Goal: Task Accomplishment & Management: Manage account settings

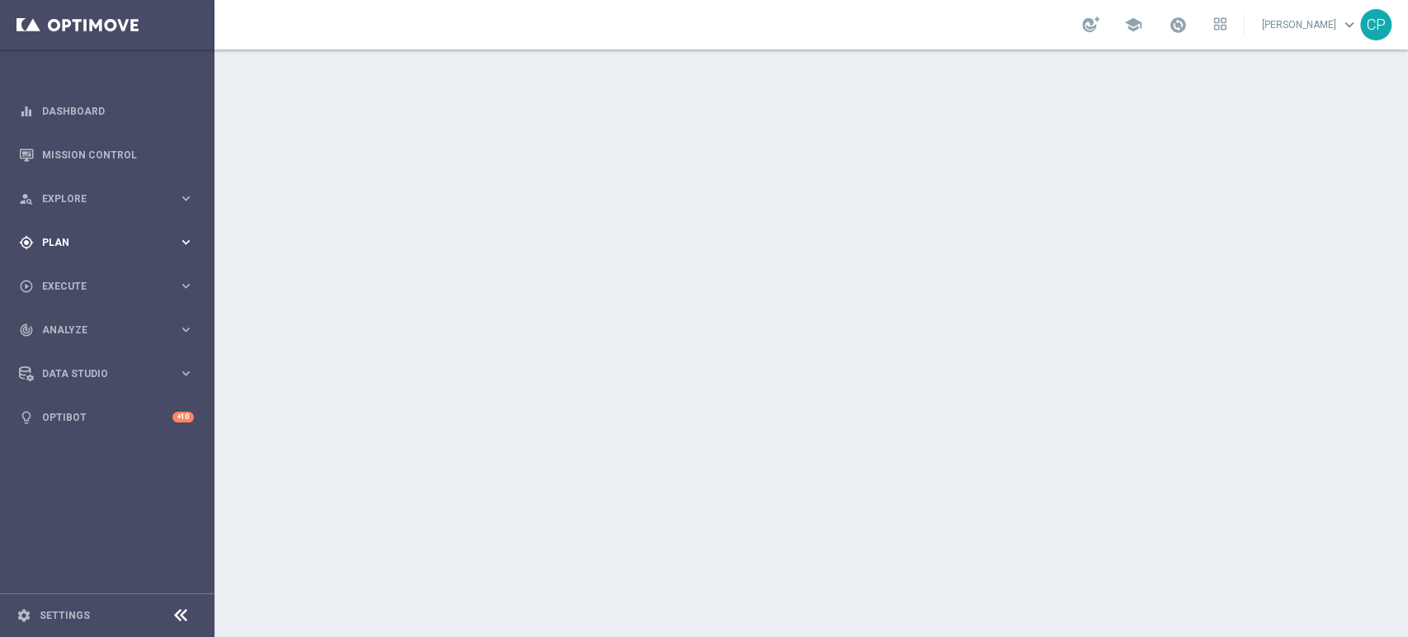
click at [149, 239] on span "Plan" at bounding box center [110, 243] width 136 height 10
click at [86, 275] on link "Target Groups" at bounding box center [107, 276] width 129 height 13
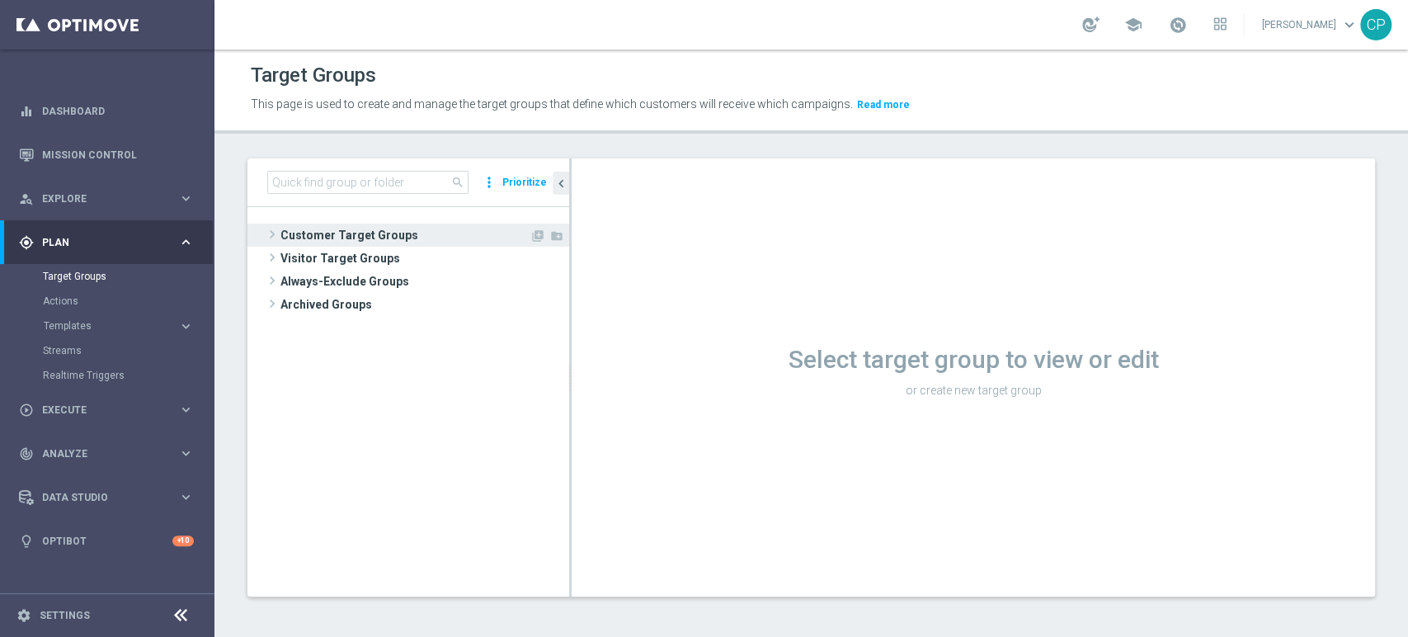
click at [316, 233] on span "Customer Target Groups" at bounding box center [404, 235] width 249 height 23
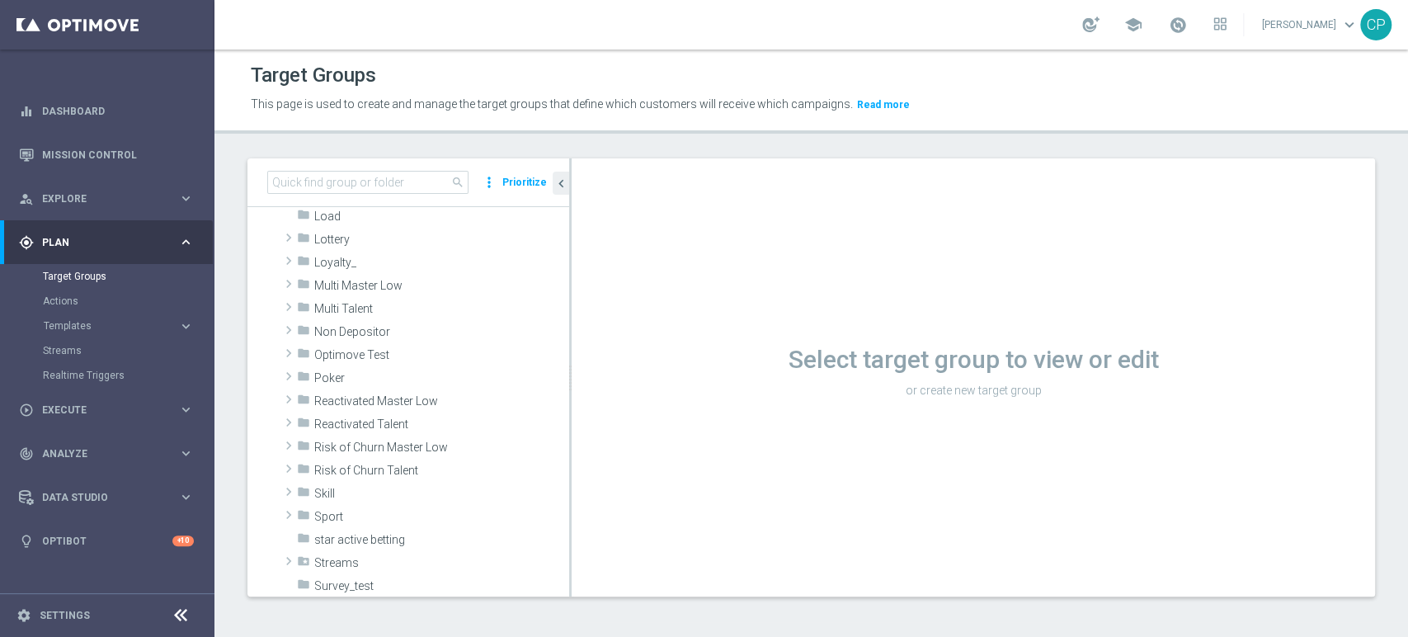
scroll to position [413, 0]
click at [378, 177] on input at bounding box center [367, 182] width 201 height 23
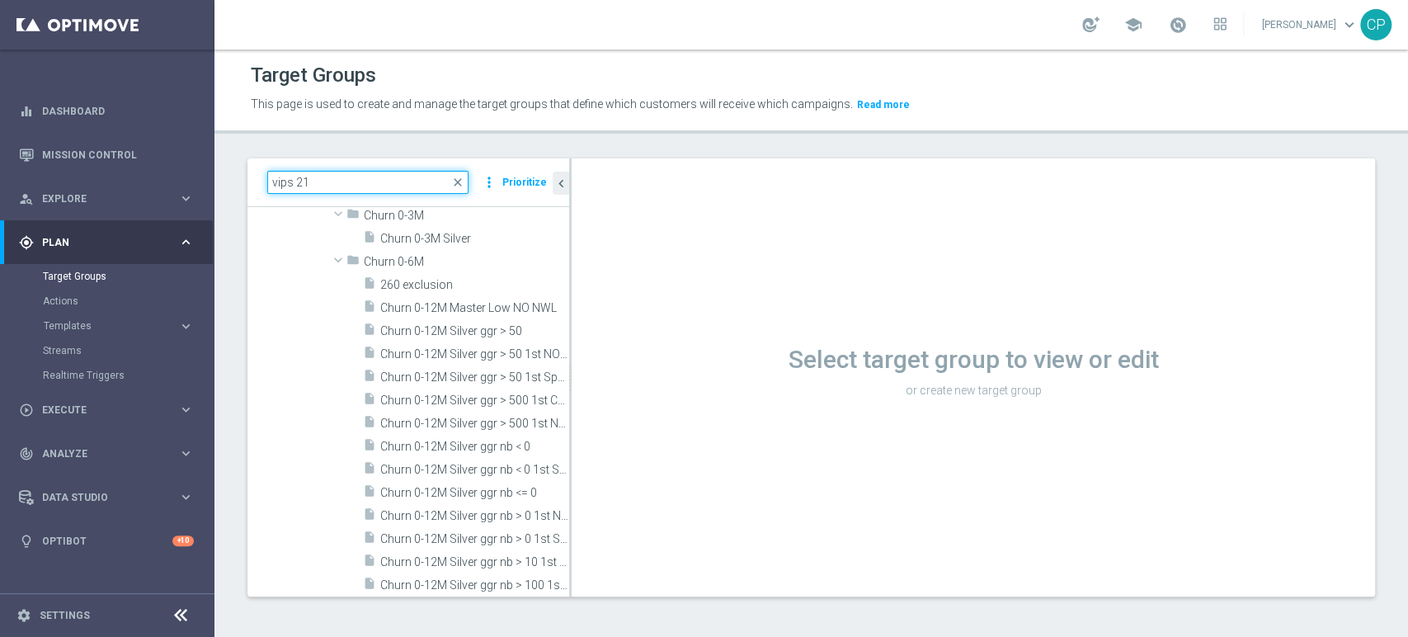
scroll to position [0, 0]
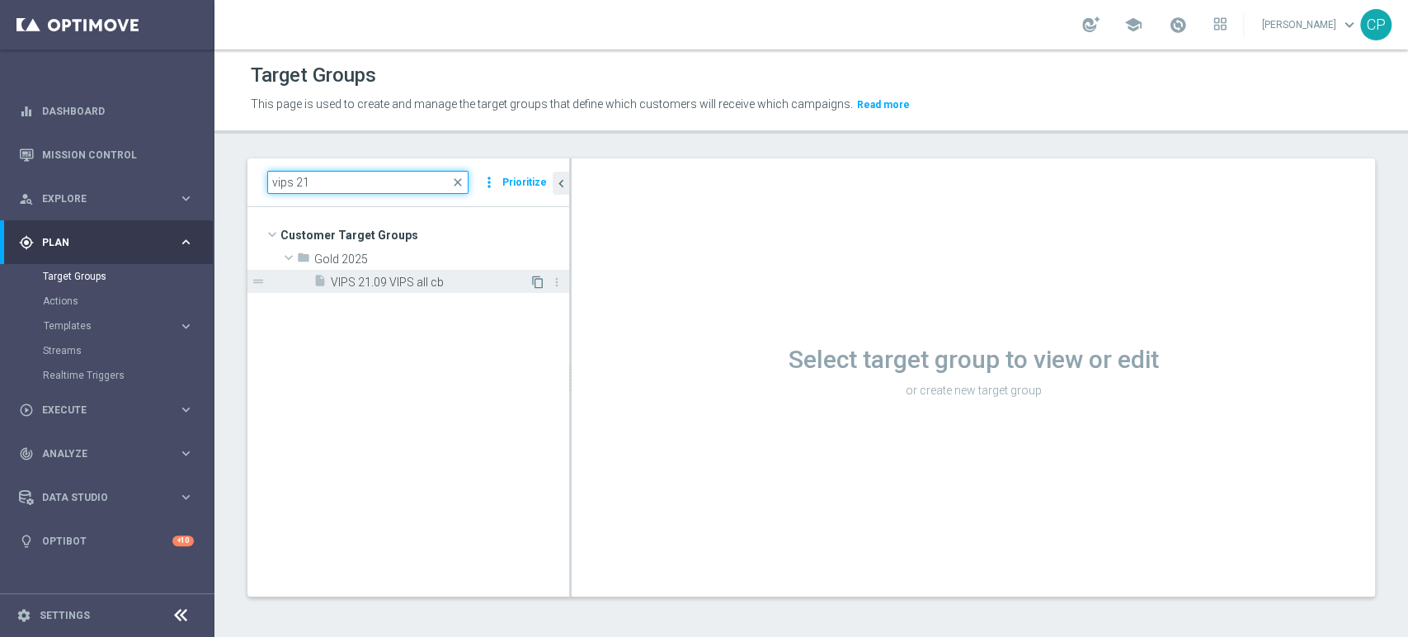
type input "vips 21"
click at [534, 281] on icon "content_copy" at bounding box center [537, 281] width 13 height 13
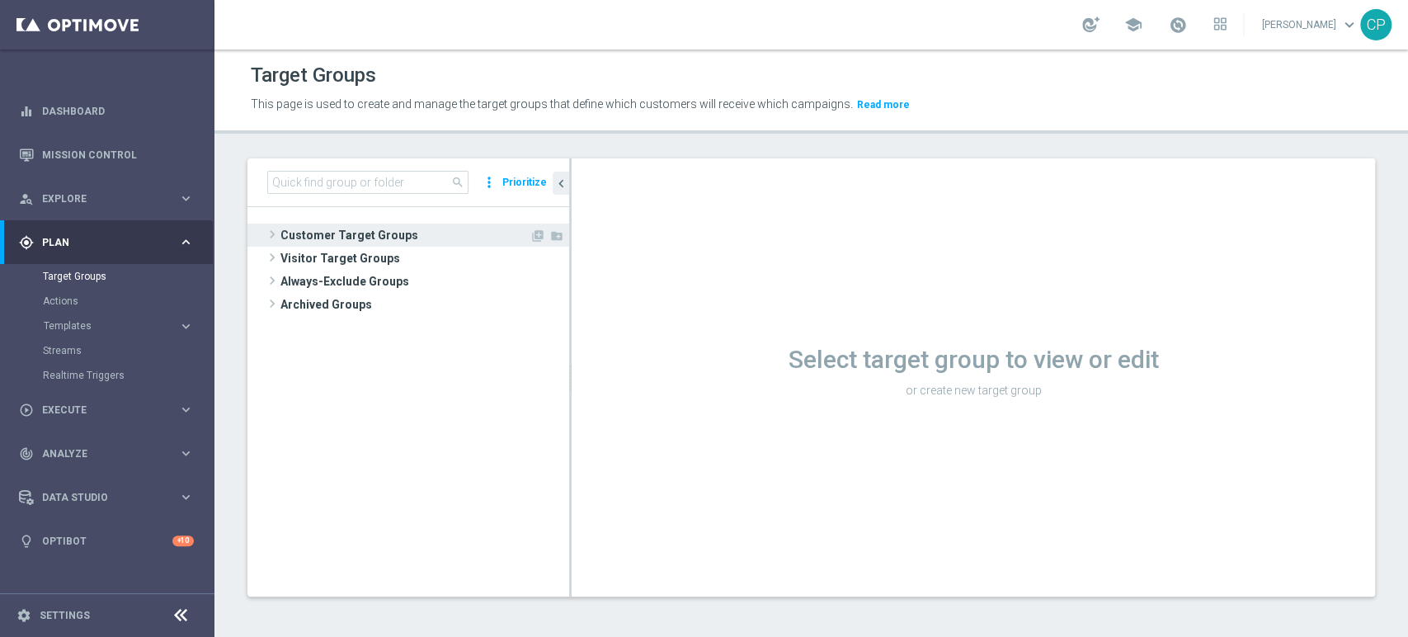
click at [349, 234] on span "Customer Target Groups" at bounding box center [404, 235] width 249 height 23
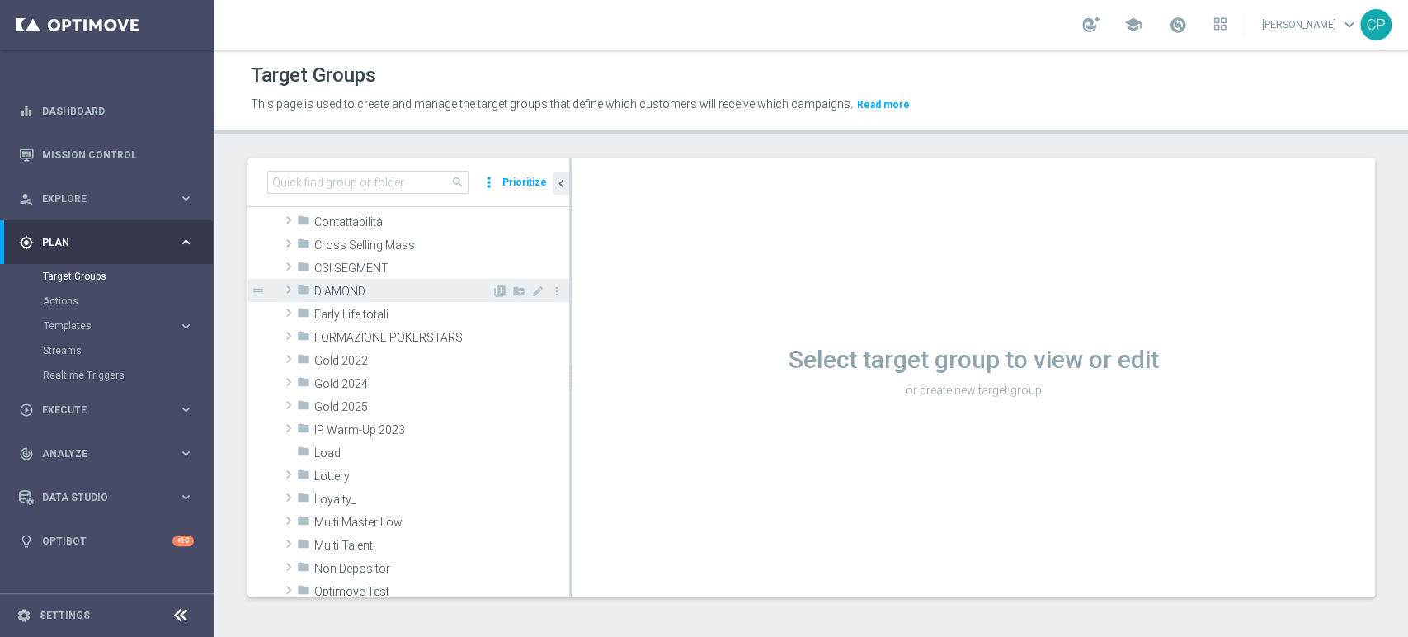
scroll to position [177, 0]
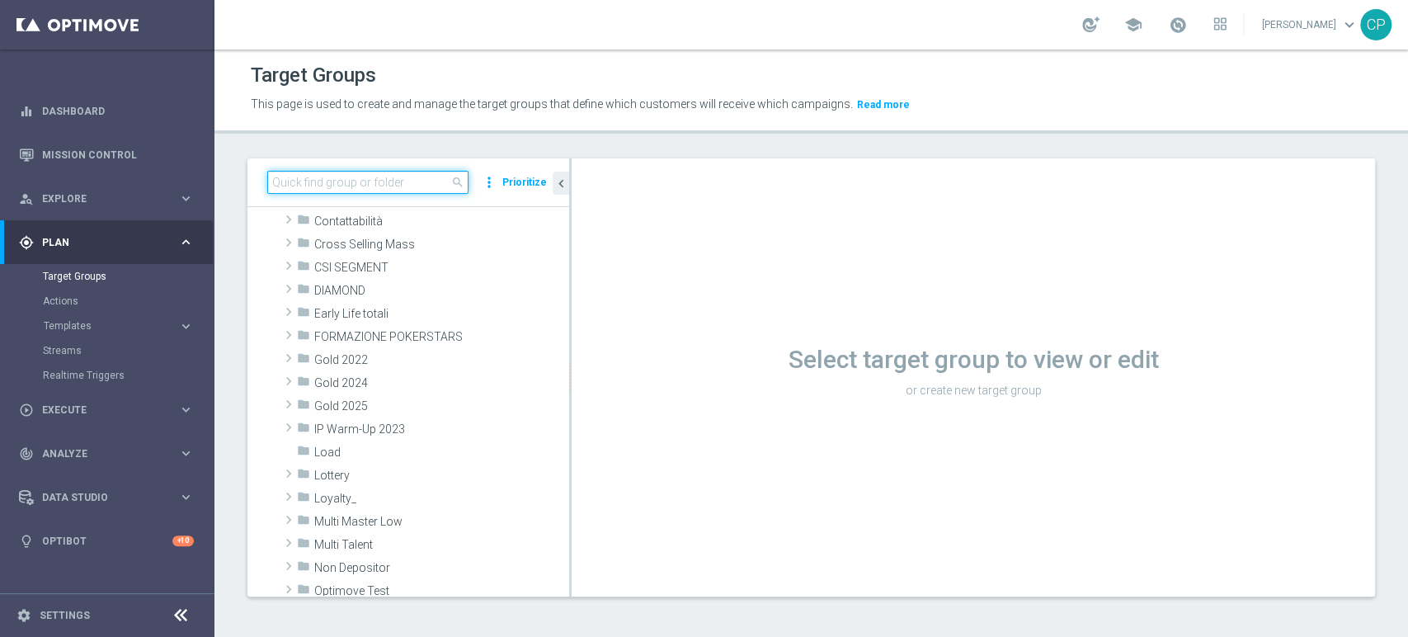
click at [372, 180] on input at bounding box center [367, 182] width 201 height 23
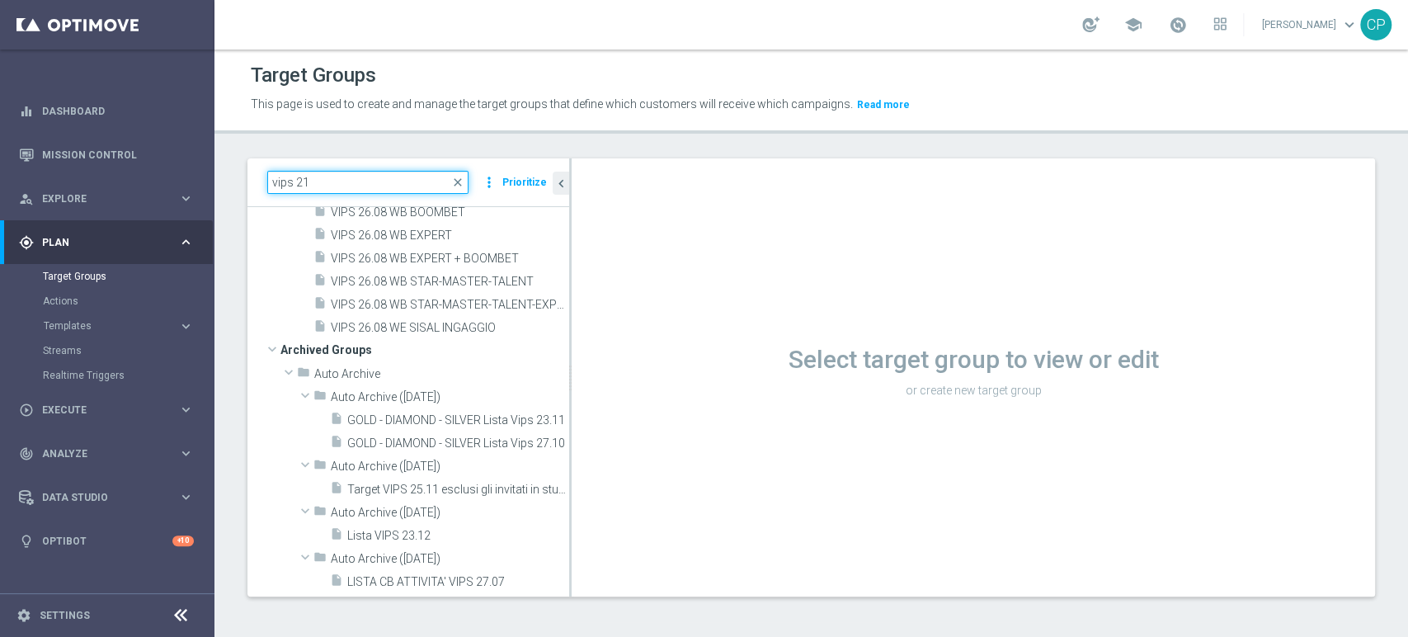
scroll to position [0, 0]
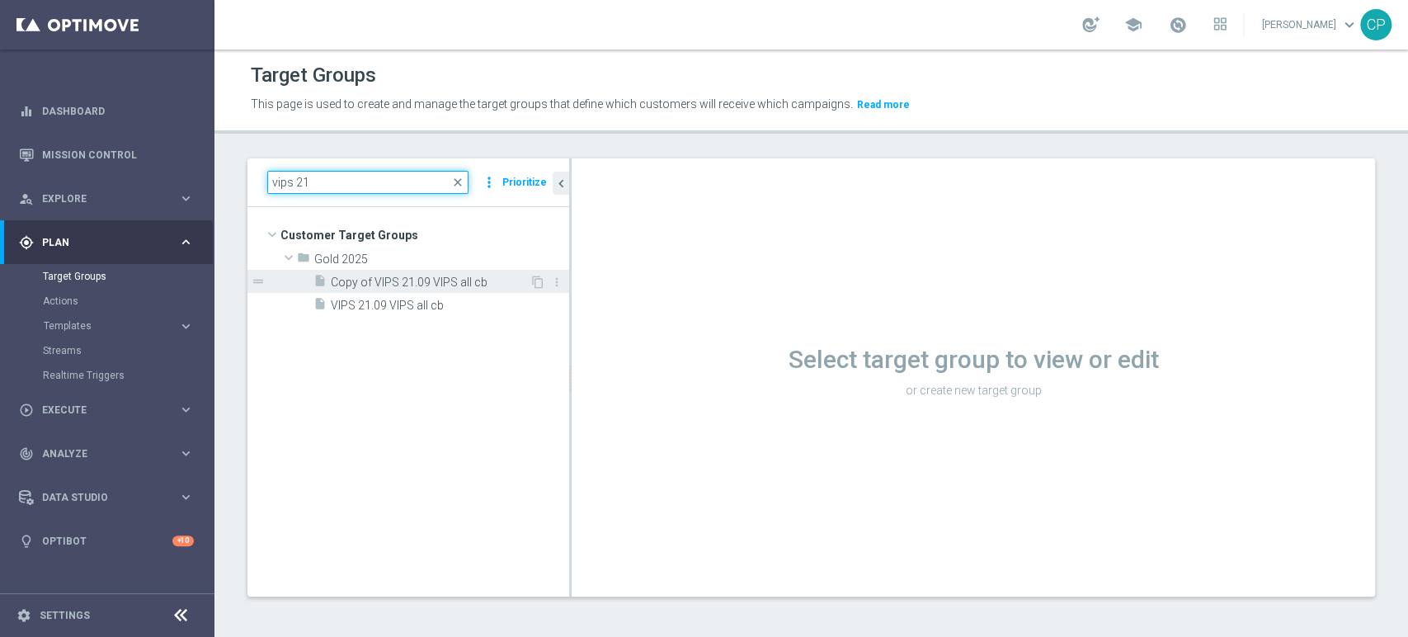
type input "vips 21"
click at [455, 282] on span "Copy of VIPS 21.09 VIPS all cb" at bounding box center [430, 282] width 199 height 14
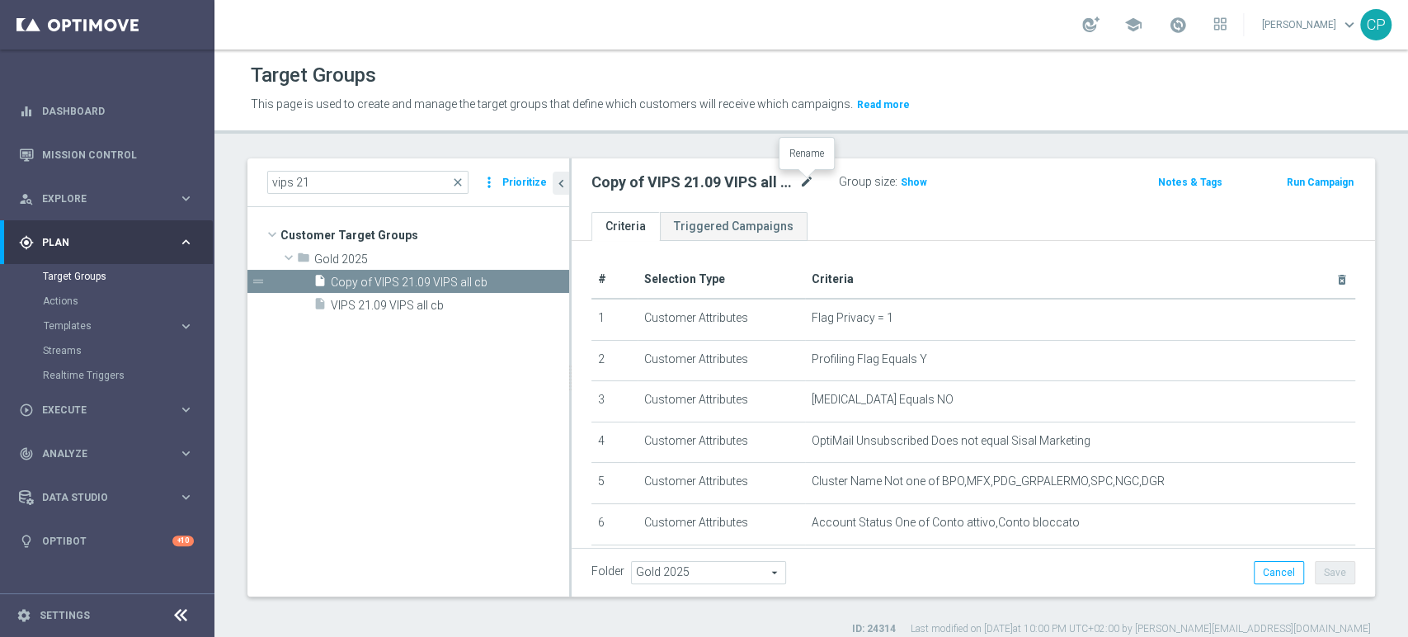
click at [807, 179] on icon "mode_edit" at bounding box center [806, 182] width 15 height 20
click at [640, 182] on input "Copy of VIPS 21.09 VIPS all cb" at bounding box center [702, 183] width 223 height 23
drag, startPoint x: 623, startPoint y: 183, endPoint x: 651, endPoint y: 183, distance: 28.0
click at [651, 183] on input "VIPS 21.09 VIPS all cb" at bounding box center [702, 183] width 223 height 23
drag, startPoint x: 655, startPoint y: 182, endPoint x: 723, endPoint y: 182, distance: 68.5
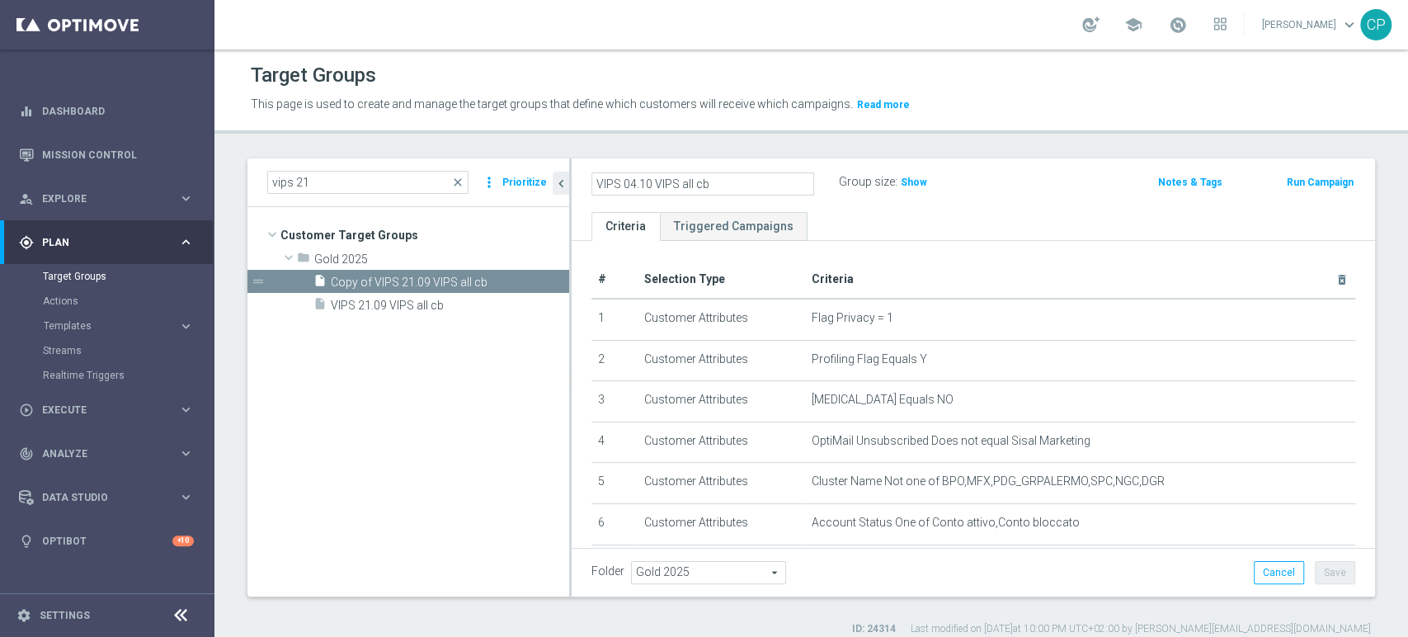
click at [723, 182] on input "VIPS 04.10 VIPS all cb" at bounding box center [702, 183] width 223 height 23
type input "VIPS 04.10 STAR"
click at [870, 229] on ul "Criteria Triggered Campaigns" at bounding box center [973, 226] width 803 height 29
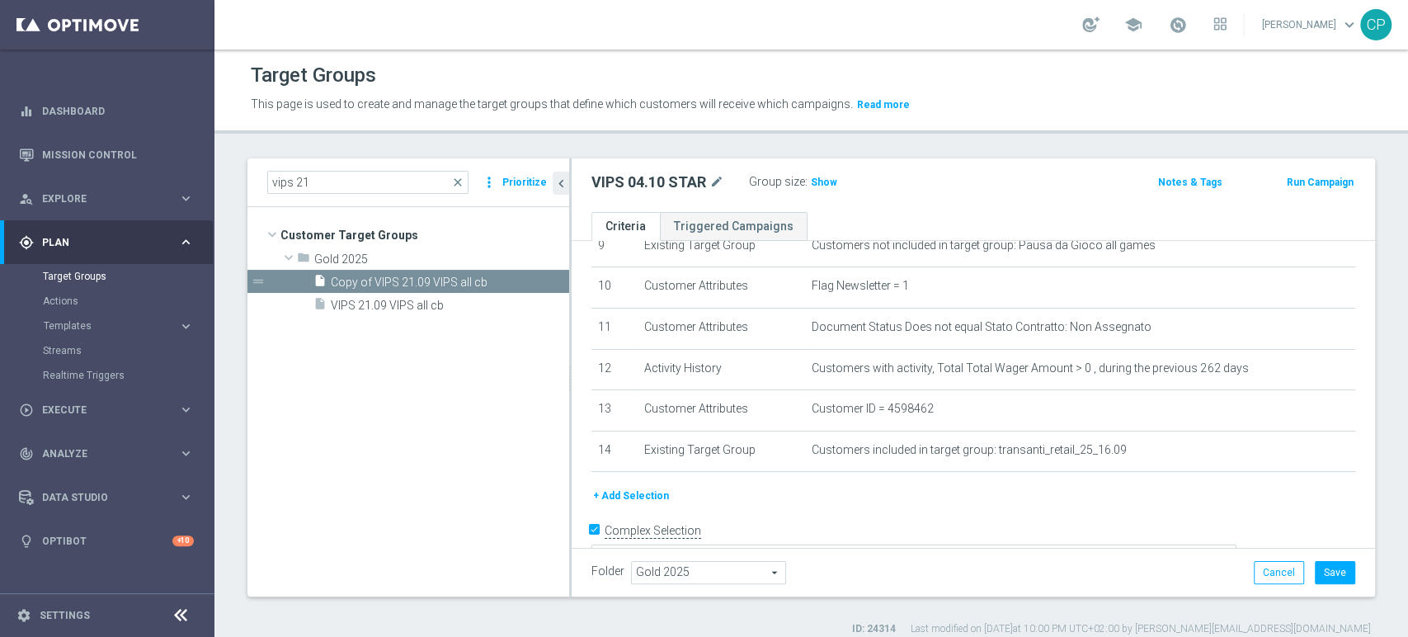
scroll to position [423, 0]
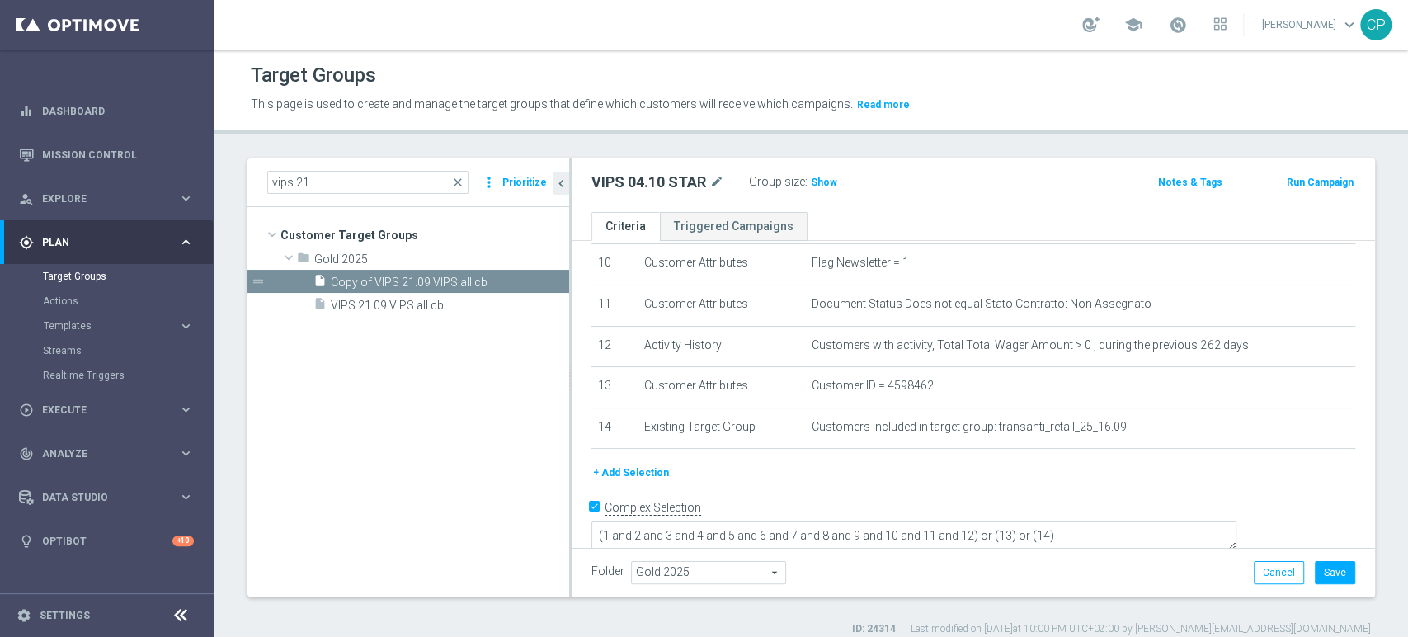
click at [638, 474] on button "+ Add Selection" at bounding box center [630, 473] width 79 height 18
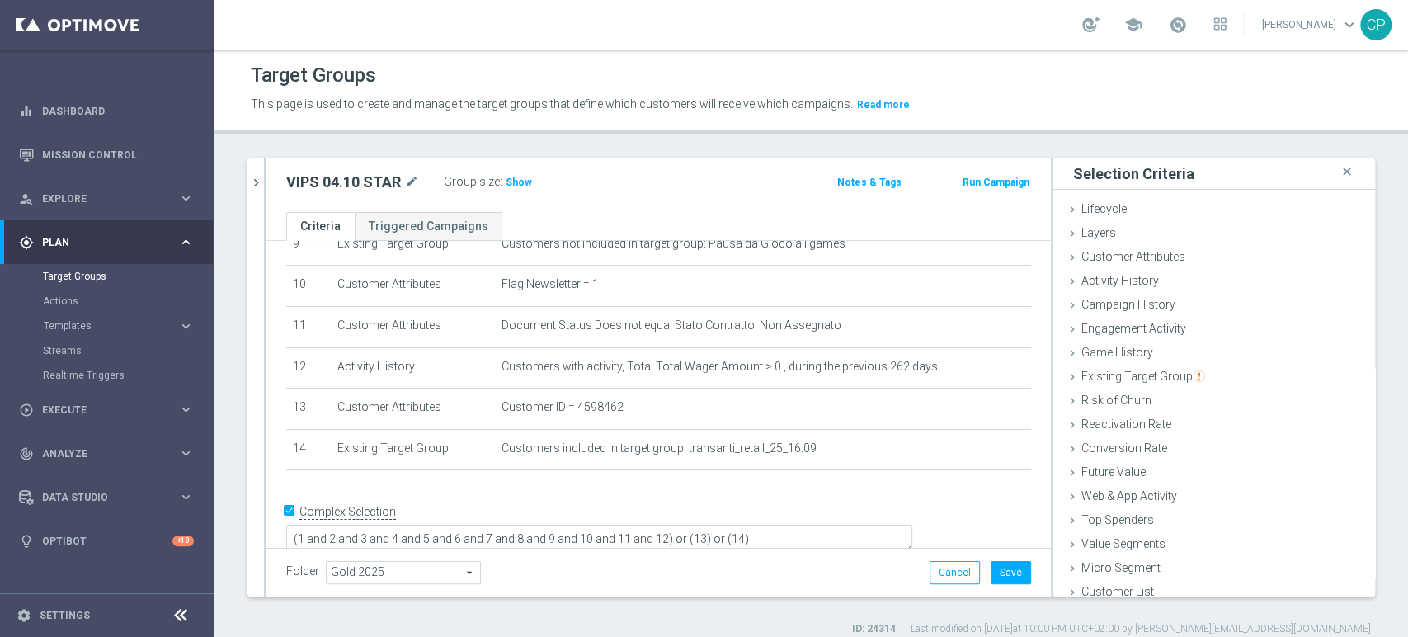
scroll to position [406, 0]
click at [1115, 255] on span "Customer Attributes" at bounding box center [1133, 256] width 104 height 13
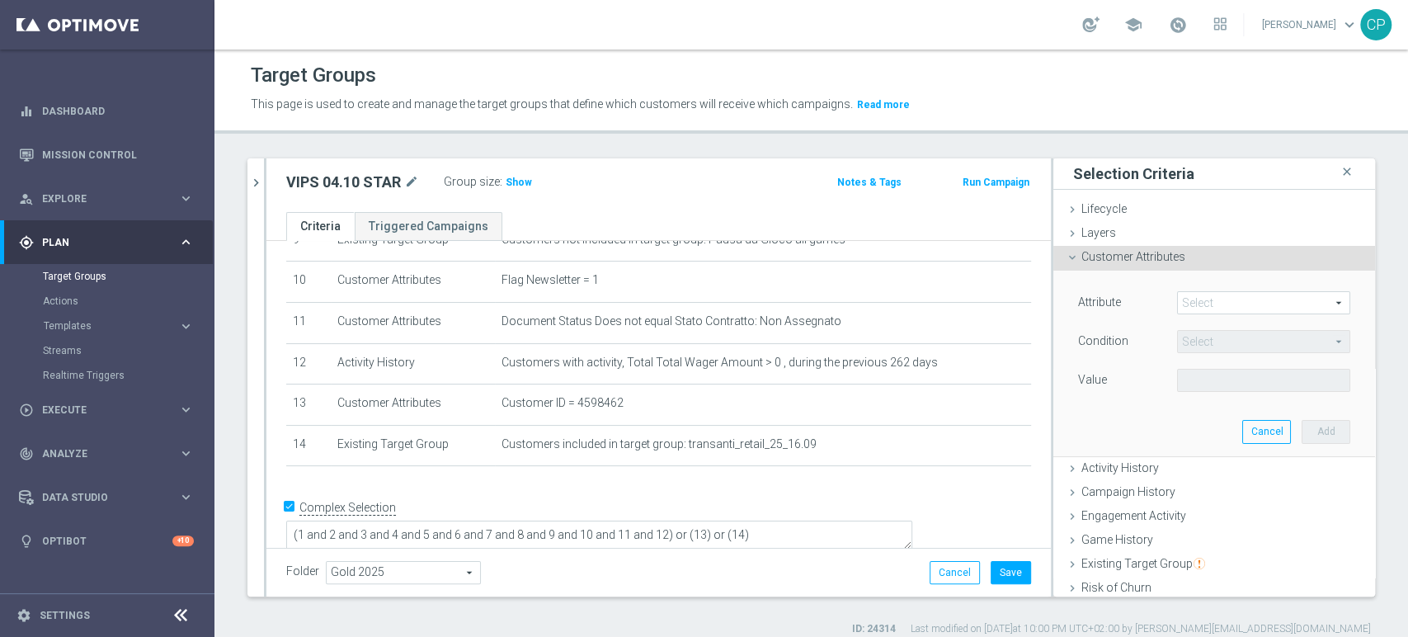
click at [1188, 298] on span at bounding box center [1264, 302] width 172 height 21
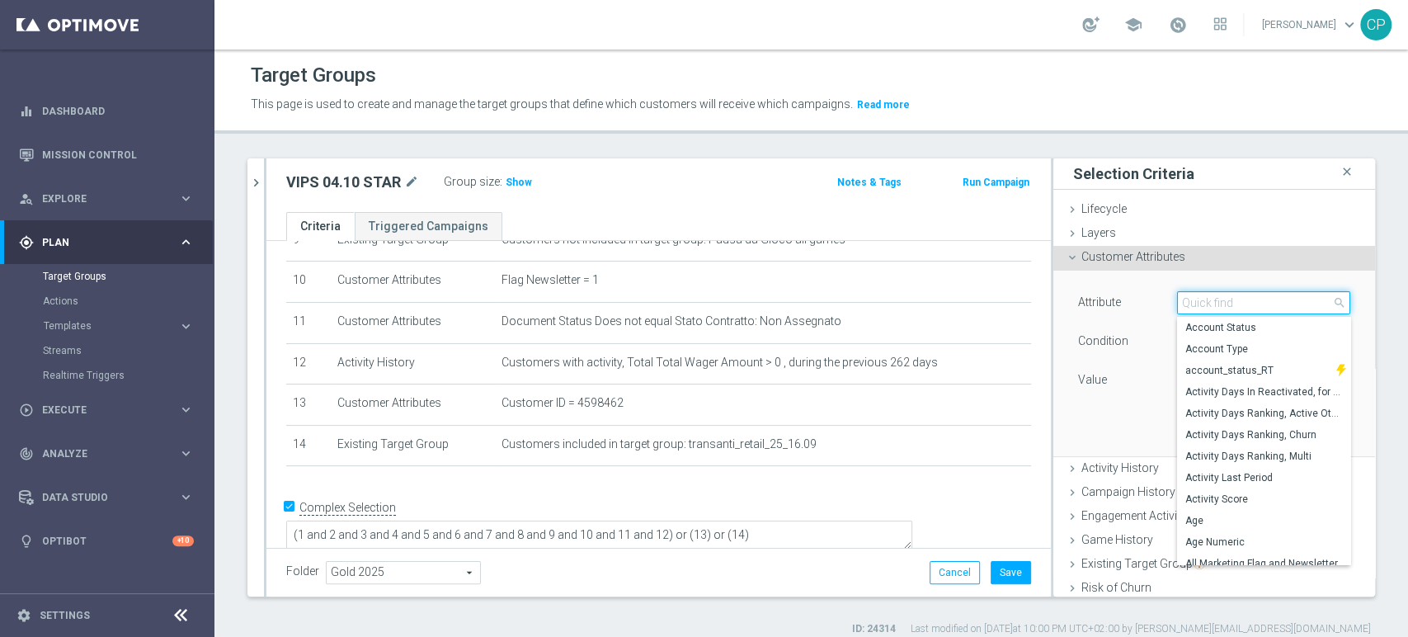
click at [1188, 298] on input "search" at bounding box center [1263, 302] width 173 height 23
type input "COFF"
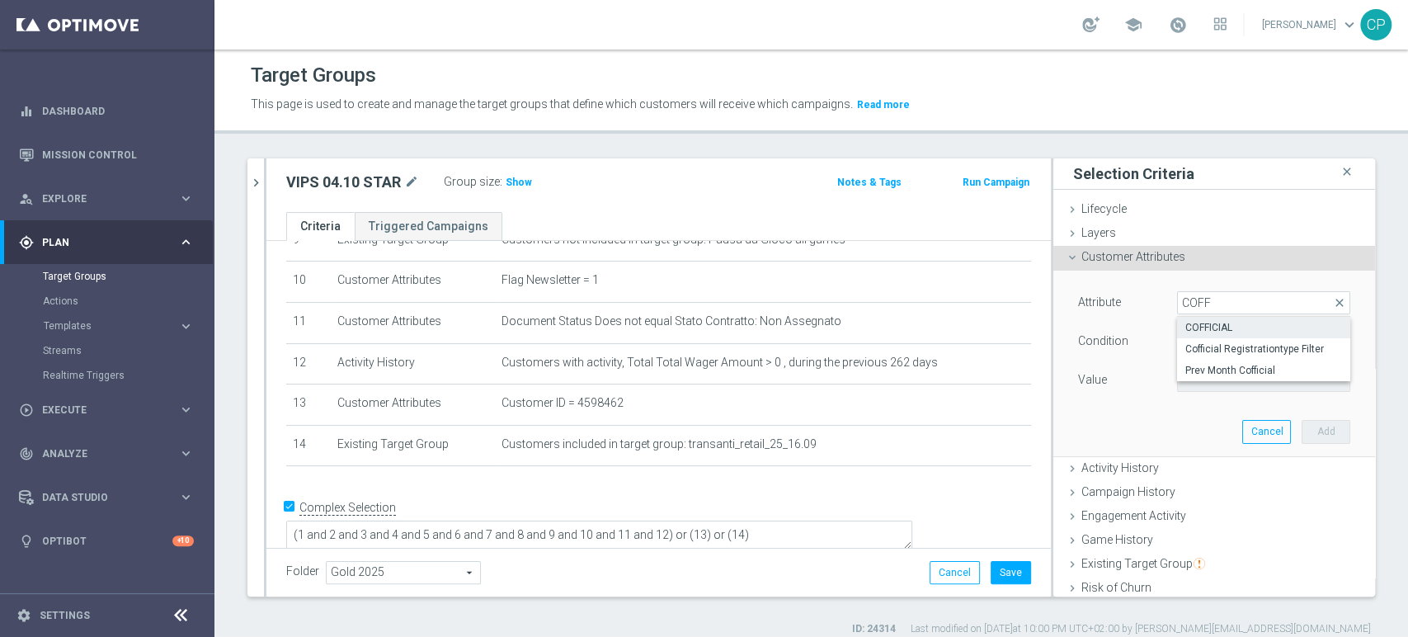
click at [1188, 324] on span "COFFICIAL" at bounding box center [1263, 327] width 157 height 13
type input "COFFICIAL"
type input "Equals"
click at [1183, 381] on span at bounding box center [1264, 379] width 172 height 21
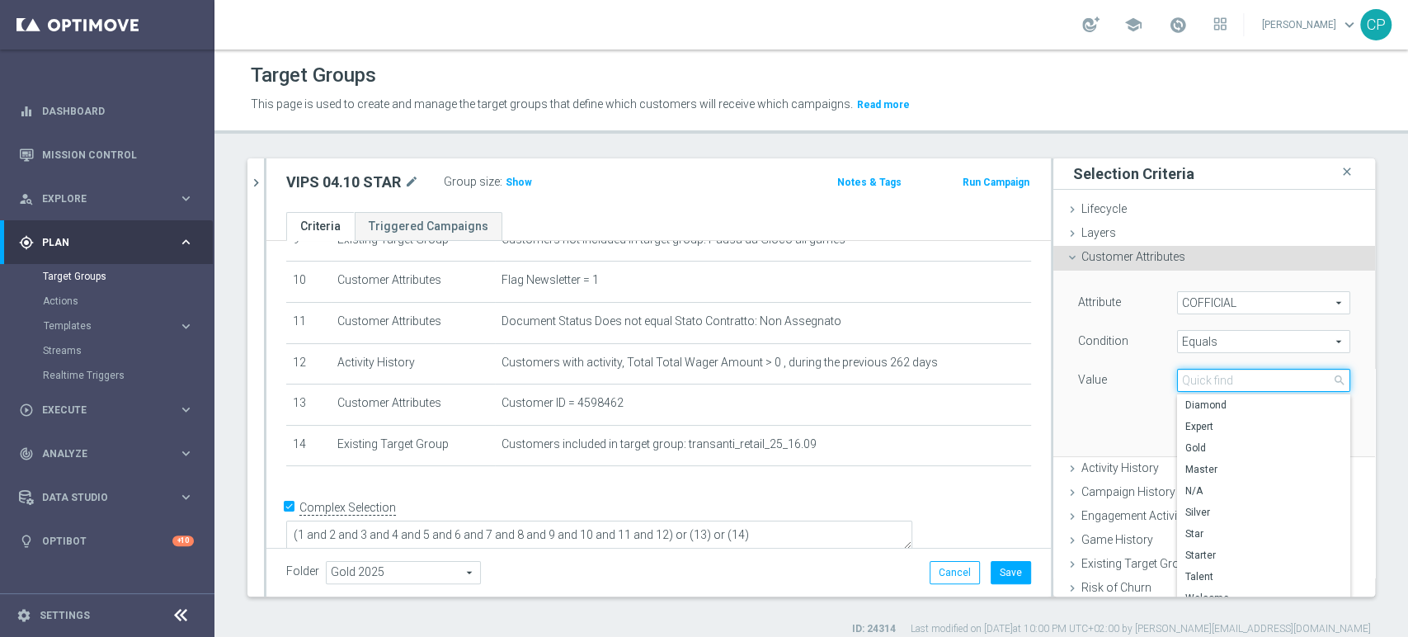
click at [1183, 381] on input "search" at bounding box center [1263, 380] width 173 height 23
type input "STAR"
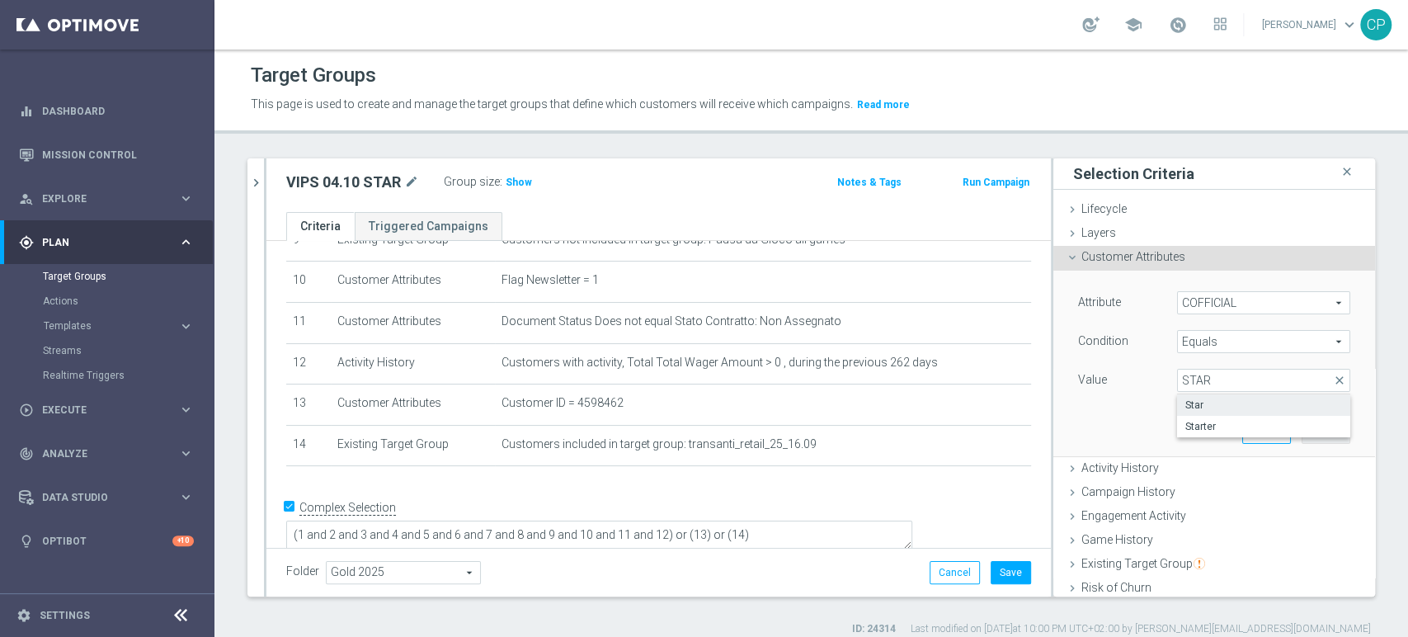
click at [1185, 405] on span "Star" at bounding box center [1263, 404] width 157 height 13
type input "Star"
click at [1301, 430] on button "Add" at bounding box center [1325, 431] width 49 height 23
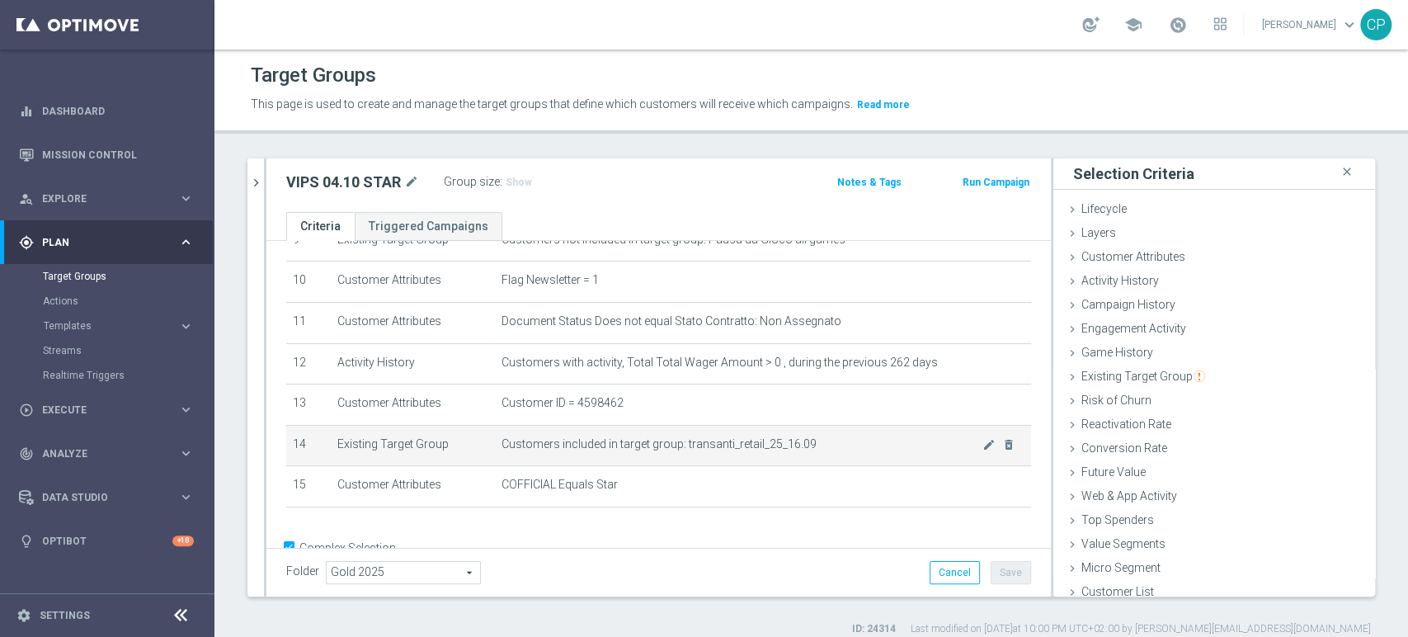
scroll to position [449, 0]
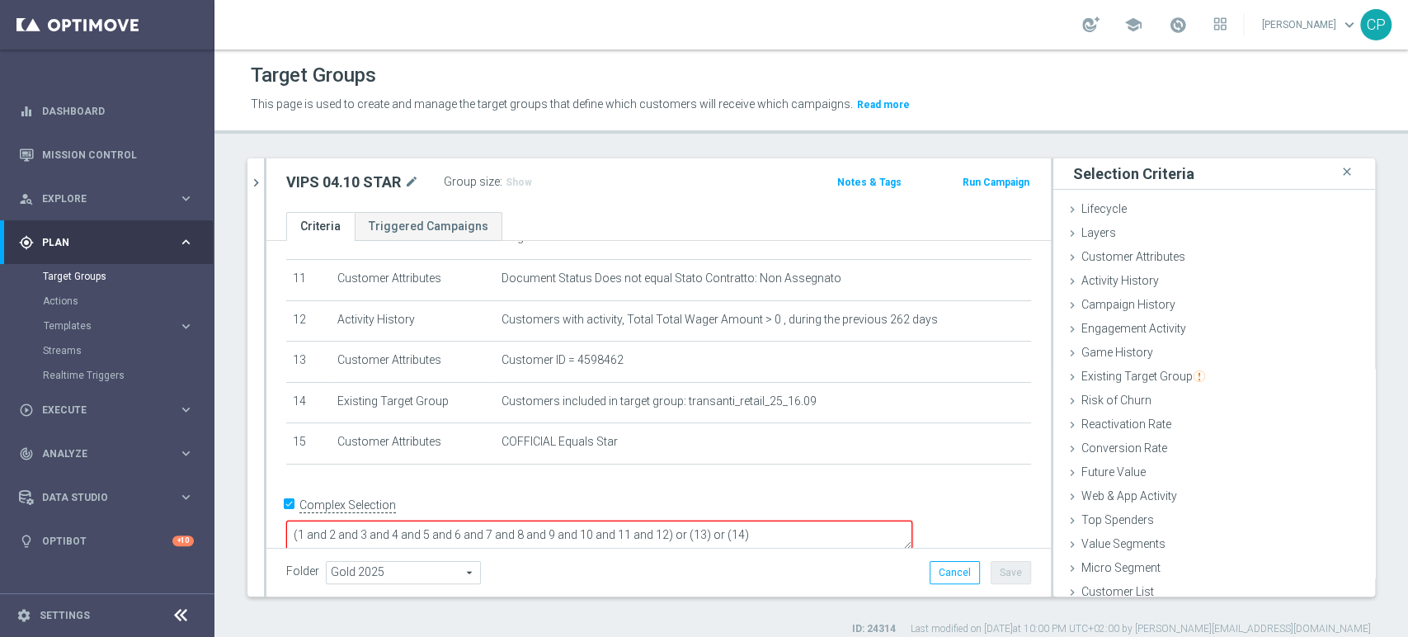
click at [780, 520] on textarea "(1 and 2 and 3 and 4 and 5 and 6 and 7 and 8 and 9 and 10 and 11 and 12) or (13…" at bounding box center [599, 534] width 626 height 29
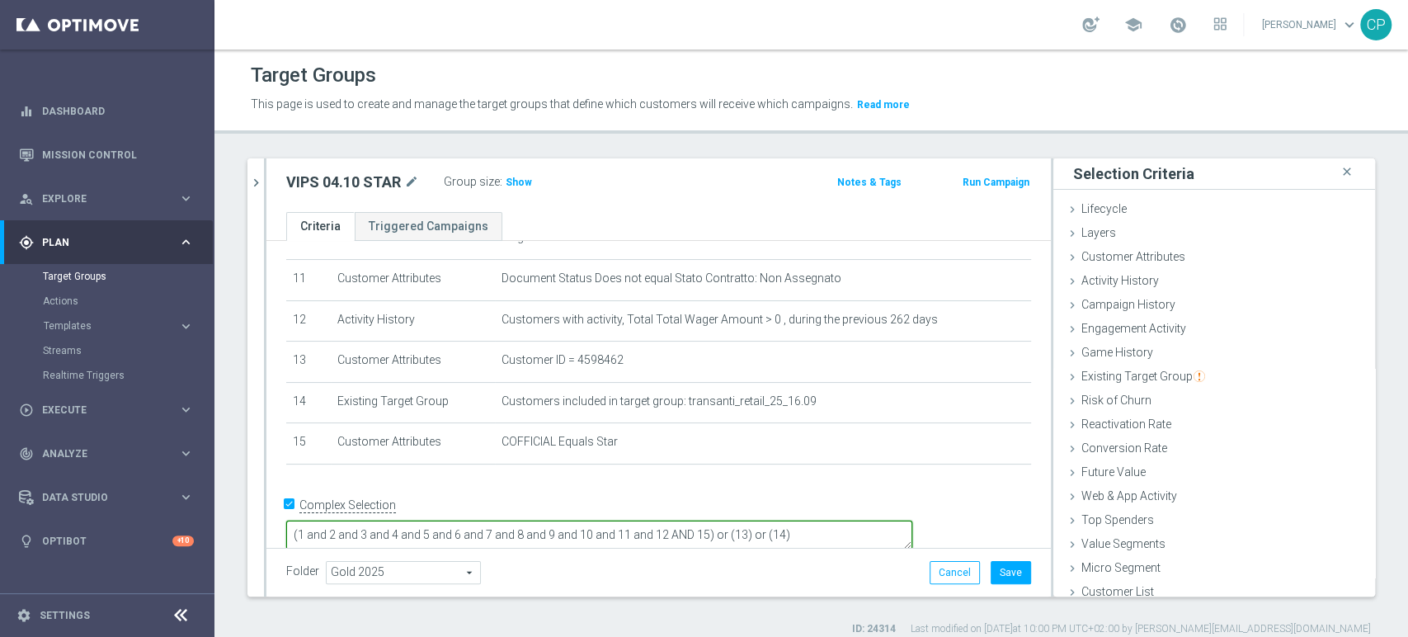
type textarea "(1 and 2 and 3 and 4 and 5 and 6 and 7 and 8 and 9 and 10 and 11 and 12 AND 15)…"
click at [794, 485] on div "+ Add Selection" at bounding box center [659, 485] width 770 height 13
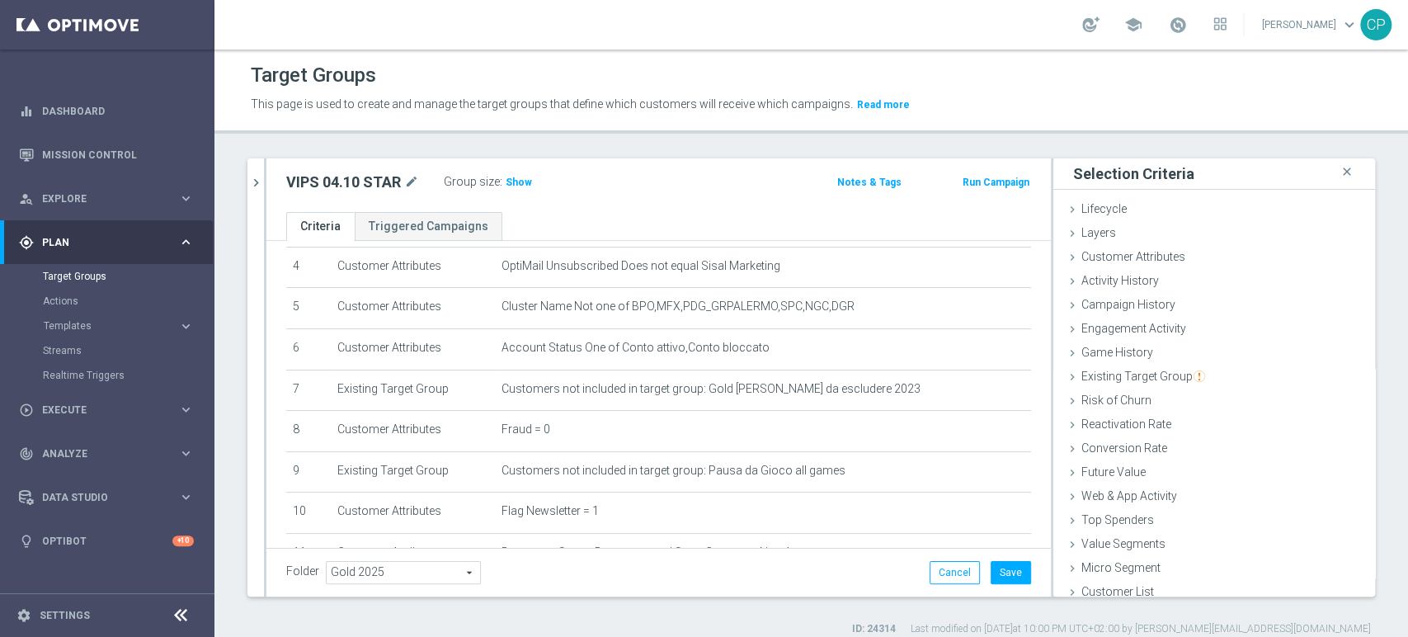
scroll to position [161, 0]
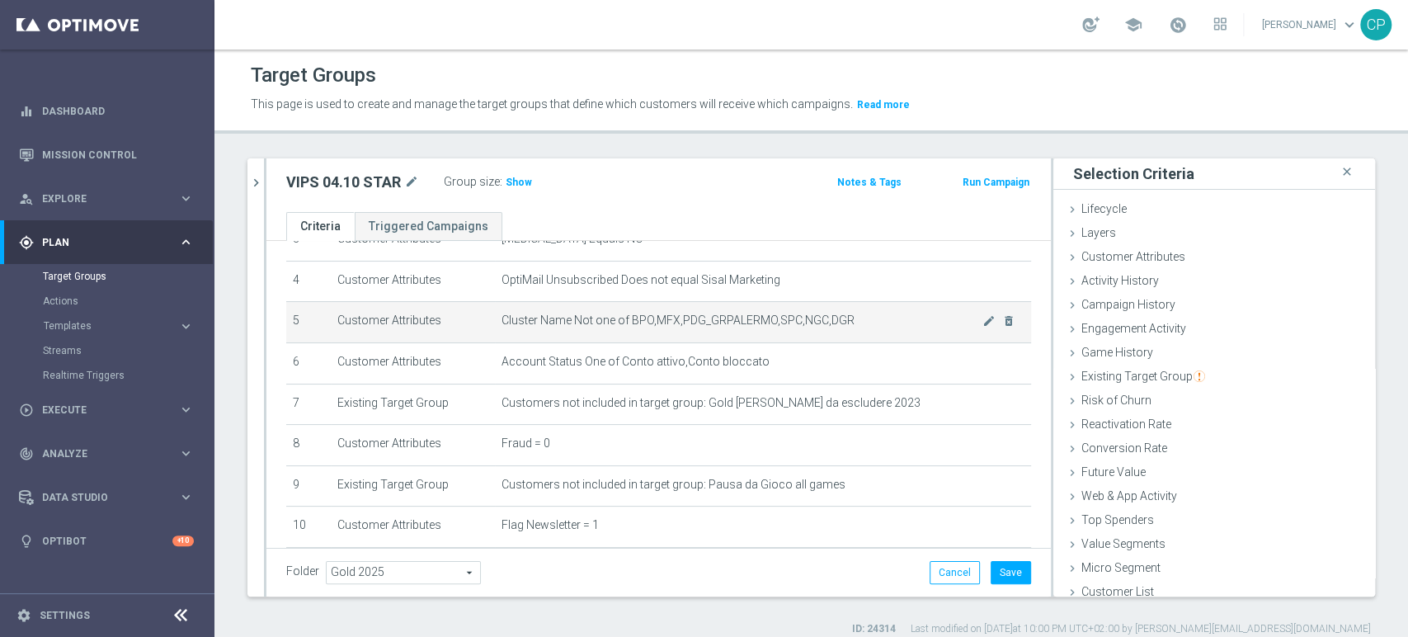
click at [845, 320] on span "Cluster Name Not one of BPO,MFX,PDG_GRPALERMO,SPC,NGC,DGR" at bounding box center [741, 320] width 481 height 14
click at [982, 322] on icon "mode_edit" at bounding box center [988, 320] width 13 height 13
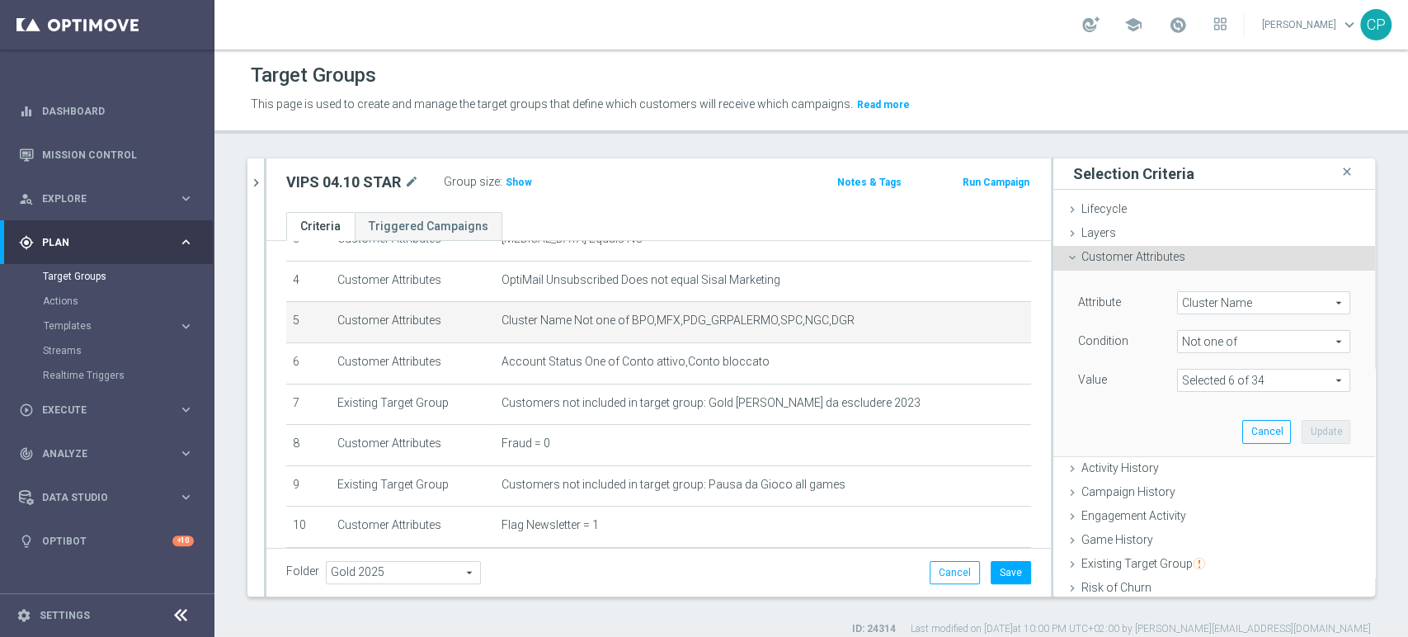
click at [1237, 378] on span at bounding box center [1264, 379] width 172 height 21
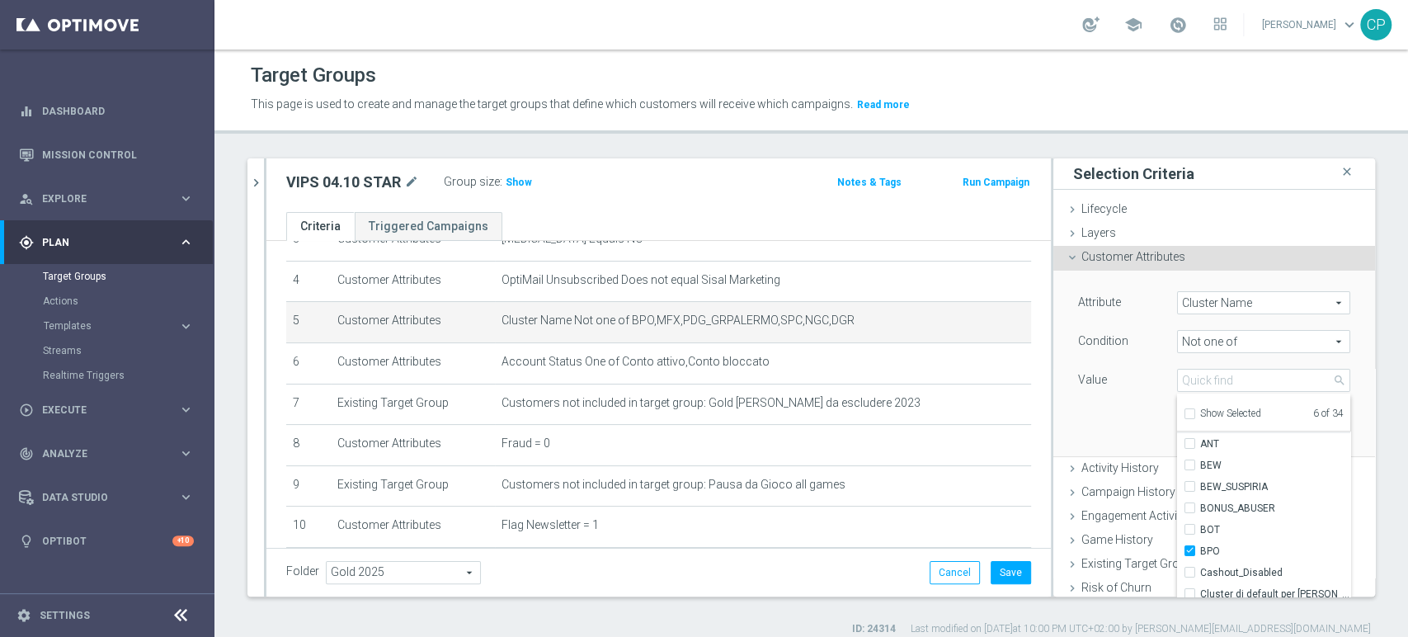
scroll to position [85, 0]
click at [1201, 380] on input "search" at bounding box center [1263, 380] width 173 height 23
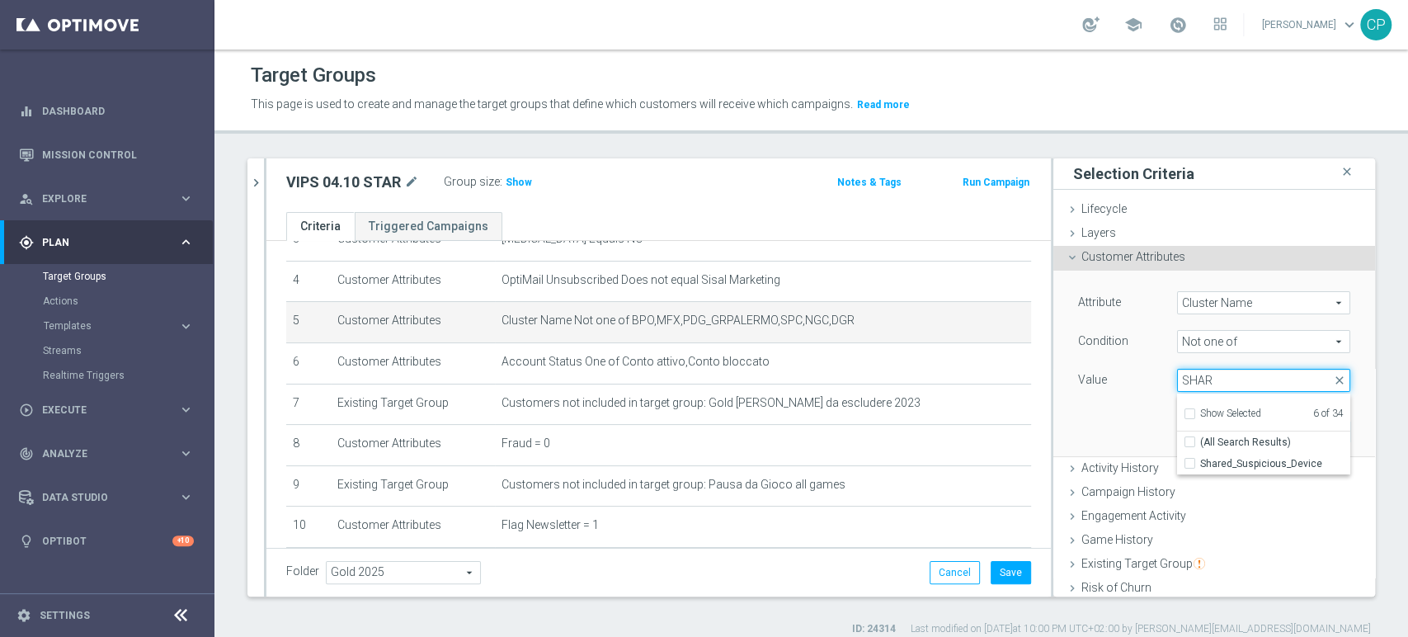
scroll to position [0, 0]
type input "SHARED"
click at [1189, 462] on input "Shared_Suspicious_Device" at bounding box center [1194, 464] width 11 height 11
checkbox input "true"
type input "Selected 7 of 34"
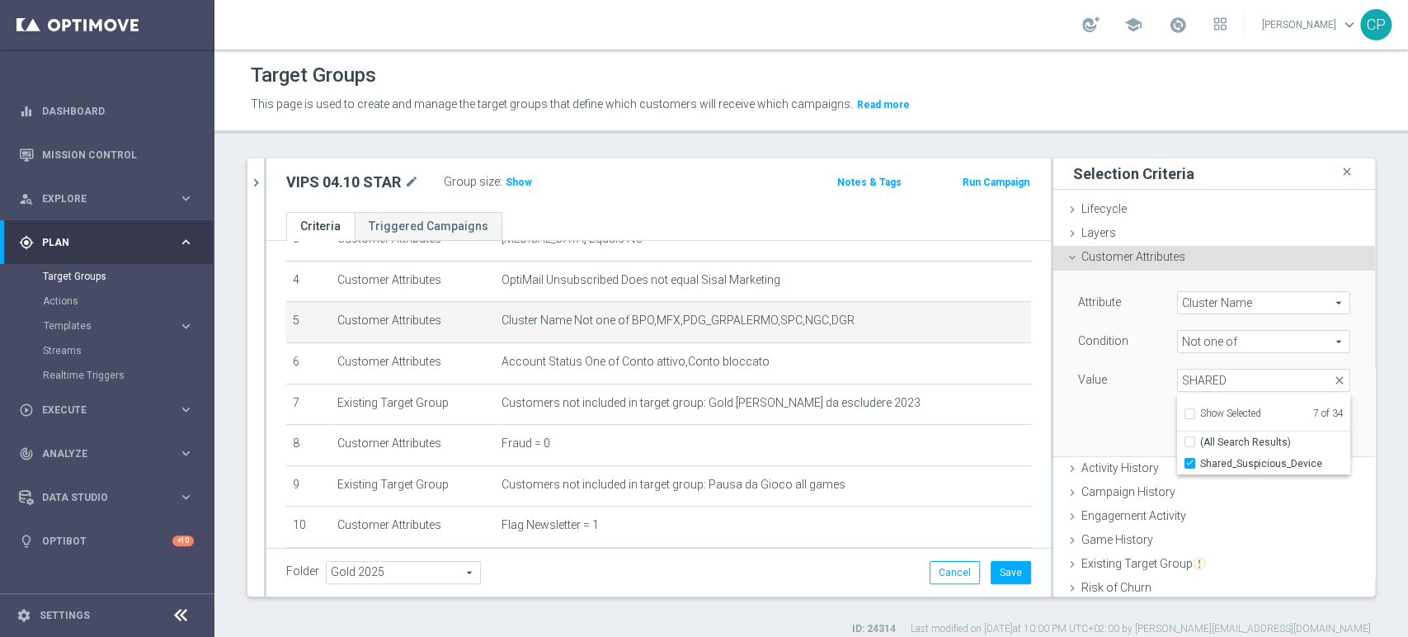
click at [1110, 420] on div "Attribute Cluster Name Cluster Name arrow_drop_down search Condition Not one of…" at bounding box center [1214, 363] width 297 height 185
click at [1267, 387] on span at bounding box center [1264, 379] width 172 height 21
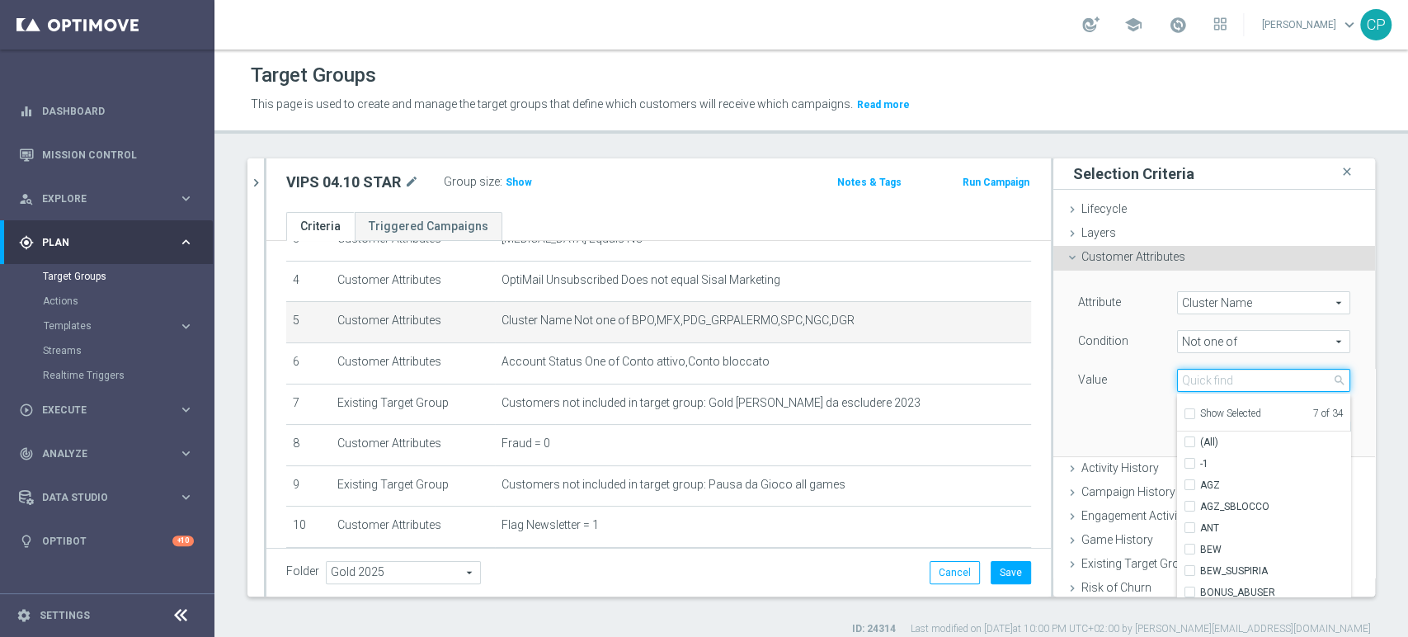
click at [1240, 372] on input "search" at bounding box center [1263, 380] width 173 height 23
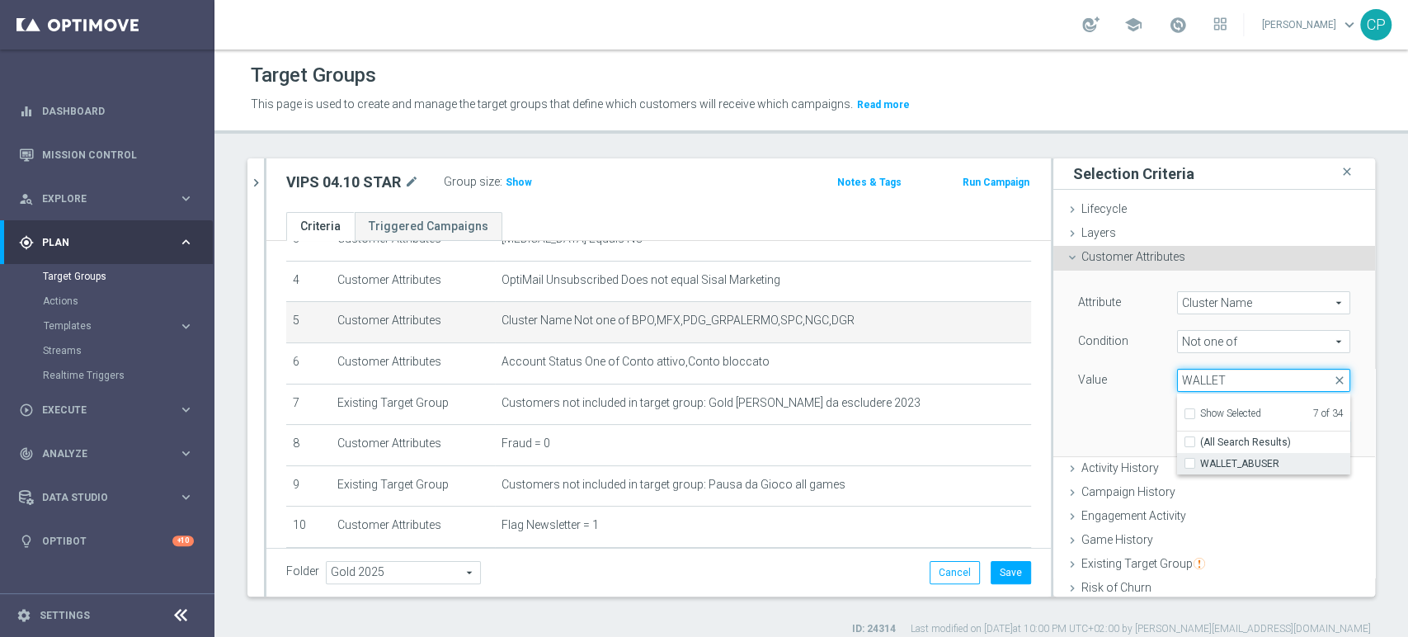
type input "WALLET"
click at [1226, 462] on span "WALLET_ABUSER" at bounding box center [1275, 463] width 150 height 13
click at [1200, 462] on input "WALLET_ABUSER" at bounding box center [1194, 464] width 11 height 11
checkbox input "true"
type input "Selected 8 of 34"
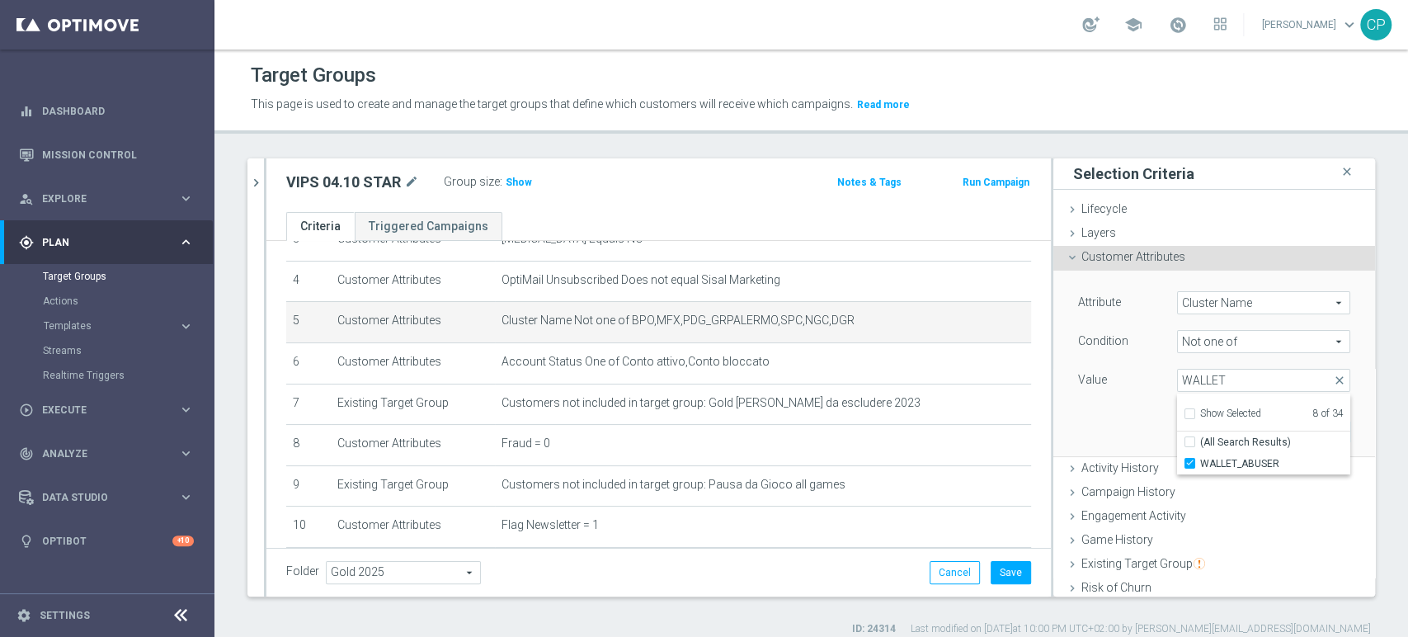
click at [1101, 397] on div "Attribute Cluster Name Cluster Name arrow_drop_down search Condition Not one of…" at bounding box center [1214, 363] width 297 height 185
click at [1301, 426] on button "Update" at bounding box center [1325, 431] width 49 height 23
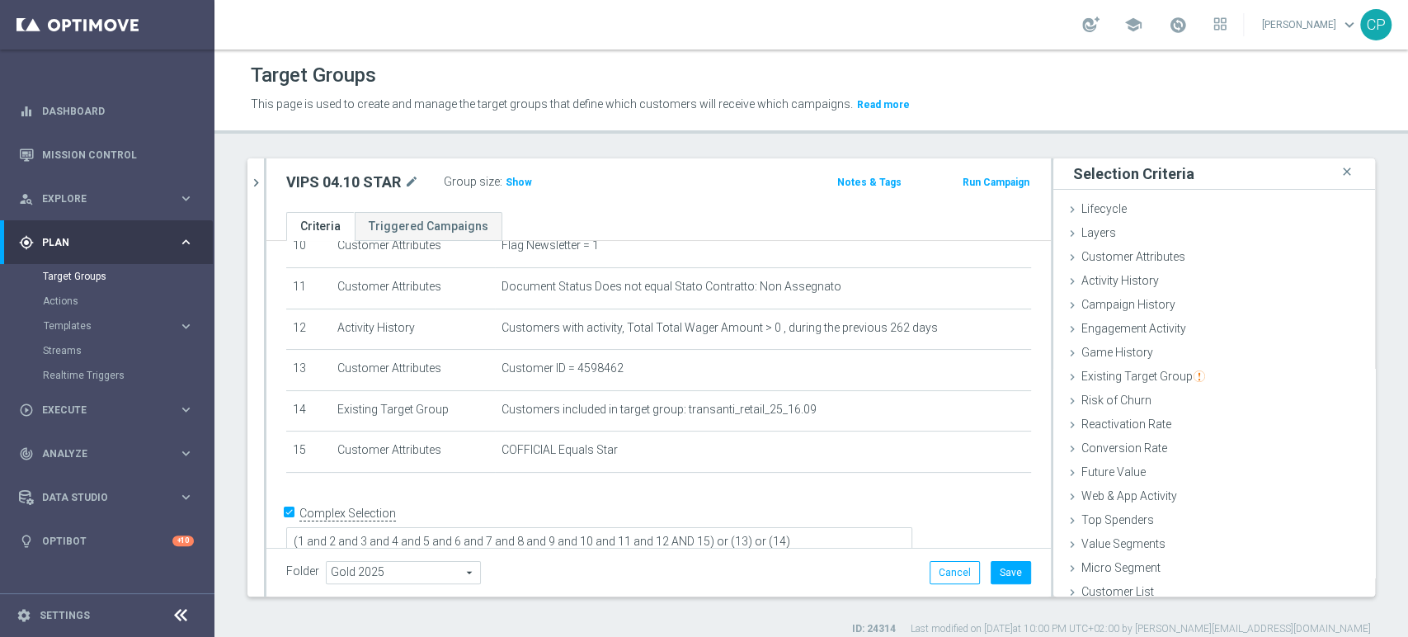
scroll to position [447, 0]
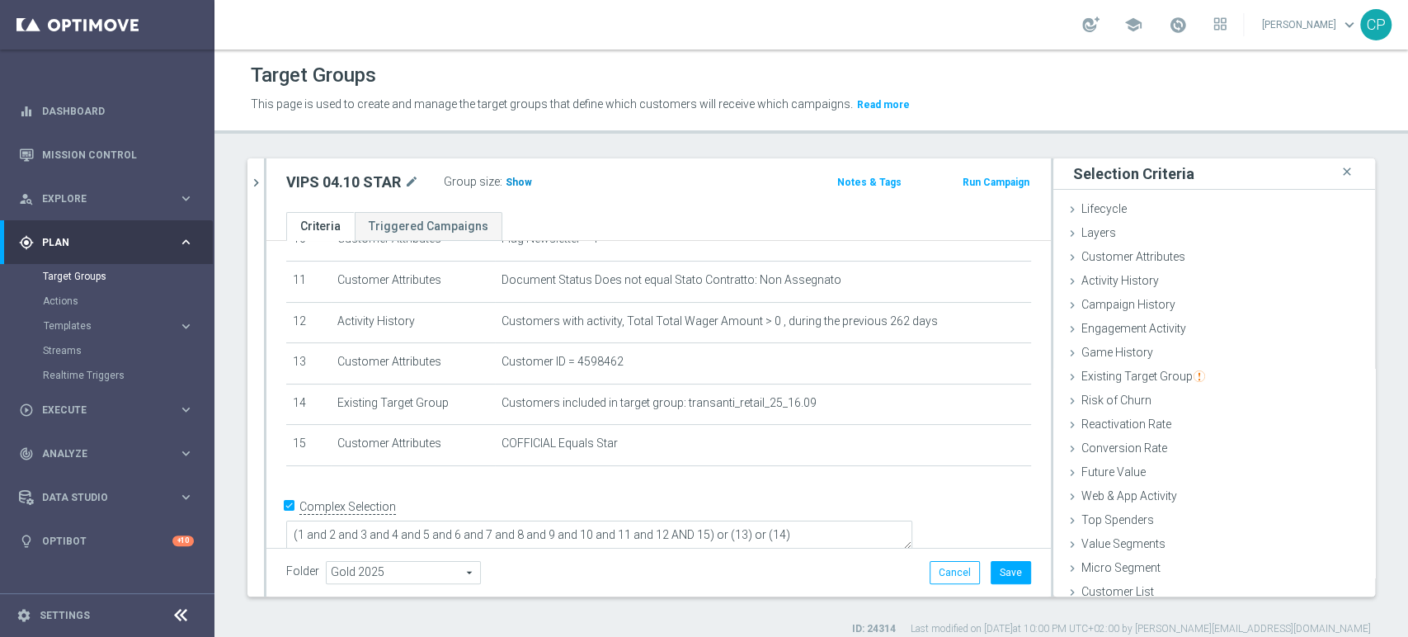
click at [514, 183] on span "Show" at bounding box center [519, 183] width 26 height 12
click at [1152, 99] on div "This page is used to create and manage the target groups that define which cust…" at bounding box center [811, 105] width 1146 height 26
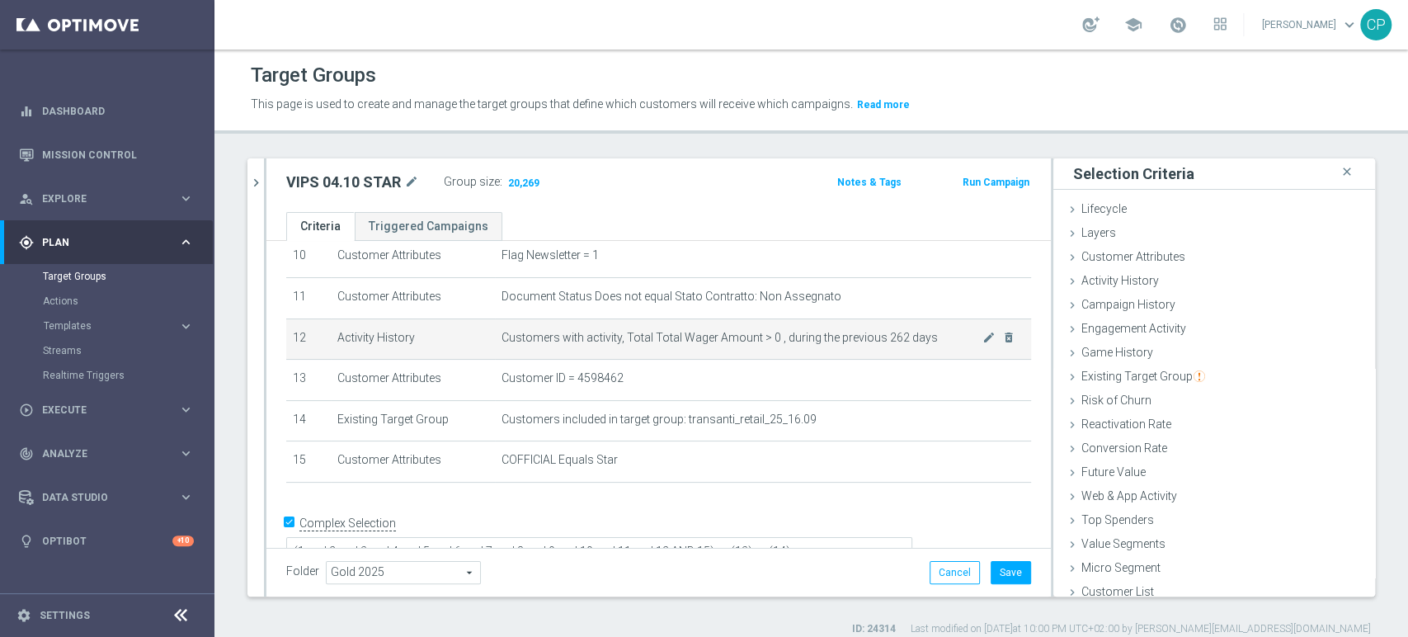
scroll to position [445, 0]
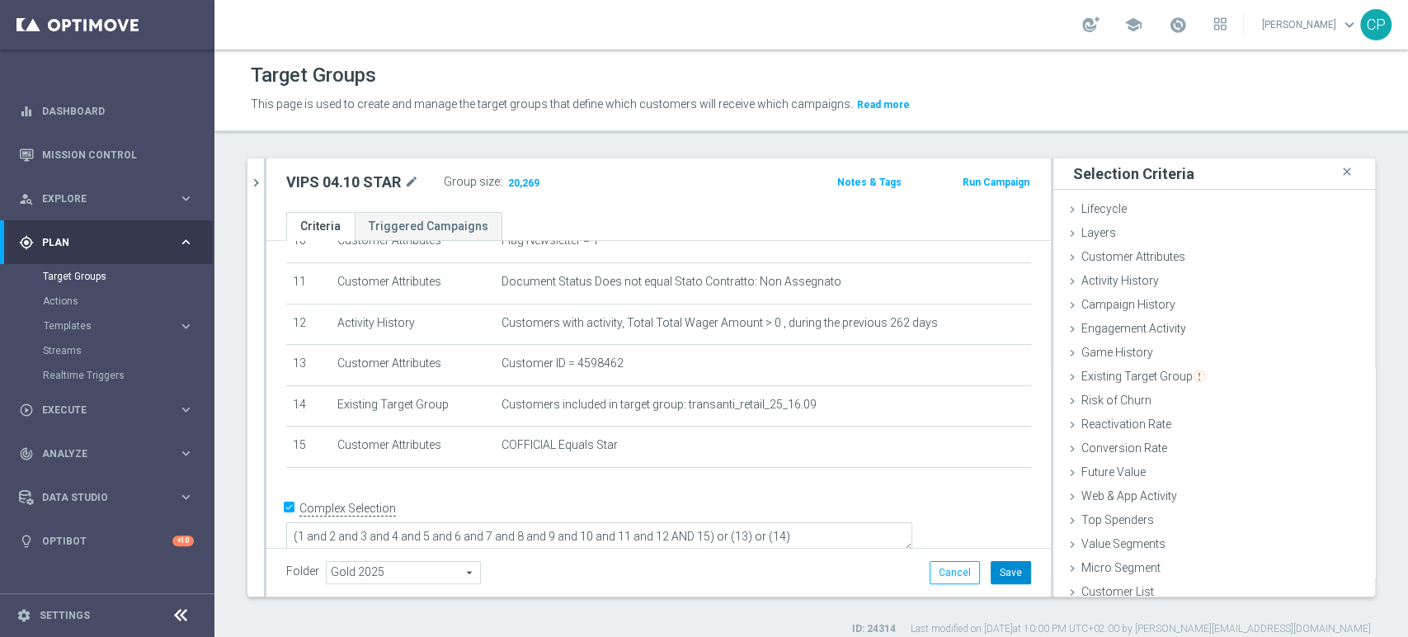
click at [995, 573] on button "Save" at bounding box center [1011, 572] width 40 height 23
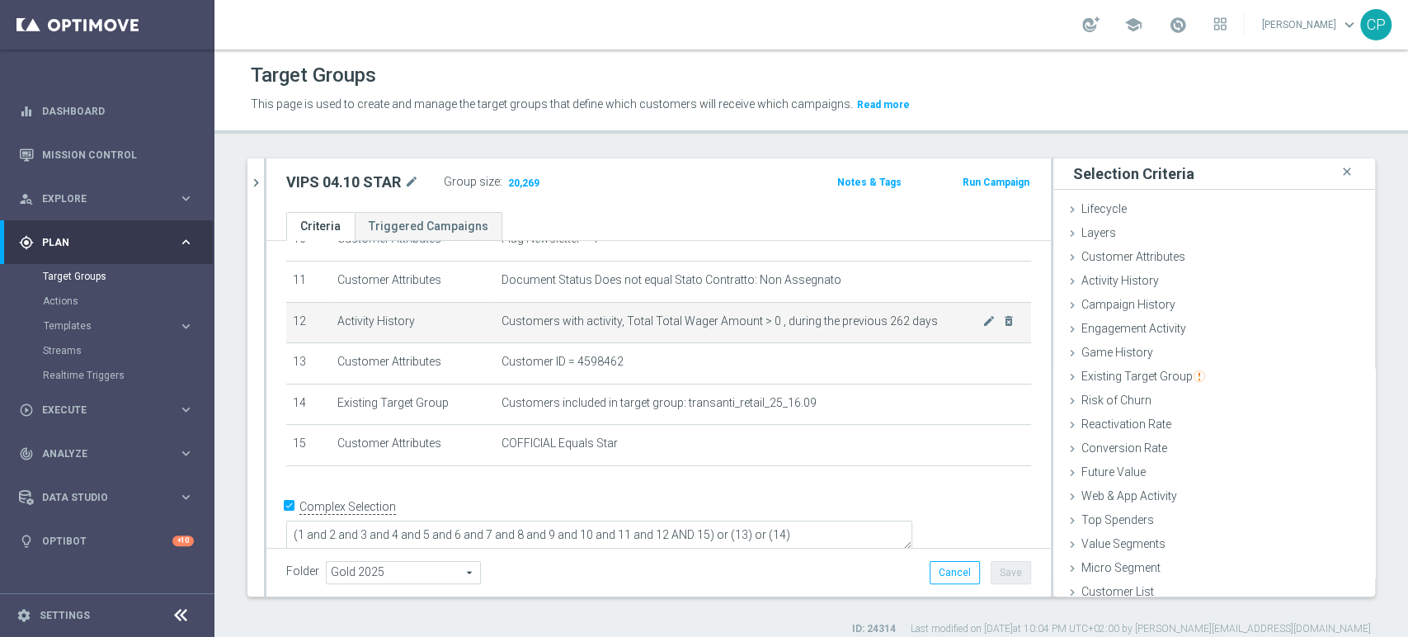
scroll to position [13, 0]
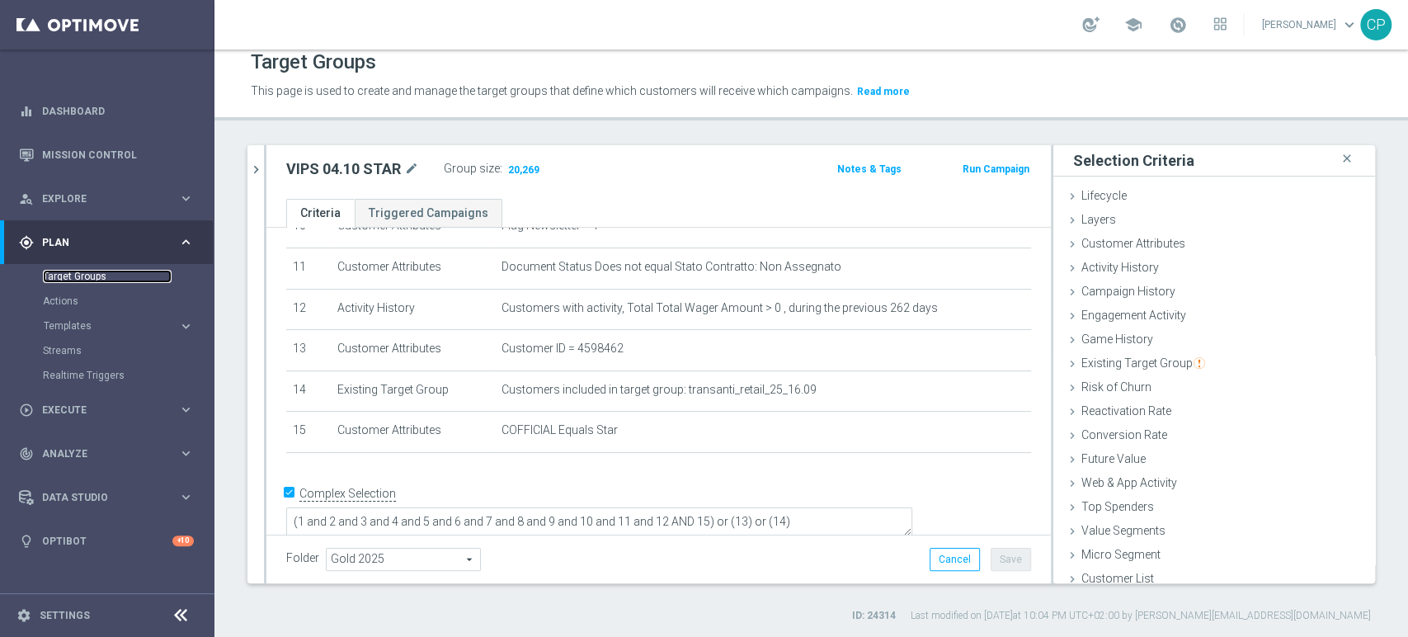
click at [82, 270] on link "Target Groups" at bounding box center [107, 276] width 129 height 13
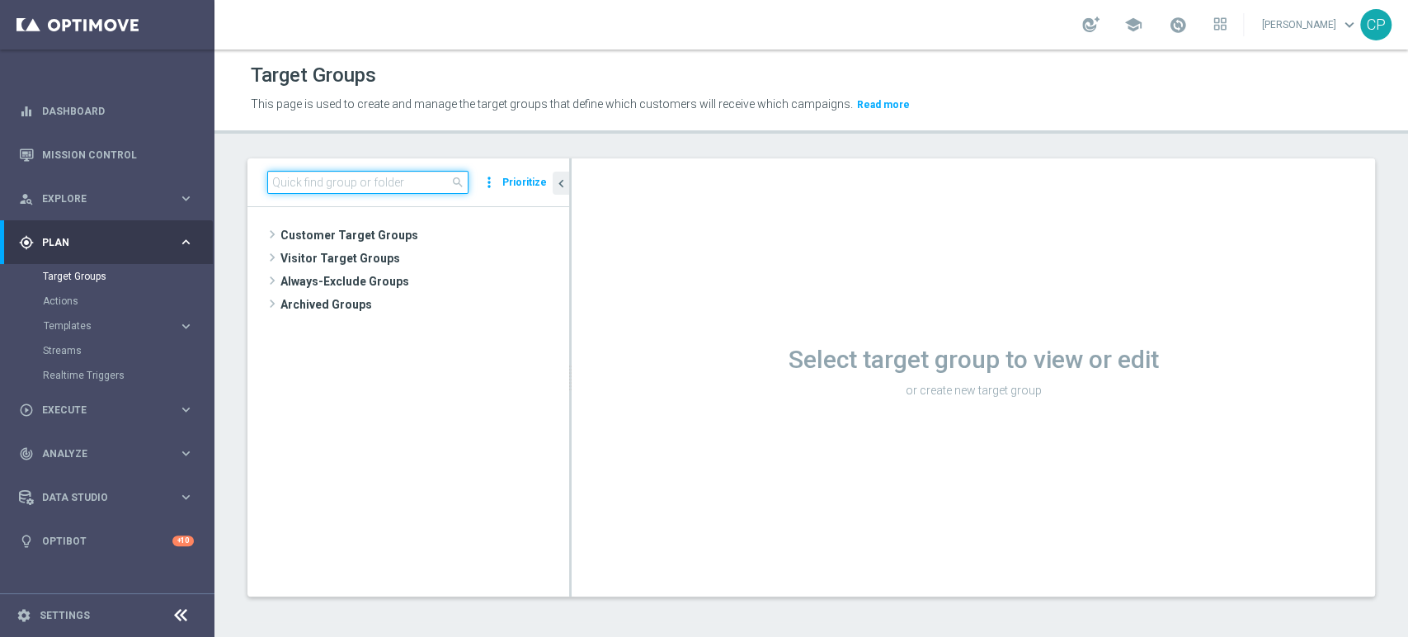
click at [281, 182] on input at bounding box center [367, 182] width 201 height 23
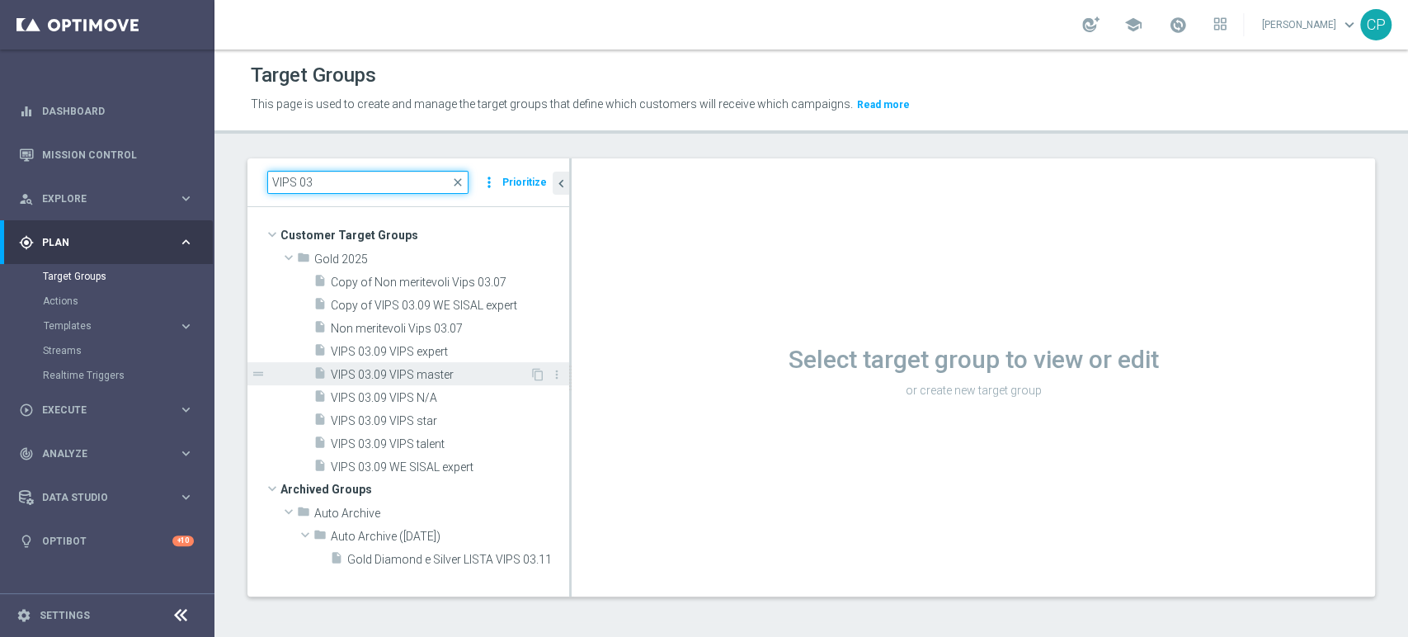
type input "VIPS 03"
click at [400, 373] on span "VIPS 03.09 VIPS master" at bounding box center [430, 375] width 199 height 14
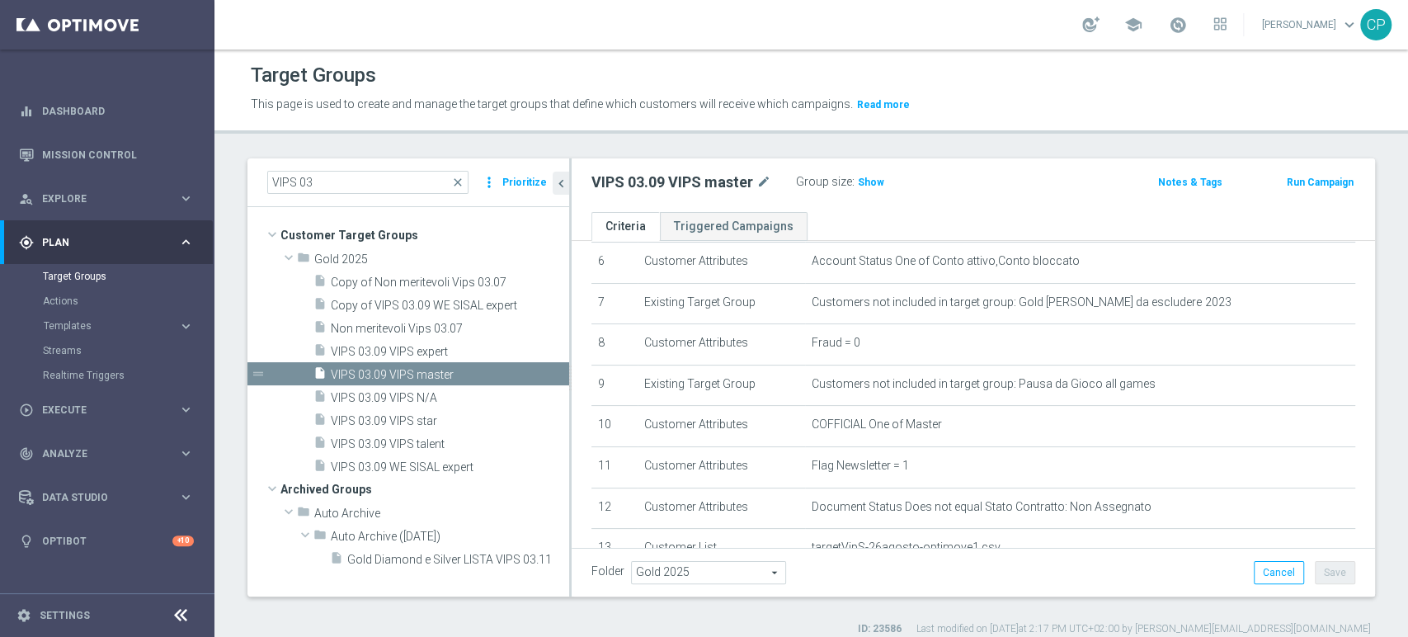
scroll to position [261, 0]
click at [407, 417] on span "VIPS 03.09 VIPS star" at bounding box center [430, 421] width 199 height 14
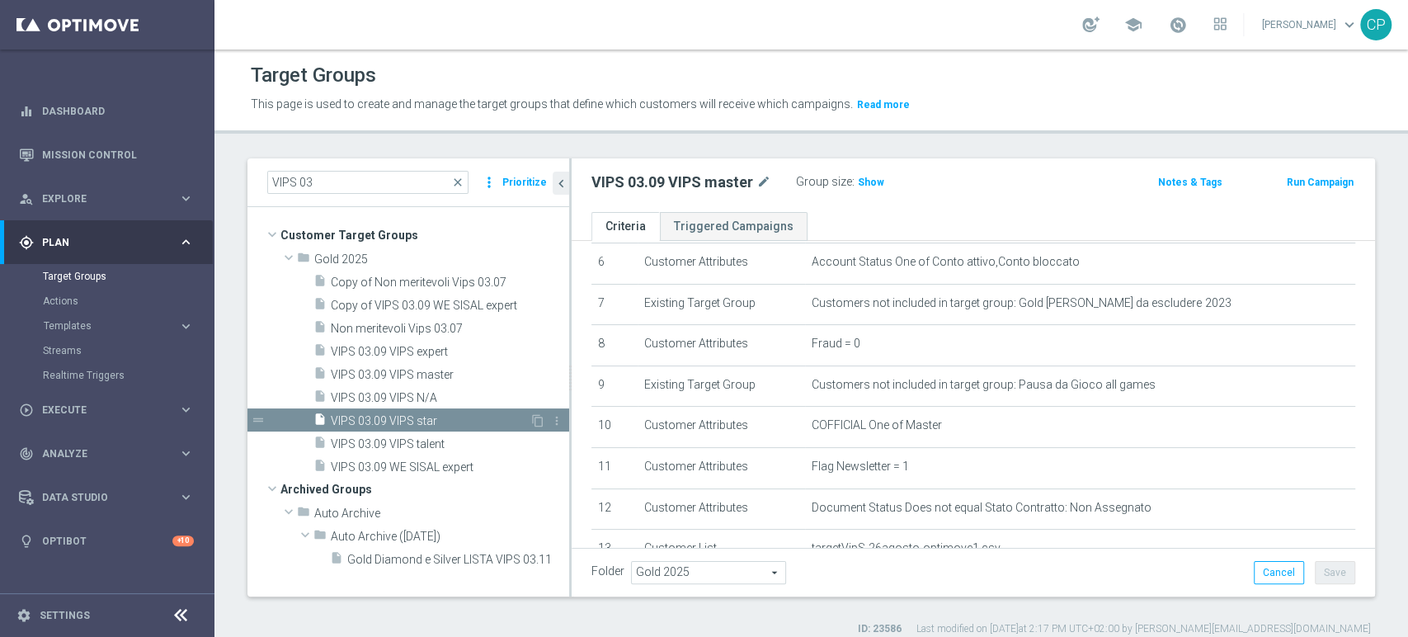
type textarea "(1 and 2 and 3 and 4 and 5 and 6 and 7 and 8 and 9 and 10 and 11 and 12 ) and (…"
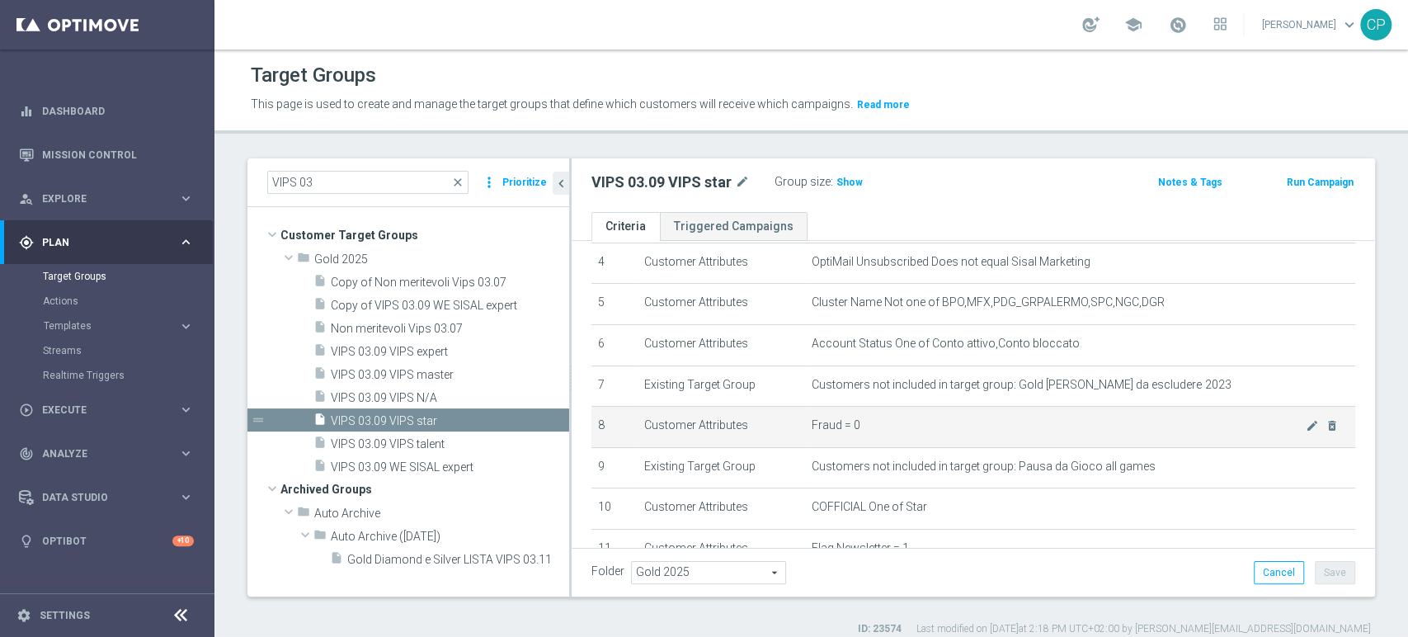
scroll to position [186, 0]
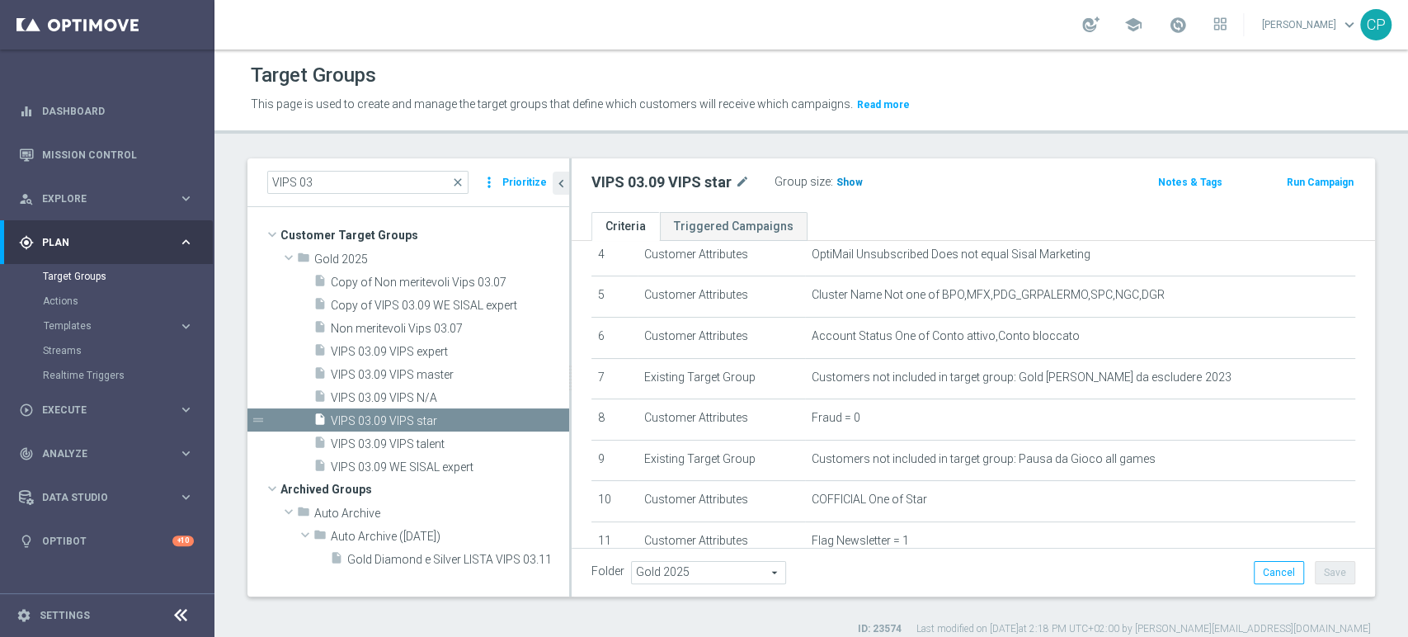
click at [845, 183] on span "Show" at bounding box center [849, 183] width 26 height 12
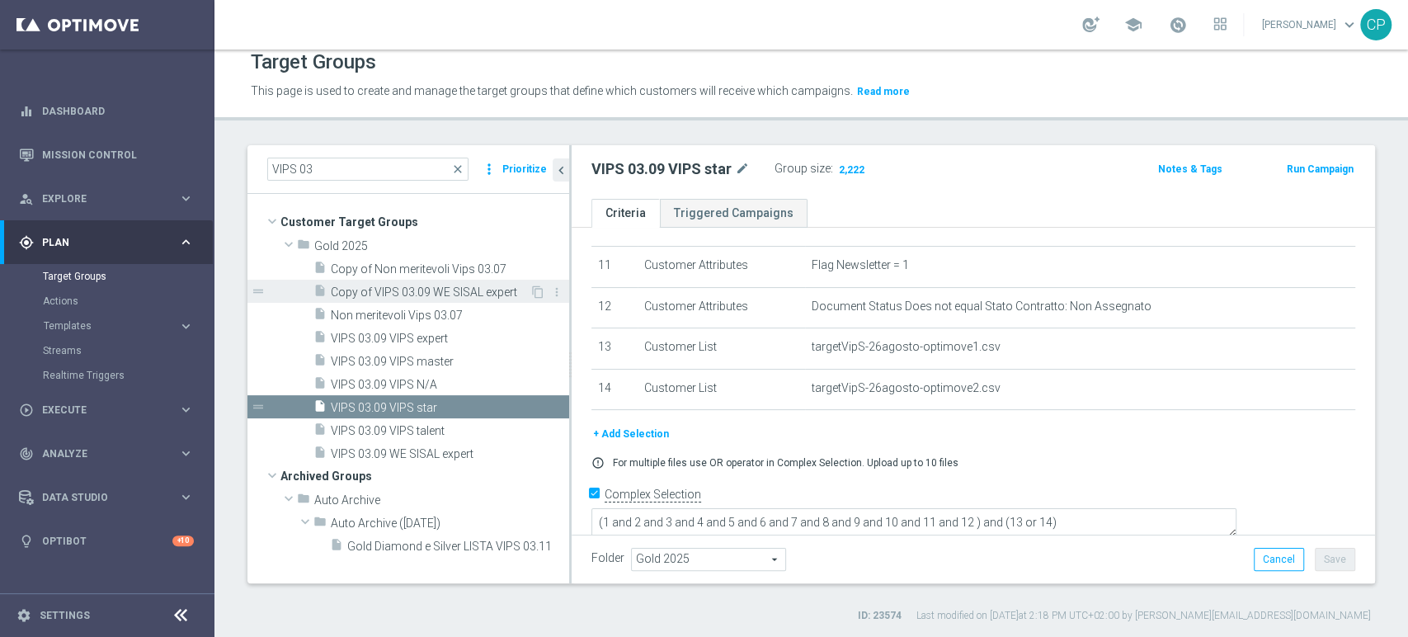
scroll to position [0, 0]
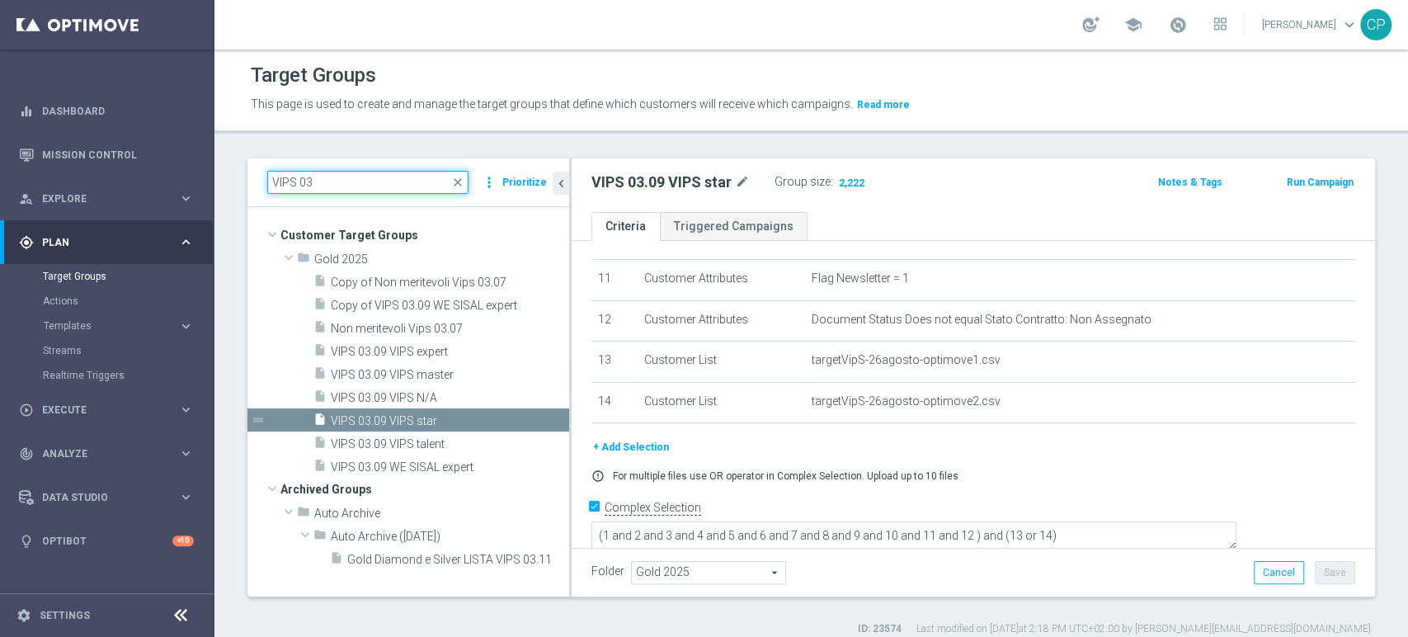
click at [355, 179] on input "VIPS 03" at bounding box center [367, 182] width 201 height 23
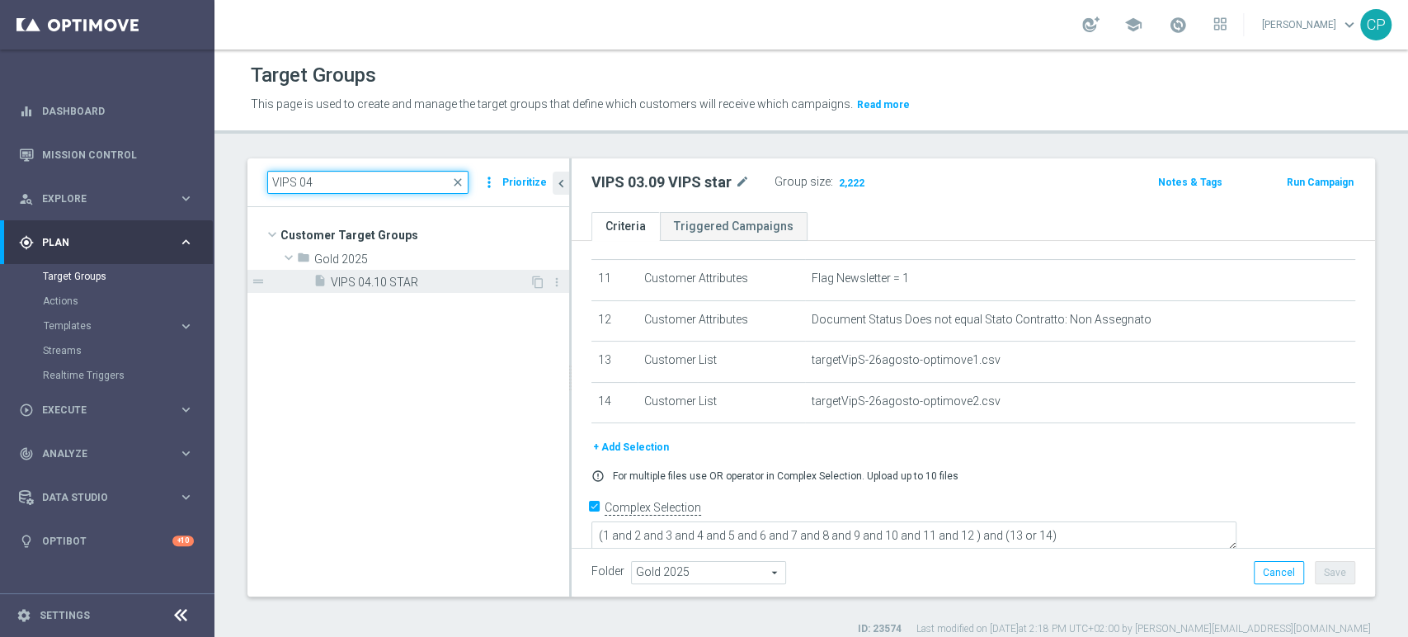
type input "VIPS 04"
click at [383, 280] on span "VIPS 04.10 STAR" at bounding box center [430, 282] width 199 height 14
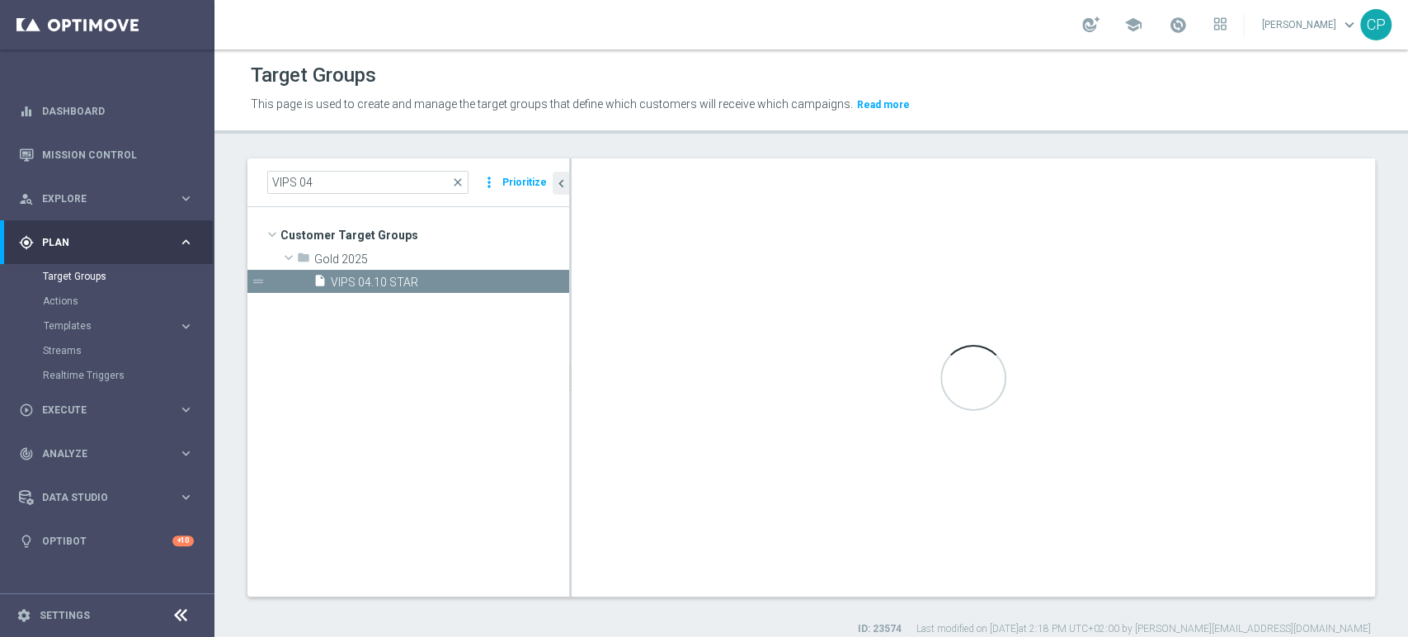
type textarea "(1 and 2 and 3 and 4 and 5 and 6 and 7 and 8 and 9 and 10 and 11 and 12 AND 15)…"
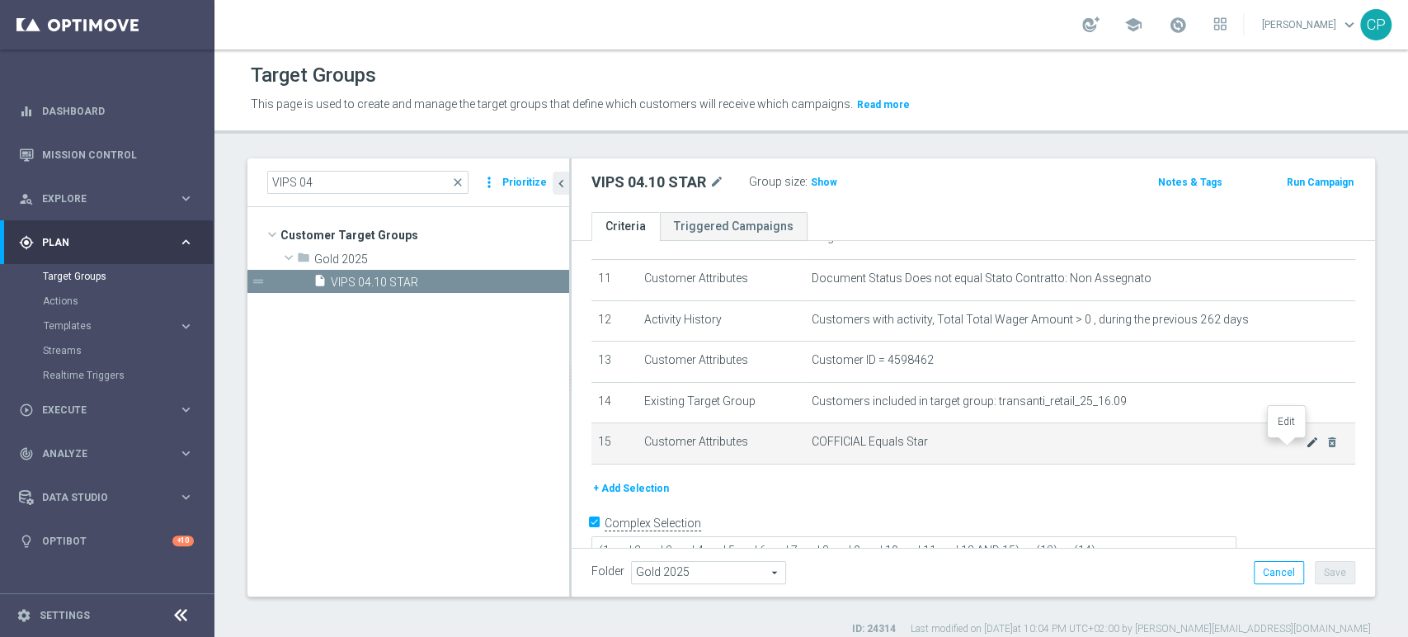
click at [1306, 446] on icon "mode_edit" at bounding box center [1312, 441] width 13 height 13
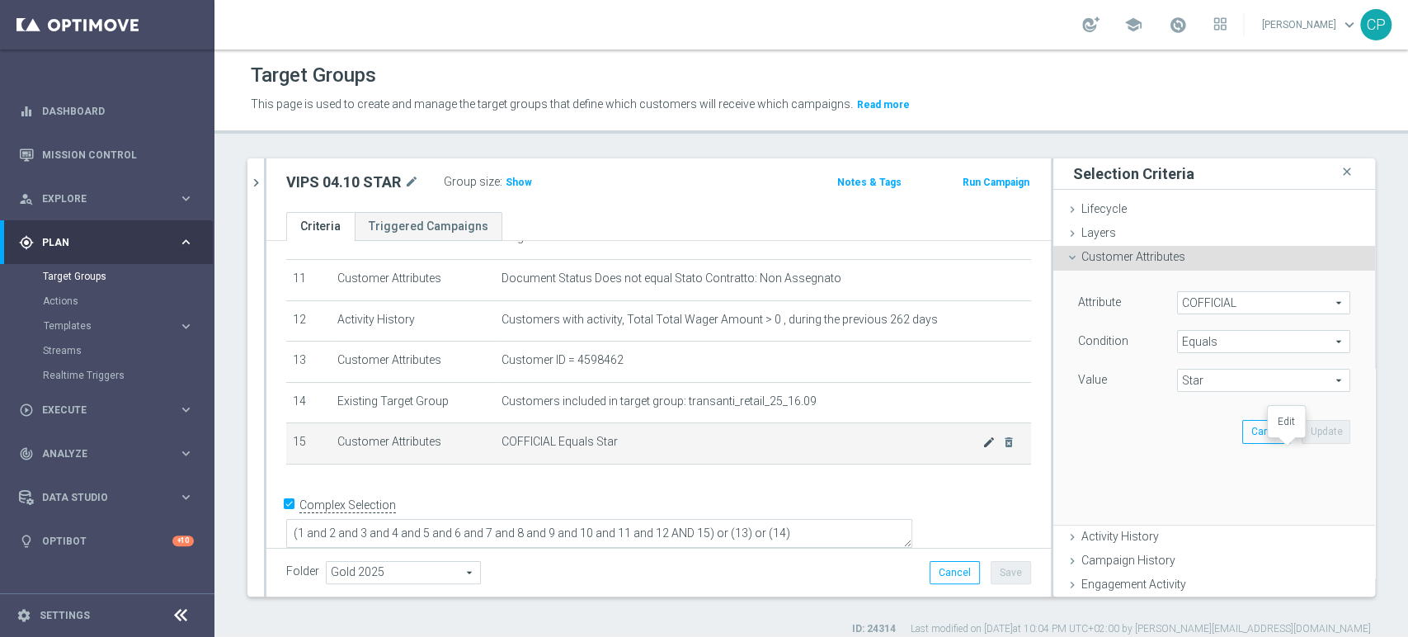
scroll to position [447, 0]
click at [1208, 345] on span "Equals" at bounding box center [1264, 341] width 172 height 21
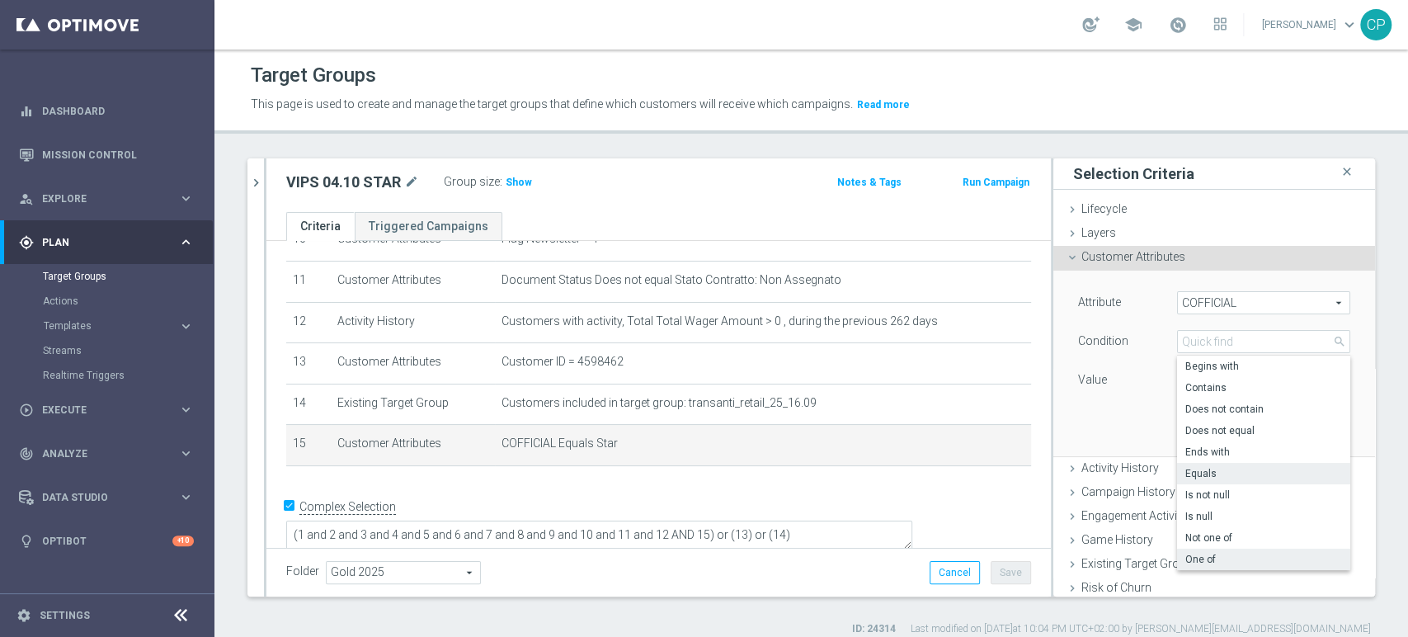
click at [1185, 558] on span "One of" at bounding box center [1263, 559] width 157 height 13
type input "One of"
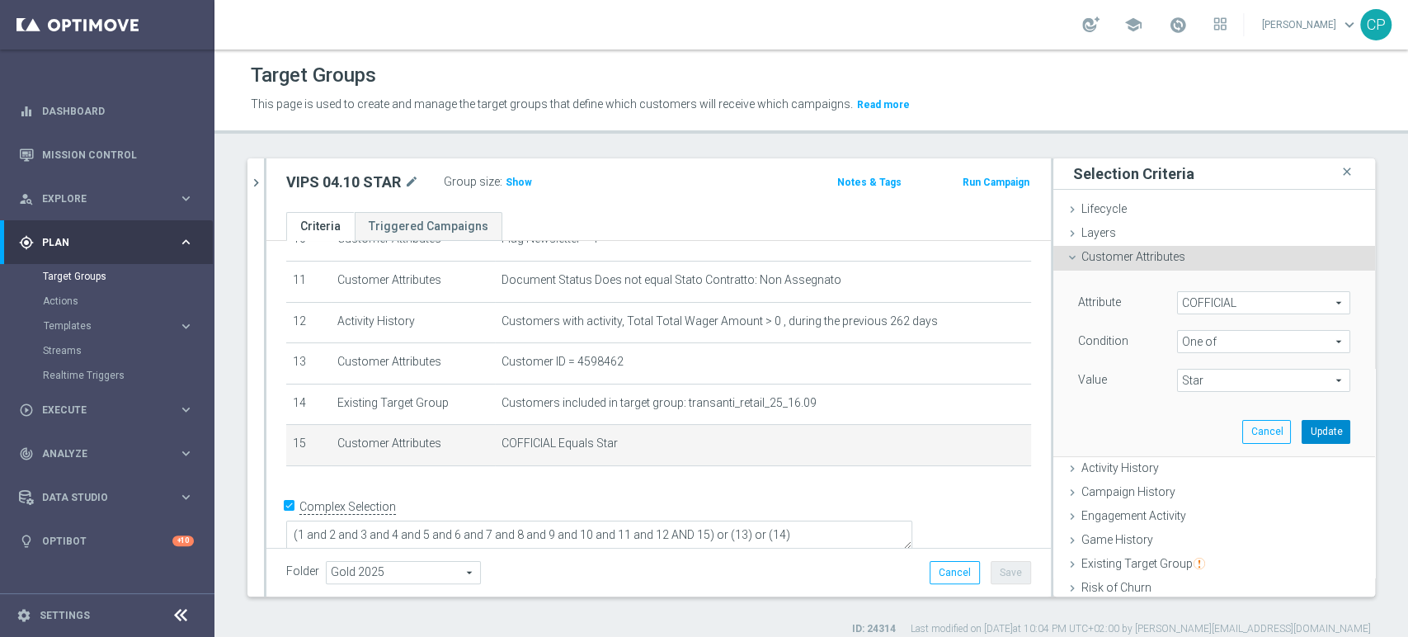
click at [1306, 431] on button "Update" at bounding box center [1325, 431] width 49 height 23
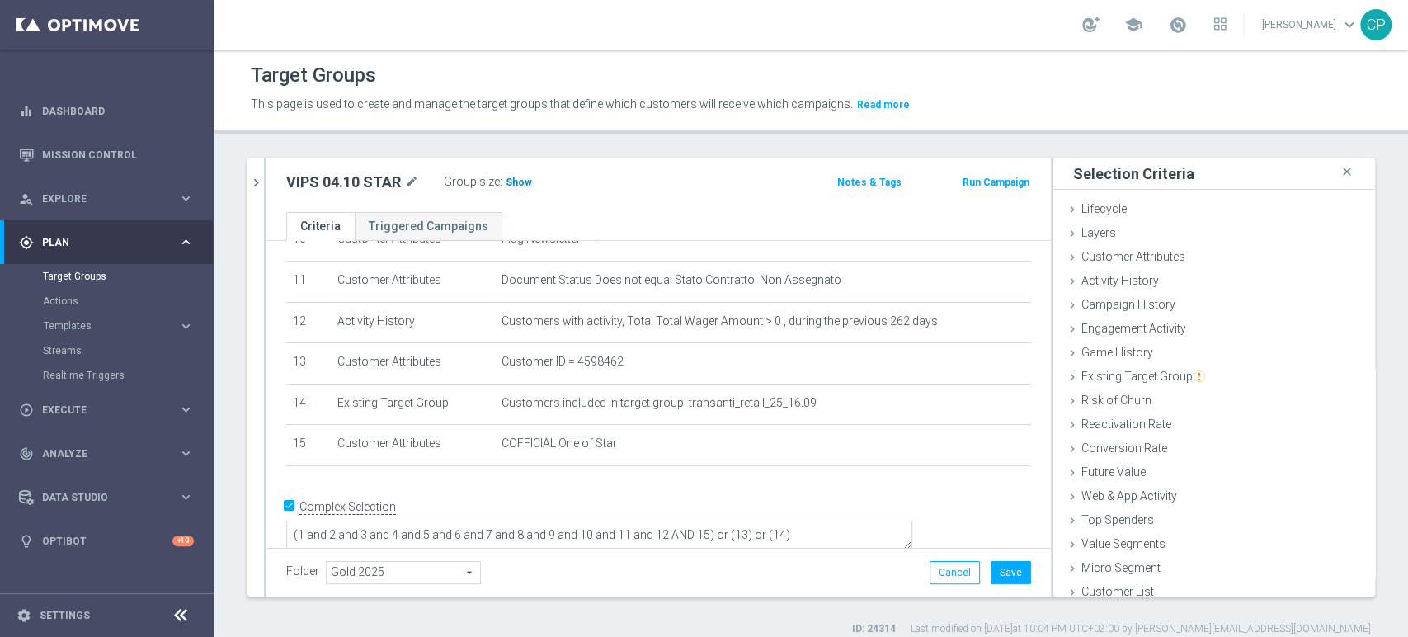
click at [520, 181] on span "Show" at bounding box center [519, 183] width 26 height 12
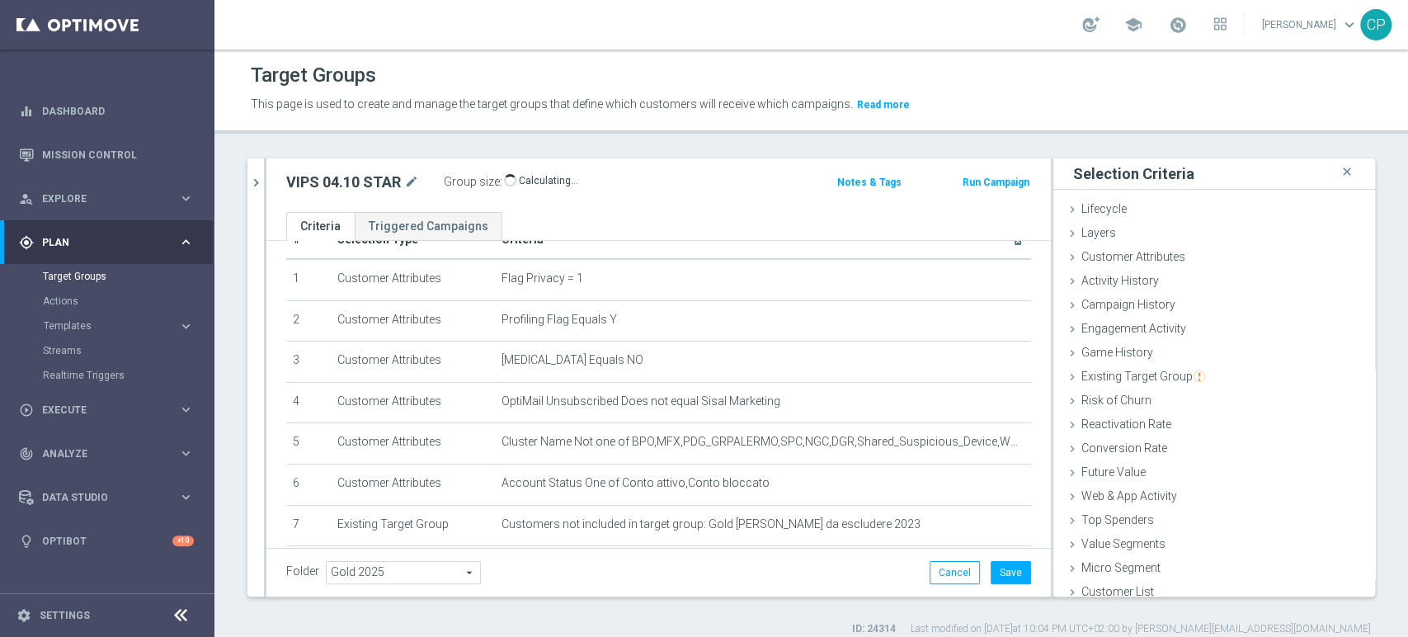
scroll to position [0, 0]
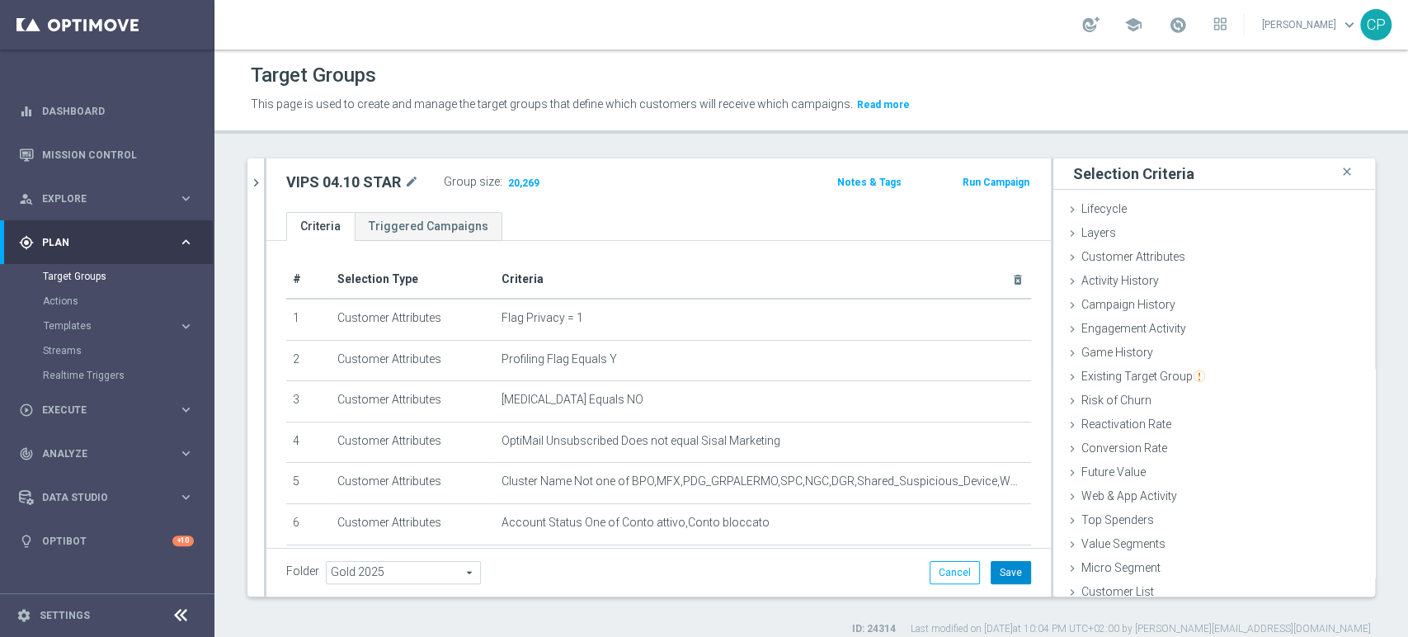
click at [994, 570] on button "Save" at bounding box center [1011, 572] width 40 height 23
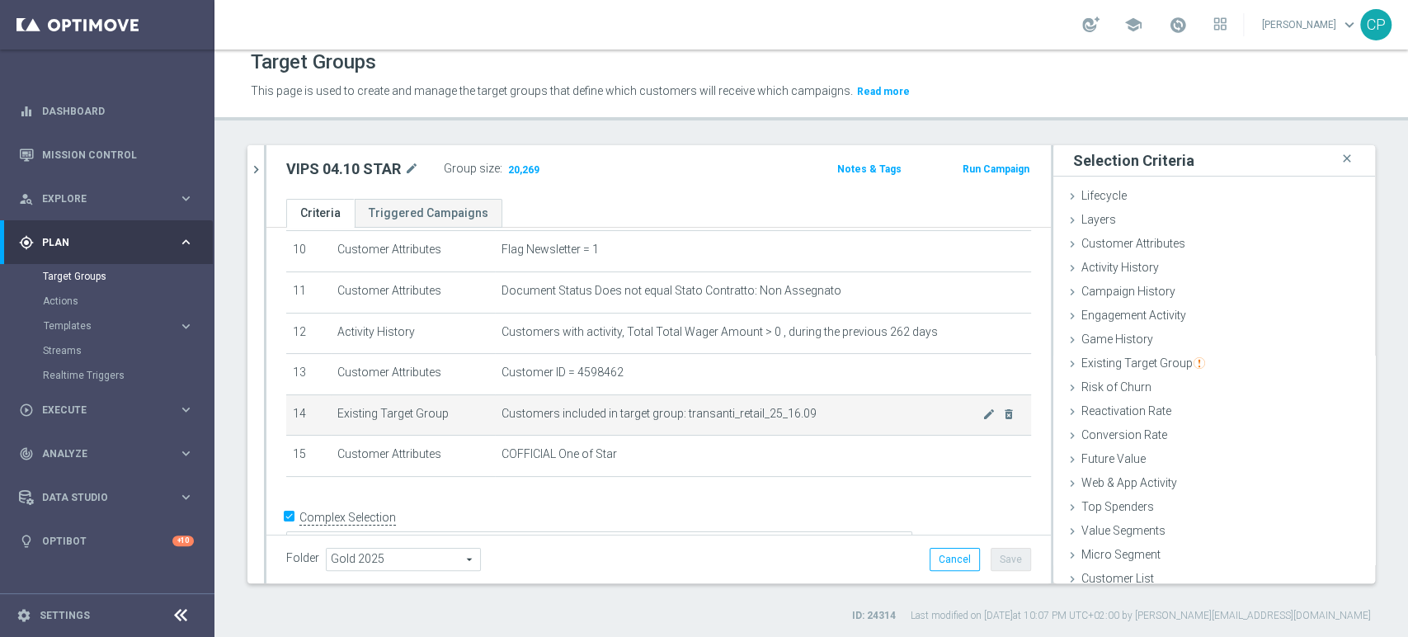
scroll to position [447, 0]
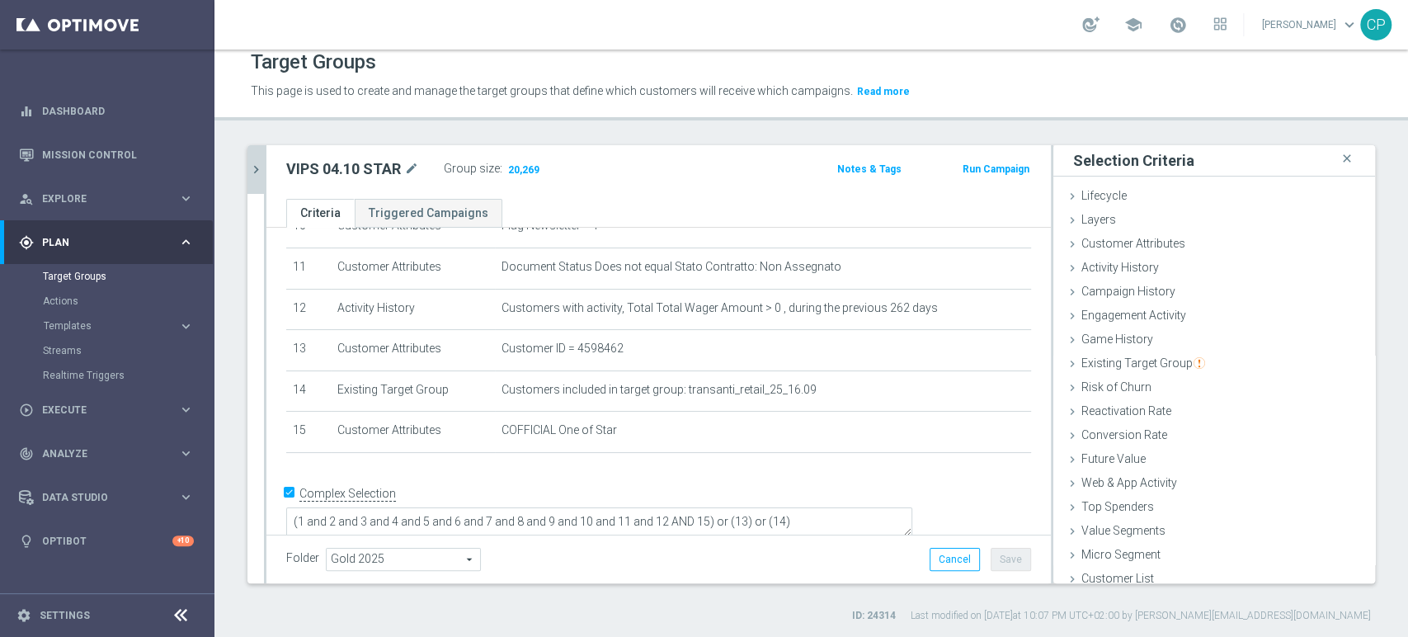
click at [257, 165] on icon "chevron_right" at bounding box center [256, 170] width 16 height 16
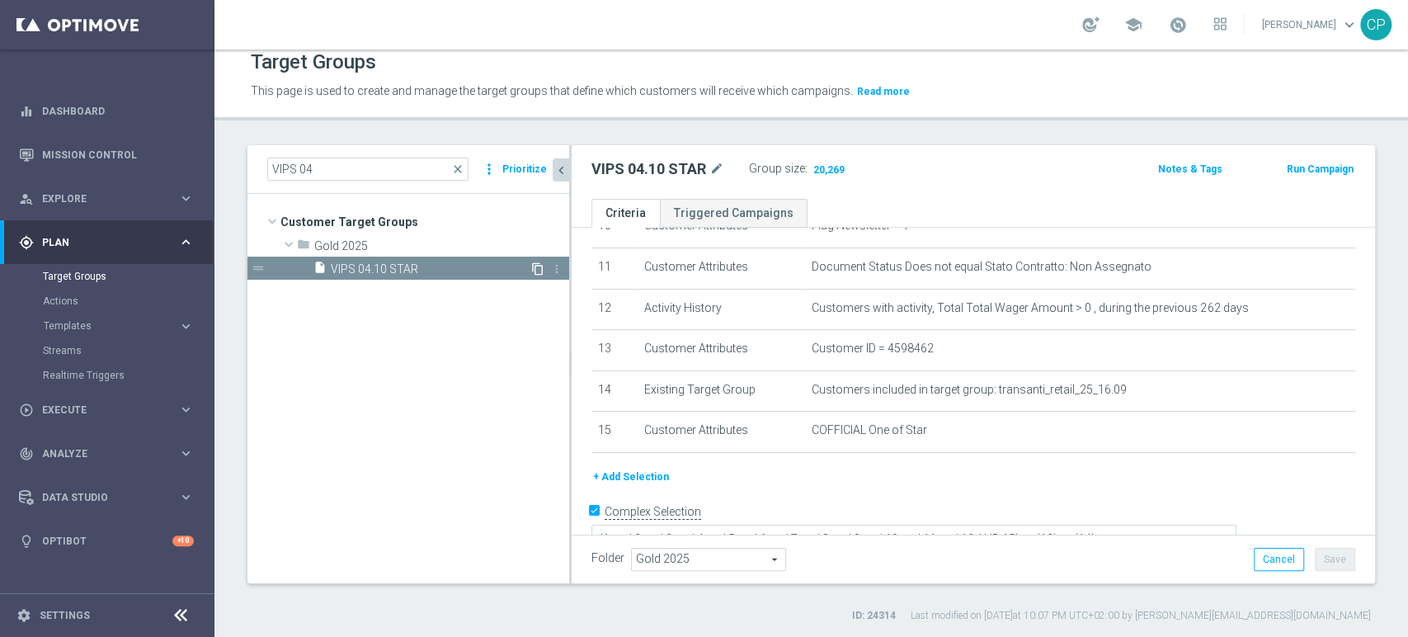
click at [539, 264] on icon "content_copy" at bounding box center [537, 268] width 13 height 13
click at [770, 170] on icon "mode_edit" at bounding box center [772, 169] width 15 height 20
click at [638, 170] on input "Copy of VIPS 04.10 STAR" at bounding box center [702, 170] width 223 height 23
click at [695, 170] on input "VIPS 04.10 STAR" at bounding box center [702, 170] width 223 height 23
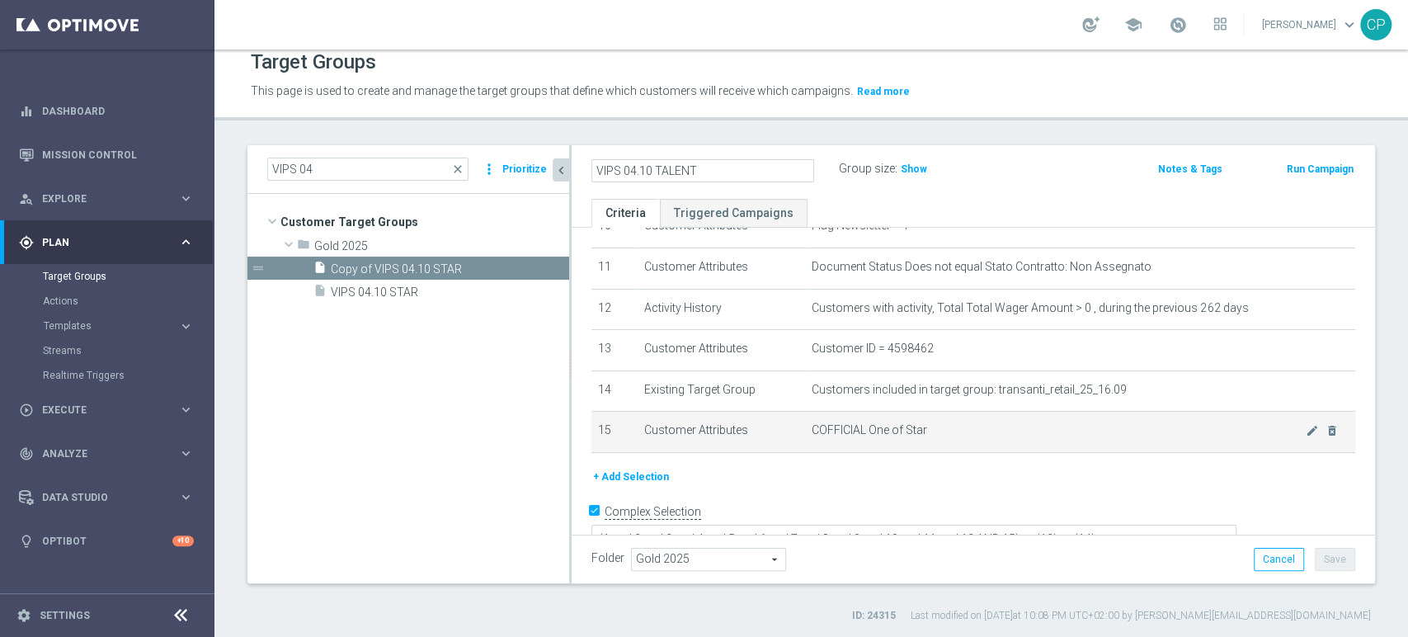
type input "VIPS 04.10 TALENT"
click at [906, 428] on span "COFFICIAL One of Star" at bounding box center [1059, 430] width 494 height 14
click at [1306, 430] on icon "mode_edit" at bounding box center [1312, 430] width 13 height 13
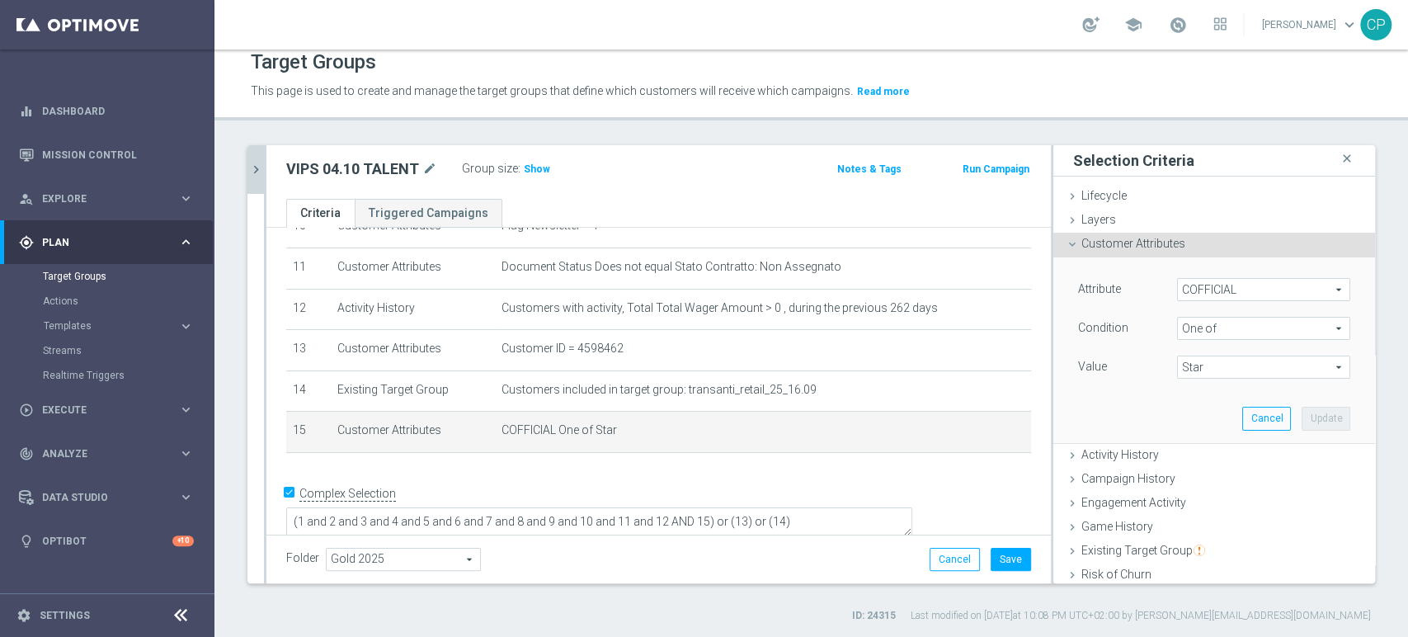
click at [1211, 367] on span "Star" at bounding box center [1264, 366] width 172 height 21
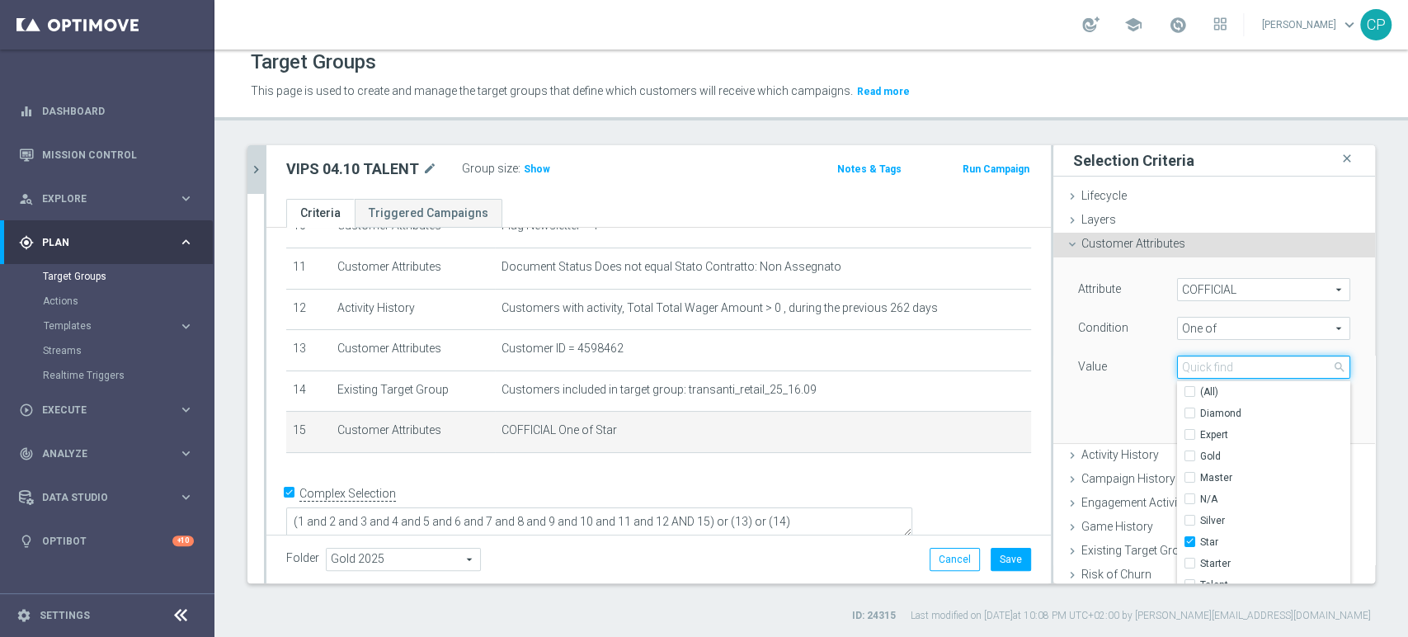
click at [1211, 367] on input "search" at bounding box center [1263, 366] width 173 height 23
click at [1189, 539] on input "Star" at bounding box center [1194, 542] width 11 height 11
checkbox input "false"
type input "Select"
click at [1203, 361] on input "search" at bounding box center [1263, 366] width 173 height 23
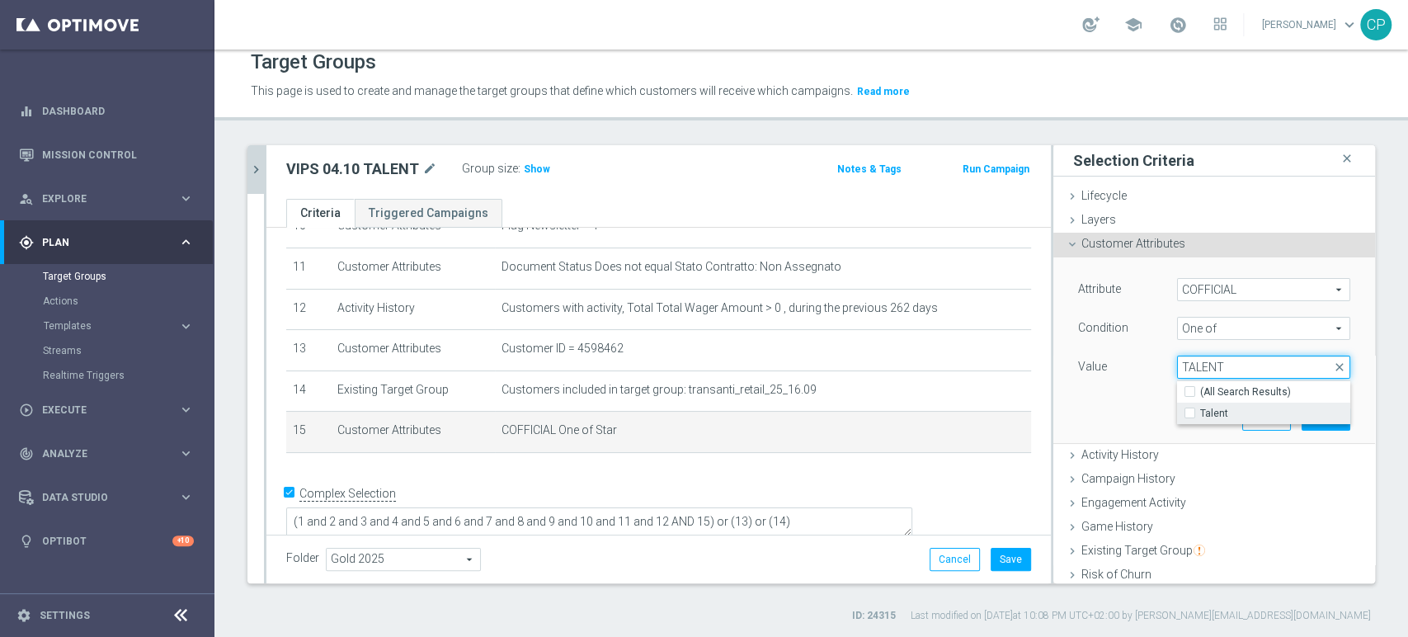
type input "TALENT"
click at [1200, 408] on span "Talent" at bounding box center [1275, 413] width 150 height 13
click at [1194, 408] on input "Talent" at bounding box center [1194, 413] width 11 height 11
checkbox input "true"
type input "Talent"
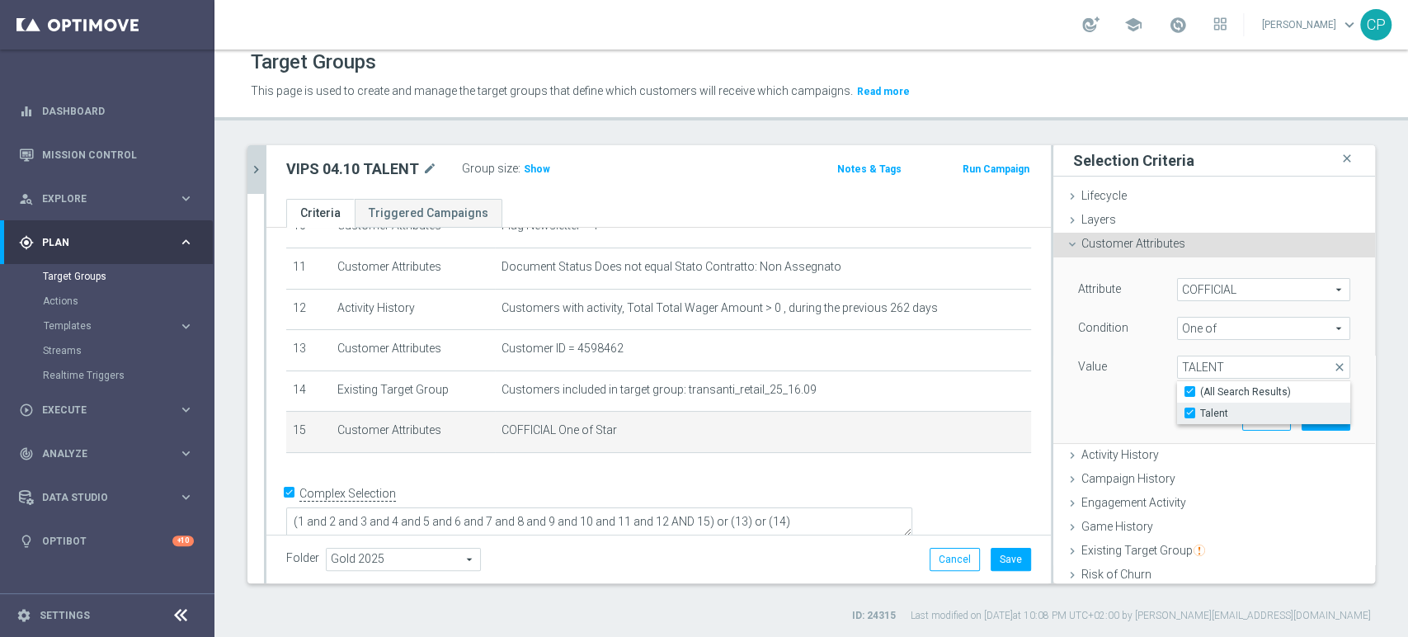
checkbox input "true"
click at [1098, 405] on div "Attribute COFFICIAL COFFICIAL arrow_drop_down search Condition One of One of ar…" at bounding box center [1214, 349] width 297 height 185
click at [1306, 417] on button "Update" at bounding box center [1325, 418] width 49 height 23
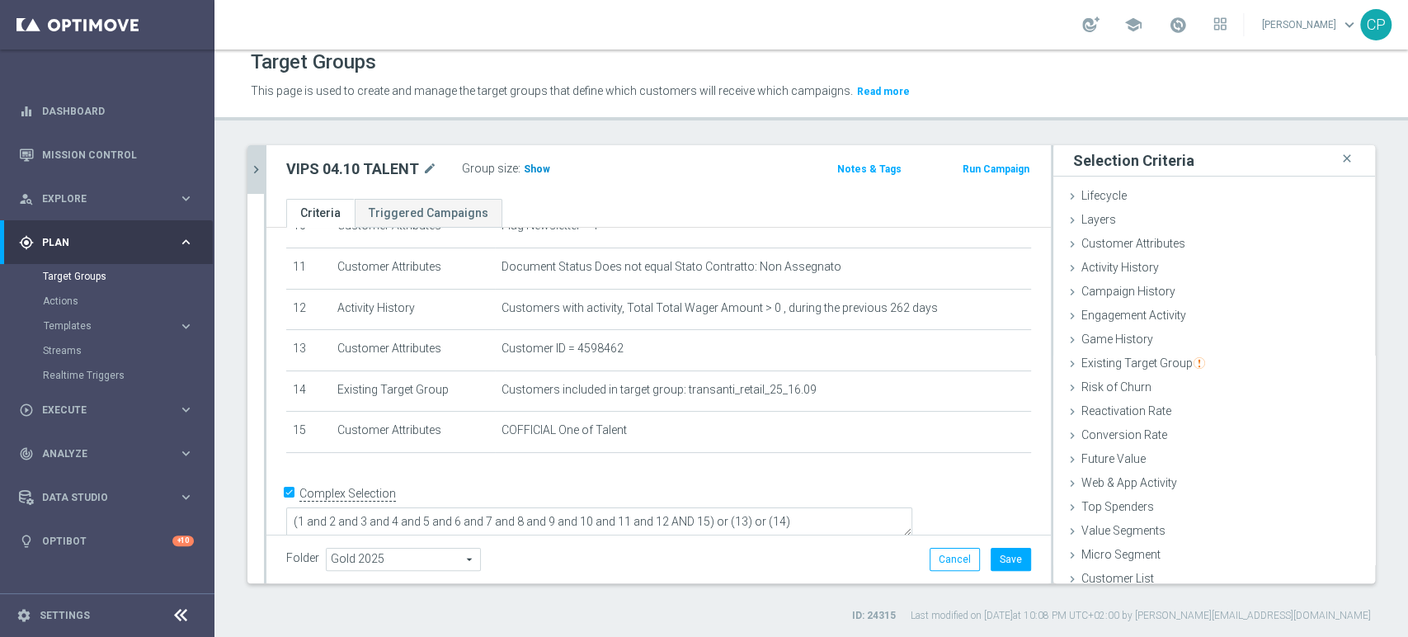
click at [533, 163] on span "Show" at bounding box center [537, 169] width 26 height 12
click at [998, 558] on button "Save" at bounding box center [1011, 559] width 40 height 23
click at [255, 167] on icon "chevron_right" at bounding box center [256, 170] width 16 height 16
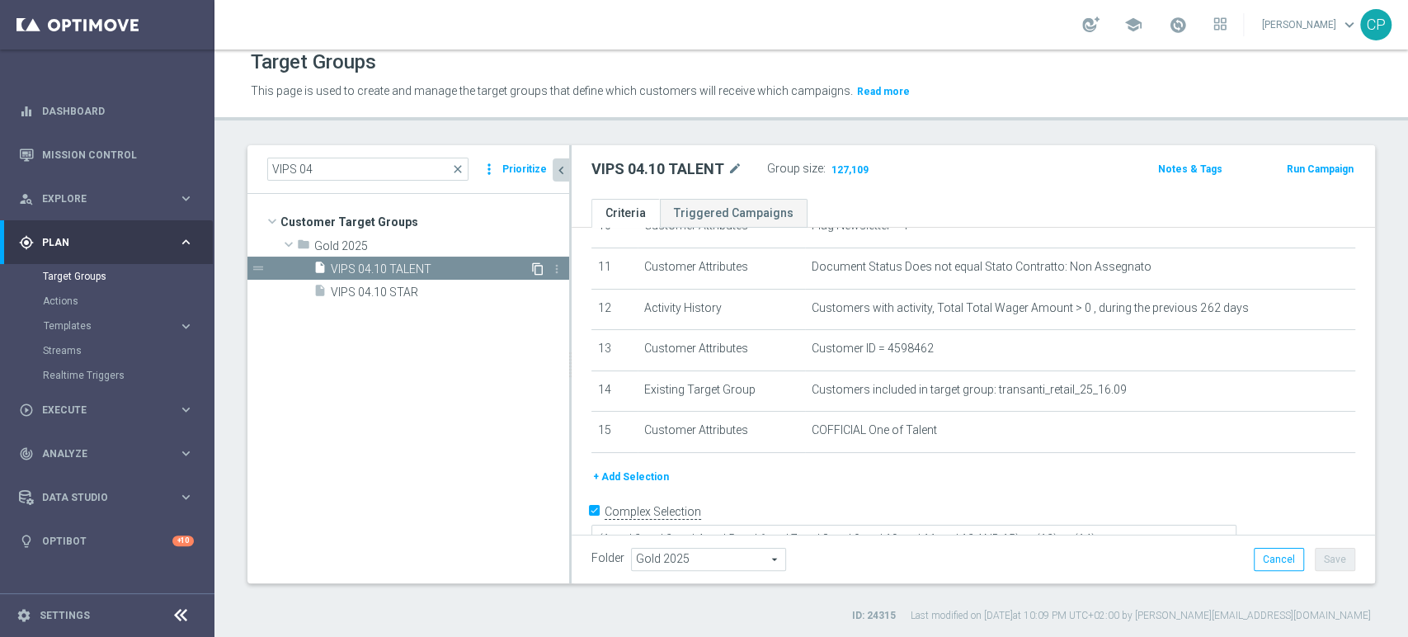
click at [533, 266] on icon "content_copy" at bounding box center [537, 268] width 13 height 13
click at [790, 169] on icon "mode_edit" at bounding box center [791, 169] width 15 height 20
click at [637, 167] on input "Copy of VIPS 04.10 TALENT" at bounding box center [702, 170] width 223 height 23
click at [680, 170] on input "VIPS 04.10 TALENT" at bounding box center [702, 170] width 223 height 23
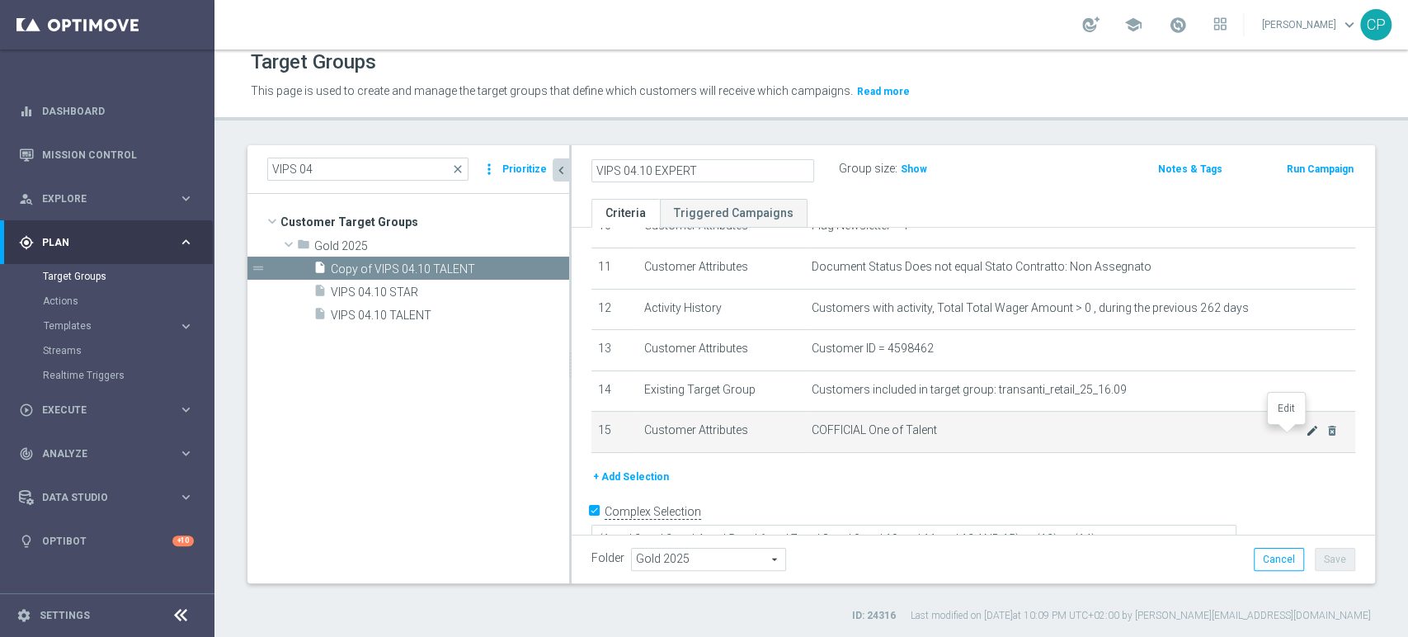
type input "VIPS 04.10 EXPERT"
click at [1306, 433] on icon "mode_edit" at bounding box center [1312, 430] width 13 height 13
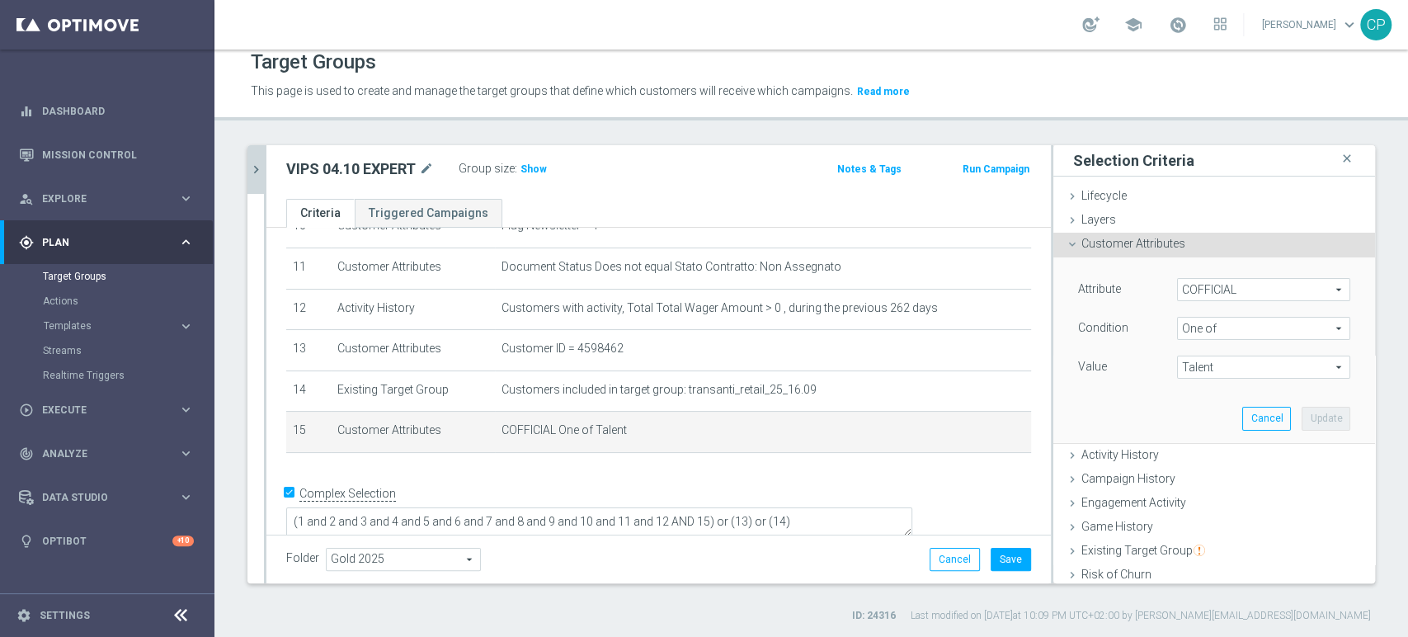
click at [1213, 371] on span "Talent" at bounding box center [1264, 366] width 172 height 21
click at [1200, 575] on label "Talent" at bounding box center [1275, 584] width 150 height 21
click at [1189, 580] on input "Talent" at bounding box center [1194, 585] width 11 height 11
checkbox input "false"
type input "Select"
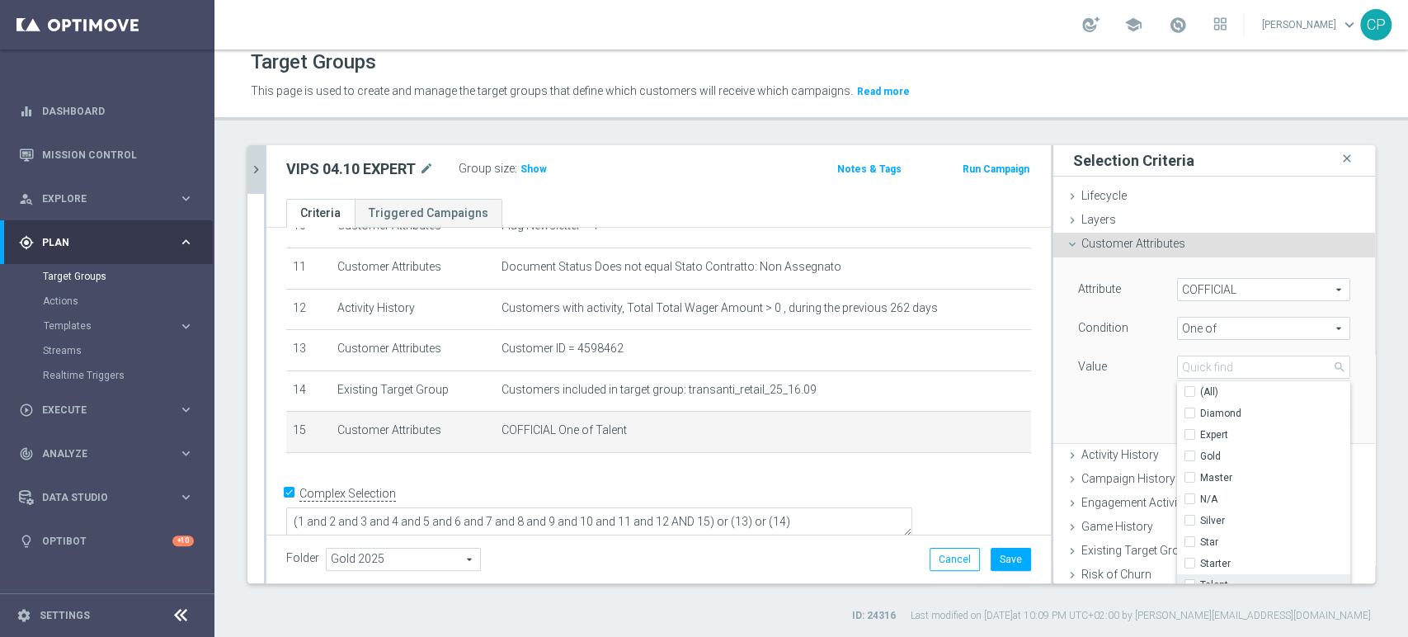
scroll to position [7, 0]
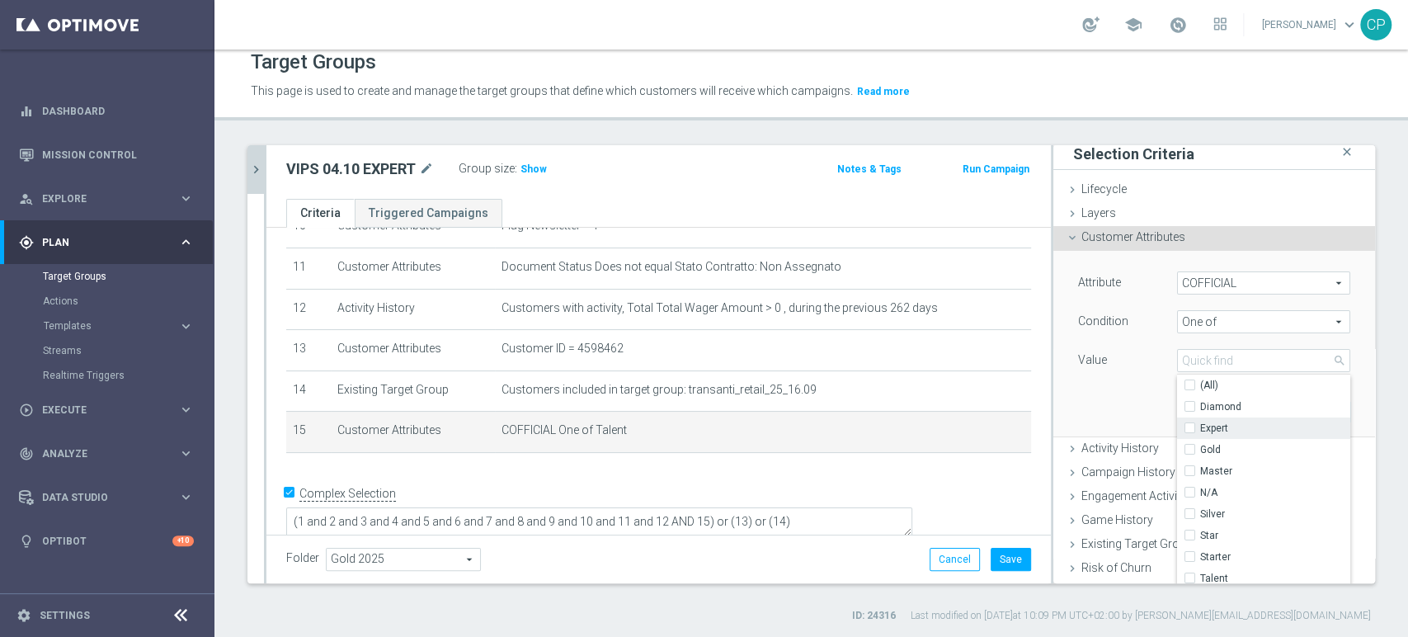
click at [1203, 426] on span "Expert" at bounding box center [1275, 427] width 150 height 13
click at [1200, 426] on input "Expert" at bounding box center [1194, 428] width 11 height 11
checkbox input "true"
type input "Expert"
click at [1108, 380] on div "Attribute COFFICIAL COFFICIAL arrow_drop_down search Condition One of One of ar…" at bounding box center [1214, 343] width 297 height 185
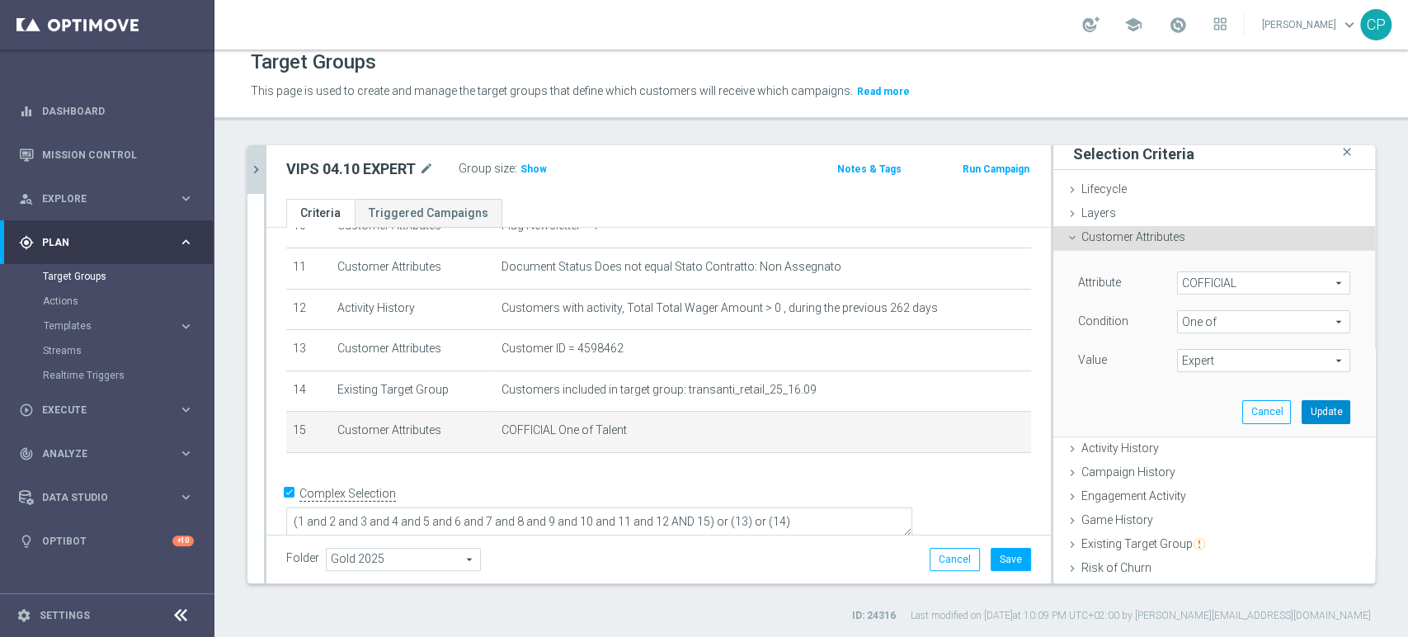
click at [1301, 413] on button "Update" at bounding box center [1325, 411] width 49 height 23
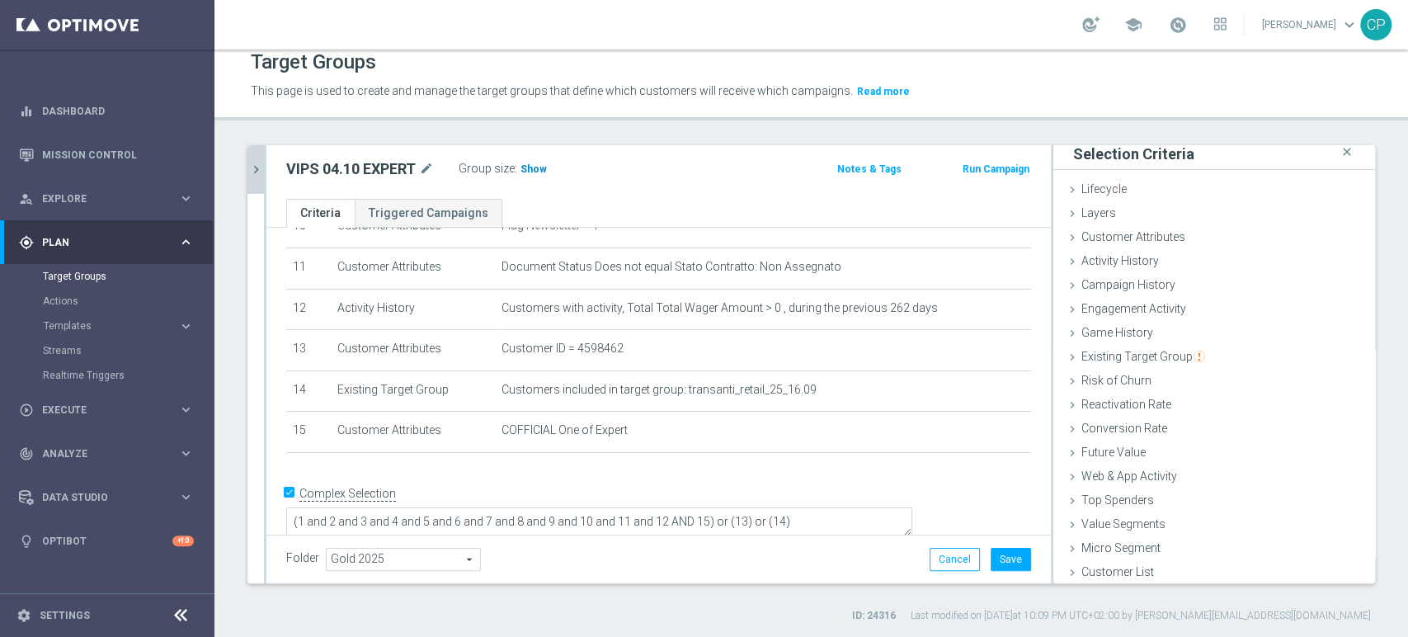
click at [534, 170] on span "Show" at bounding box center [533, 169] width 26 height 12
click at [994, 552] on button "Save" at bounding box center [1011, 559] width 40 height 23
click at [257, 167] on icon "chevron_right" at bounding box center [256, 170] width 16 height 16
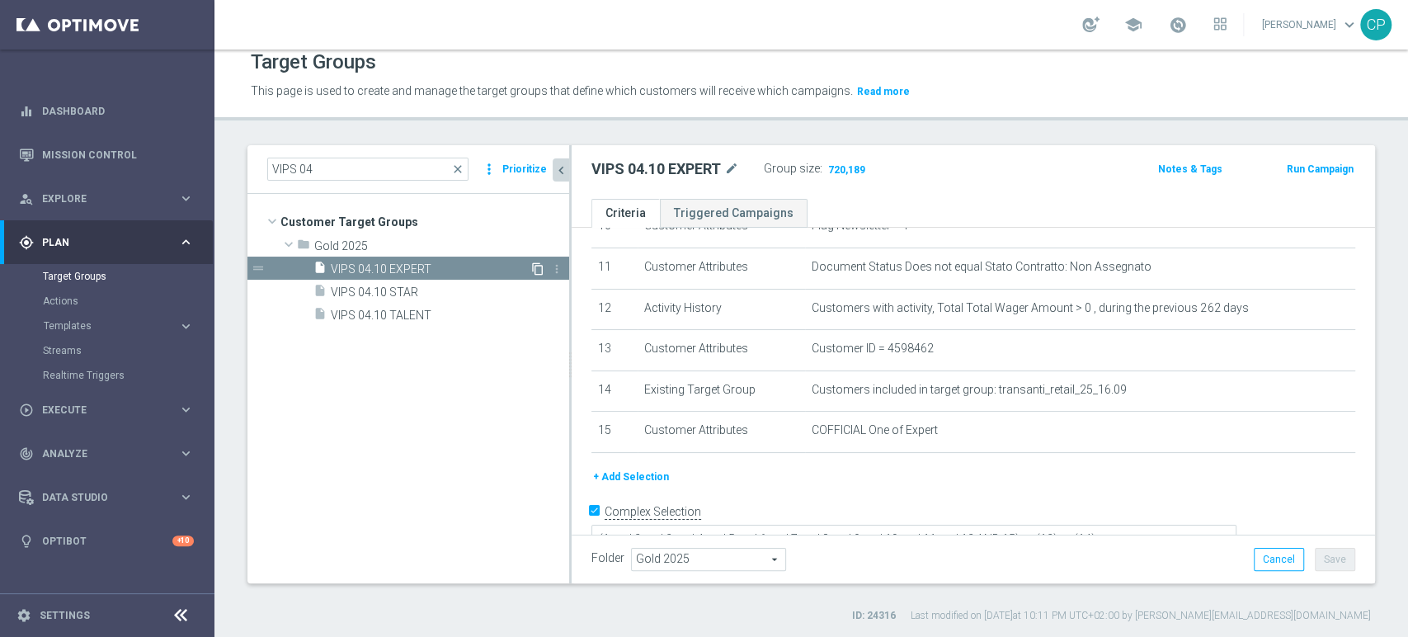
click at [539, 267] on icon "content_copy" at bounding box center [537, 268] width 13 height 13
click at [402, 264] on span "Copy of VIPS 04.10 EXPERT" at bounding box center [430, 269] width 199 height 14
click at [786, 165] on icon "mode_edit" at bounding box center [787, 169] width 15 height 20
click at [638, 168] on input "Copy of VIPS 04.10 EXPERT" at bounding box center [702, 170] width 223 height 23
drag, startPoint x: 638, startPoint y: 168, endPoint x: 542, endPoint y: 167, distance: 96.5
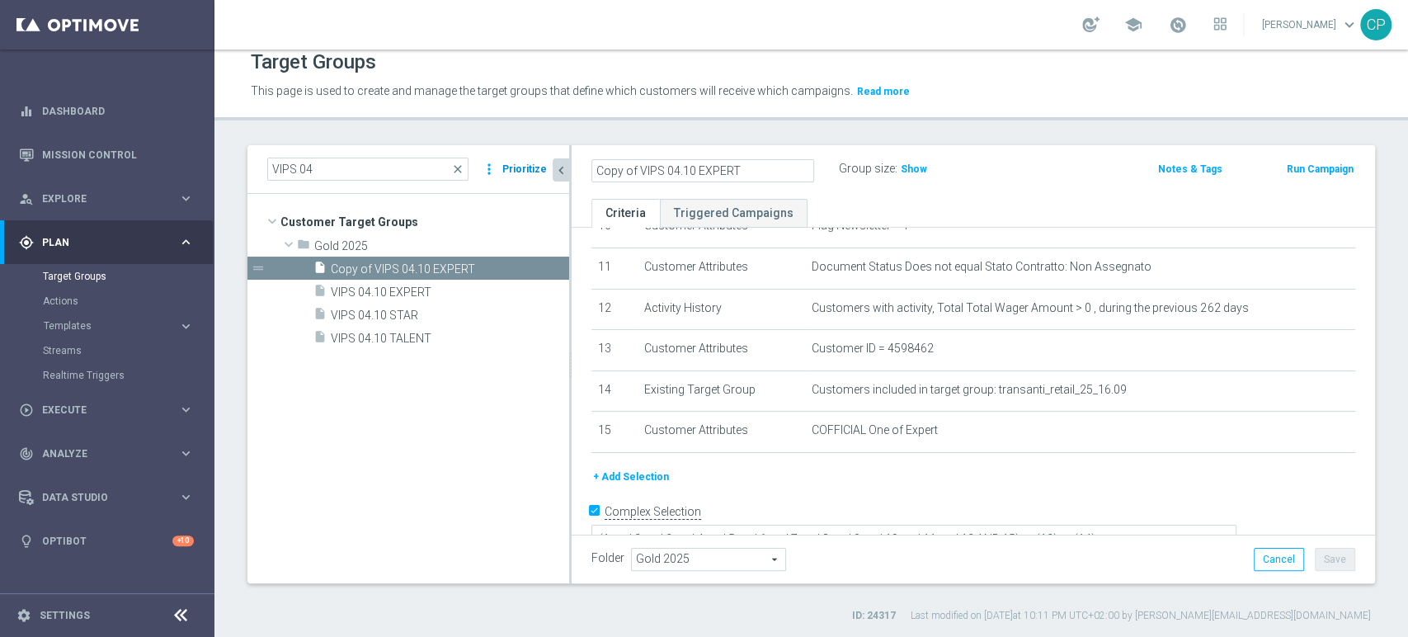
click at [542, 167] on as-split "VIPS 04 close more_vert Prioritize Customer Target Groups library_add create_ne…" at bounding box center [810, 364] width 1127 height 438
click at [680, 170] on input "VIPS 04.10 EXPERT" at bounding box center [702, 170] width 223 height 23
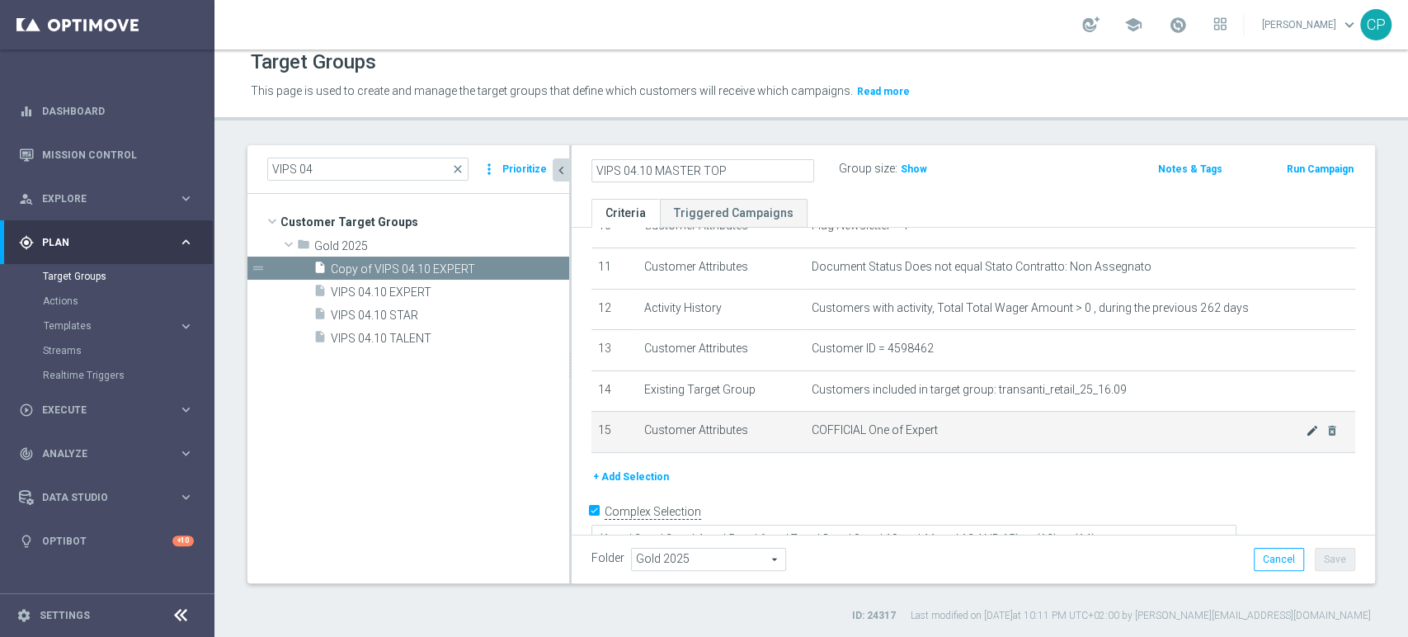
type input "VIPS 04.10 MASTER TOP"
click at [1306, 433] on icon "mode_edit" at bounding box center [1312, 430] width 13 height 13
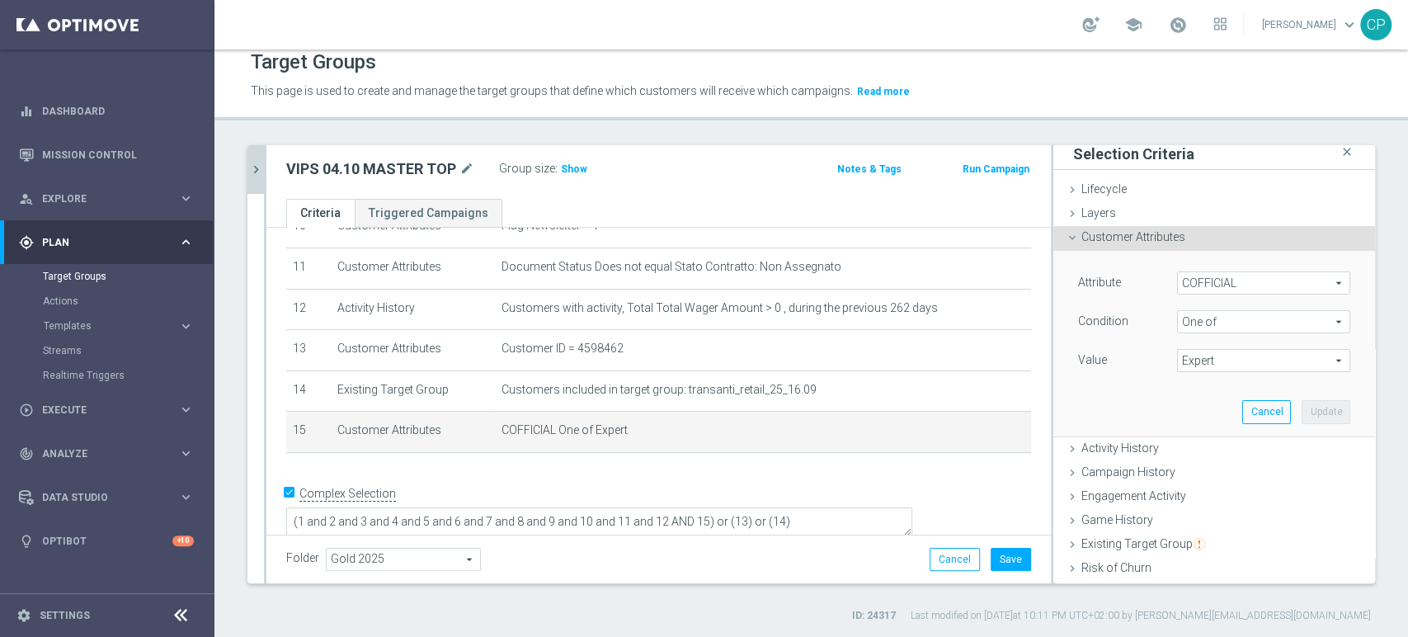
click at [1193, 358] on span "Expert" at bounding box center [1264, 360] width 172 height 21
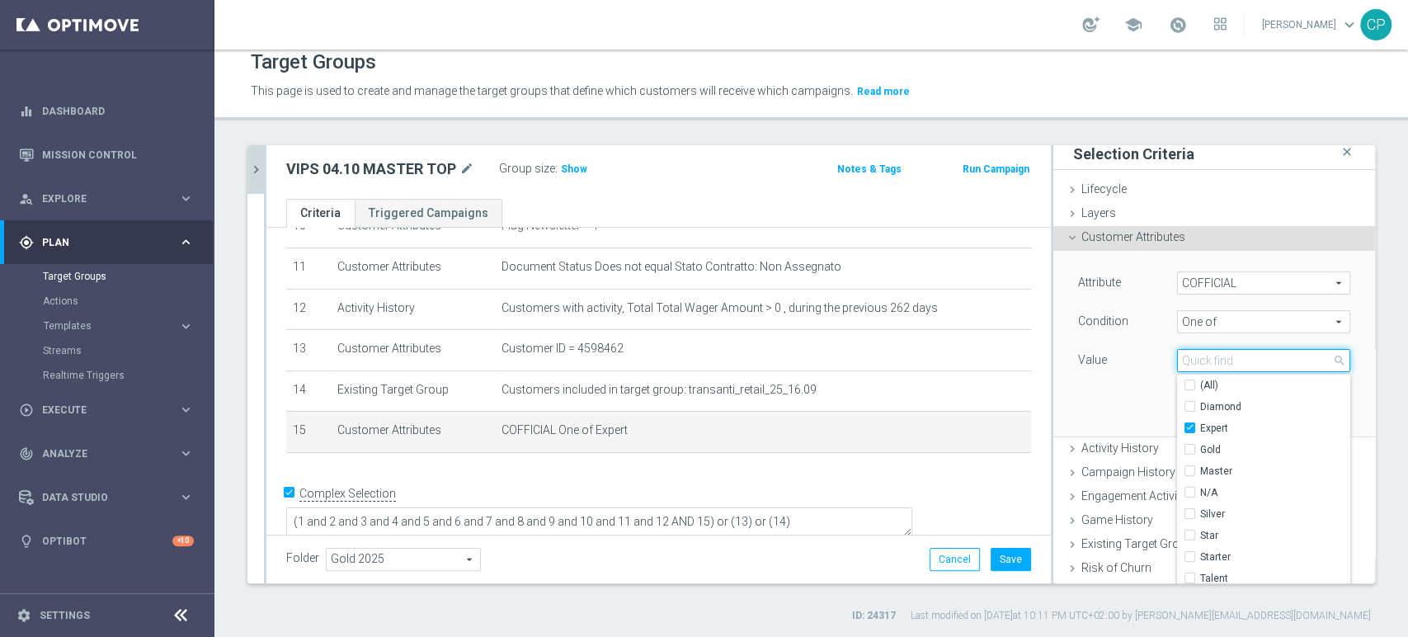
click at [1193, 358] on input "search" at bounding box center [1263, 360] width 173 height 23
click at [1189, 427] on input "Expert" at bounding box center [1194, 428] width 11 height 11
checkbox input "false"
type input "Select"
click at [1207, 355] on input "search" at bounding box center [1263, 360] width 173 height 23
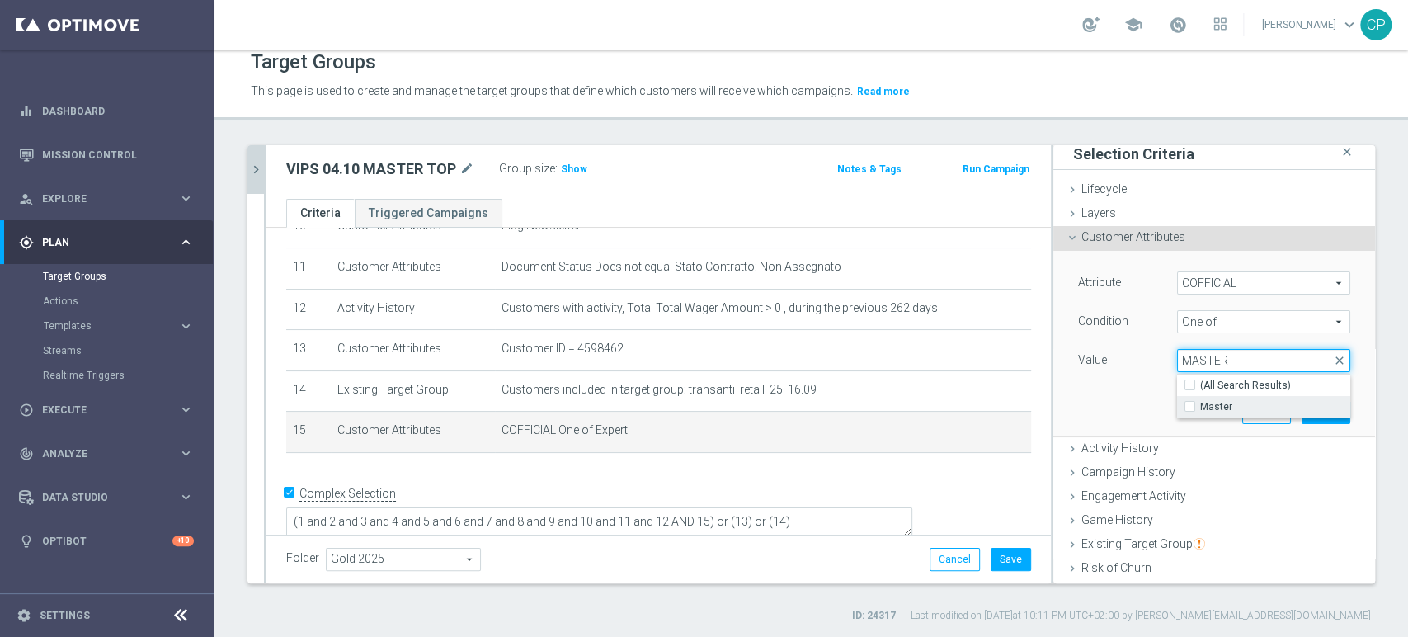
type input "MASTER"
click at [1189, 406] on input "Master" at bounding box center [1194, 407] width 11 height 11
checkbox input "true"
type input "Master"
checkbox input "true"
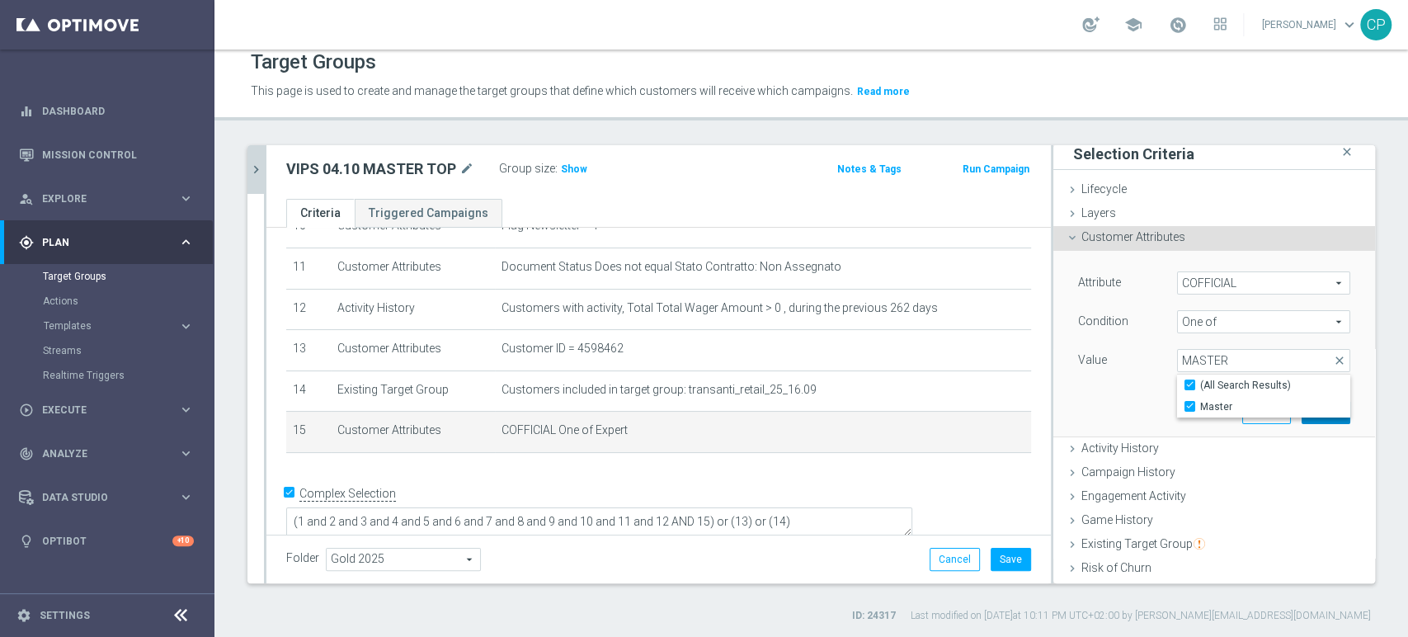
click at [1301, 418] on button "Update" at bounding box center [1325, 411] width 49 height 23
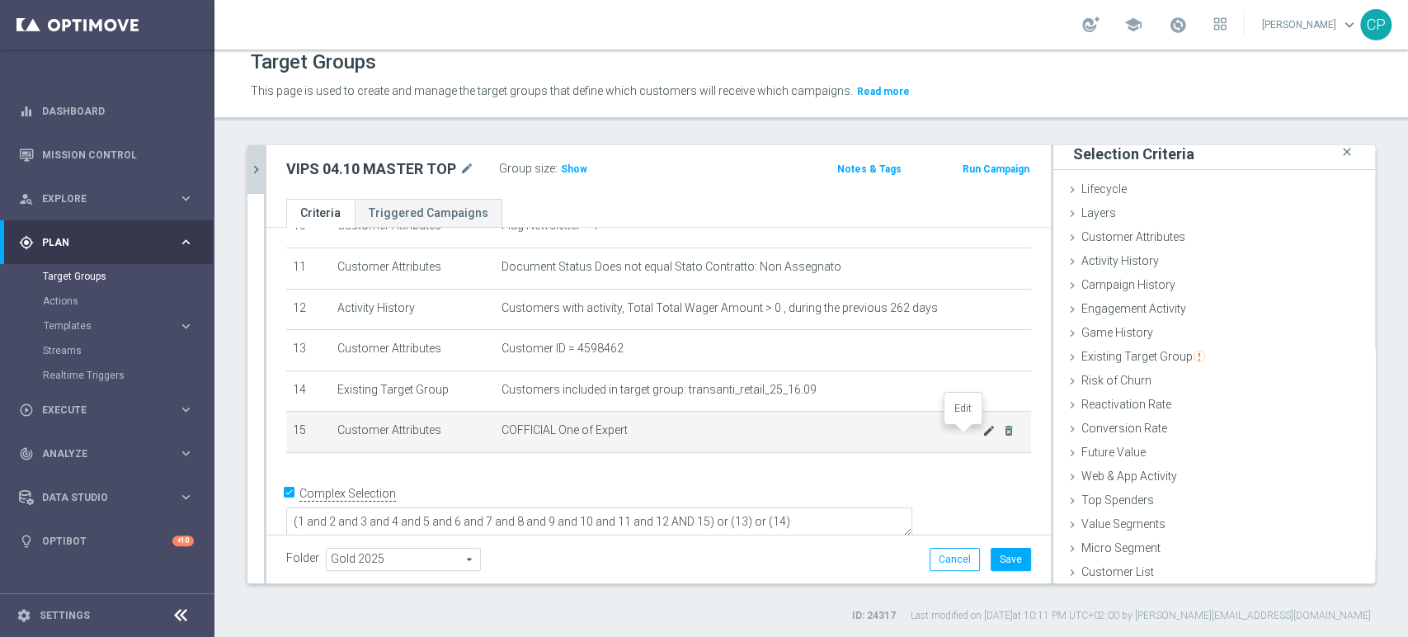
click at [982, 433] on icon "mode_edit" at bounding box center [988, 430] width 13 height 13
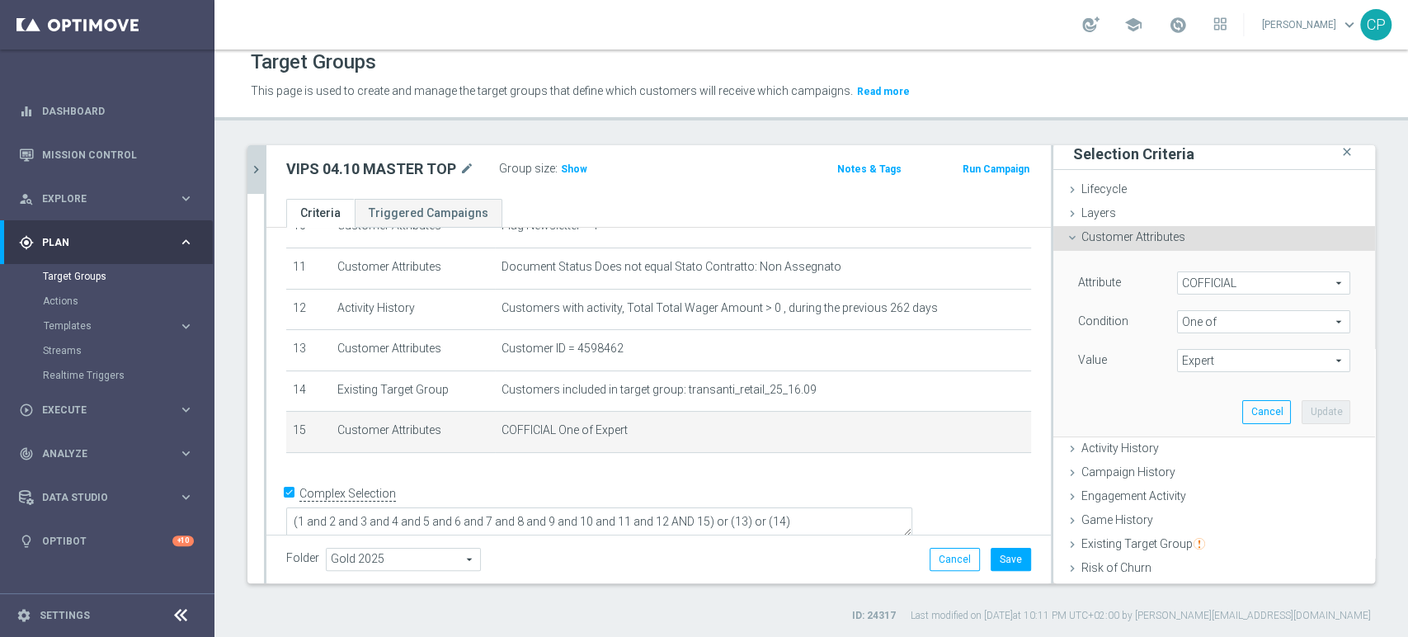
click at [1210, 362] on span "Expert" at bounding box center [1264, 360] width 172 height 21
click at [1189, 423] on input "Expert" at bounding box center [1194, 428] width 11 height 11
checkbox input "false"
type input "Select"
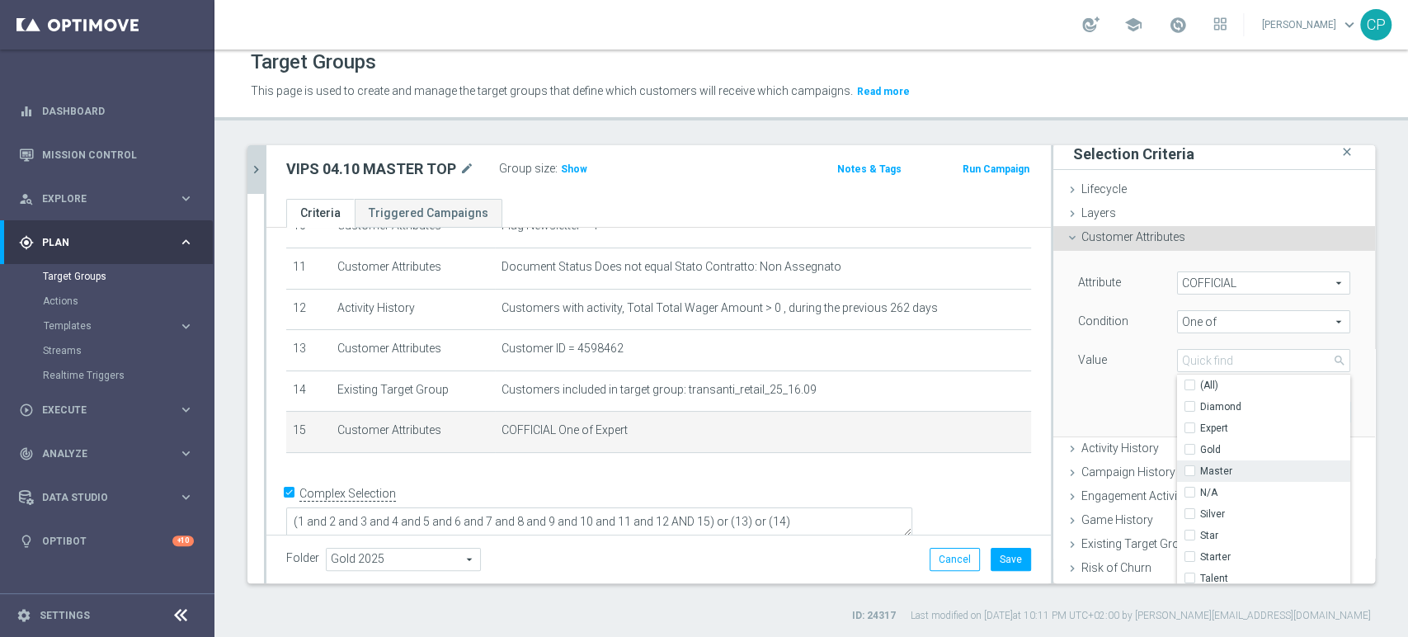
click at [1189, 466] on input "Master" at bounding box center [1194, 471] width 11 height 11
checkbox input "true"
type input "Master"
click at [1085, 386] on div "Attribute COFFICIAL COFFICIAL arrow_drop_down search Condition One of One of ar…" at bounding box center [1214, 343] width 297 height 185
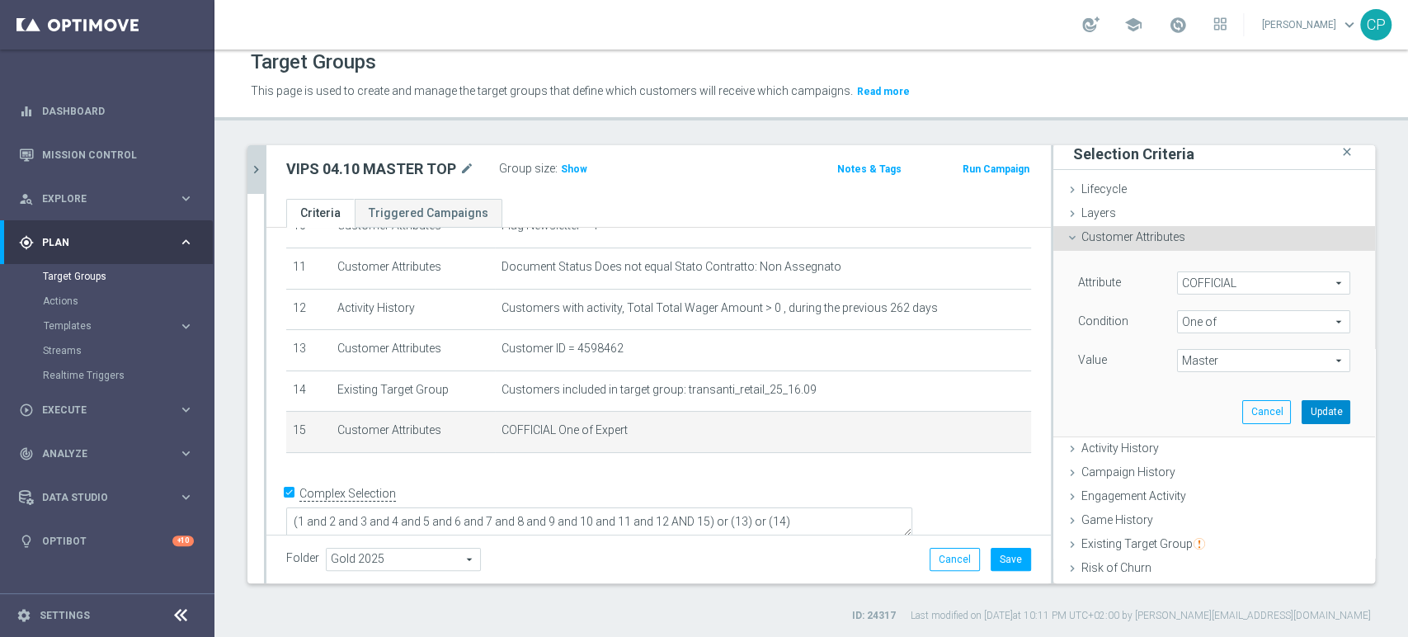
click at [1303, 407] on button "Update" at bounding box center [1325, 411] width 49 height 23
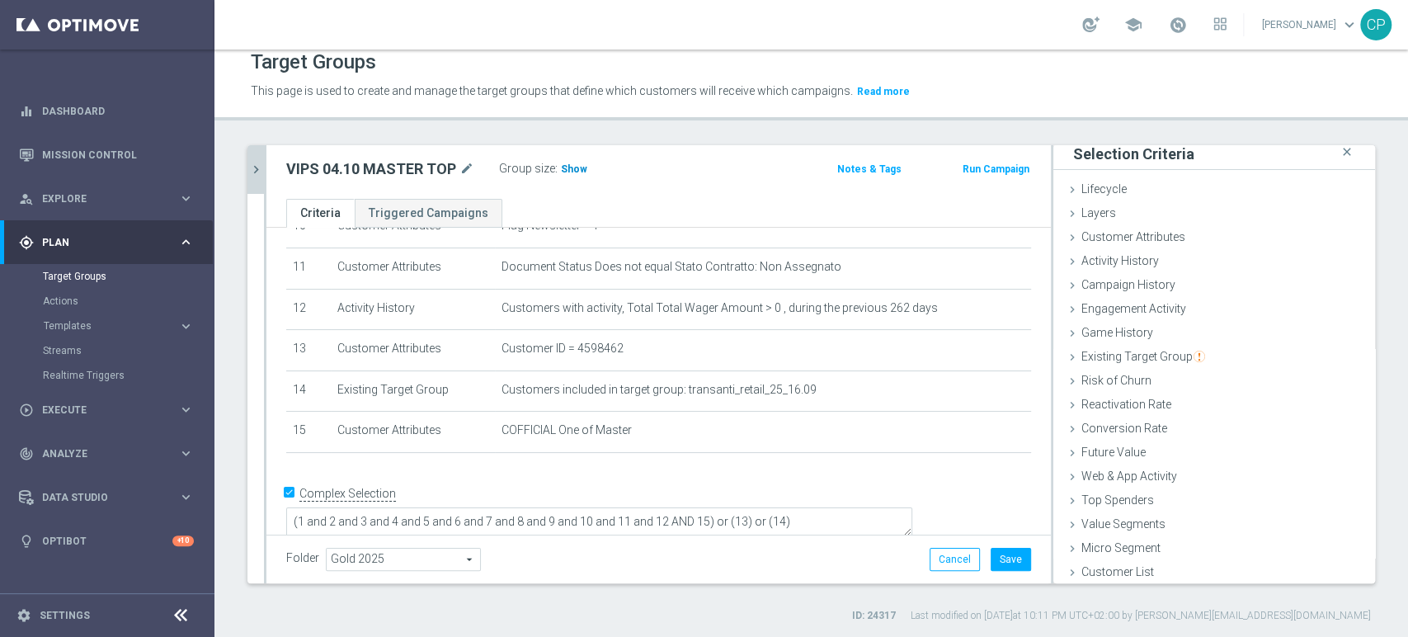
click at [574, 166] on span "Show" at bounding box center [574, 169] width 26 height 12
click at [1266, 129] on div "Target Groups This page is used to create and manage the target groups that def…" at bounding box center [810, 342] width 1193 height 587
click at [1082, 351] on span "Existing Target Group" at bounding box center [1143, 354] width 124 height 13
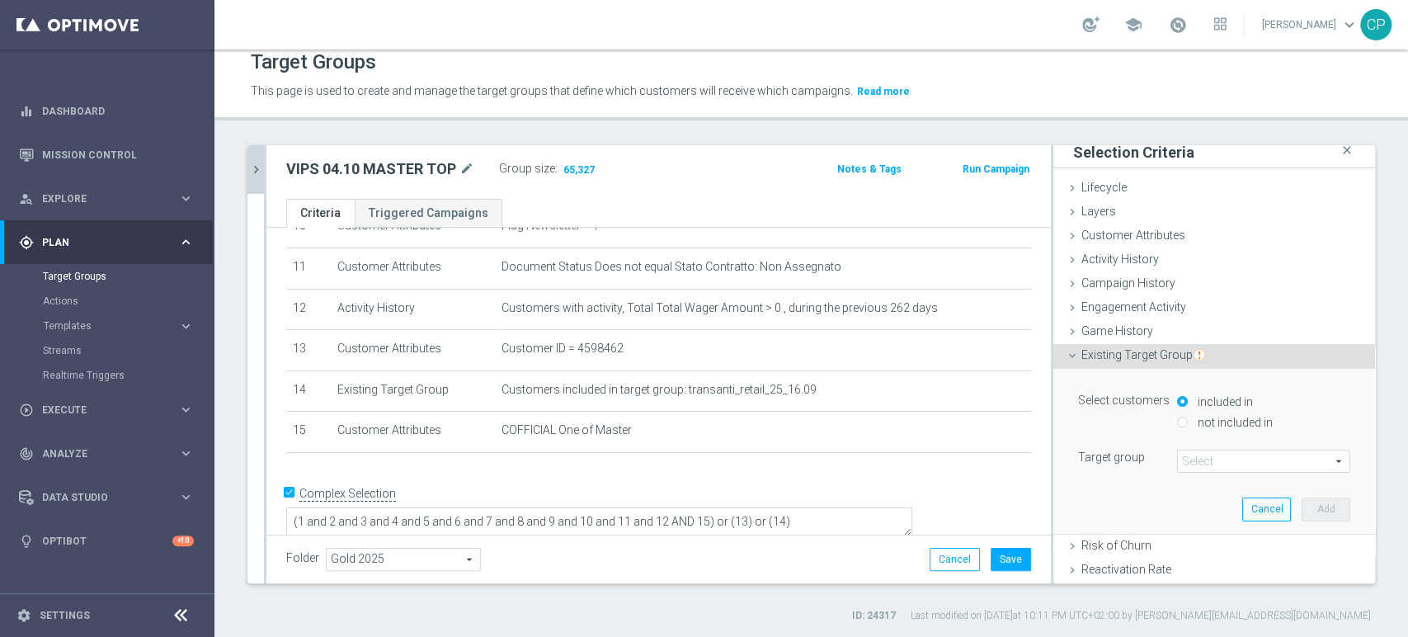
click at [1207, 463] on span at bounding box center [1264, 460] width 172 height 21
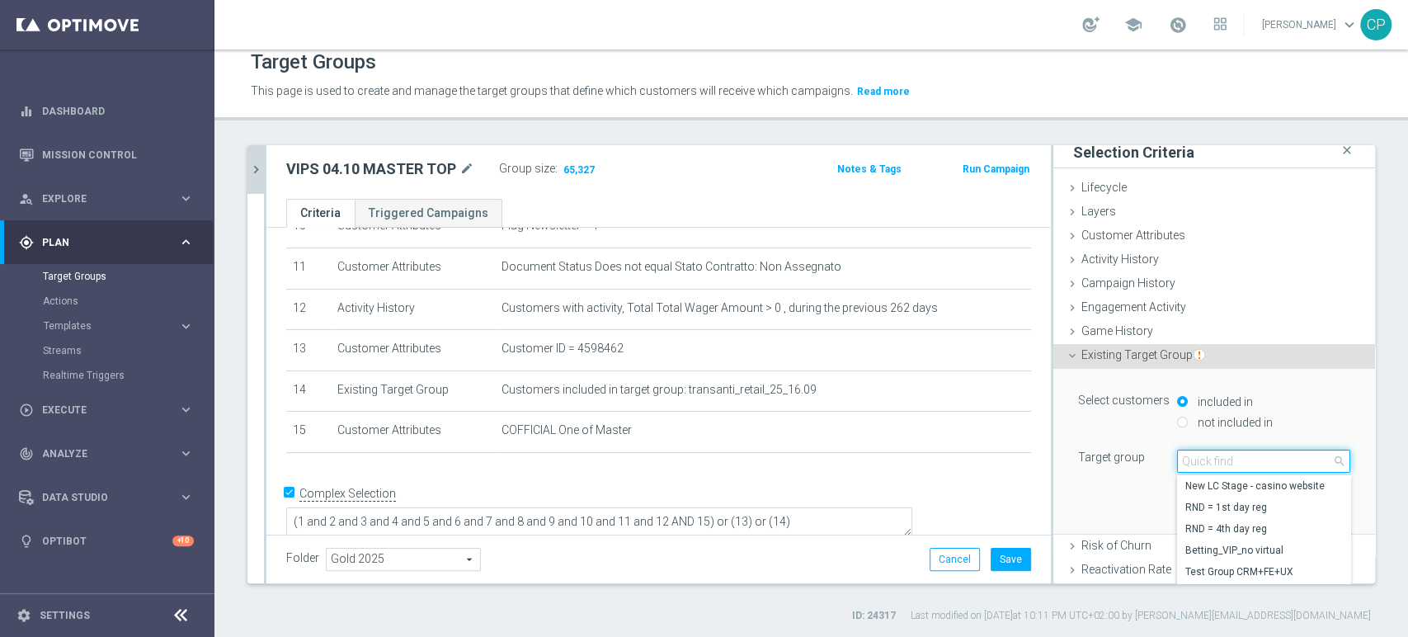
click at [1207, 463] on input "search" at bounding box center [1263, 460] width 173 height 23
type input "TOP MASTER"
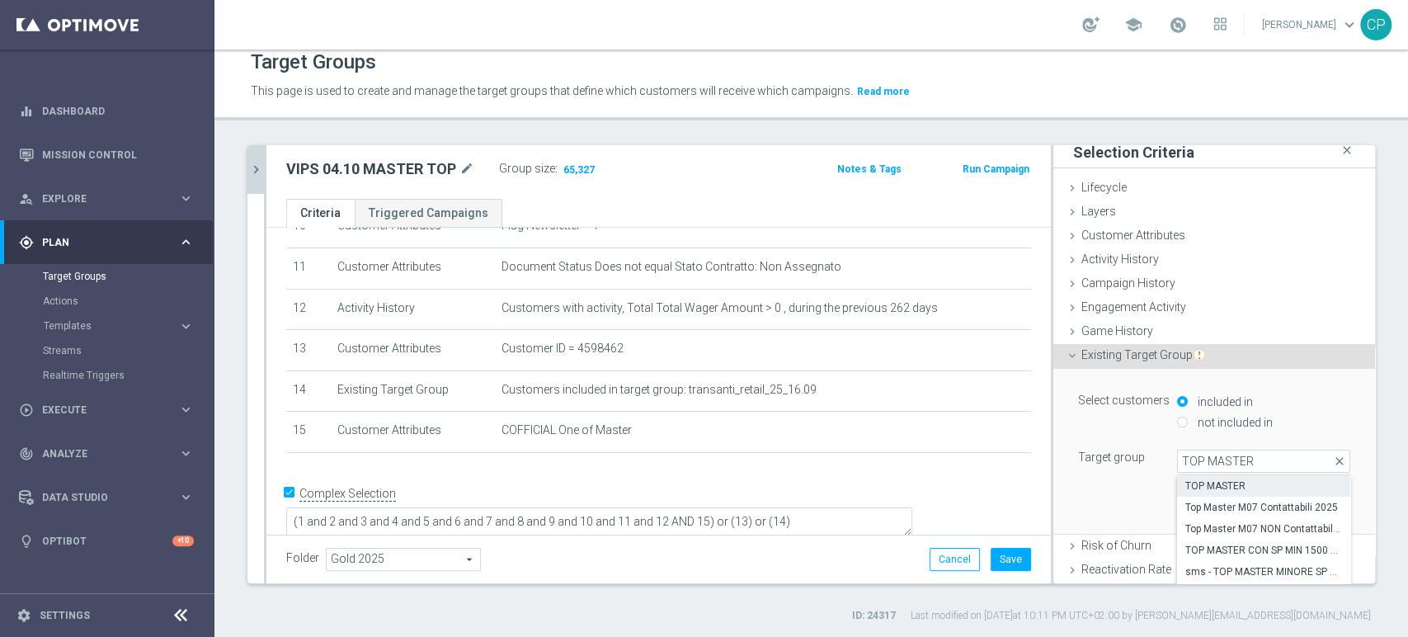
click at [1234, 487] on span "TOP MASTER" at bounding box center [1263, 485] width 157 height 13
type input "TOP MASTER"
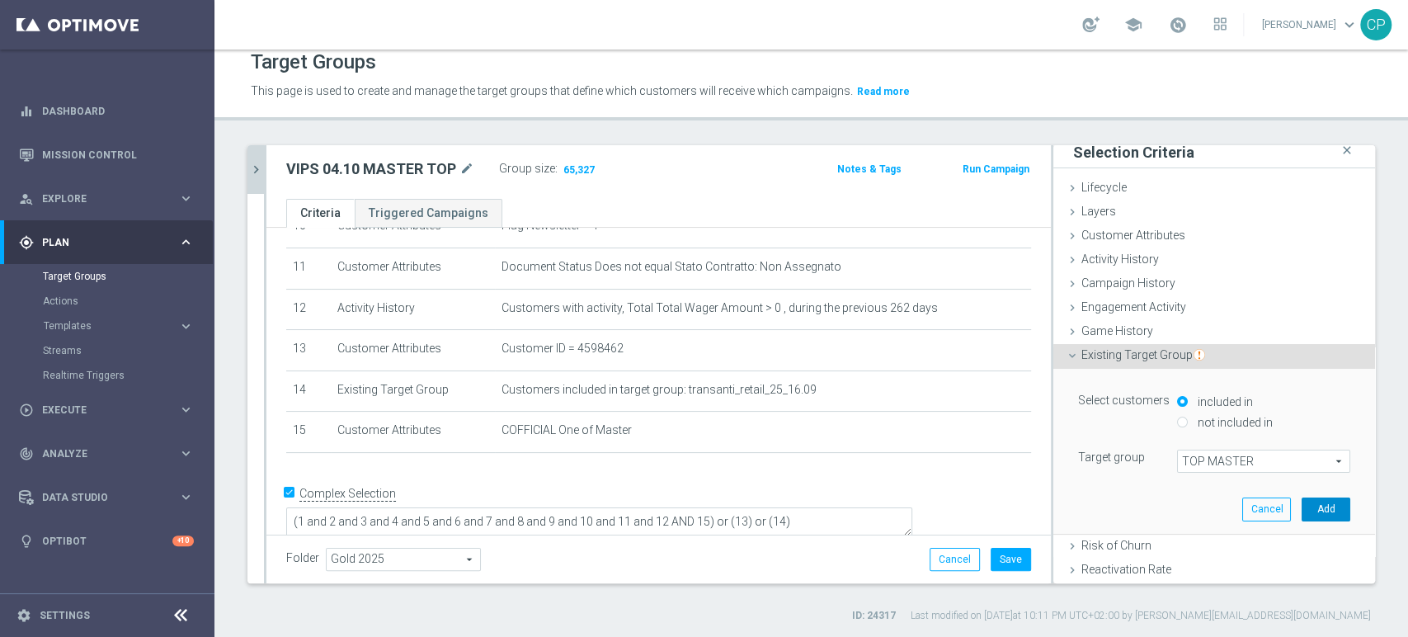
click at [1301, 505] on button "Add" at bounding box center [1325, 508] width 49 height 23
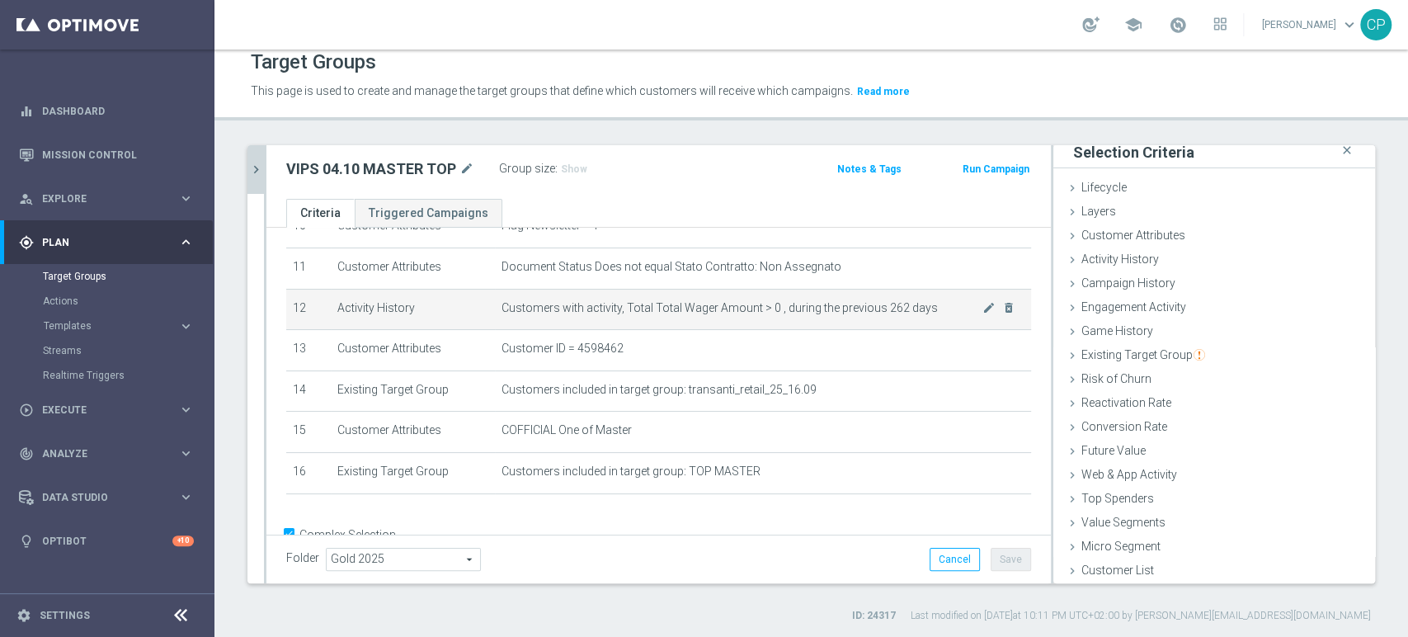
scroll to position [490, 0]
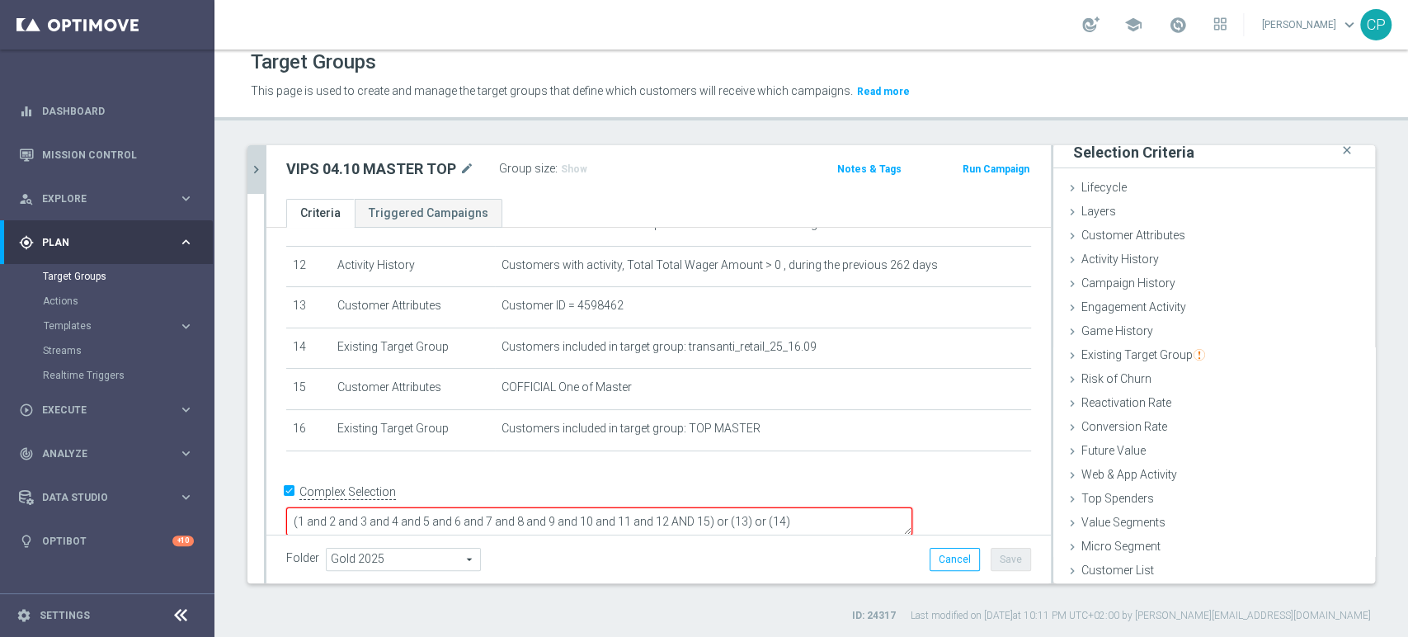
click at [821, 507] on textarea "(1 and 2 and 3 and 4 and 5 and 6 and 7 and 8 and 9 and 10 and 11 and 12 AND 15)…" at bounding box center [599, 521] width 626 height 29
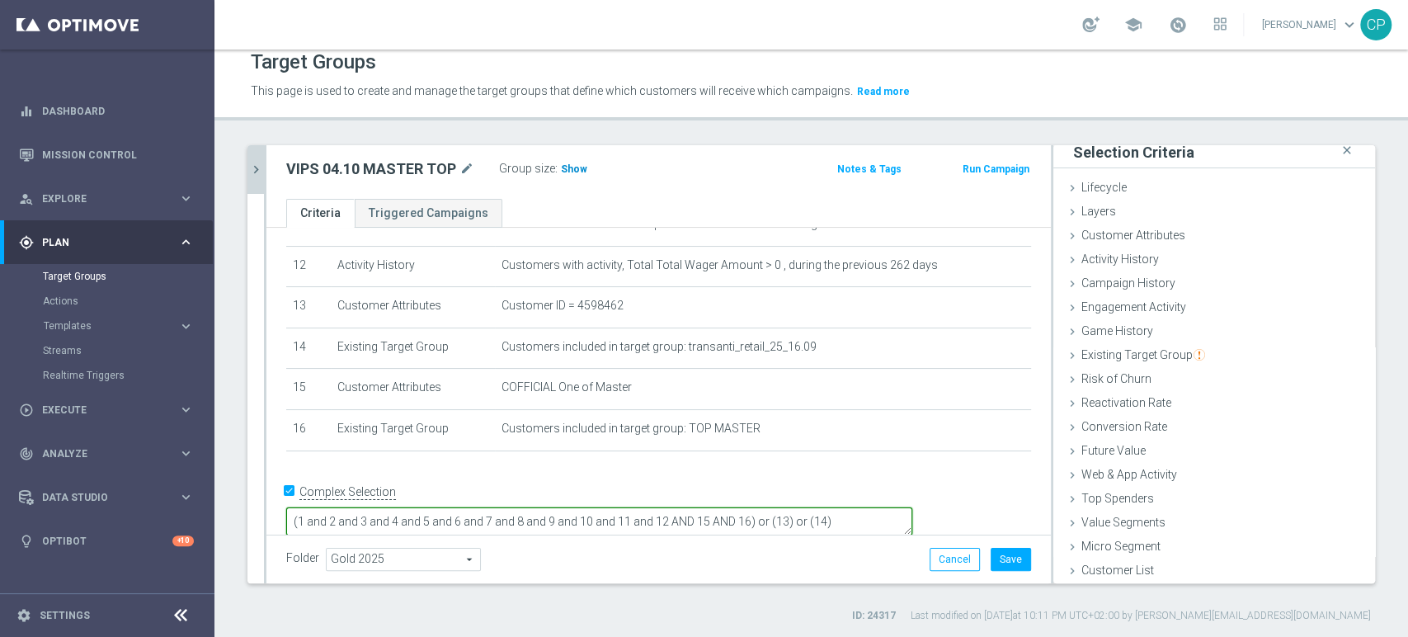
type textarea "(1 and 2 and 3 and 4 and 5 and 6 and 7 and 8 and 9 and 10 and 11 and 12 AND 15 …"
click at [571, 169] on span "Show" at bounding box center [574, 169] width 26 height 12
click at [1001, 559] on button "Save" at bounding box center [1011, 559] width 40 height 23
click at [1386, 200] on div "VIPS 04 close more_vert Prioritize Customer Target Groups library_add create_ne…" at bounding box center [810, 384] width 1193 height 478
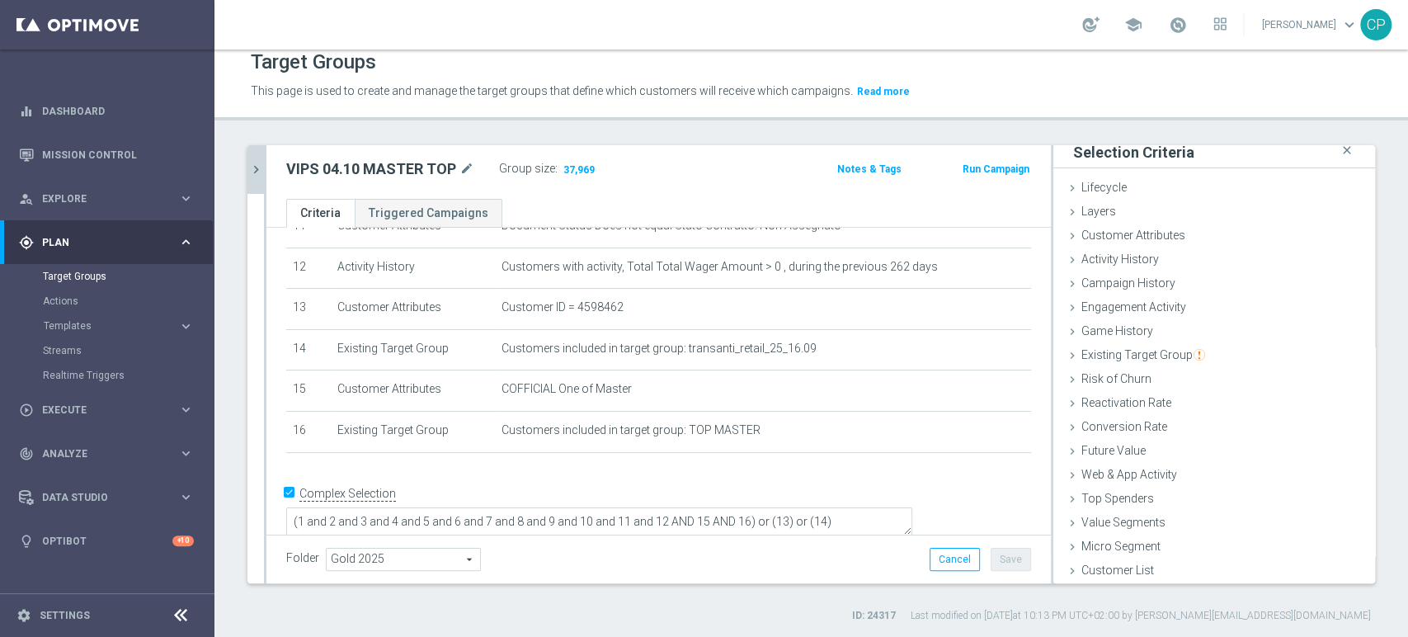
click at [254, 164] on icon "chevron_right" at bounding box center [256, 170] width 16 height 16
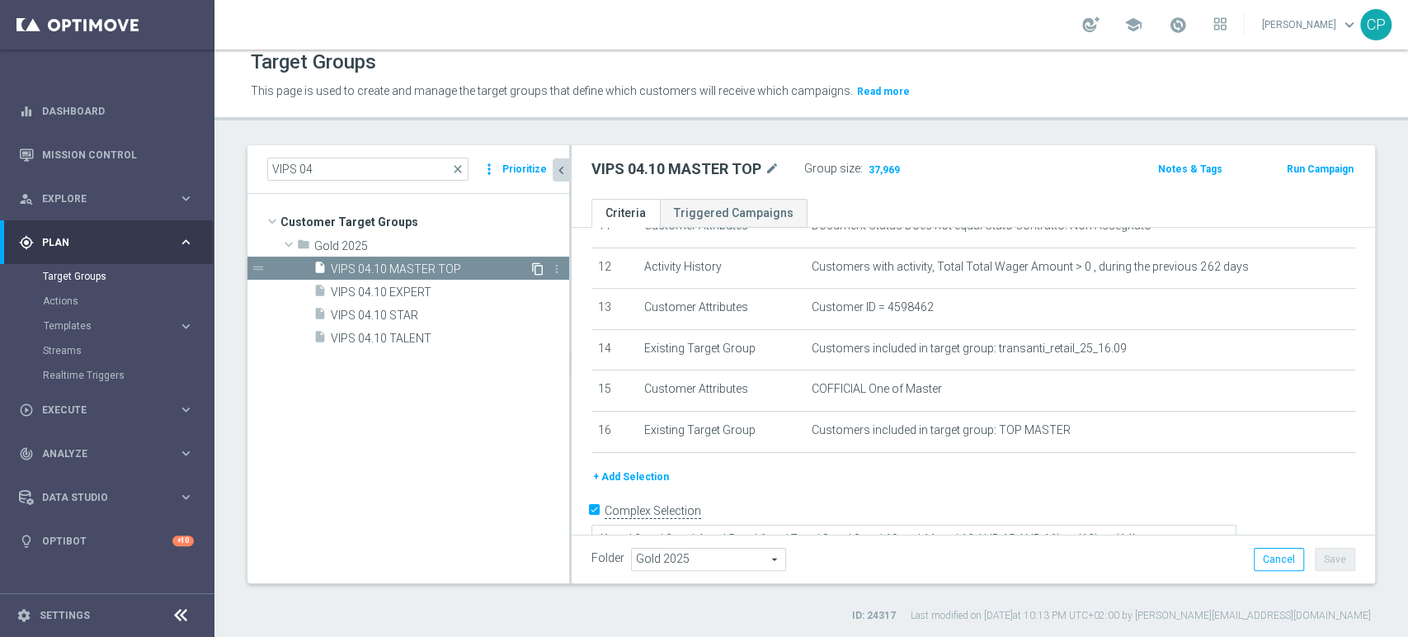
click at [535, 264] on icon "content_copy" at bounding box center [537, 268] width 13 height 13
click at [807, 170] on icon "mode_edit" at bounding box center [806, 169] width 15 height 20
click at [639, 171] on input "Copy of VIPS 04.10 MASTER TOP" at bounding box center [702, 170] width 223 height 23
click at [720, 170] on input "VIPS 04.10 MASTER TOP" at bounding box center [702, 170] width 223 height 23
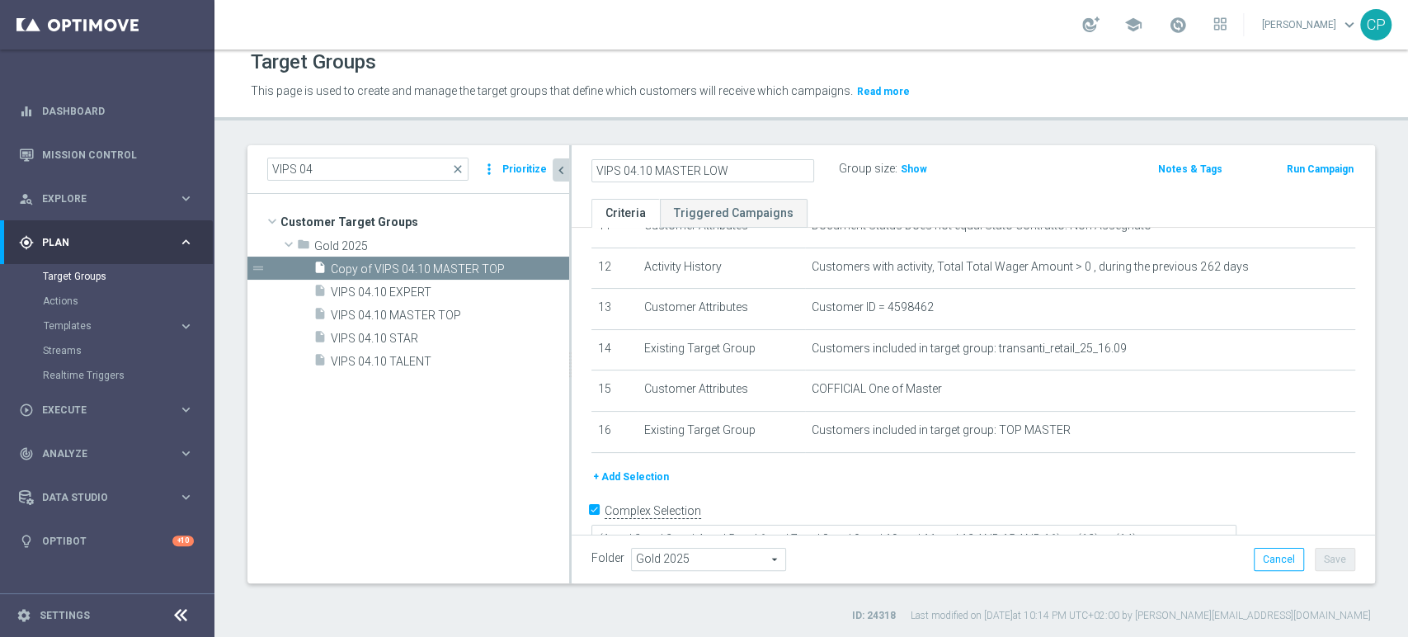
type input "VIPS 04.10 MASTER LOW"
click at [831, 193] on div "VIPS 04.10 MASTER LOW Group size : Show Notes & Tags Run Campaign" at bounding box center [973, 172] width 803 height 54
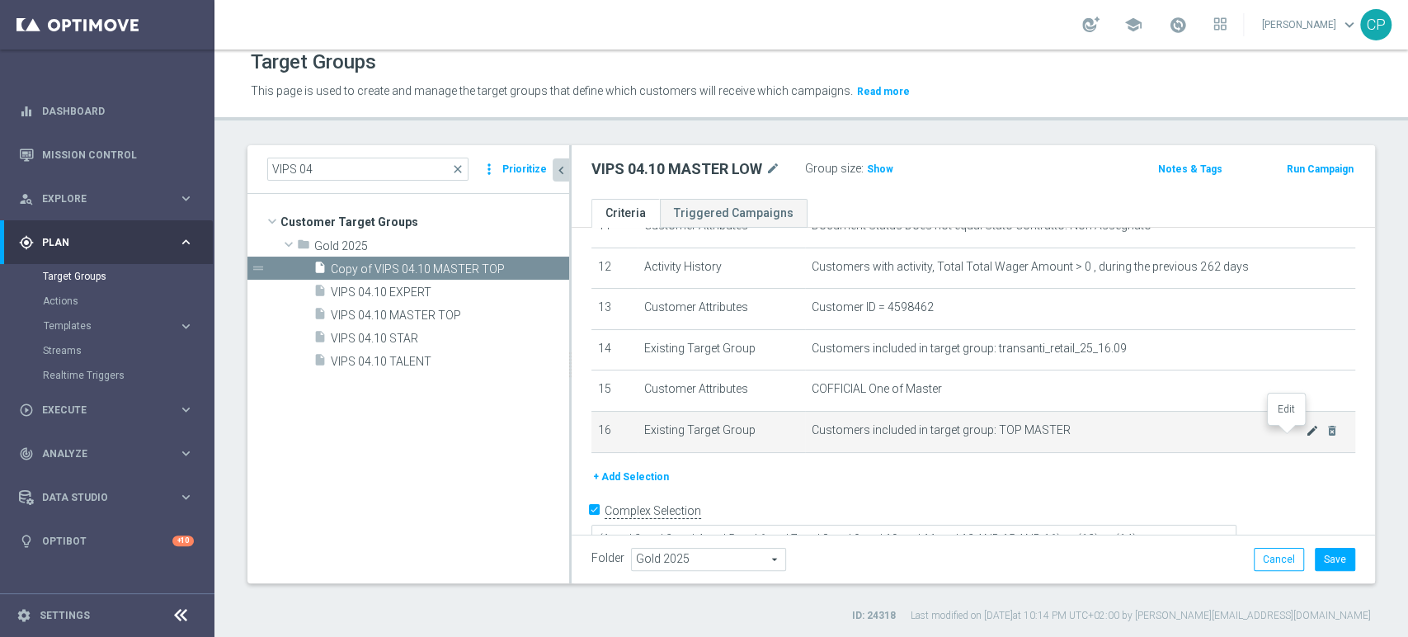
click at [1306, 434] on icon "mode_edit" at bounding box center [1312, 430] width 13 height 13
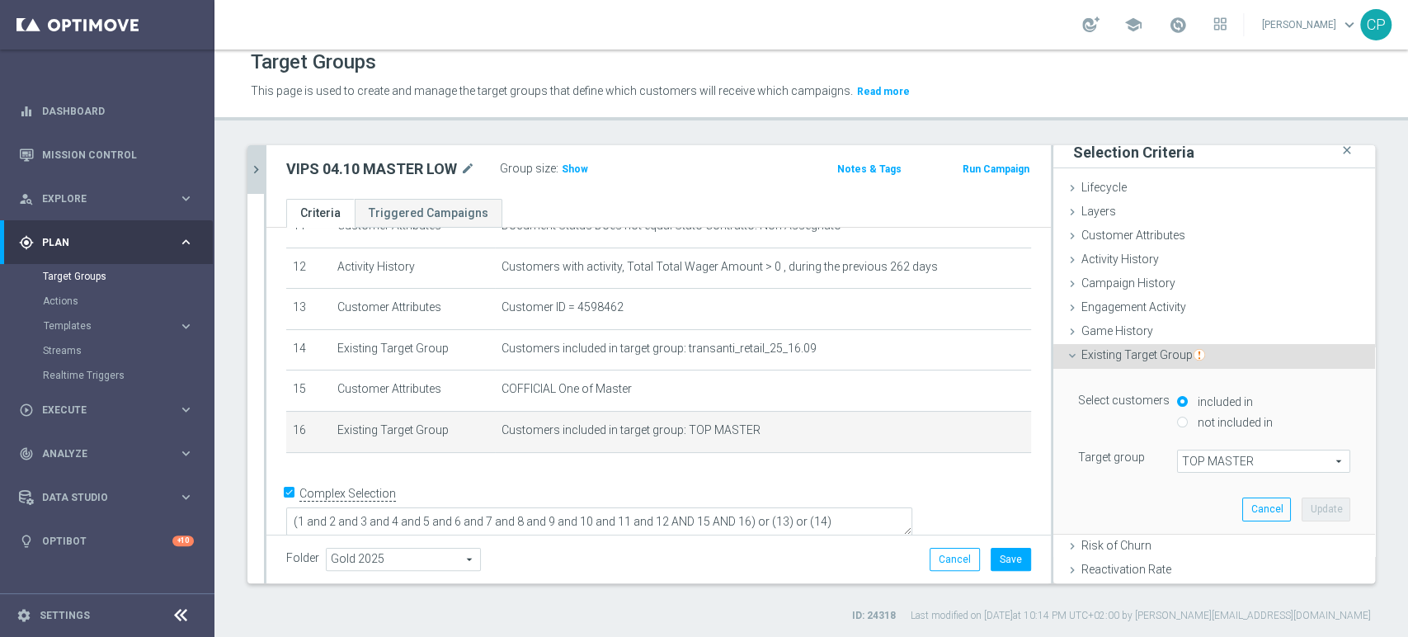
click at [1201, 464] on span "TOP MASTER" at bounding box center [1264, 460] width 172 height 21
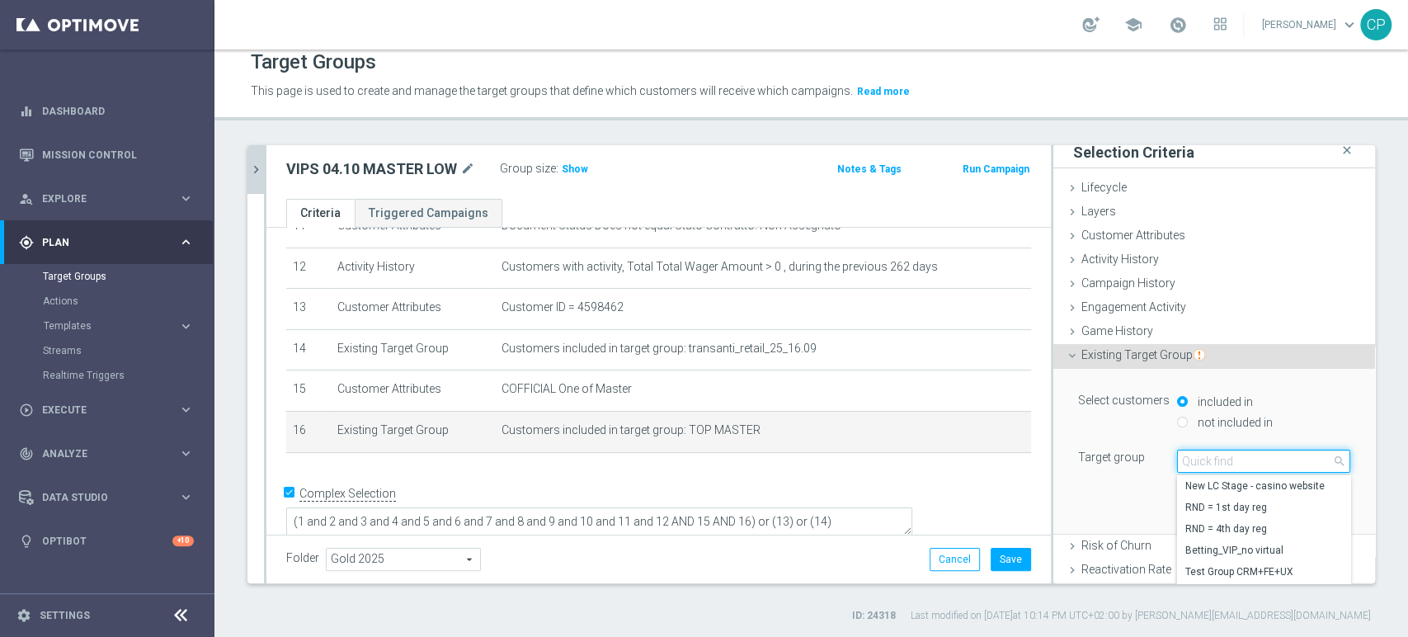
click at [1201, 464] on input "search" at bounding box center [1263, 460] width 173 height 23
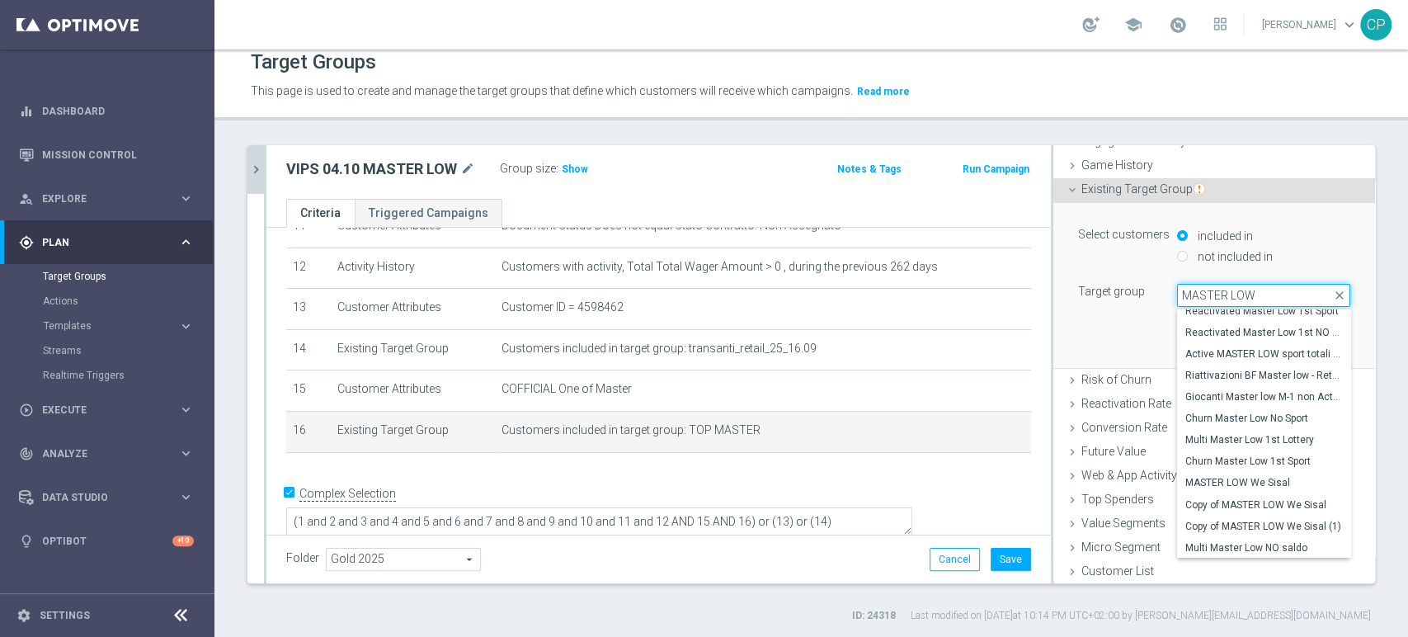
scroll to position [172, 0]
type input "MASTER LOW"
click at [1247, 485] on span "MASTER LOW We Sisal" at bounding box center [1263, 484] width 157 height 13
type input "MASTER LOW We Sisal"
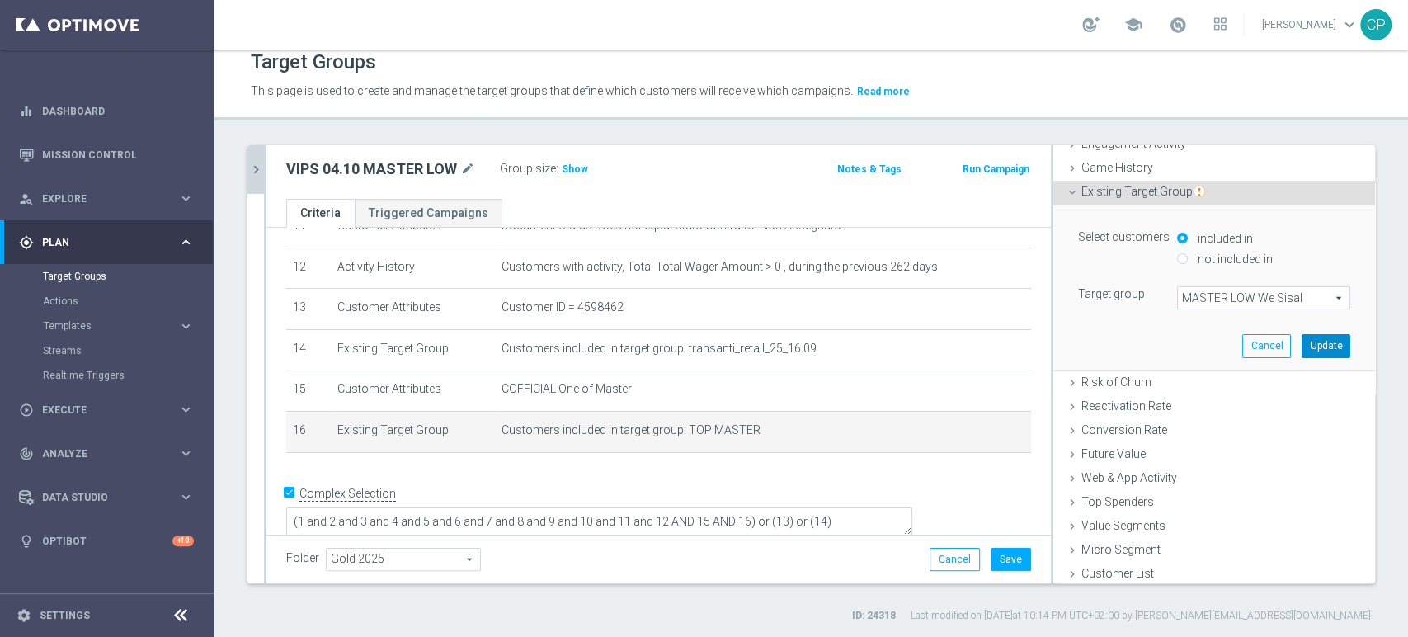
click at [1301, 346] on button "Update" at bounding box center [1325, 345] width 49 height 23
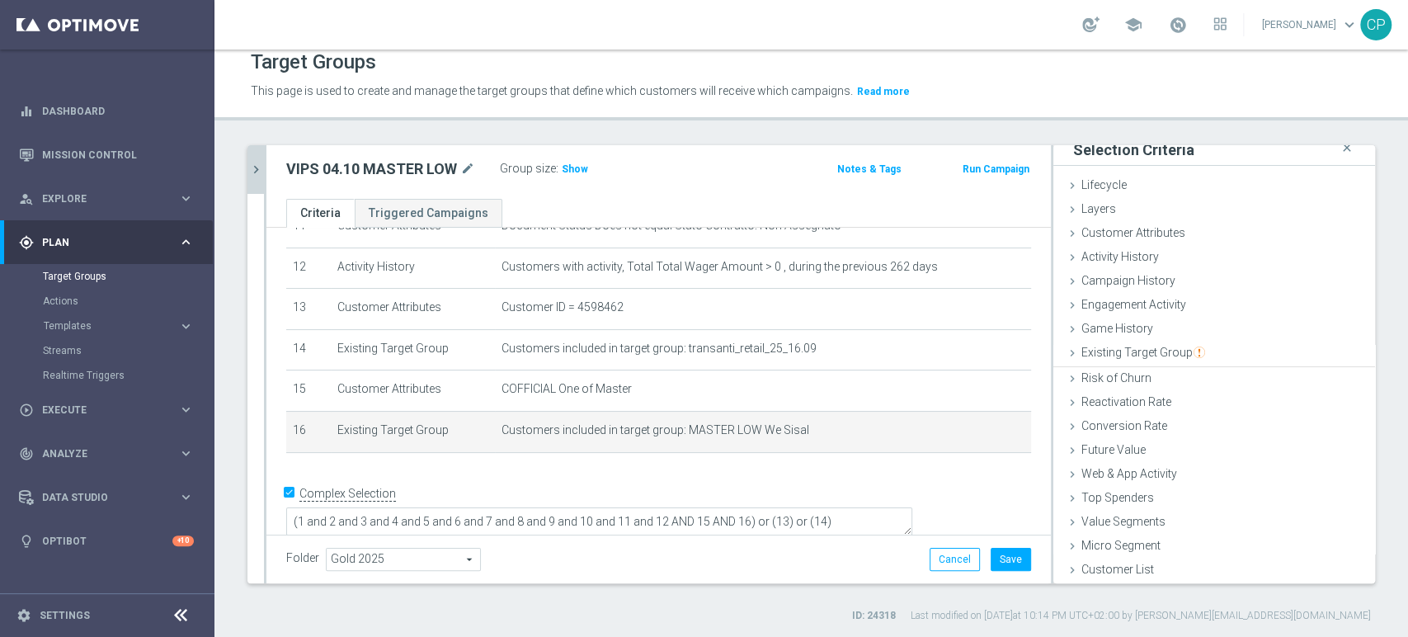
scroll to position [8, 0]
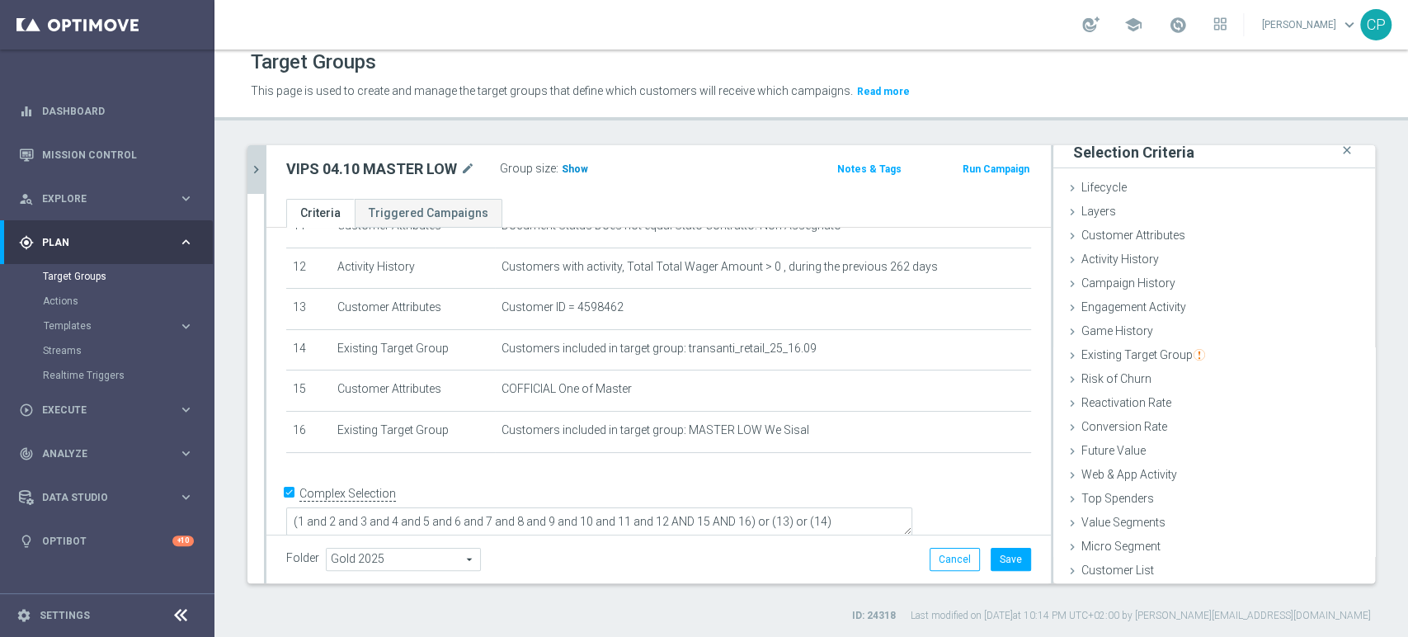
click at [573, 166] on span "Show" at bounding box center [575, 169] width 26 height 12
click at [1373, 179] on div "VIPS 04 close more_vert Prioritize Customer Target Groups library_add create_ne…" at bounding box center [810, 384] width 1193 height 478
drag, startPoint x: 864, startPoint y: 497, endPoint x: 826, endPoint y: 496, distance: 37.1
click at [826, 509] on textarea "(1 and 2 and 3 and 4 and 5 and 6 and 7 and 8 and 9 and 10 and 11 and 12 AND 15 …" at bounding box center [599, 523] width 626 height 29
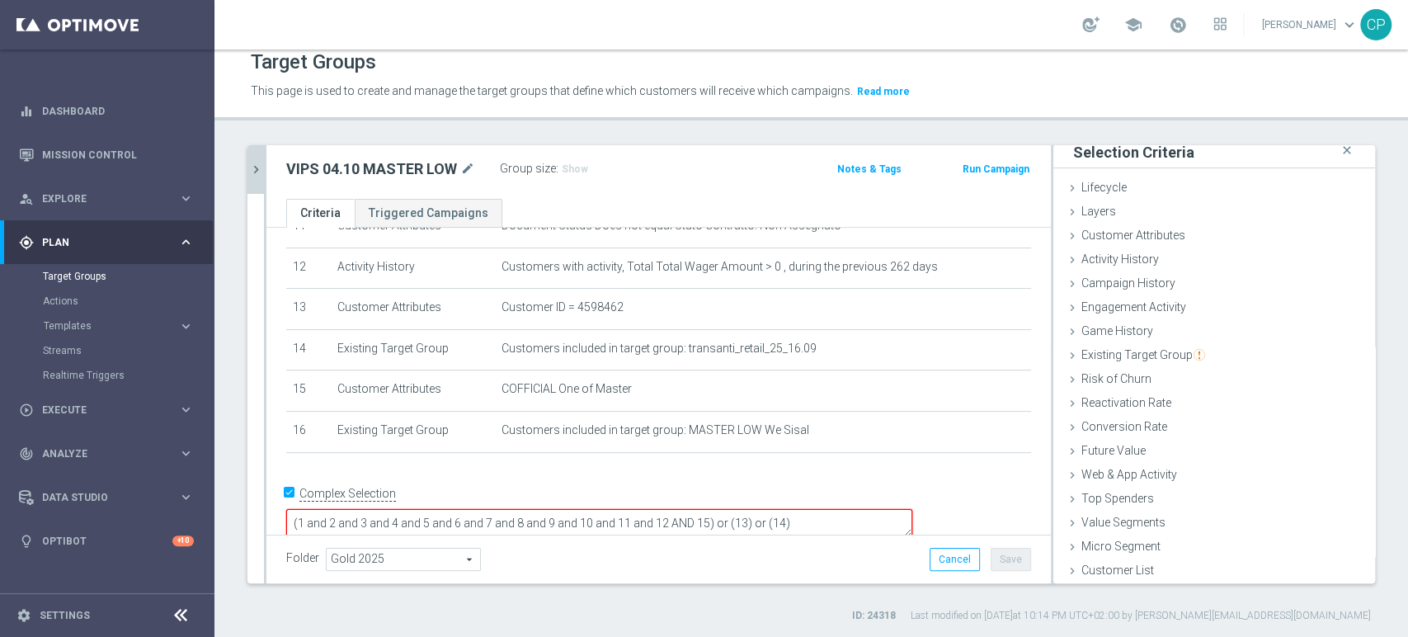
click at [912, 509] on textarea "(1 and 2 and 3 and 4 and 5 and 6 and 7 and 8 and 9 and 10 and 11 and 12 AND 15)…" at bounding box center [599, 523] width 626 height 29
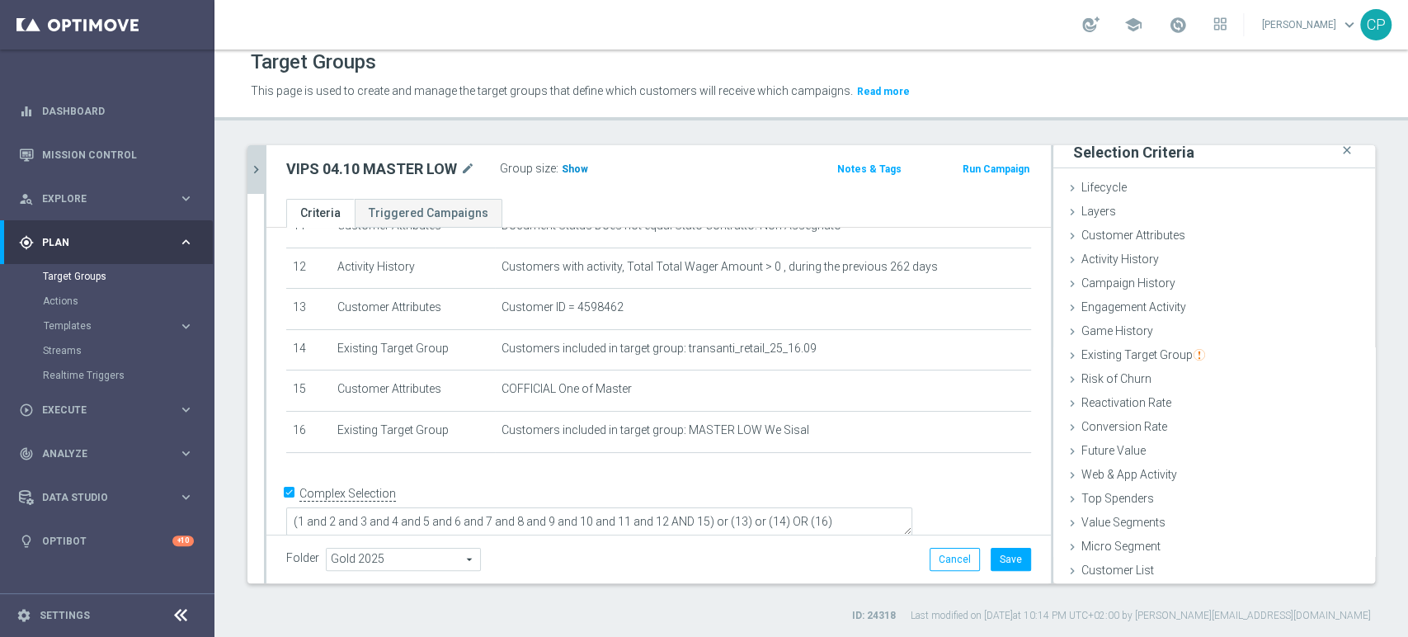
click at [567, 166] on span "Show" at bounding box center [575, 169] width 26 height 12
drag, startPoint x: 953, startPoint y: 504, endPoint x: 920, endPoint y: 501, distance: 32.3
click at [912, 509] on textarea "(1 and 2 and 3 and 4 and 5 and 6 and 7 and 8 and 9 and 10 and 11 and 12 AND 15)…" at bounding box center [599, 523] width 626 height 29
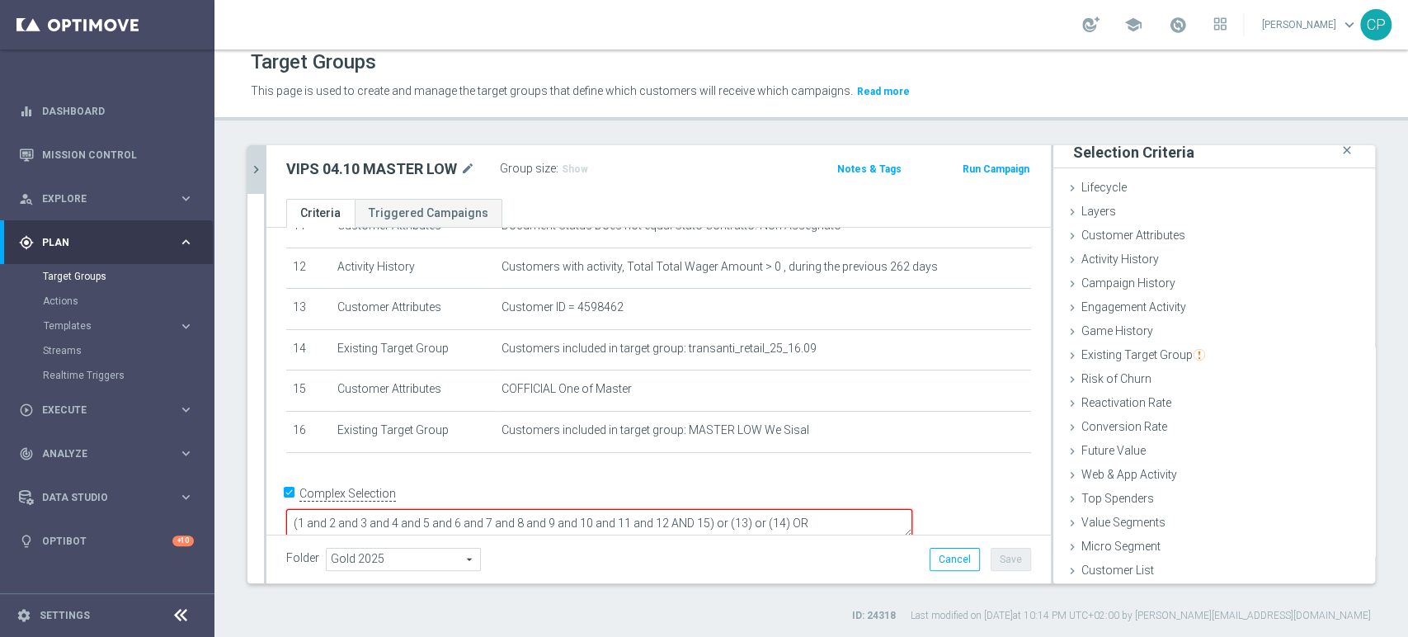
click at [912, 509] on textarea "(1 and 2 and 3 and 4 and 5 and 6 and 7 and 8 and 9 and 10 and 11 and 12 AND 15)…" at bounding box center [599, 523] width 626 height 29
click at [822, 509] on textarea "(1 and 2 and 3 and 4 and 5 and 6 and 7 and 8 and 9 and 10 and 11 and 12 AND 15)…" at bounding box center [599, 523] width 626 height 29
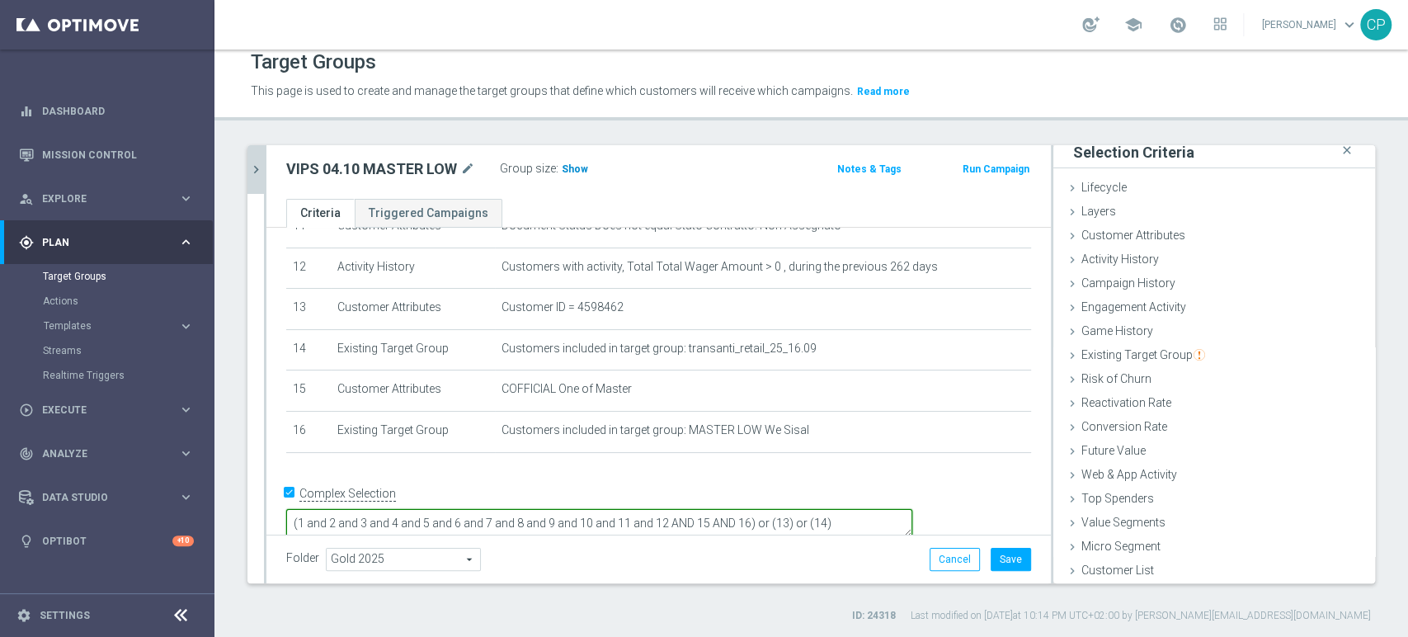
type textarea "(1 and 2 and 3 and 4 and 5 and 6 and 7 and 8 and 9 and 10 and 11 and 12 AND 15 …"
click at [569, 170] on span "Show" at bounding box center [575, 169] width 26 height 12
click at [996, 558] on button "Save" at bounding box center [1011, 559] width 40 height 23
click at [1241, 130] on div "Target Groups This page is used to create and manage the target groups that def…" at bounding box center [810, 342] width 1193 height 587
click at [66, 328] on span "Templates" at bounding box center [103, 326] width 118 height 10
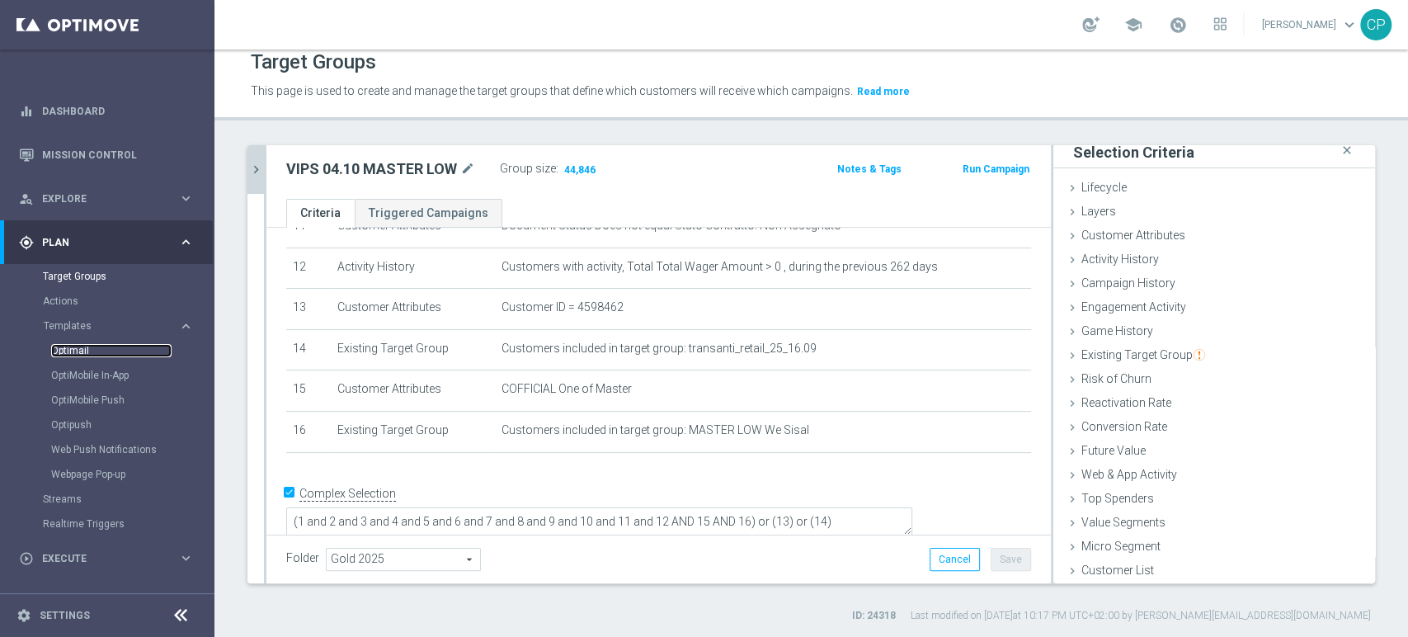
click at [79, 349] on link "Optimail" at bounding box center [111, 350] width 120 height 13
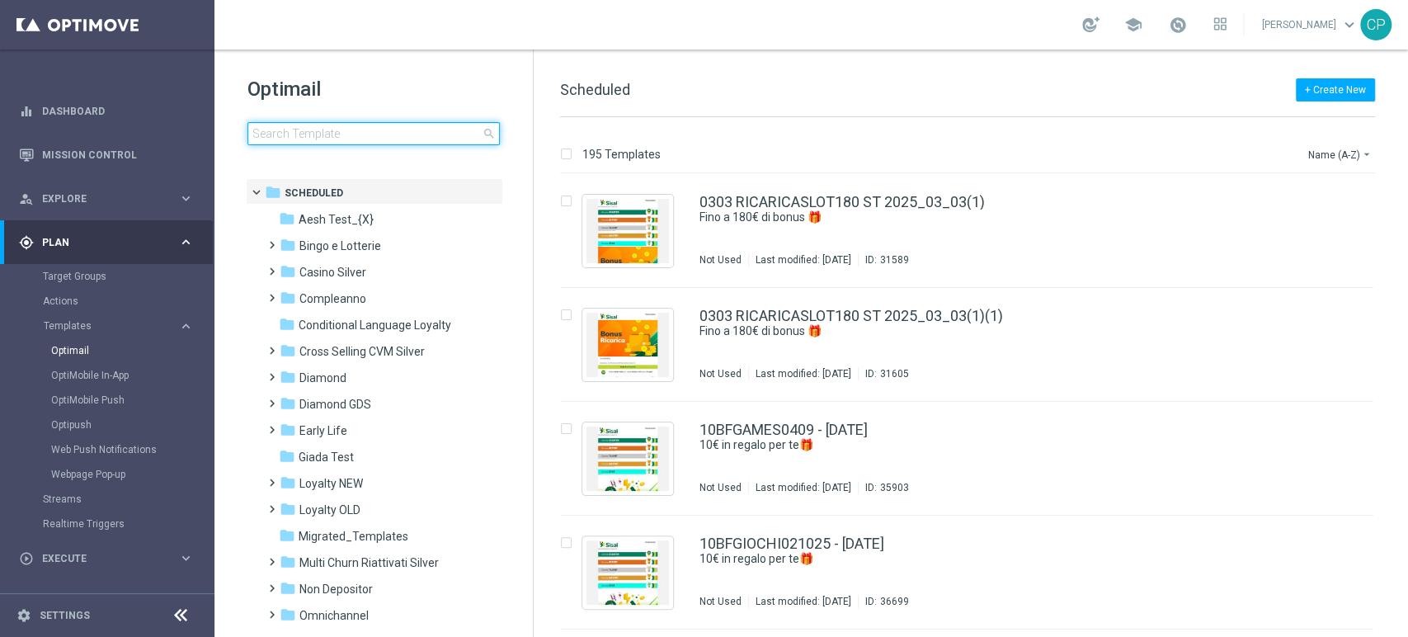
click at [330, 132] on input at bounding box center [373, 133] width 252 height 23
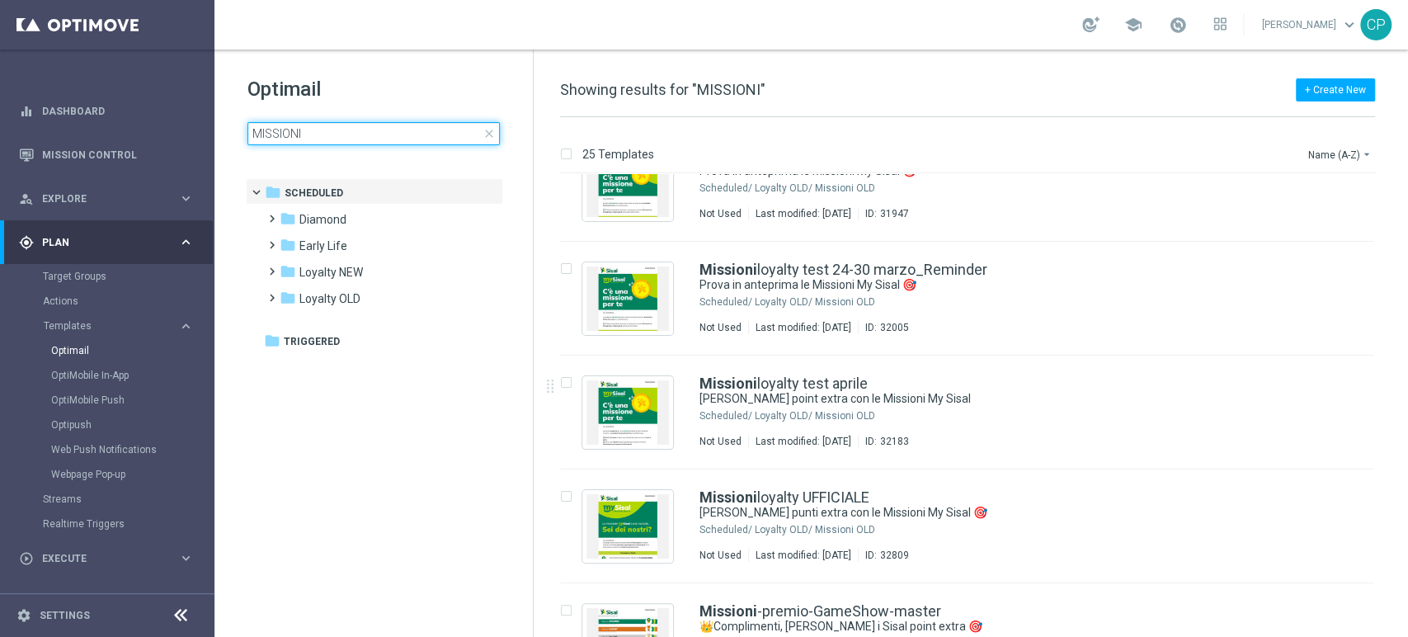
scroll to position [858, 0]
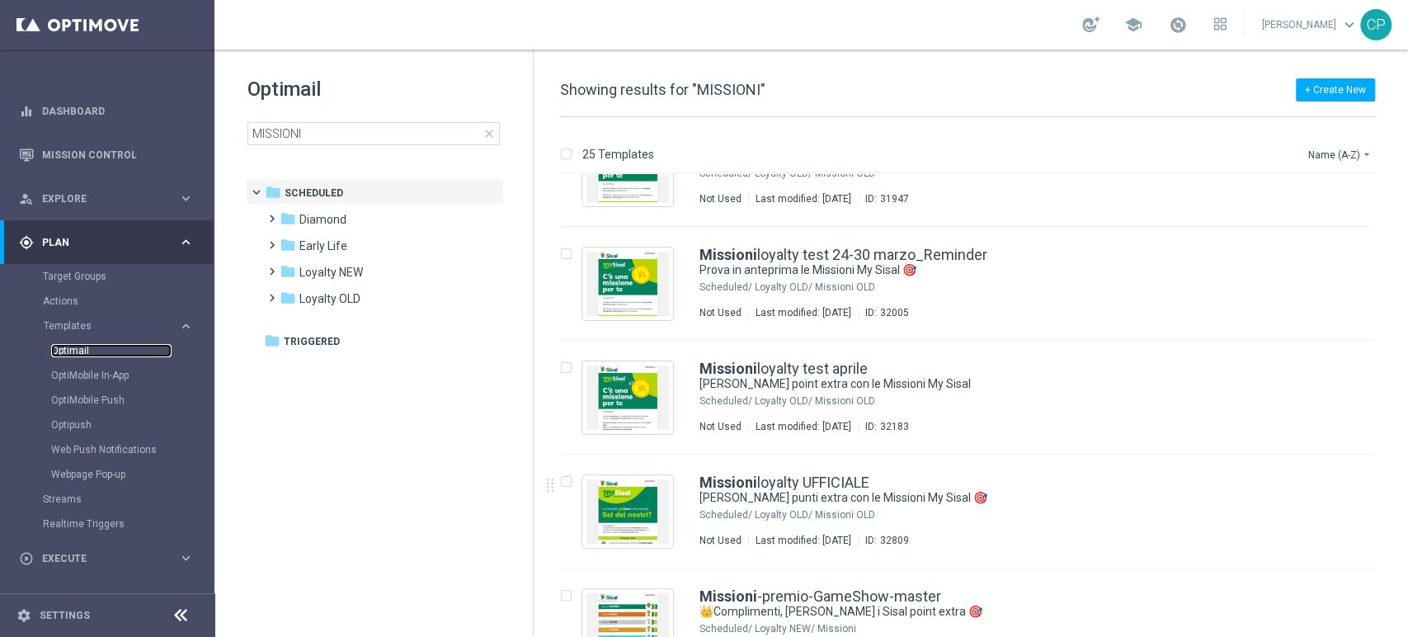
click at [77, 348] on link "Optimail" at bounding box center [111, 350] width 120 height 13
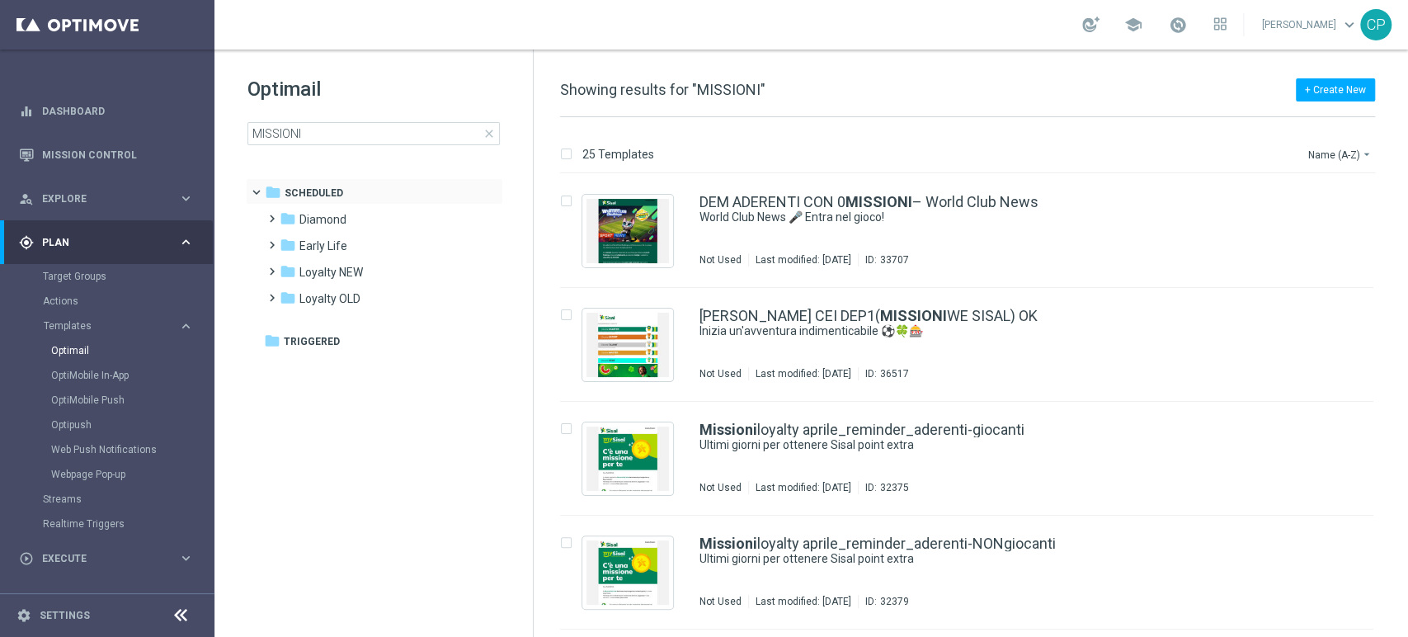
click at [261, 188] on span at bounding box center [264, 188] width 7 height 7
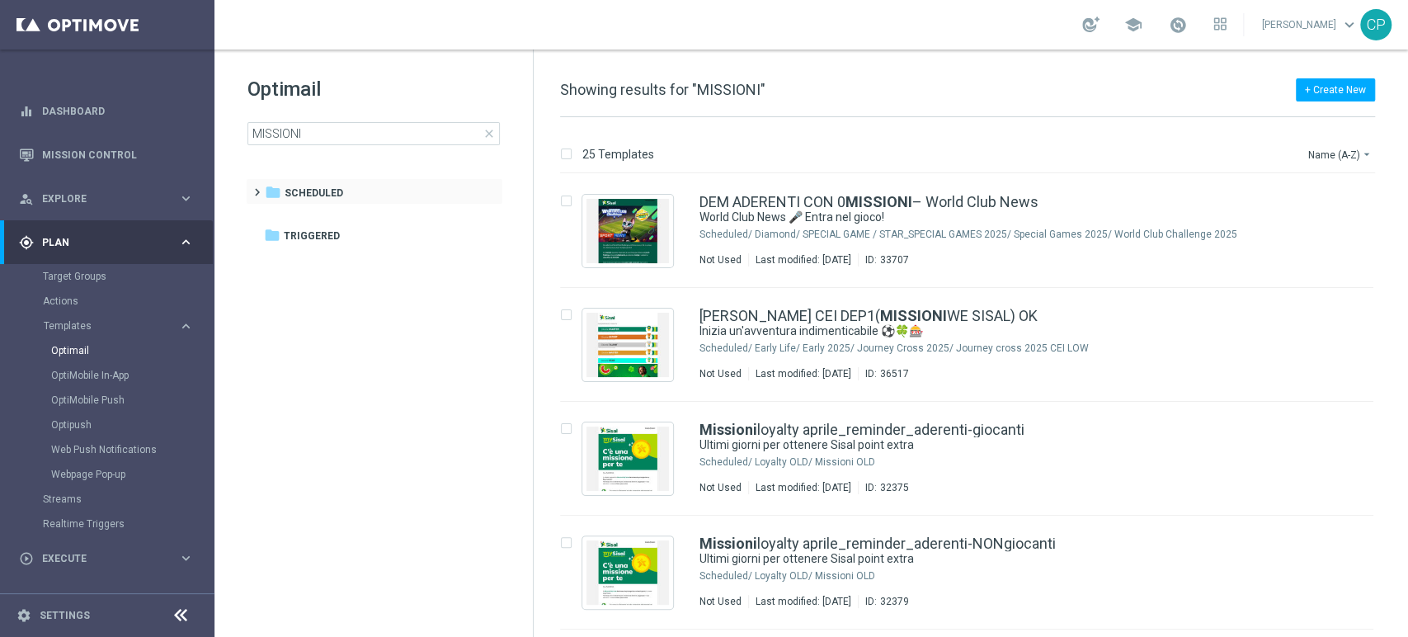
click at [256, 188] on span at bounding box center [253, 184] width 7 height 7
click at [271, 267] on span at bounding box center [268, 264] width 7 height 7
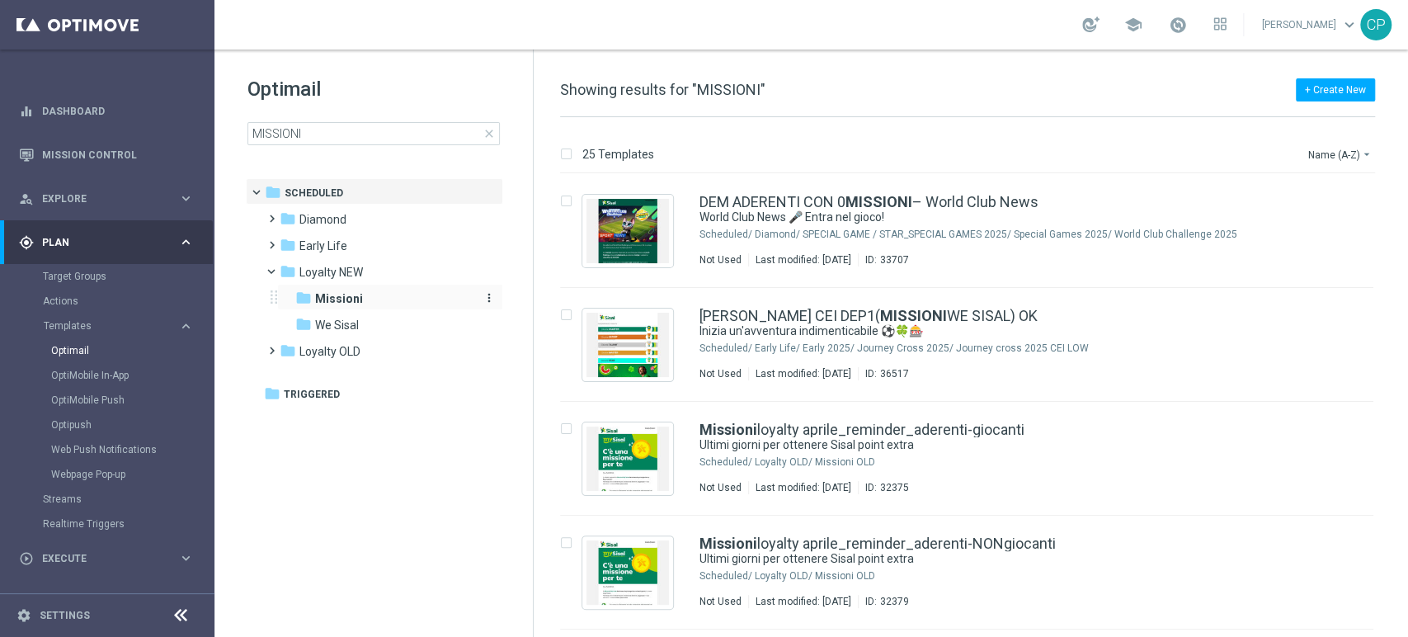
click at [340, 299] on b "Missioni" at bounding box center [339, 298] width 48 height 13
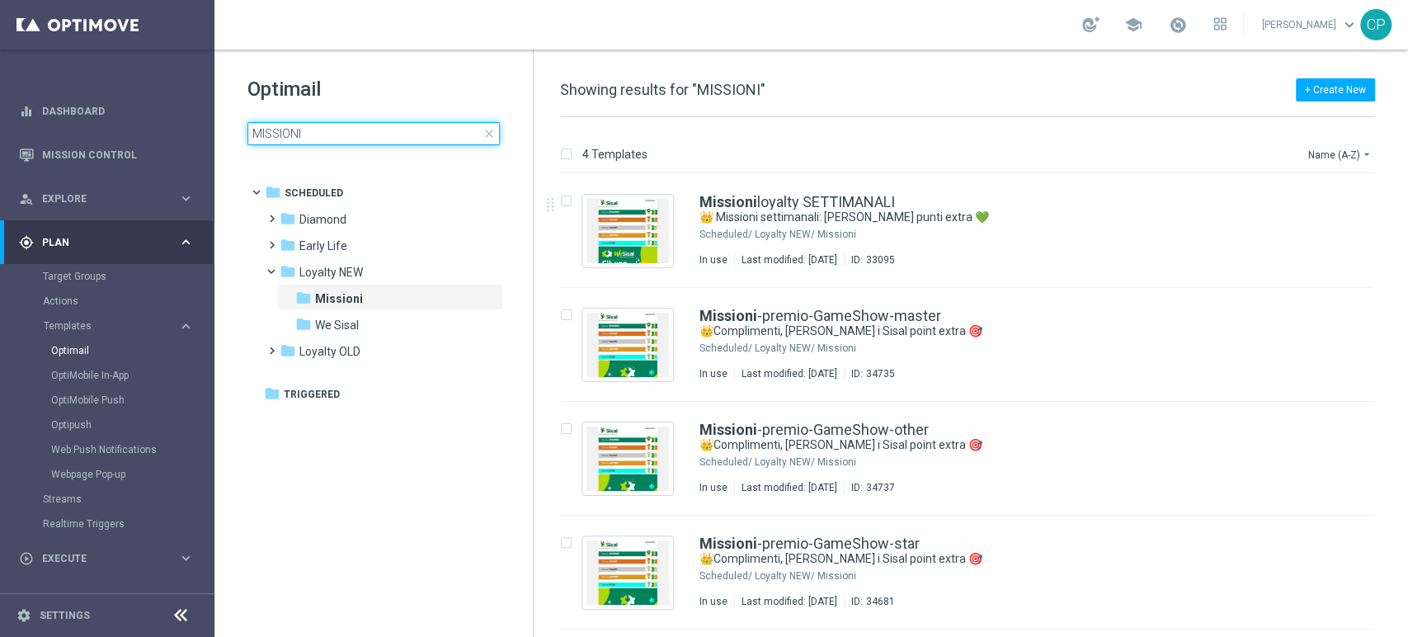
click at [380, 134] on input "MISSIONI" at bounding box center [373, 133] width 252 height 23
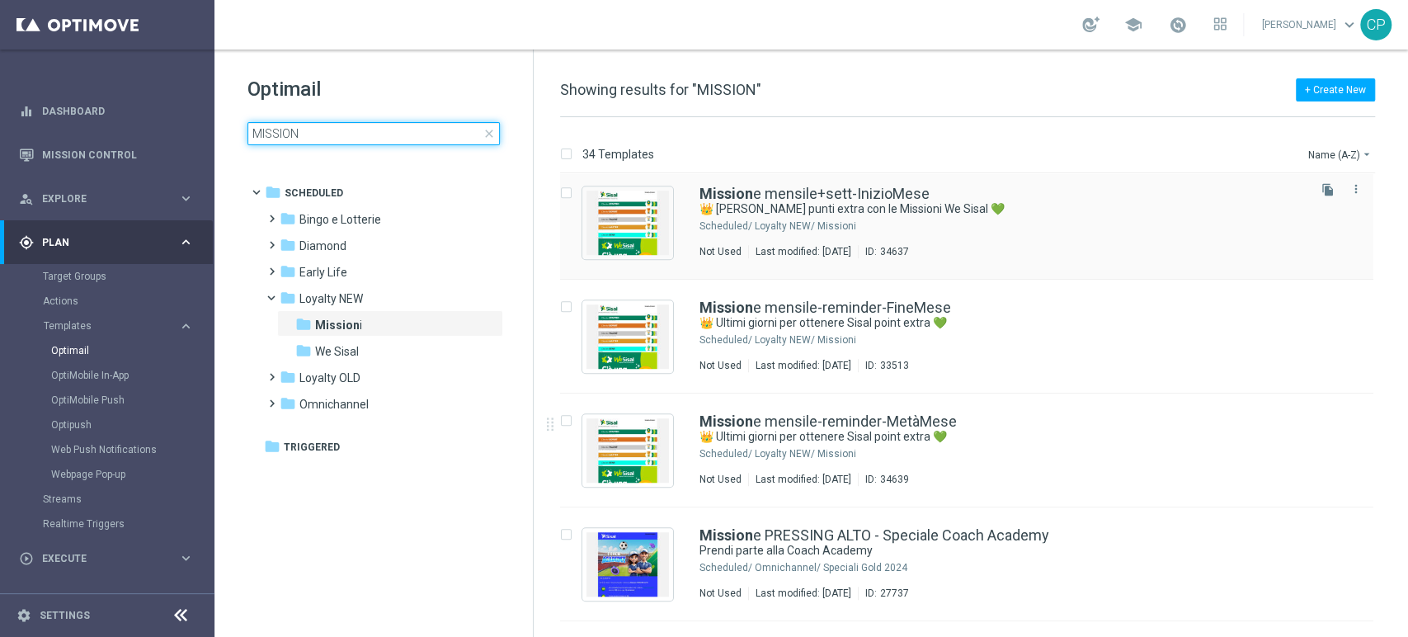
scroll to position [745, 0]
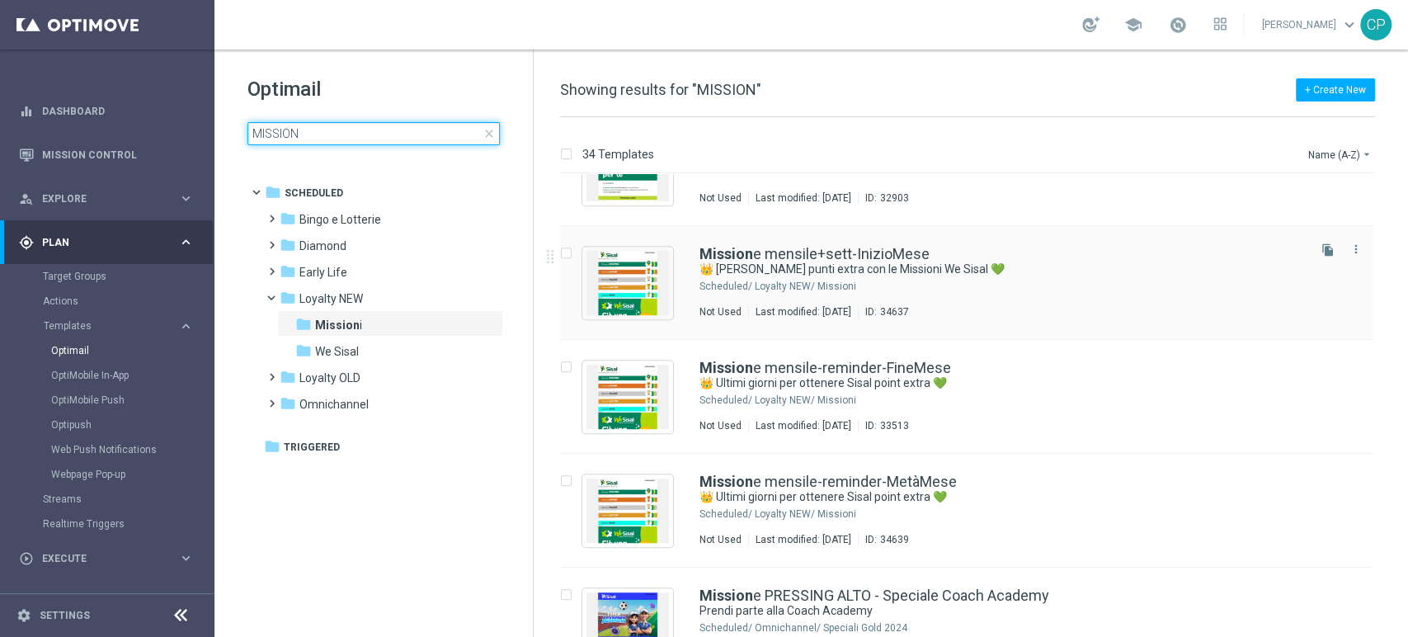
type input "MISSION"
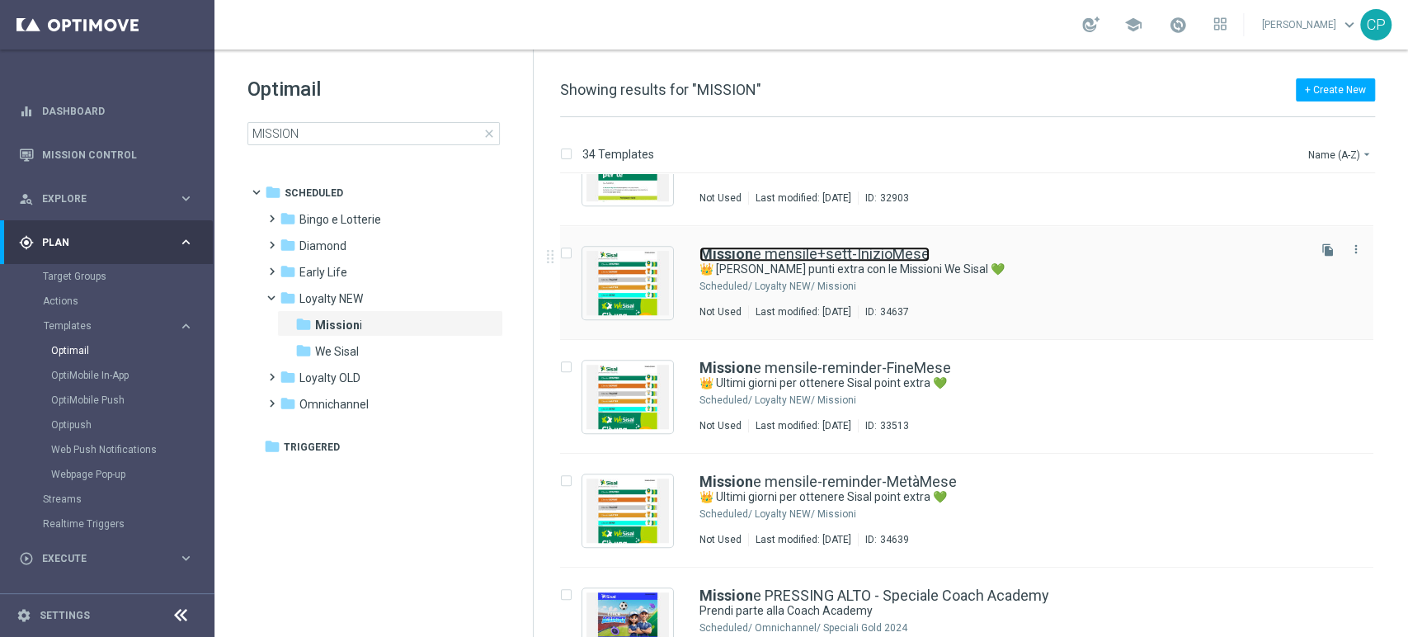
click at [842, 253] on link "Mission e mensile+sett-InizioMese" at bounding box center [814, 254] width 230 height 15
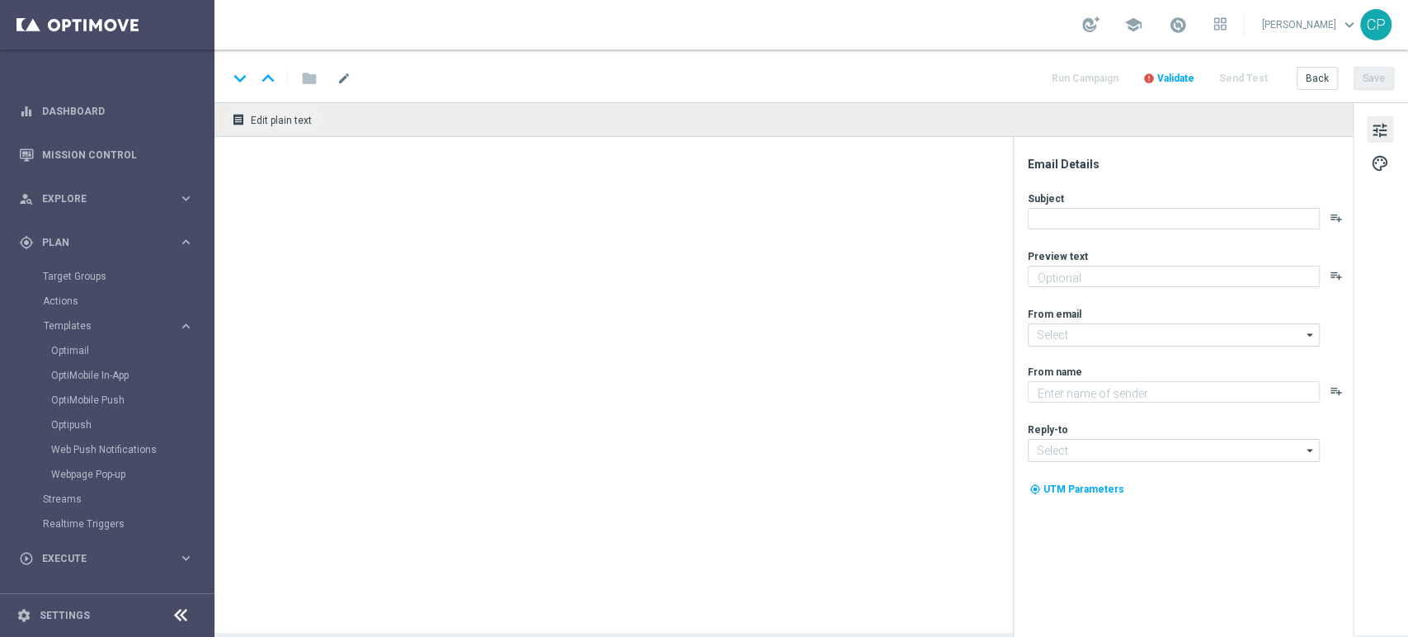
type textarea "Scopri le missioni pensate per te"
type input "[EMAIL_ADDRESS][DOMAIN_NAME]"
type textarea "Sisal"
type input "[EMAIL_ADDRESS][DOMAIN_NAME]"
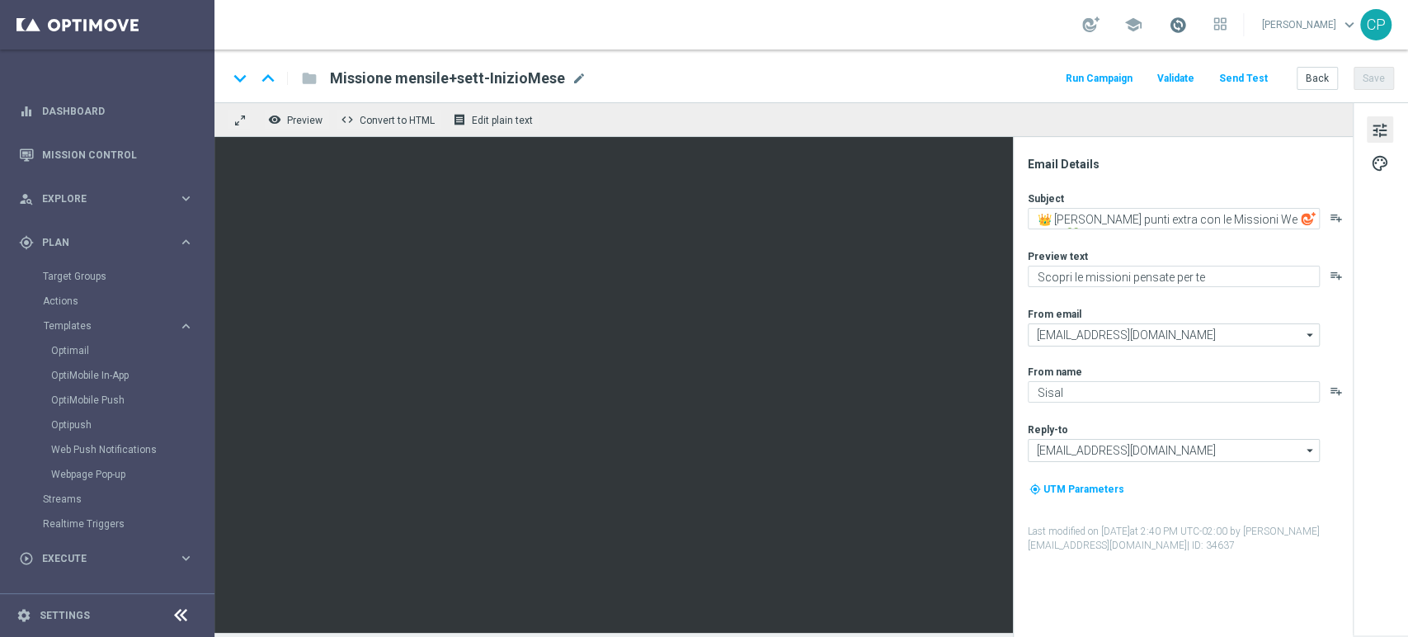
click at [1187, 22] on span at bounding box center [1178, 25] width 18 height 18
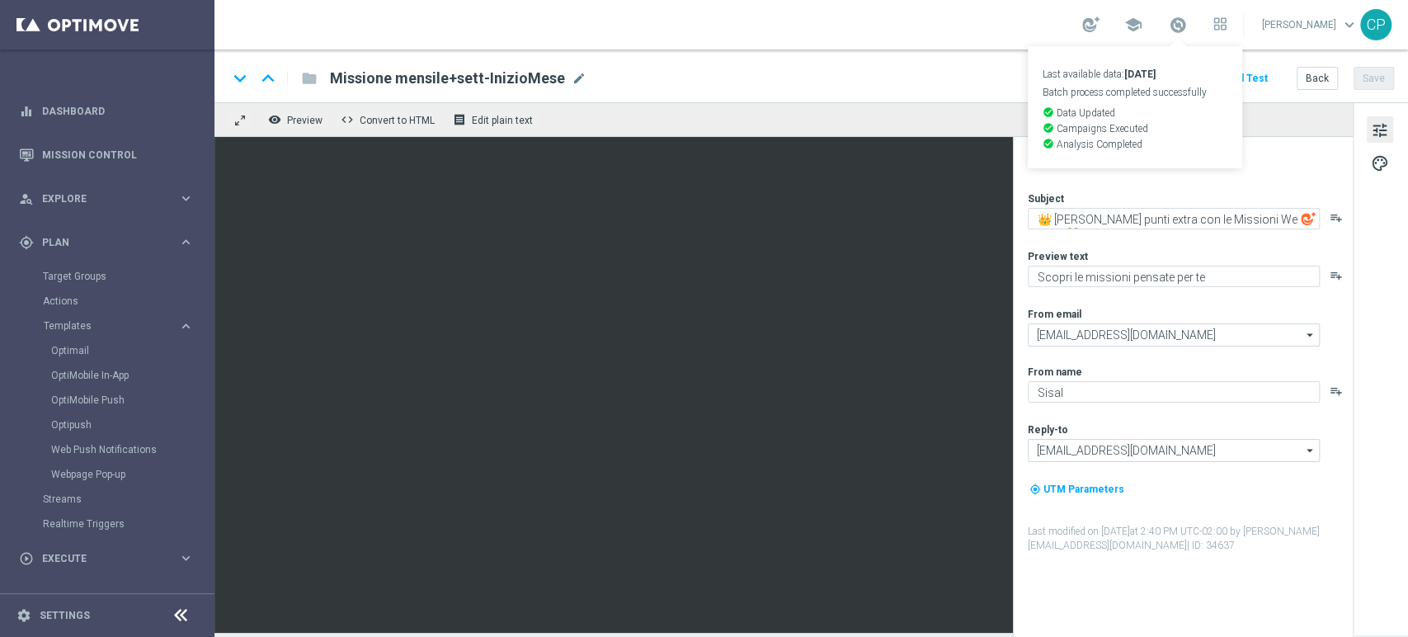
click at [913, 82] on div "keyboard_arrow_down keyboard_arrow_up folder Missione mensile+sett-InizioMese M…" at bounding box center [811, 78] width 1166 height 21
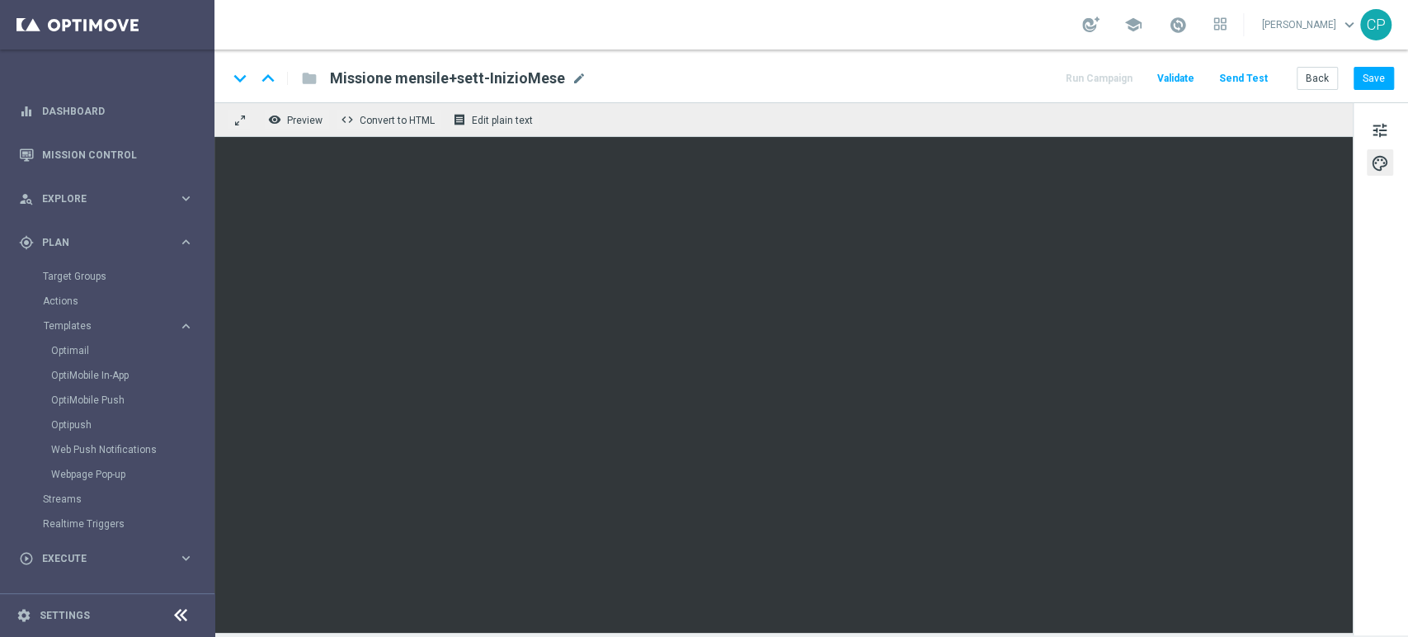
click at [92, 284] on div "Target Groups" at bounding box center [128, 276] width 170 height 25
click at [61, 275] on link "Target Groups" at bounding box center [107, 276] width 129 height 13
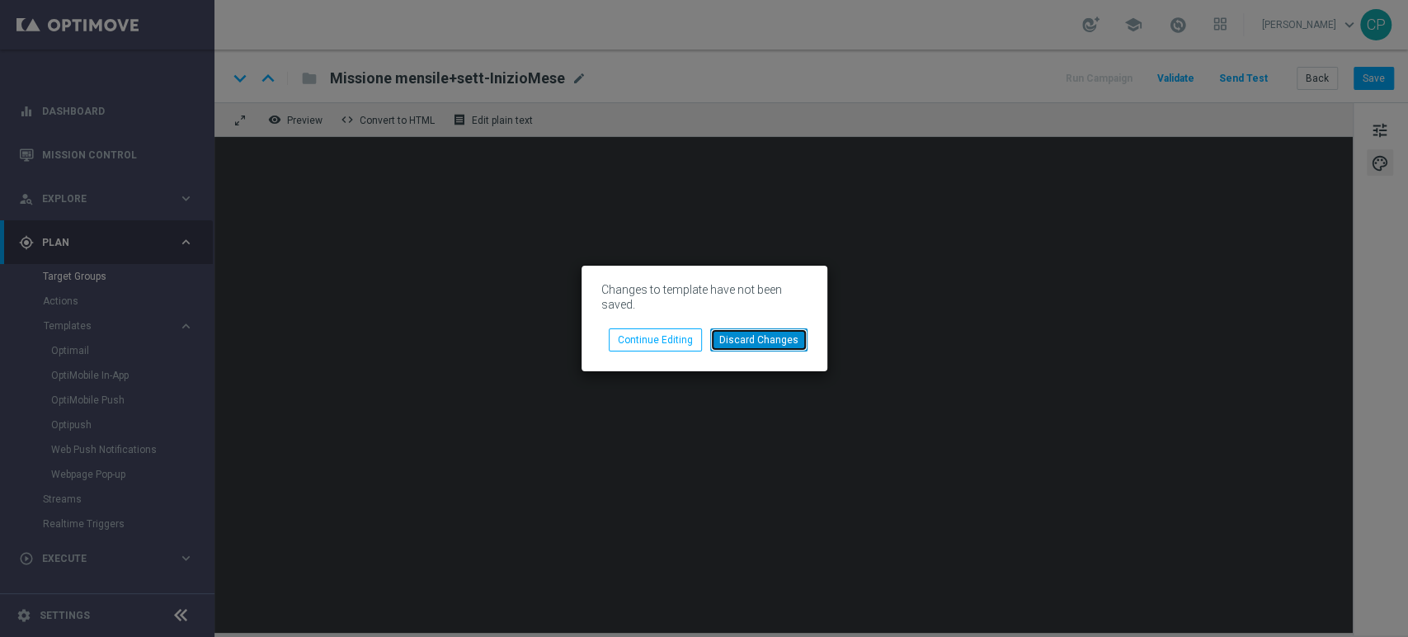
click at [762, 341] on button "Discard Changes" at bounding box center [758, 339] width 97 height 23
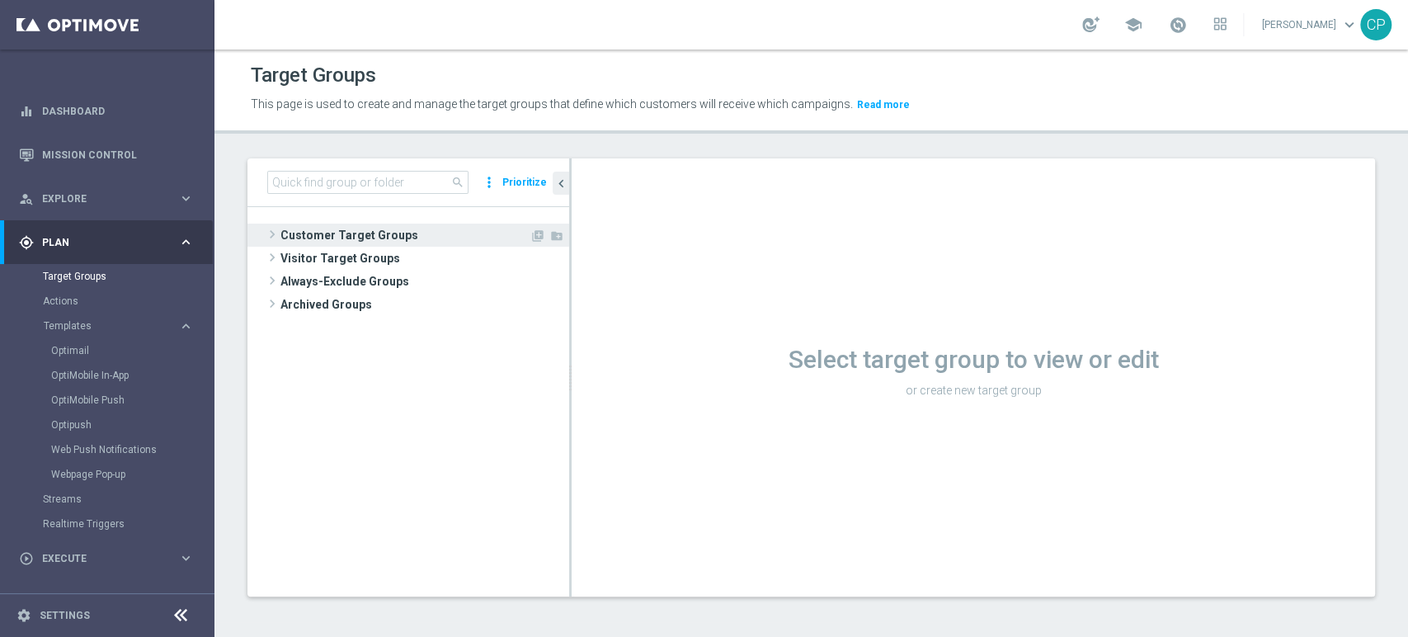
click at [336, 233] on span "Customer Target Groups" at bounding box center [404, 235] width 249 height 23
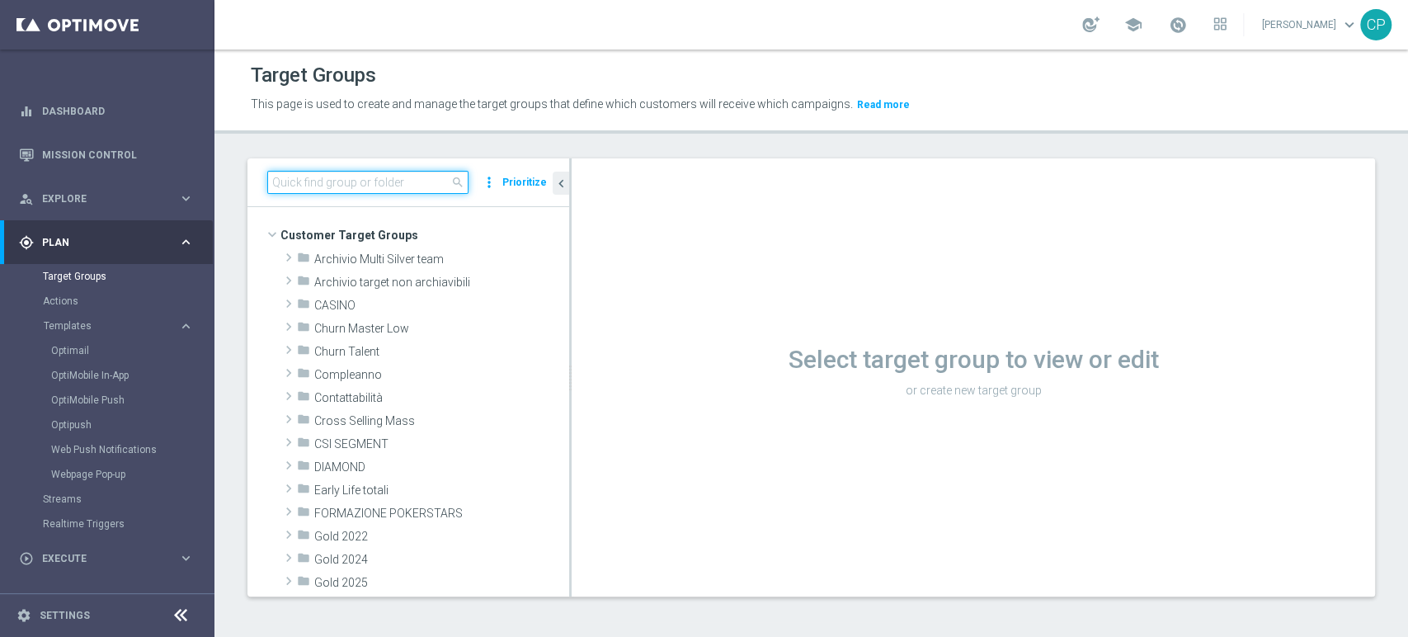
click at [351, 181] on input at bounding box center [367, 182] width 201 height 23
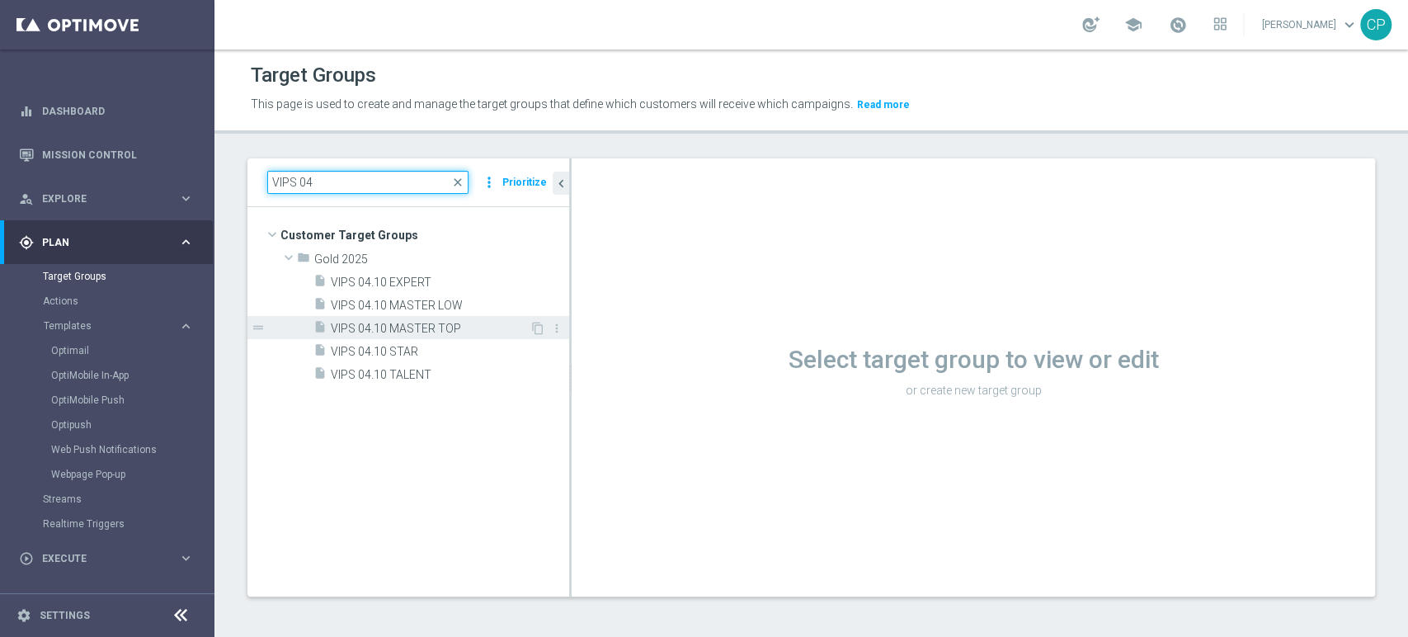
type input "VIPS 04"
click at [383, 323] on span "VIPS 04.10 MASTER TOP" at bounding box center [430, 329] width 199 height 14
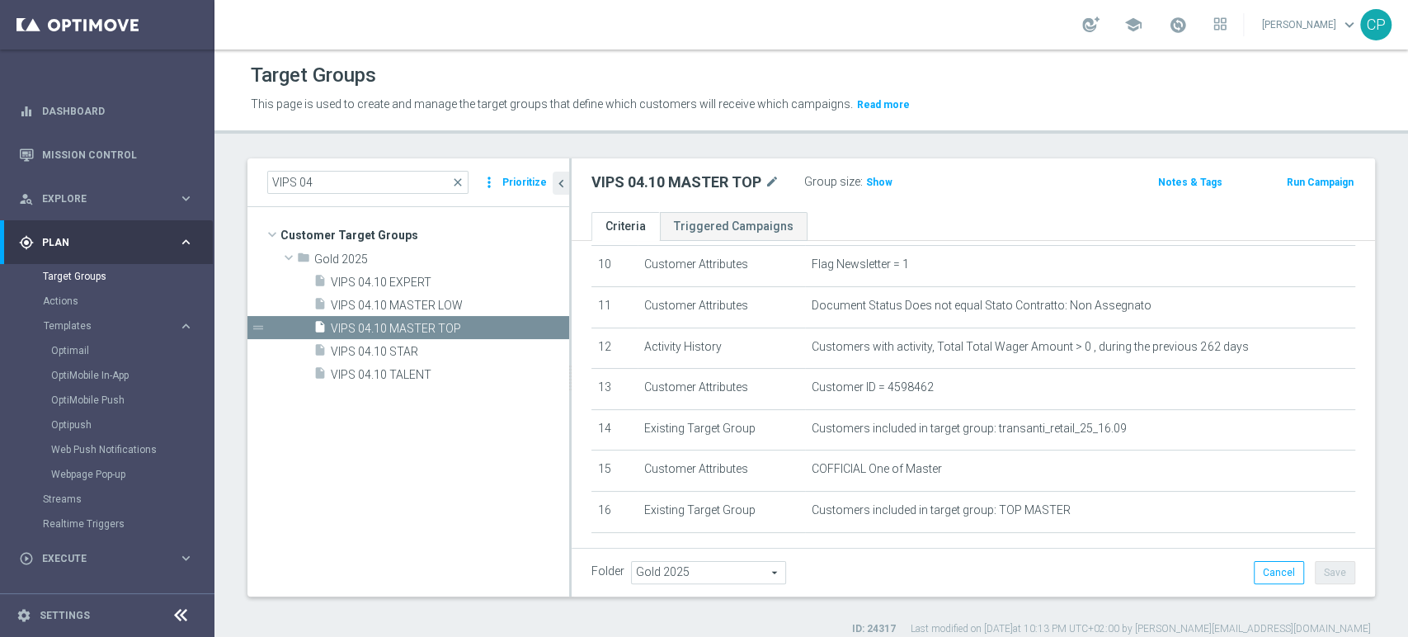
scroll to position [506, 0]
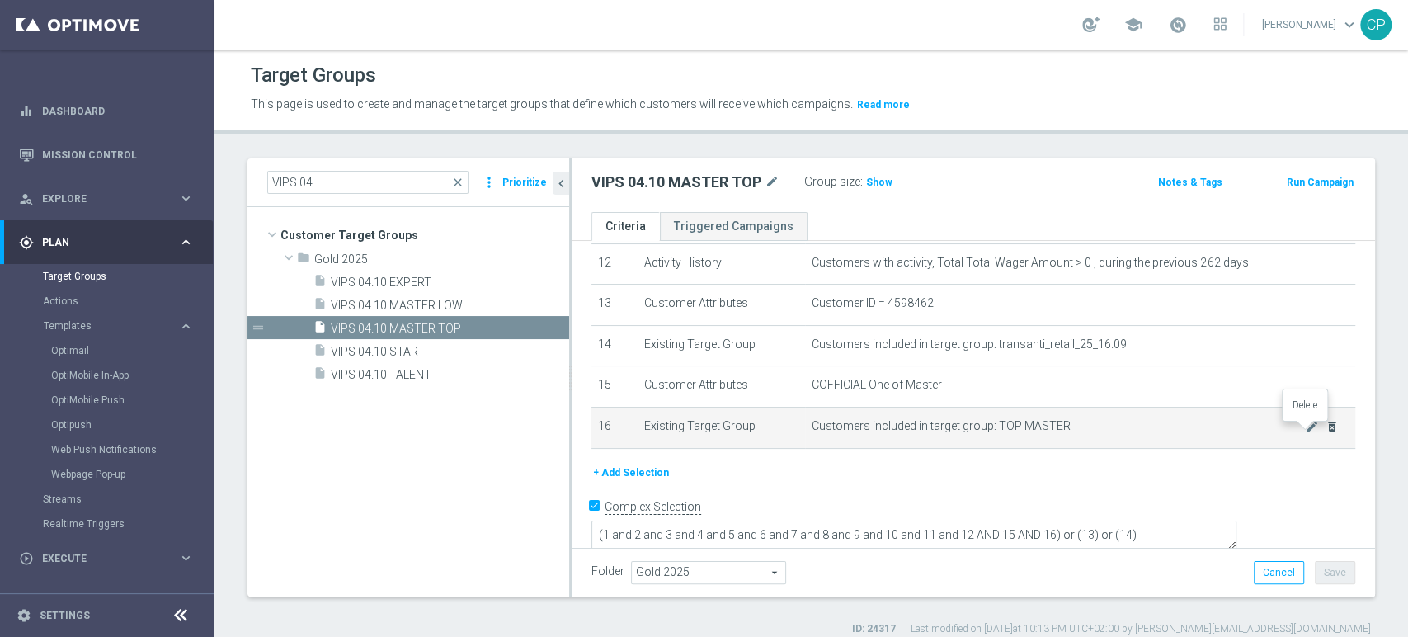
click at [1325, 429] on icon "delete_forever" at bounding box center [1331, 426] width 13 height 13
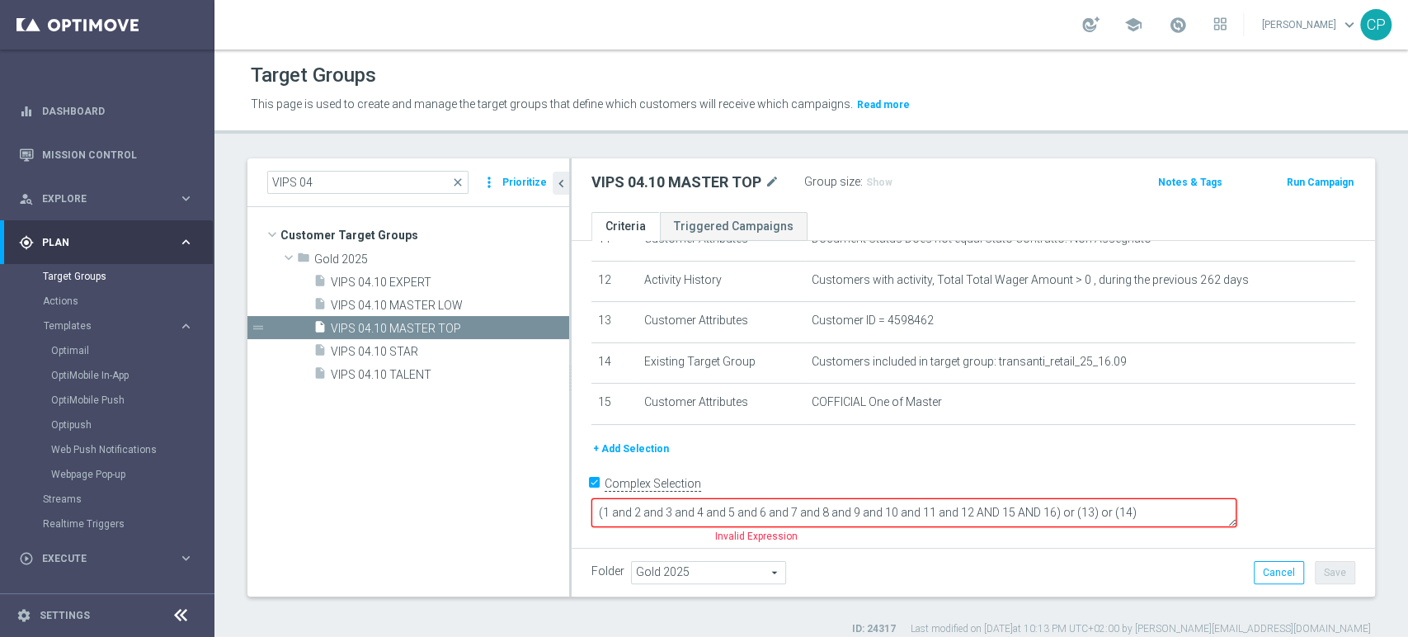
scroll to position [466, 0]
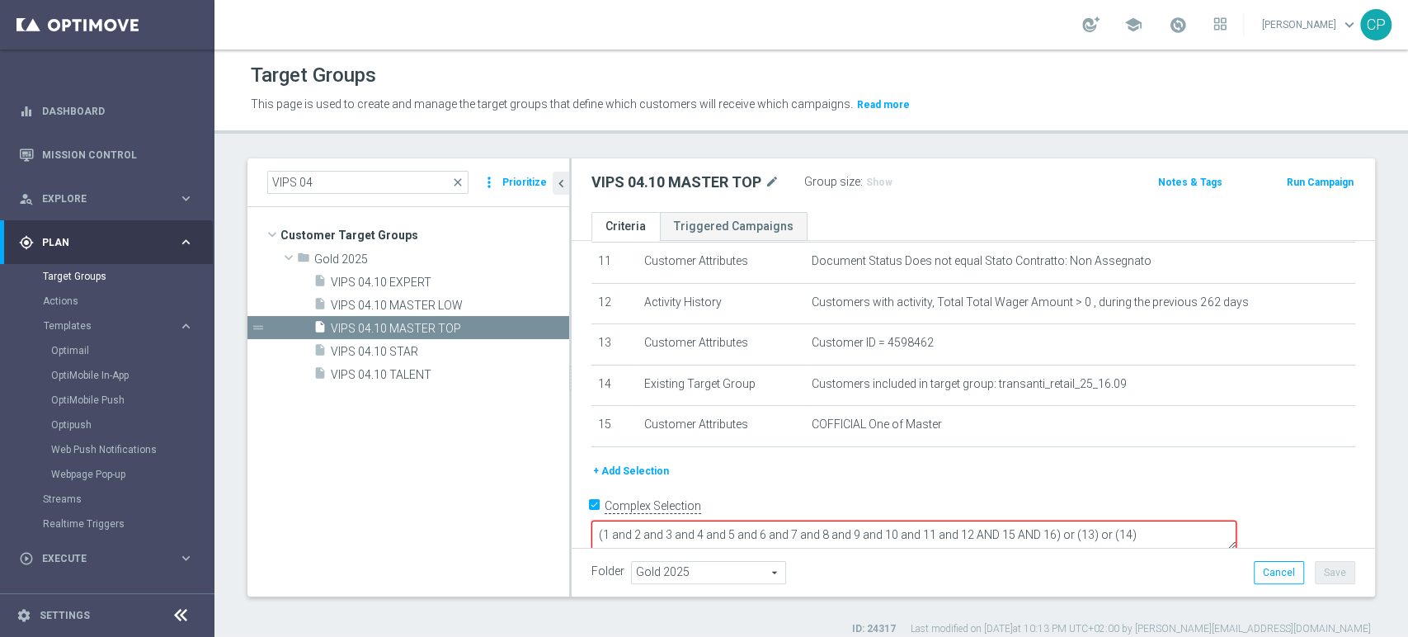
click at [1169, 520] on textarea "(1 and 2 and 3 and 4 and 5 and 6 and 7 and 8 and 9 and 10 and 11 and 12 AND 15 …" at bounding box center [913, 534] width 645 height 29
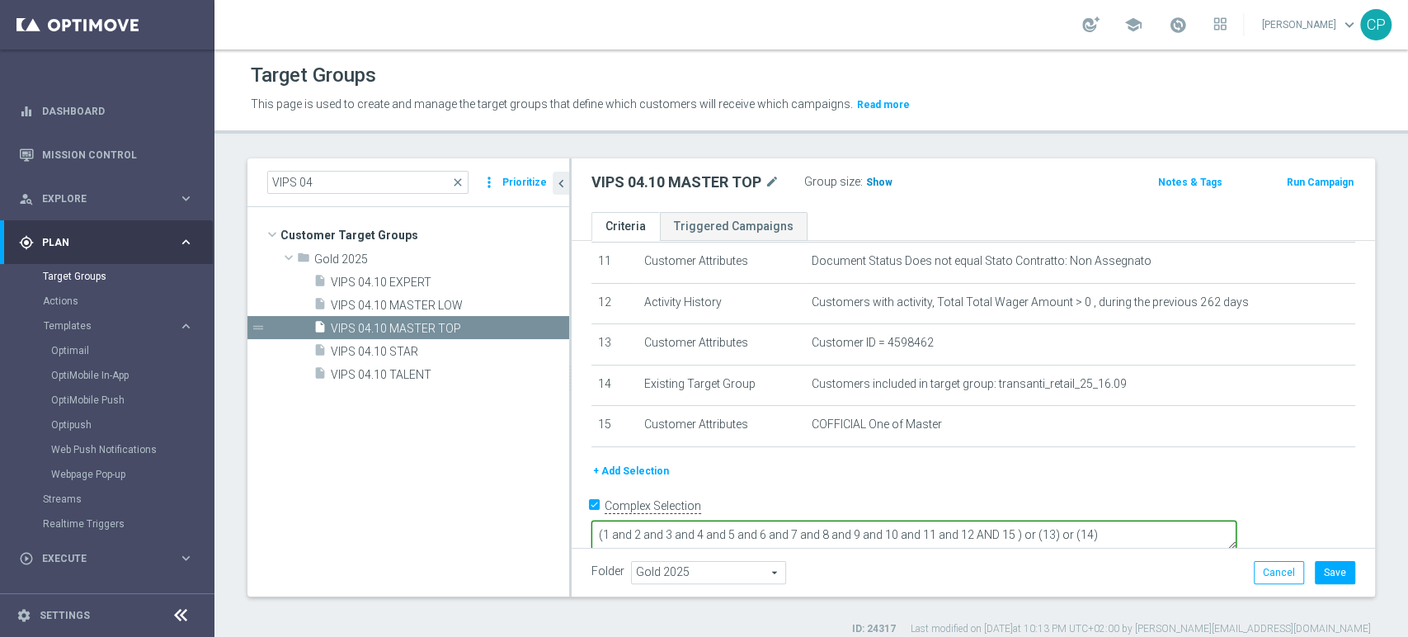
type textarea "(1 and 2 and 3 and 4 and 5 and 6 and 7 and 8 and 9 and 10 and 11 and 12 AND 15 …"
click at [873, 174] on h3 "Show" at bounding box center [879, 182] width 30 height 18
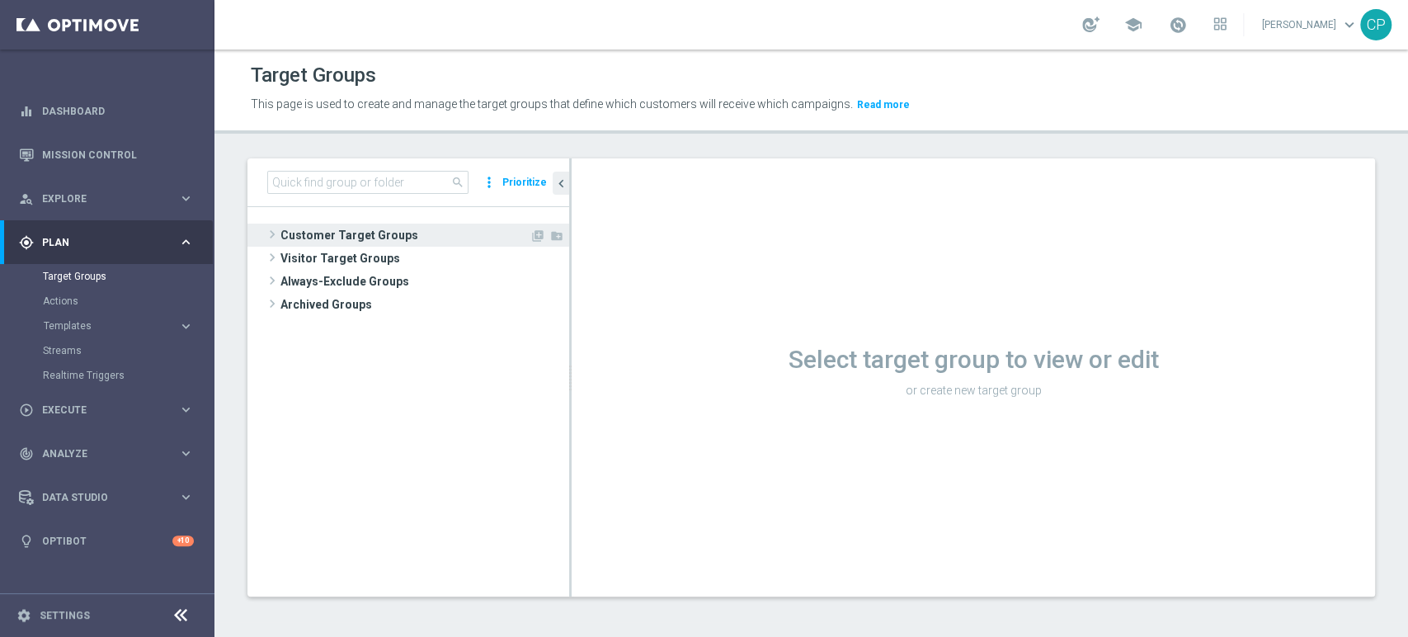
click at [341, 233] on span "Customer Target Groups" at bounding box center [404, 235] width 249 height 23
click at [342, 233] on span "Customer Target Groups" at bounding box center [404, 235] width 249 height 23
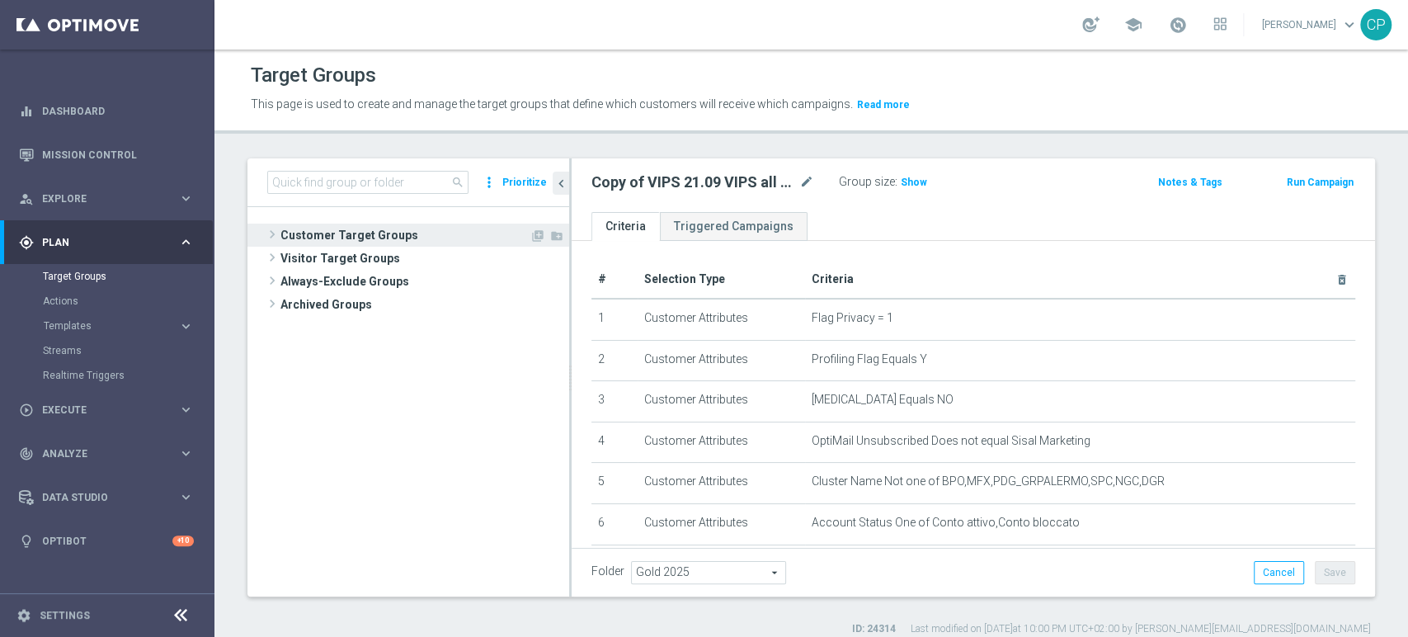
click at [322, 236] on span "Customer Target Groups" at bounding box center [404, 235] width 249 height 23
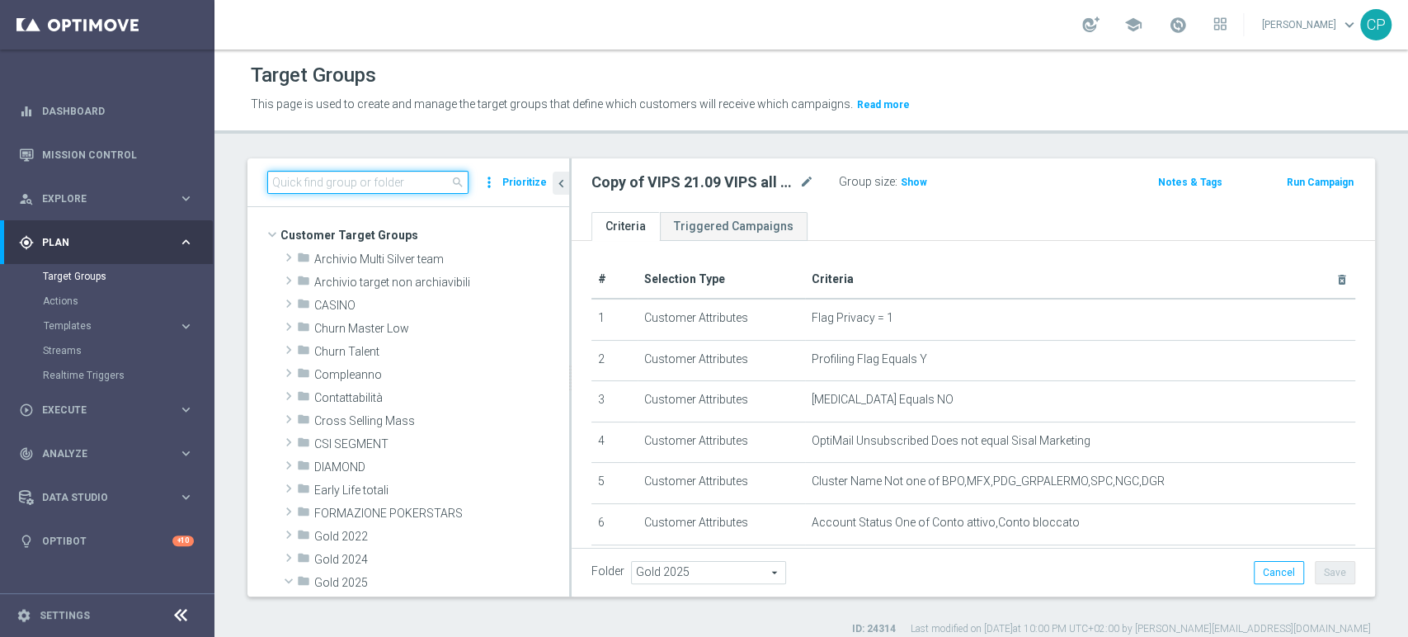
click at [369, 186] on input at bounding box center [367, 182] width 201 height 23
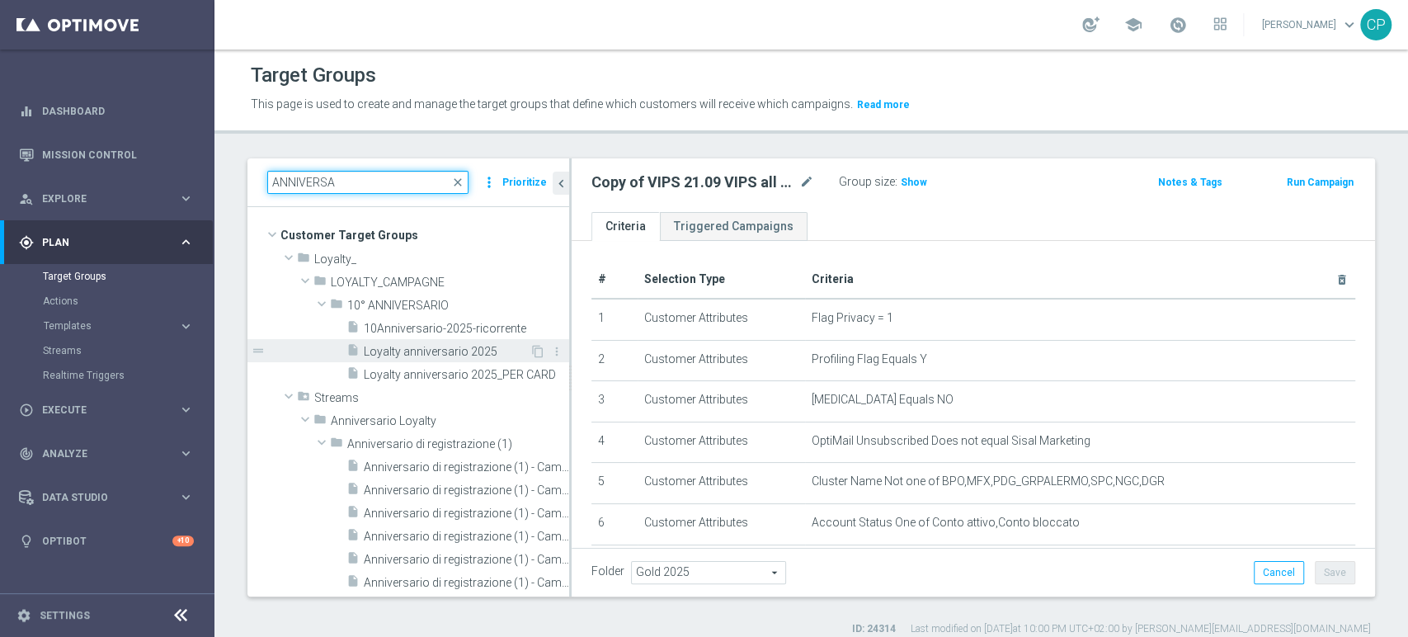
type input "ANNIVERSA"
click at [406, 348] on span "Loyalty anniversario 2025" at bounding box center [447, 352] width 166 height 14
type textarea "(1 and 2 and 3 and 4 and 5 and 6 and 7 and 8 and 9 and 10 and 11 AND 12 AND 13 …"
type input "10° ANNIVERSARIO"
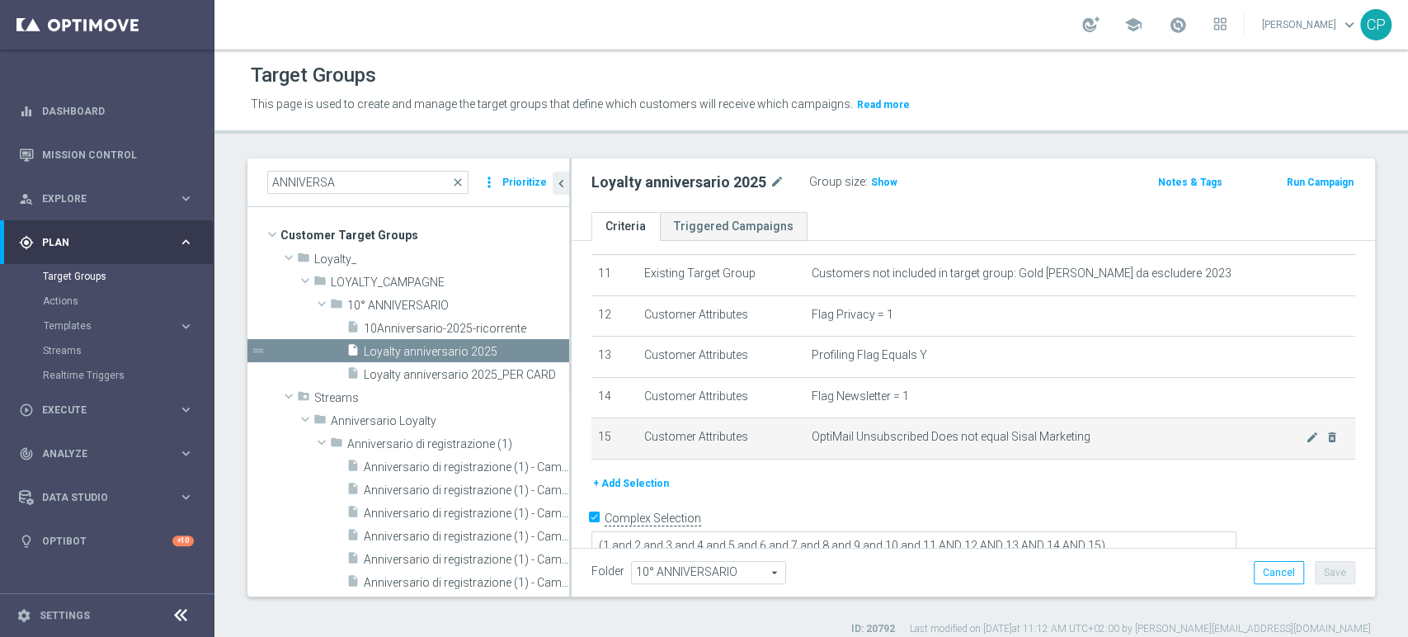
scroll to position [464, 0]
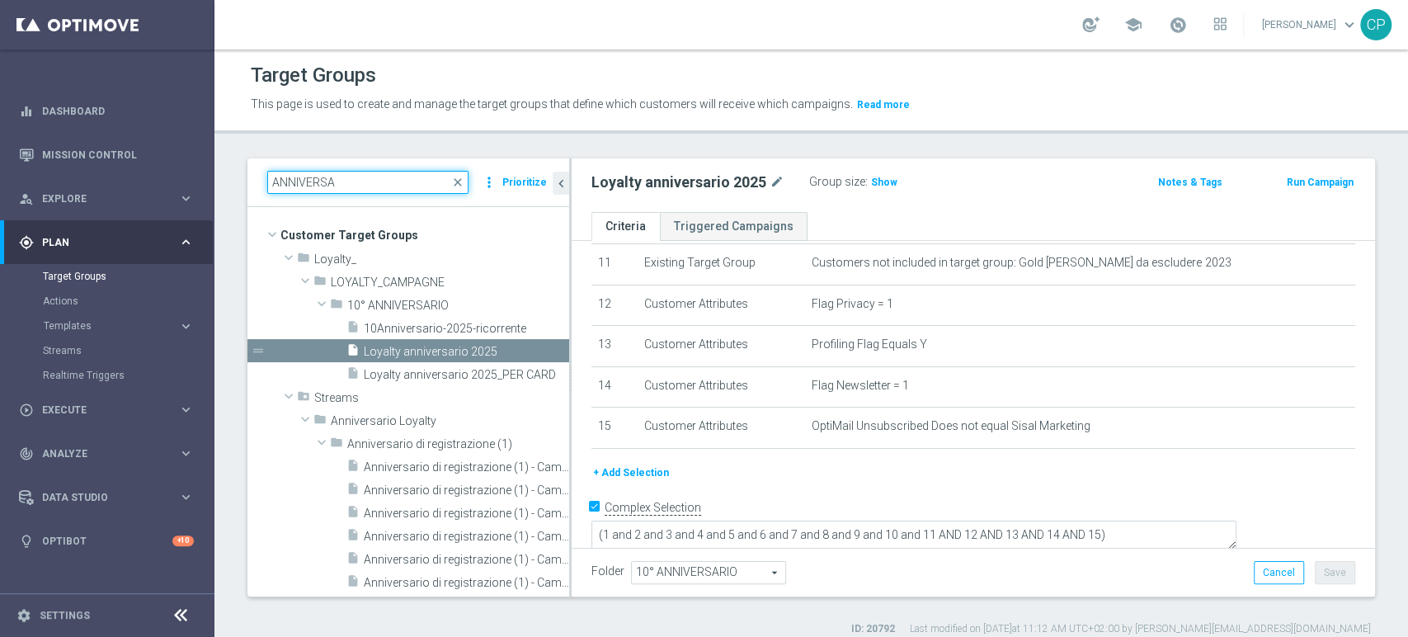
click at [341, 181] on input "ANNIVERSA" at bounding box center [367, 182] width 201 height 23
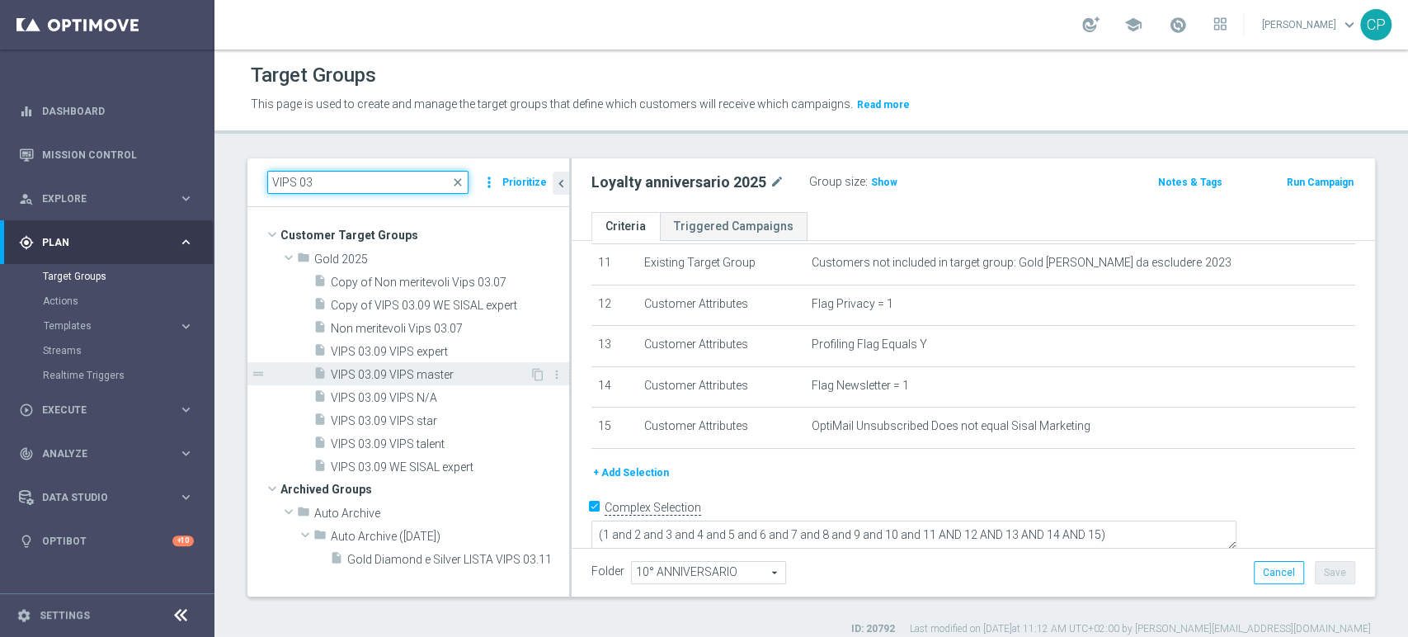
type input "VIPS 03"
click at [365, 373] on span "VIPS 03.09 VIPS master" at bounding box center [430, 375] width 199 height 14
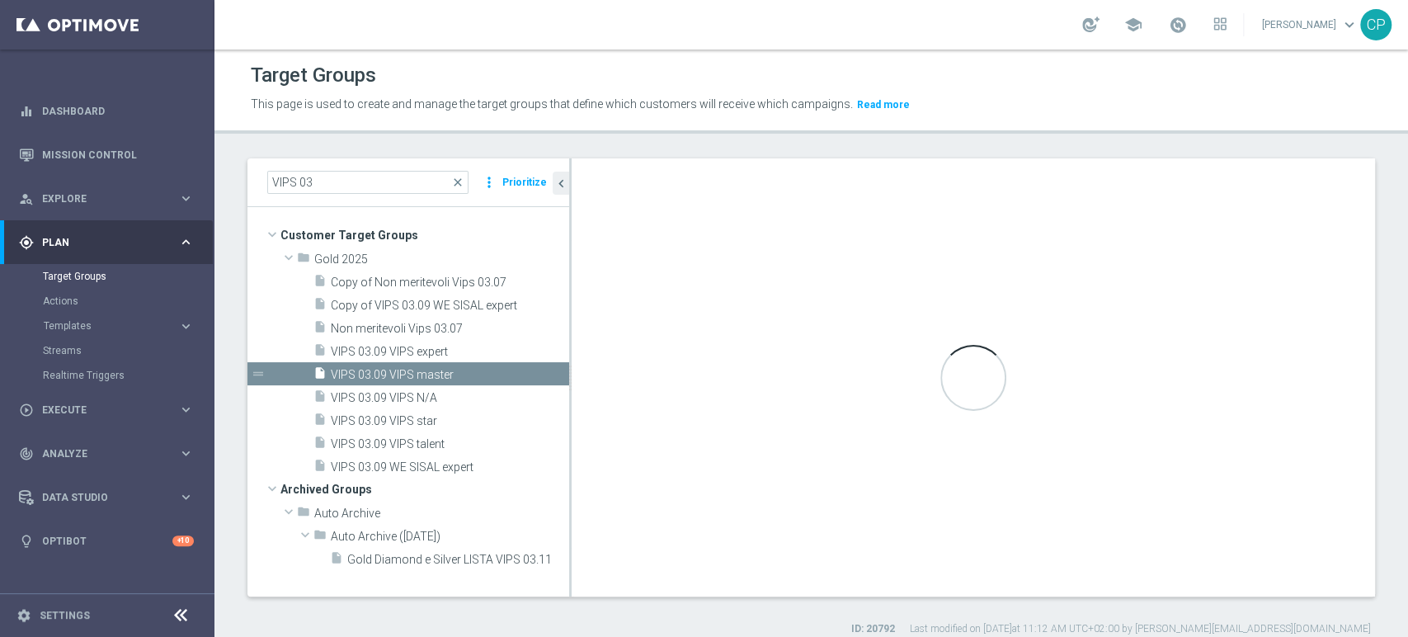
type textarea "(1 and 2 and 3 and 4 and 5 and 6 and 7 and 8 and 9 and 10 and 11 and 12 ) or (1…"
type input "Gold 2025"
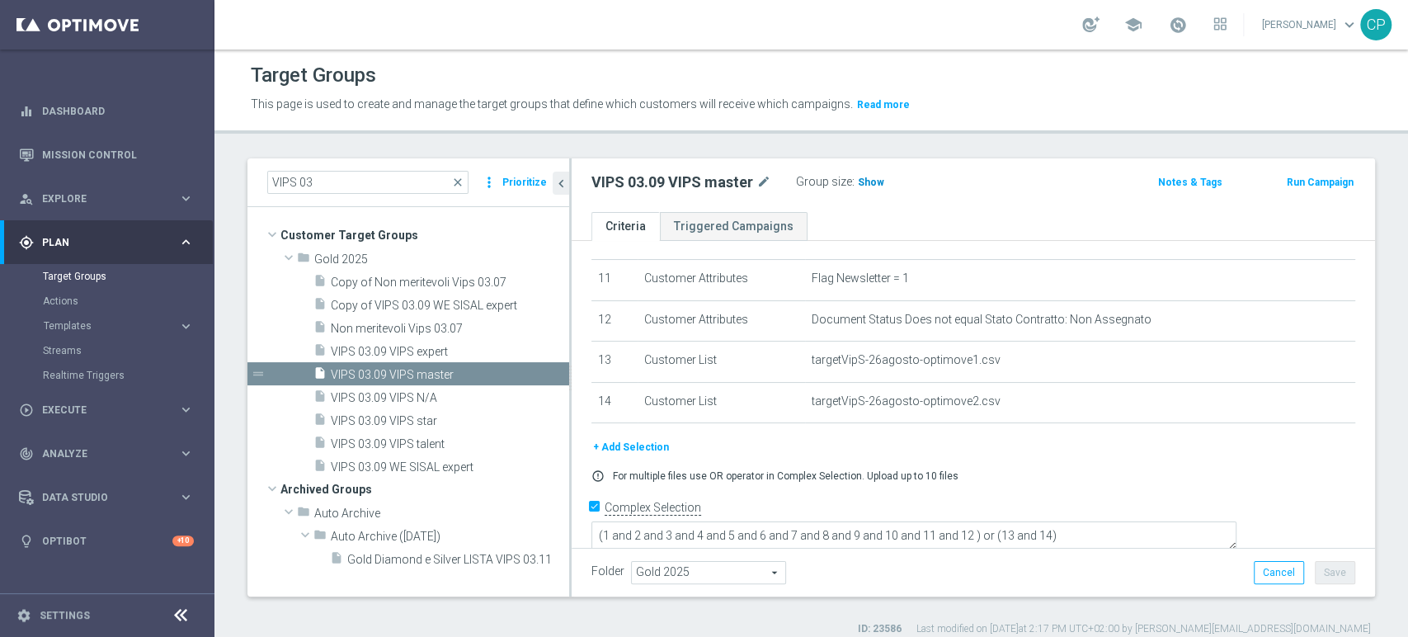
click at [868, 177] on span "Show" at bounding box center [871, 183] width 26 height 12
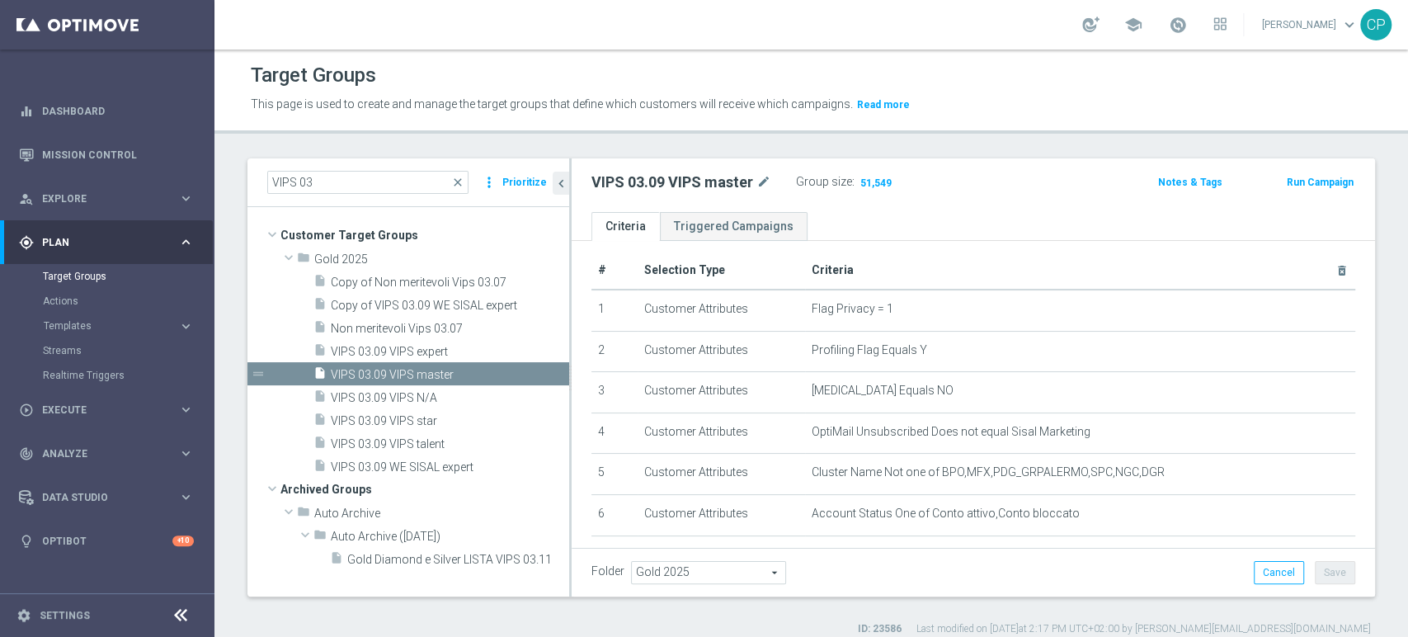
scroll to position [0, 0]
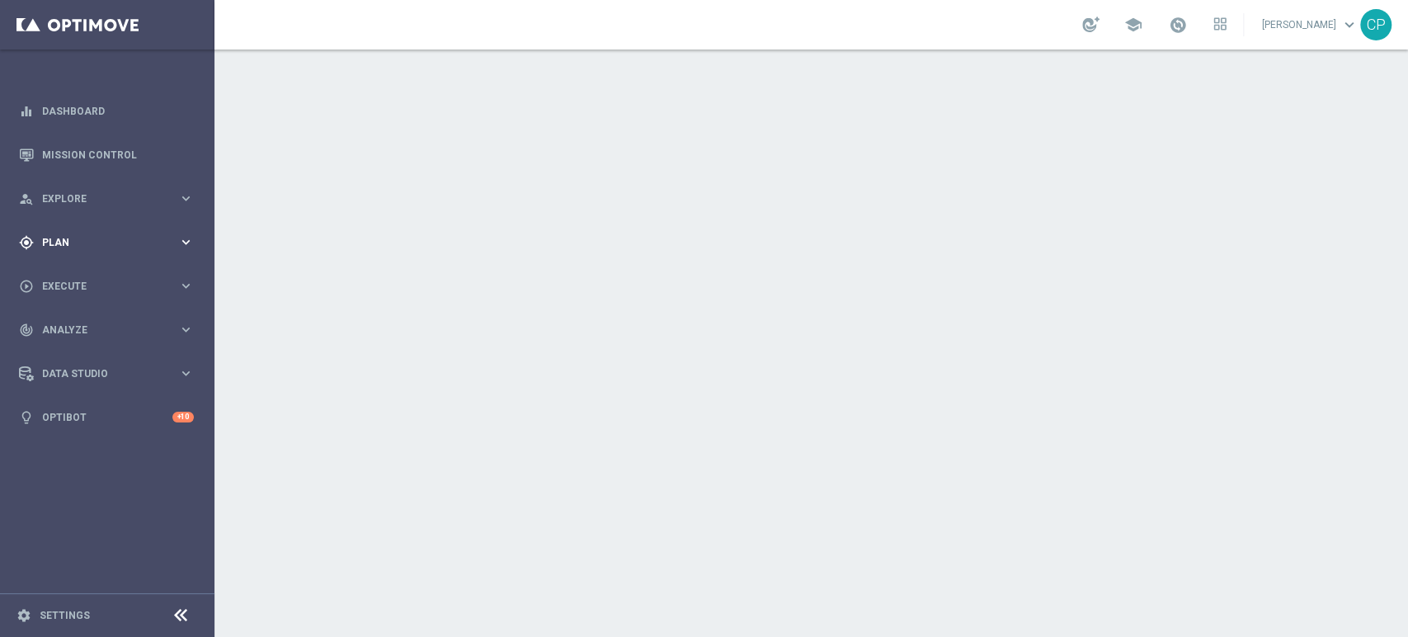
click at [107, 238] on span "Plan" at bounding box center [110, 243] width 136 height 10
click at [82, 279] on link "Target Groups" at bounding box center [107, 276] width 129 height 13
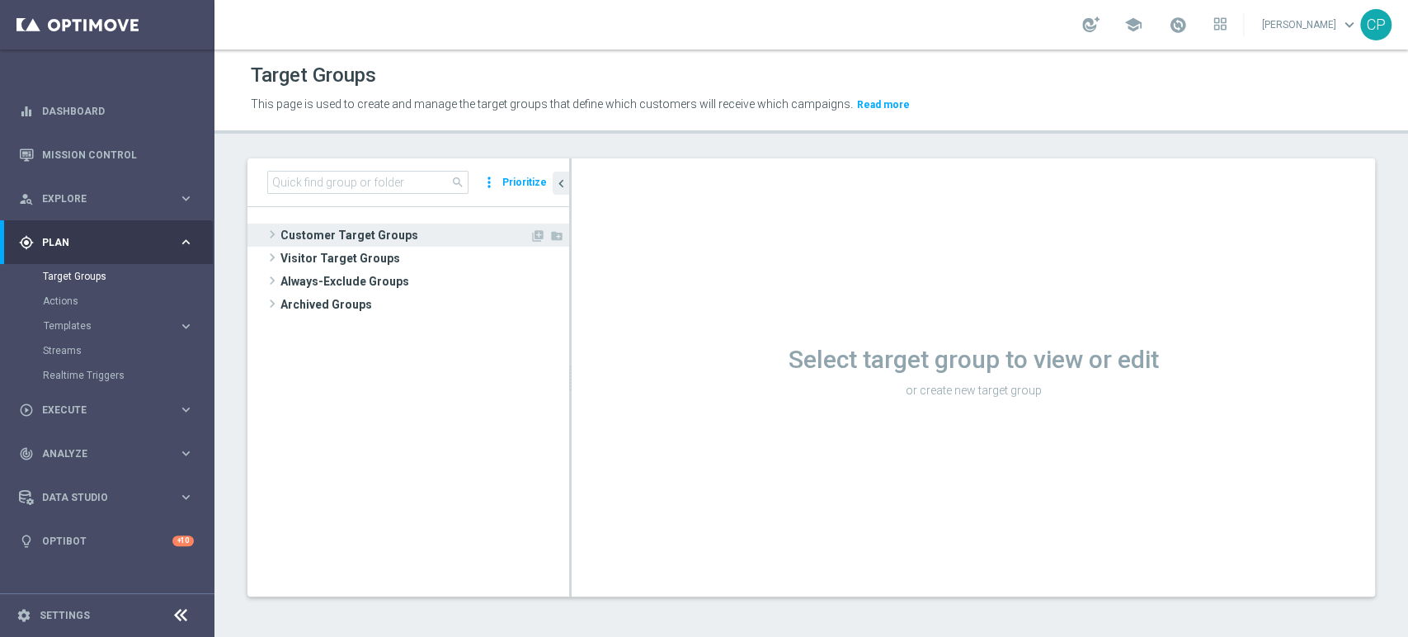
click at [344, 227] on span "Customer Target Groups" at bounding box center [404, 235] width 249 height 23
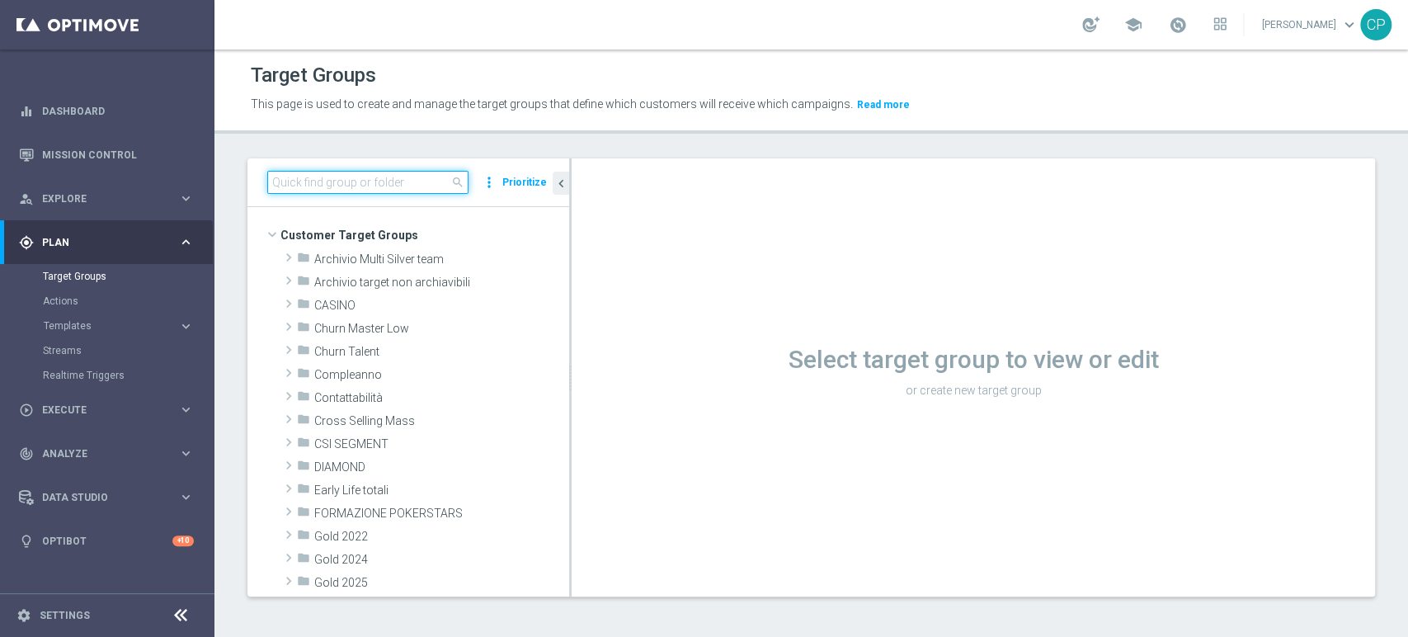
click at [384, 185] on input at bounding box center [367, 182] width 201 height 23
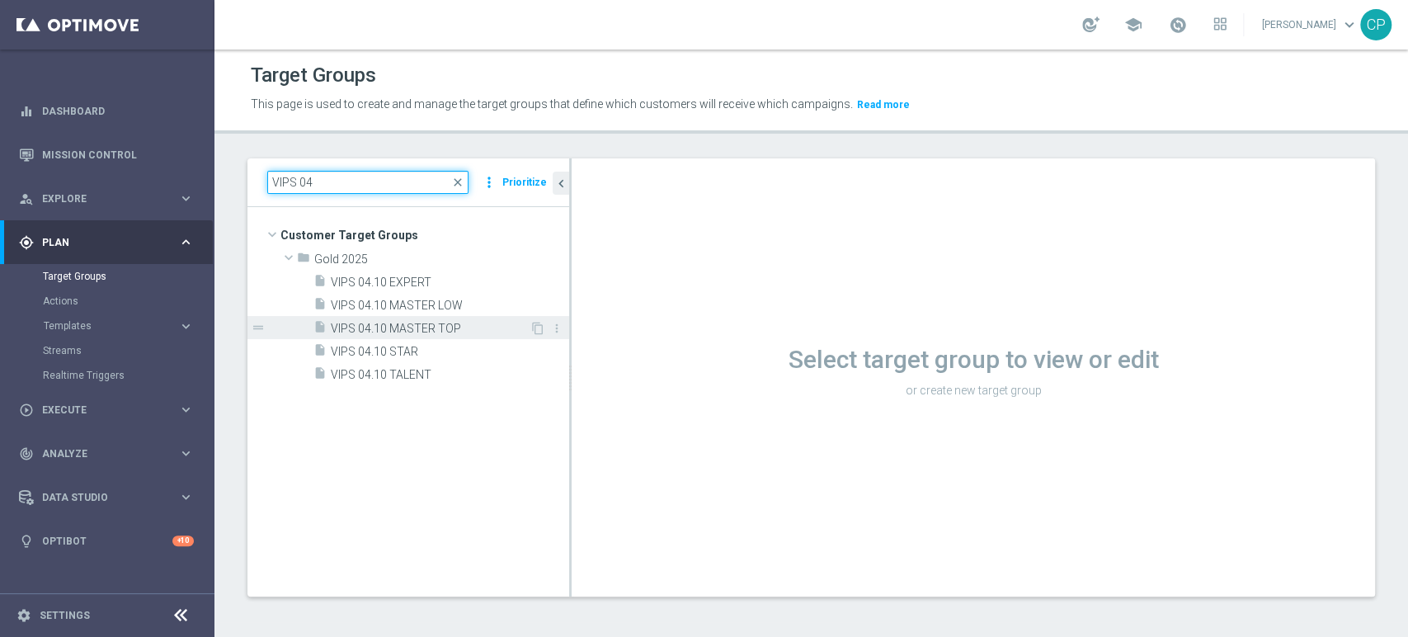
type input "VIPS 04"
click at [455, 322] on span "VIPS 04.10 MASTER TOP" at bounding box center [430, 329] width 199 height 14
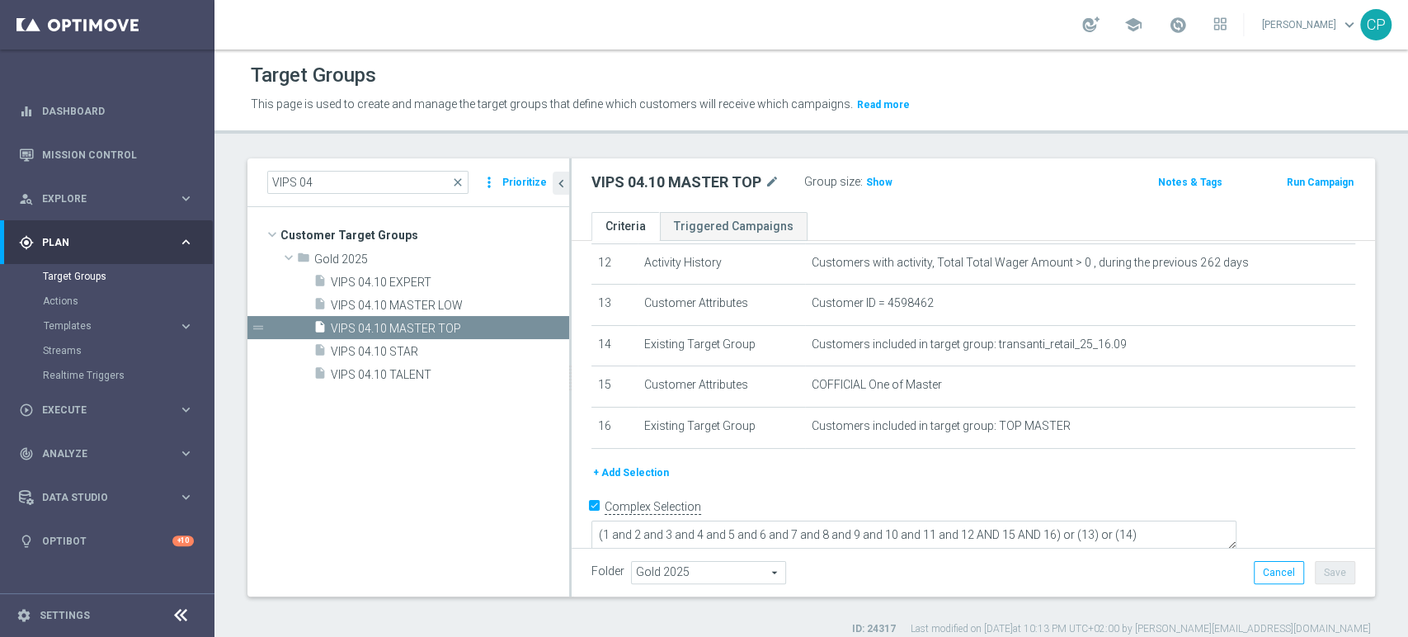
scroll to position [13, 0]
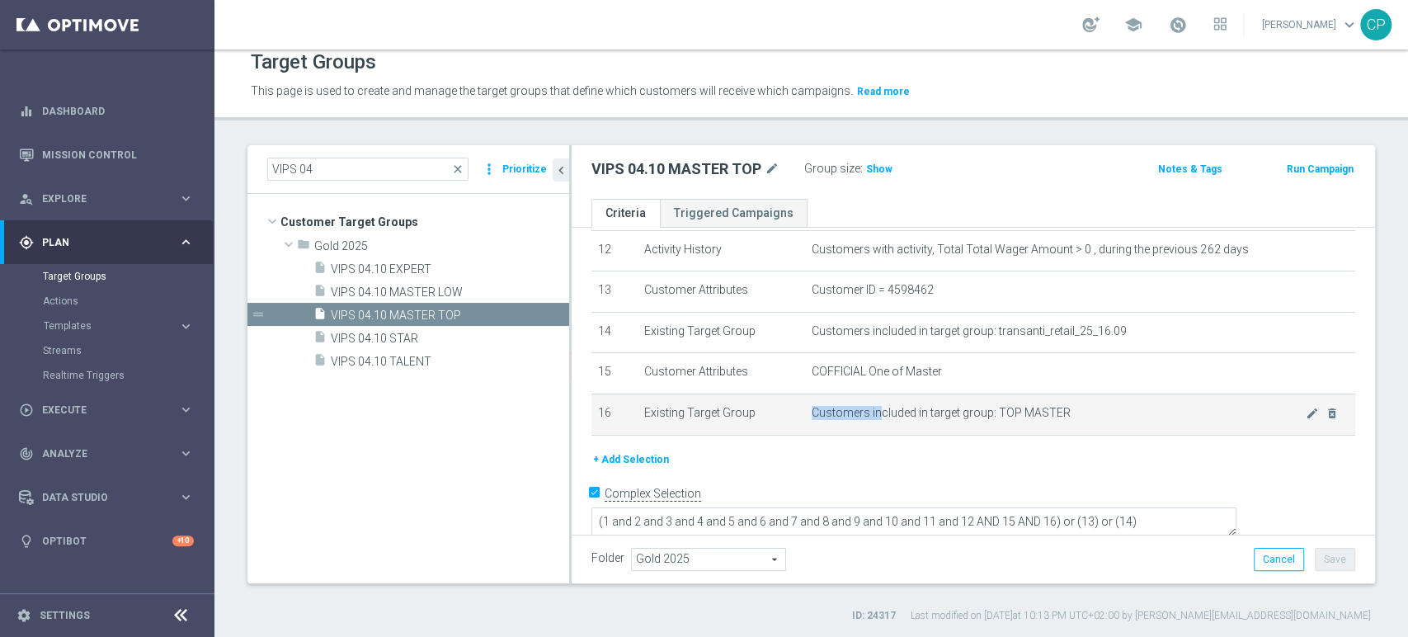
drag, startPoint x: 873, startPoint y: 418, endPoint x: 1003, endPoint y: 402, distance: 131.4
click at [1003, 402] on td "Customers included in target group: TOP MASTER mode_edit delete_forever" at bounding box center [1080, 413] width 550 height 41
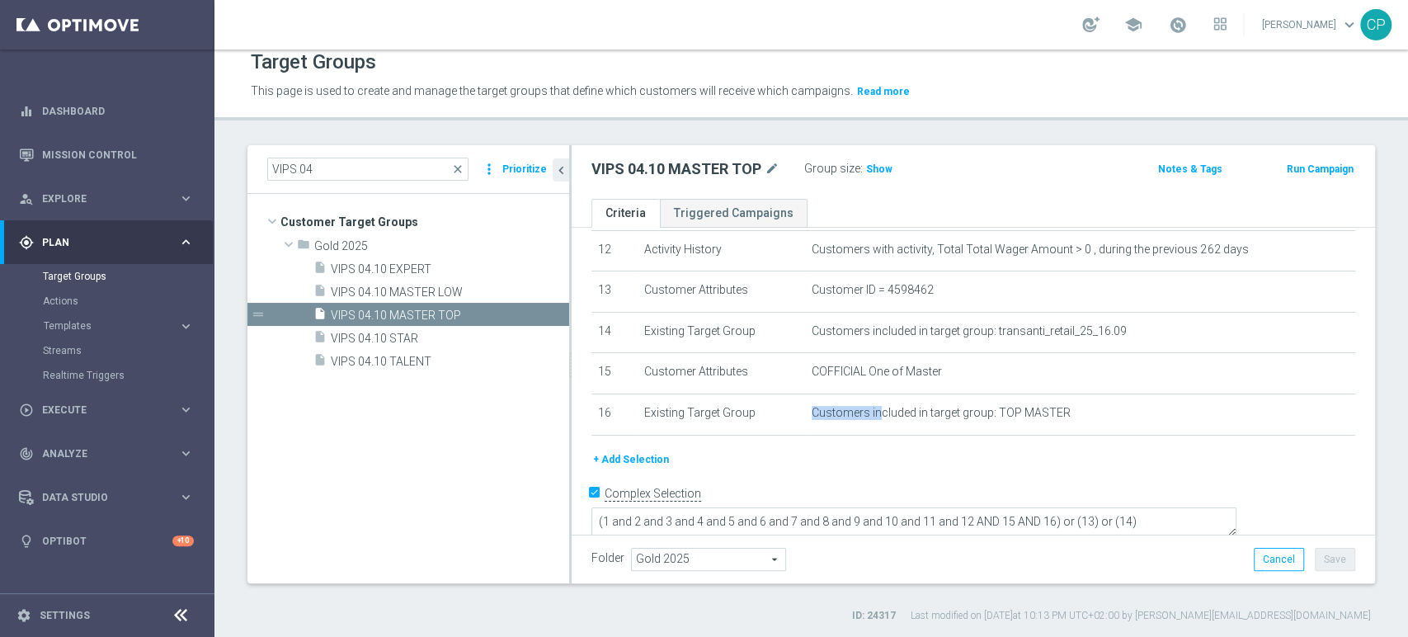
click at [636, 459] on button "+ Add Selection" at bounding box center [630, 459] width 79 height 18
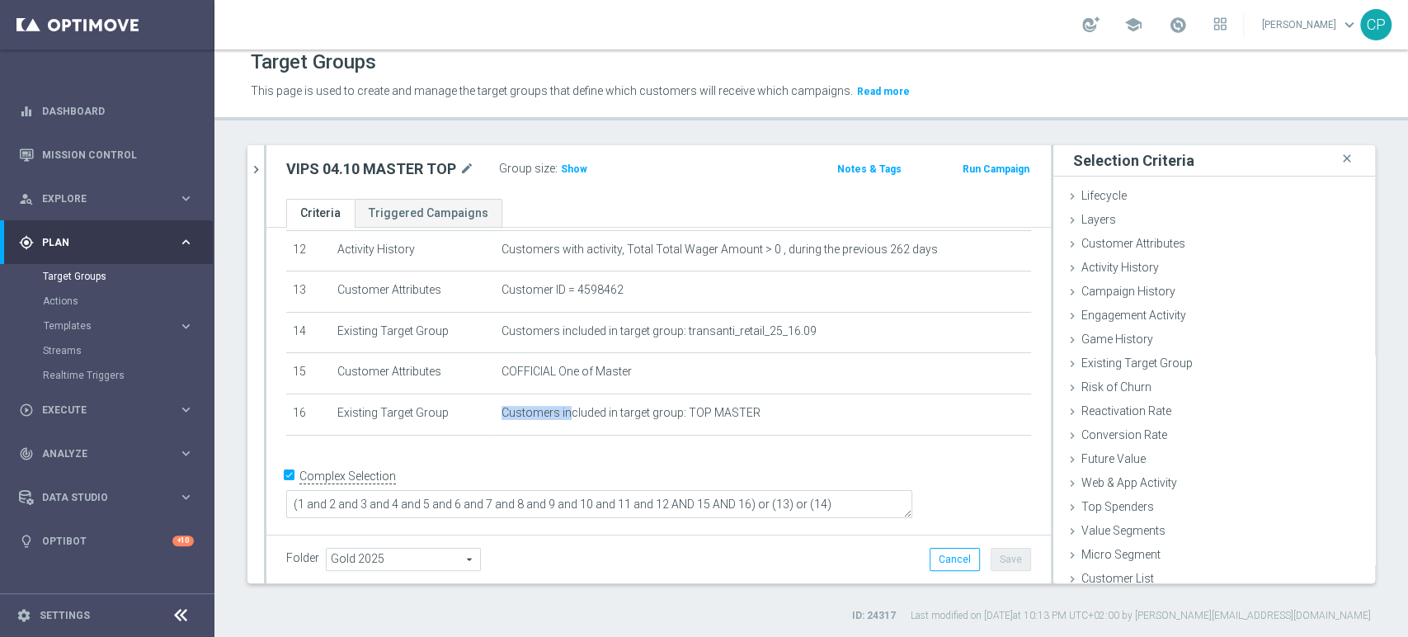
scroll to position [488, 0]
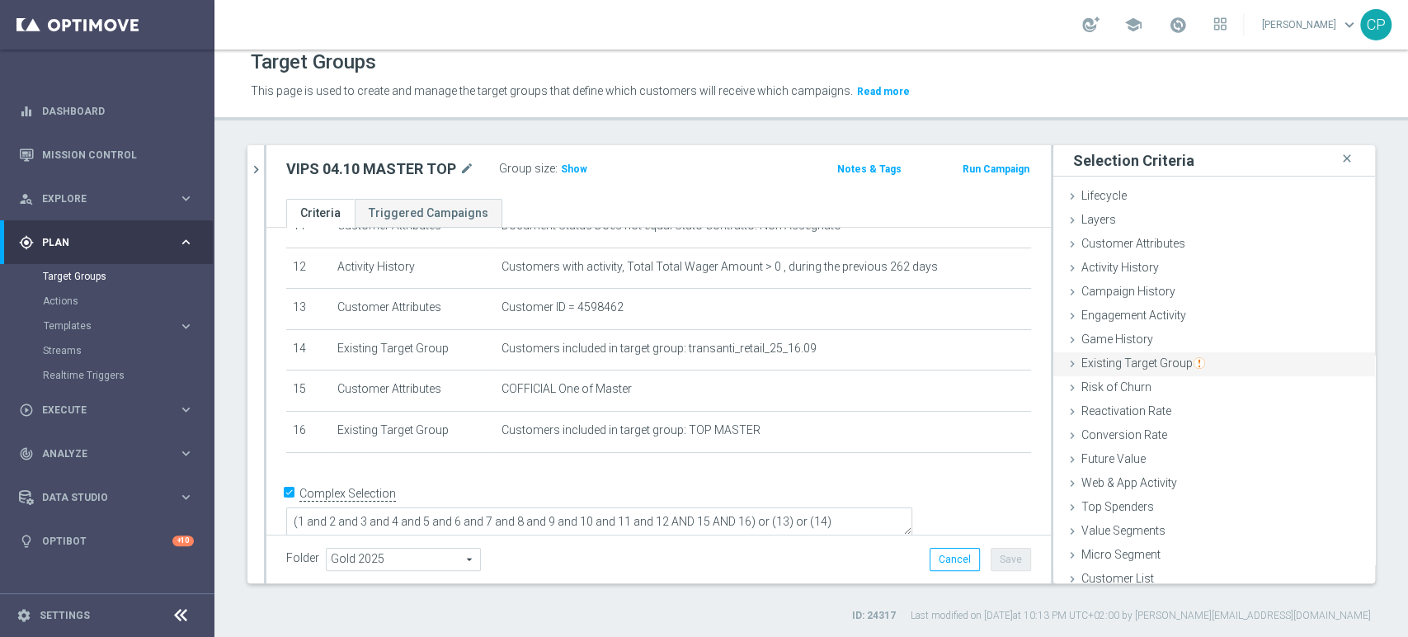
click at [1108, 362] on span "Existing Target Group" at bounding box center [1143, 362] width 124 height 13
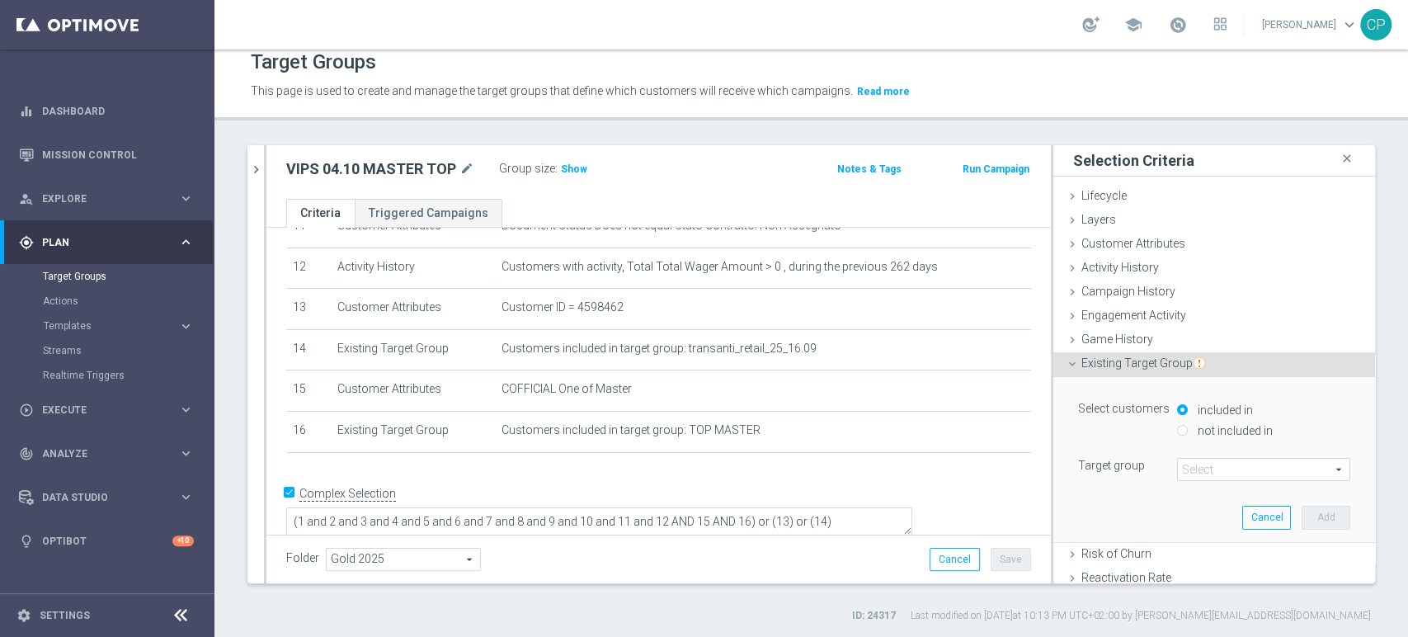
click at [1193, 427] on label "not included in" at bounding box center [1232, 430] width 79 height 15
click at [1177, 427] on input "not included in" at bounding box center [1182, 430] width 11 height 11
radio input "true"
click at [1184, 464] on span at bounding box center [1264, 469] width 172 height 21
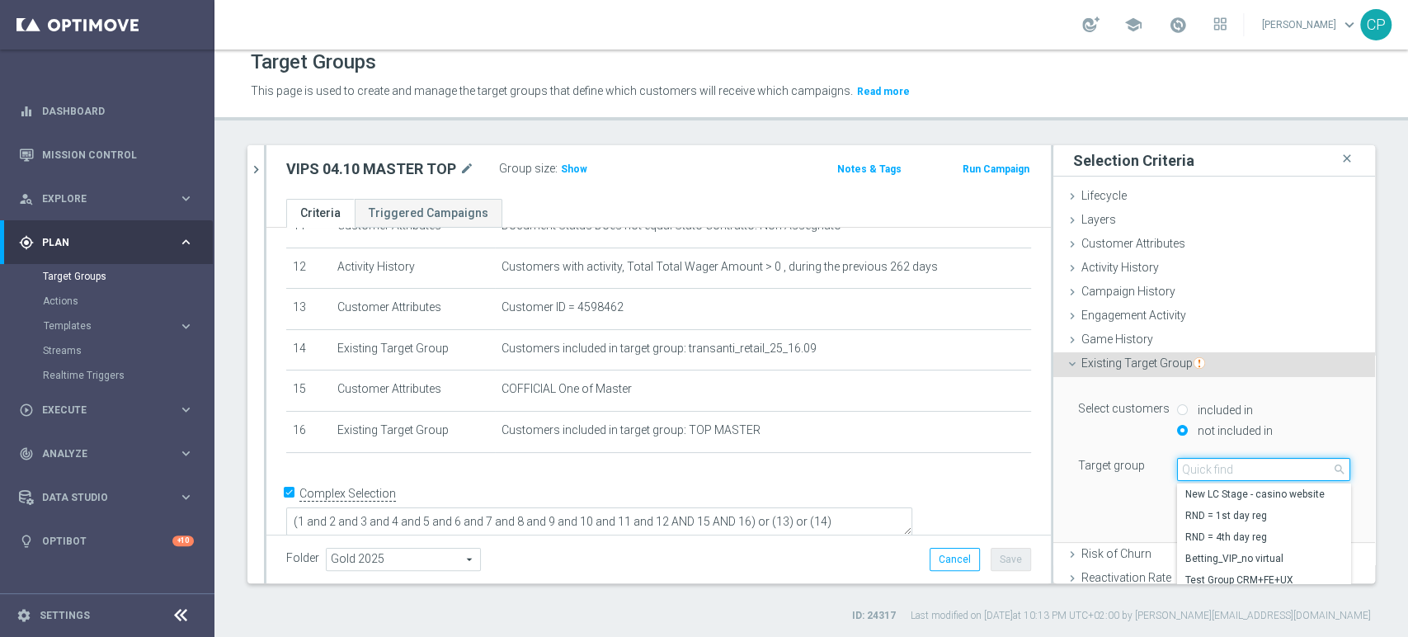
click at [1184, 464] on input "search" at bounding box center [1263, 469] width 173 height 23
type input "LOW WE"
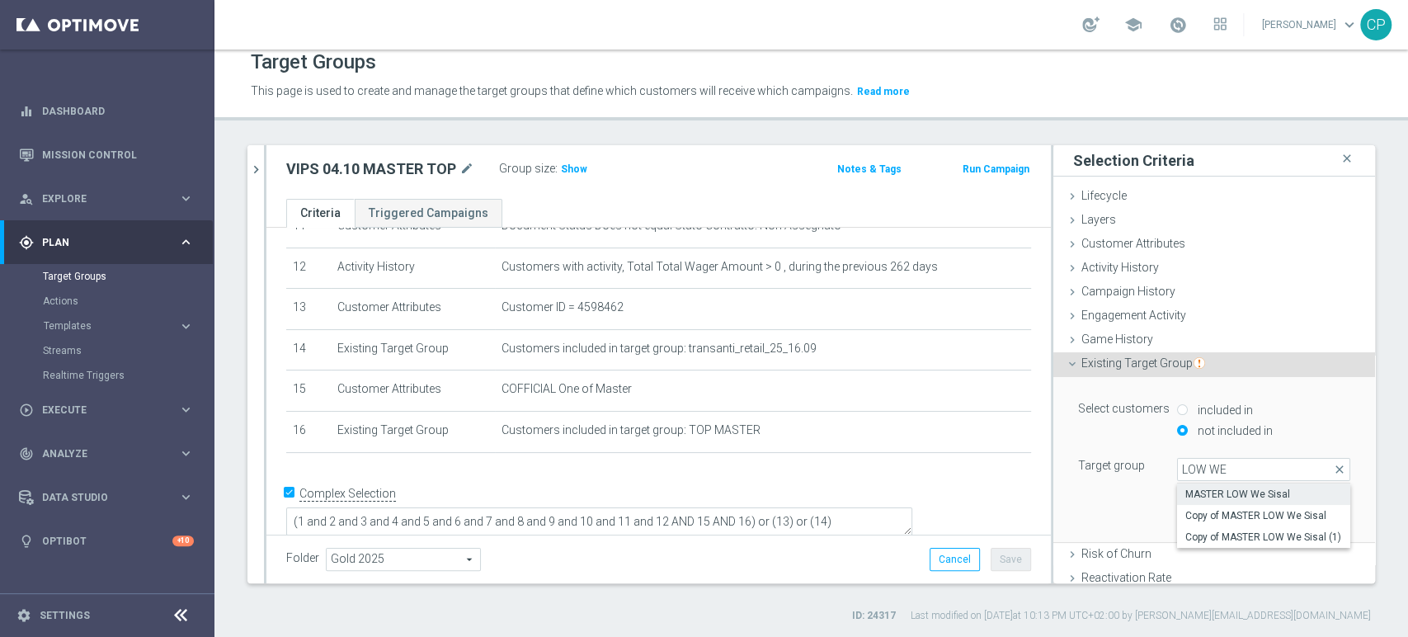
click at [1219, 492] on span "MASTER LOW We Sisal" at bounding box center [1263, 493] width 157 height 13
type input "MASTER LOW We Sisal"
click at [1306, 519] on button "Add" at bounding box center [1325, 517] width 49 height 23
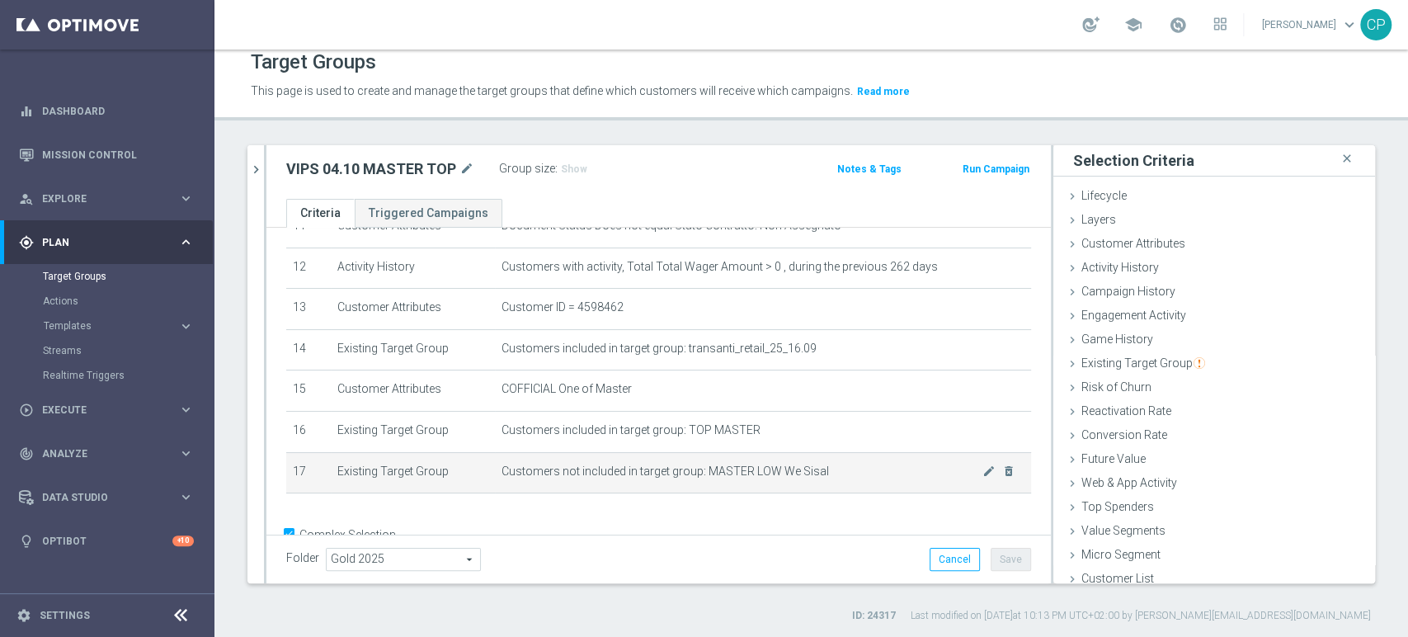
scroll to position [531, 0]
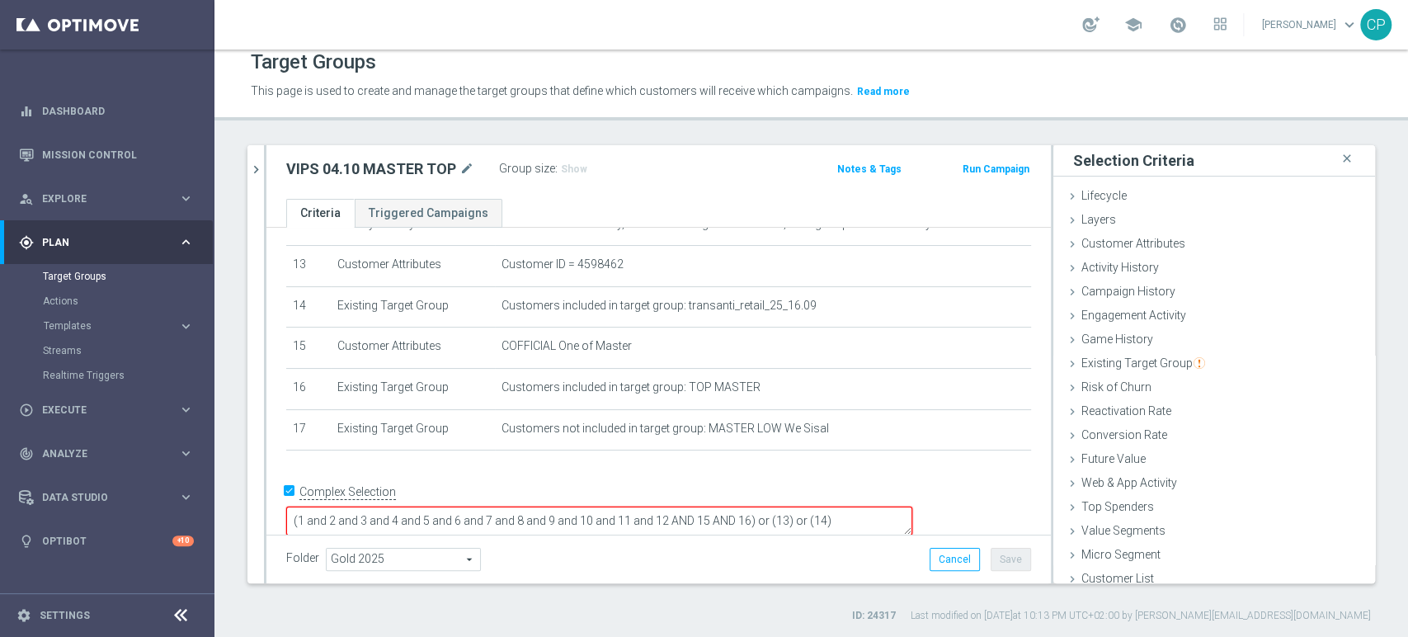
click at [863, 506] on textarea "(1 and 2 and 3 and 4 and 5 and 6 and 7 and 8 and 9 and 10 and 11 and 12 AND 15 …" at bounding box center [599, 520] width 626 height 29
click at [889, 506] on textarea "(1 and 2 and 3 and 4 and 5 and 6 and 7 and 8 and 9 and 10 and 11 and 12 AND 15 …" at bounding box center [599, 520] width 626 height 29
click at [570, 163] on span "Show" at bounding box center [574, 169] width 26 height 12
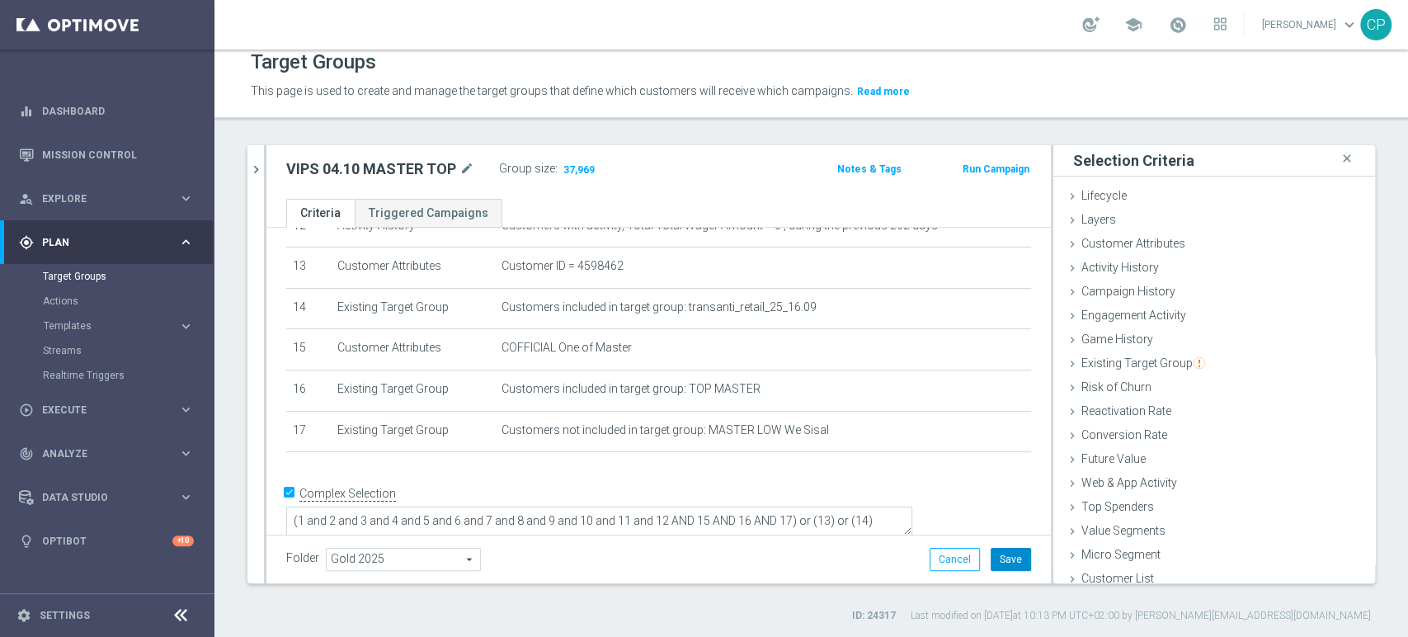
click at [997, 556] on button "Save" at bounding box center [1011, 559] width 40 height 23
click at [1171, 85] on div "This page is used to create and manage the target groups that define which cust…" at bounding box center [811, 91] width 1146 height 26
click at [252, 167] on icon "chevron_right" at bounding box center [256, 170] width 16 height 16
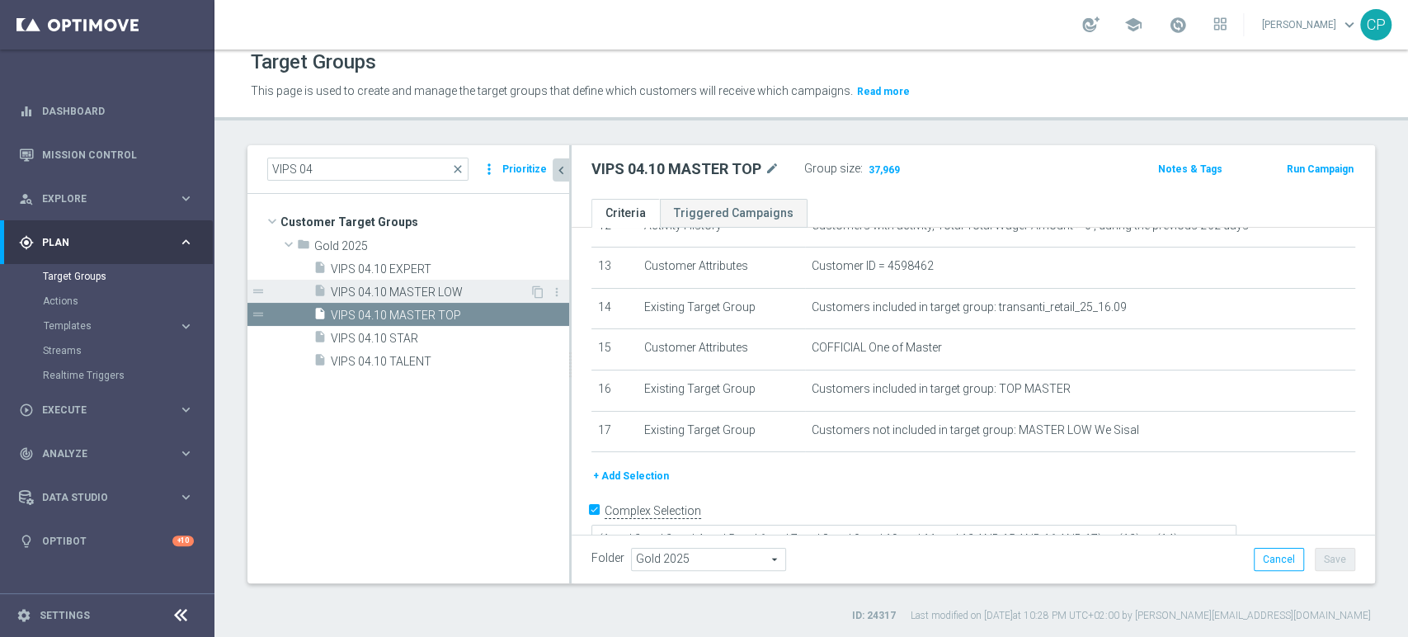
click at [429, 282] on div "insert_drive_file VIPS 04.10 MASTER LOW" at bounding box center [421, 291] width 216 height 23
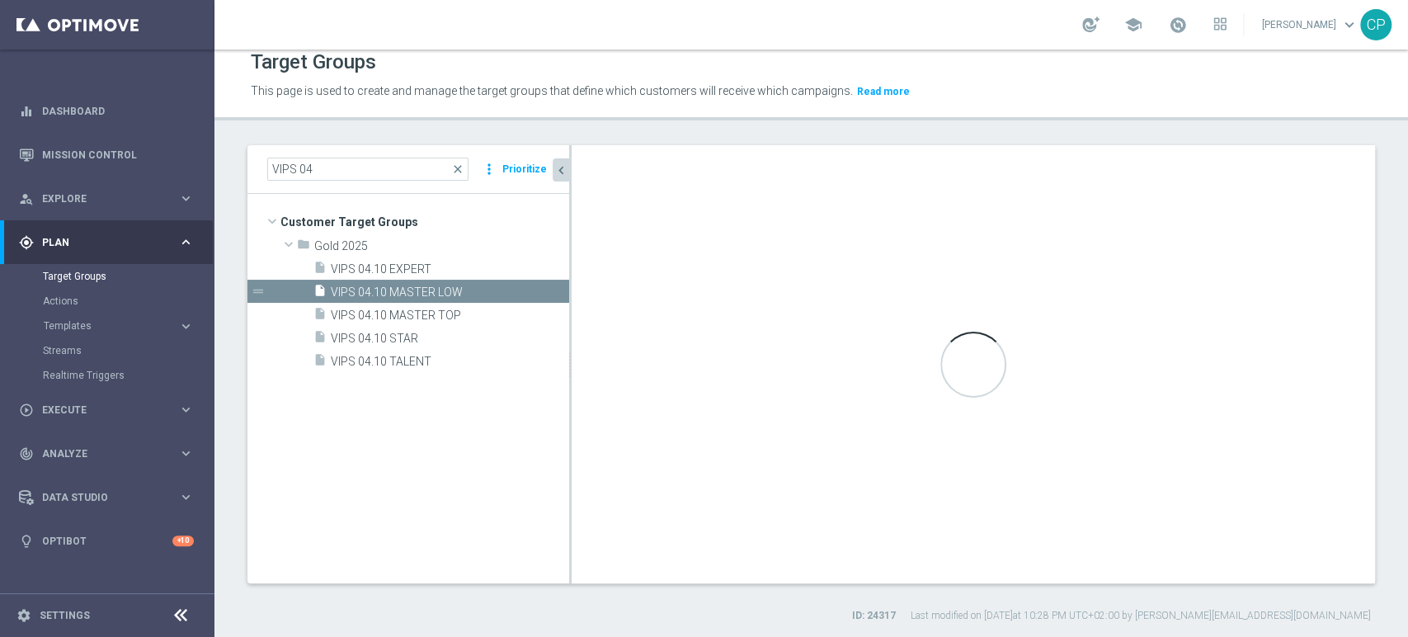
type textarea "(1 and 2 and 3 and 4 and 5 and 6 and 7 and 8 and 9 and 10 and 11 and 12 AND 15 …"
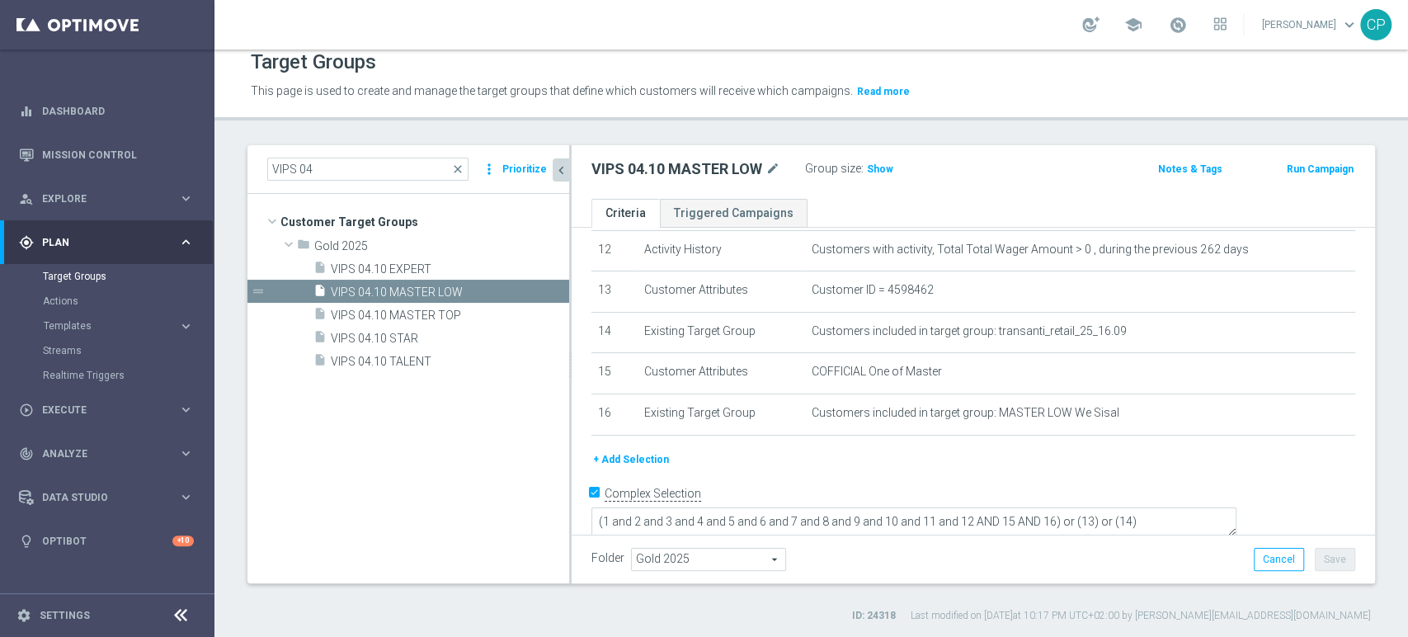
click at [625, 464] on button "+ Add Selection" at bounding box center [630, 459] width 79 height 18
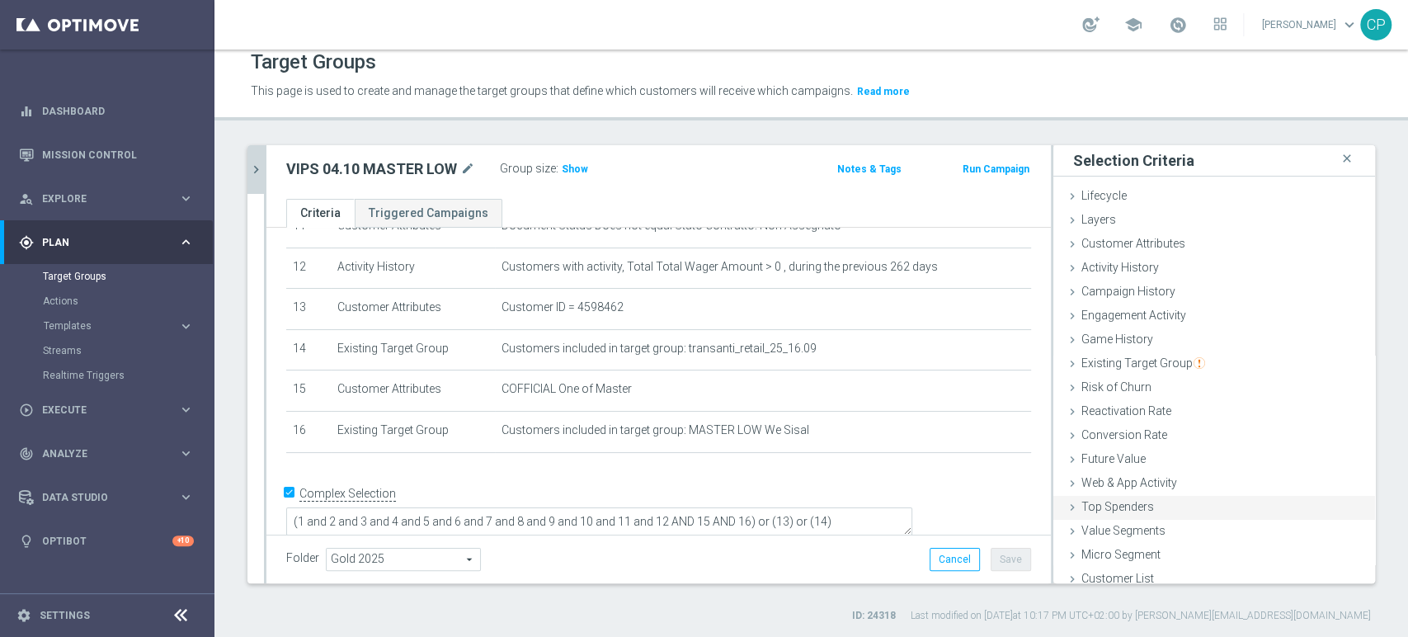
scroll to position [8, 0]
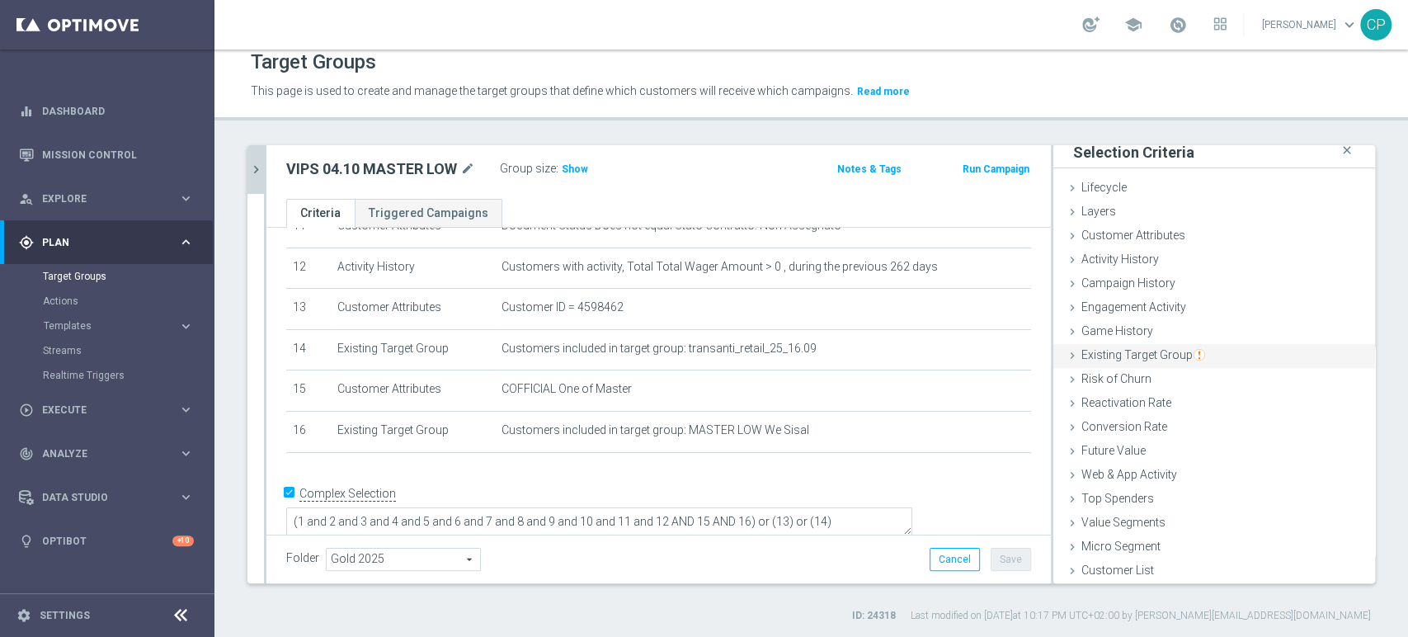
click at [1102, 350] on span "Existing Target Group" at bounding box center [1143, 354] width 124 height 13
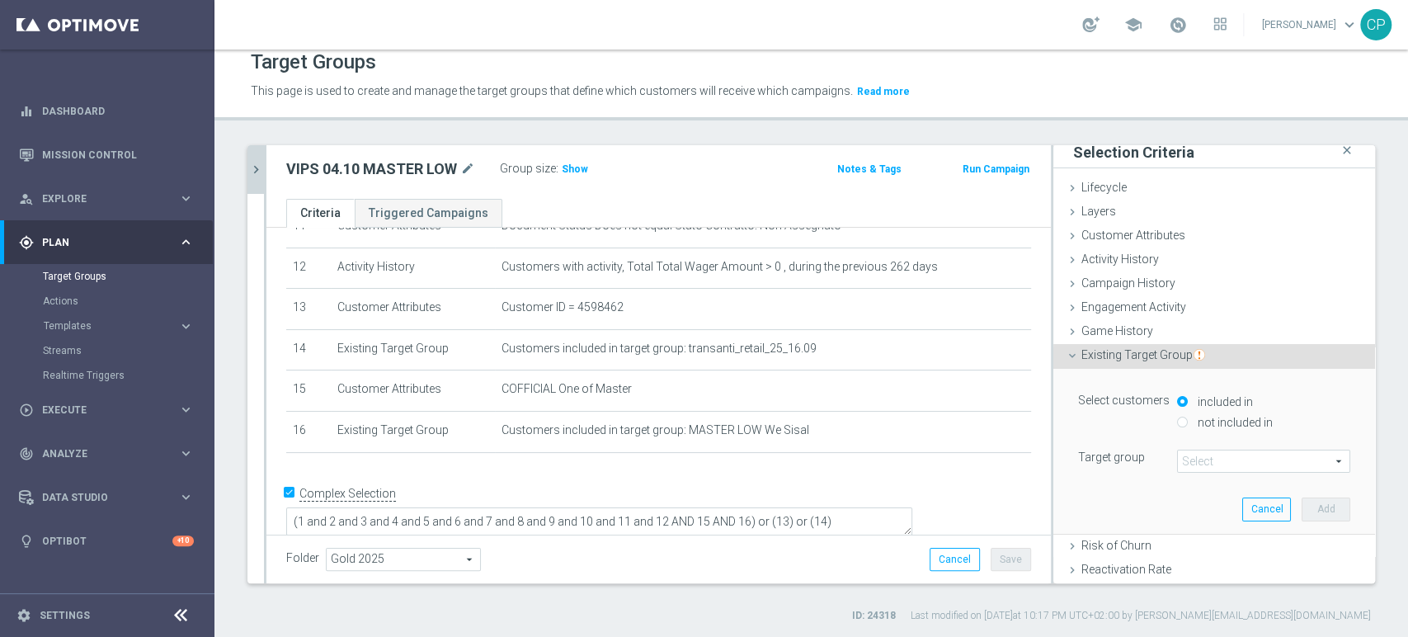
click at [1177, 418] on input "not included in" at bounding box center [1182, 422] width 11 height 11
radio input "true"
click at [1188, 460] on span at bounding box center [1264, 460] width 172 height 21
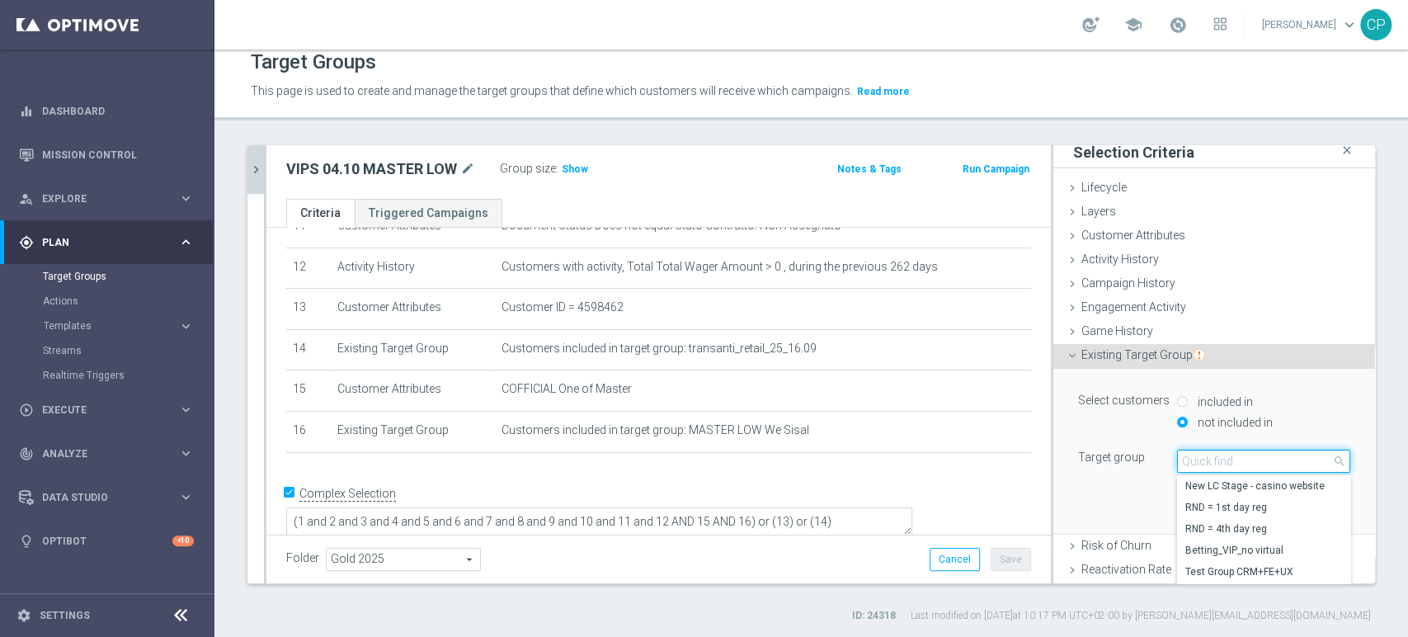
click at [1188, 460] on input "search" at bounding box center [1263, 460] width 173 height 23
type input "MASTER TO"
drag, startPoint x: 1231, startPoint y: 459, endPoint x: 1045, endPoint y: 441, distance: 187.3
click at [1053, 441] on div "Select customers included in not included in Target group Select arrow_drop_dow…" at bounding box center [1214, 452] width 322 height 166
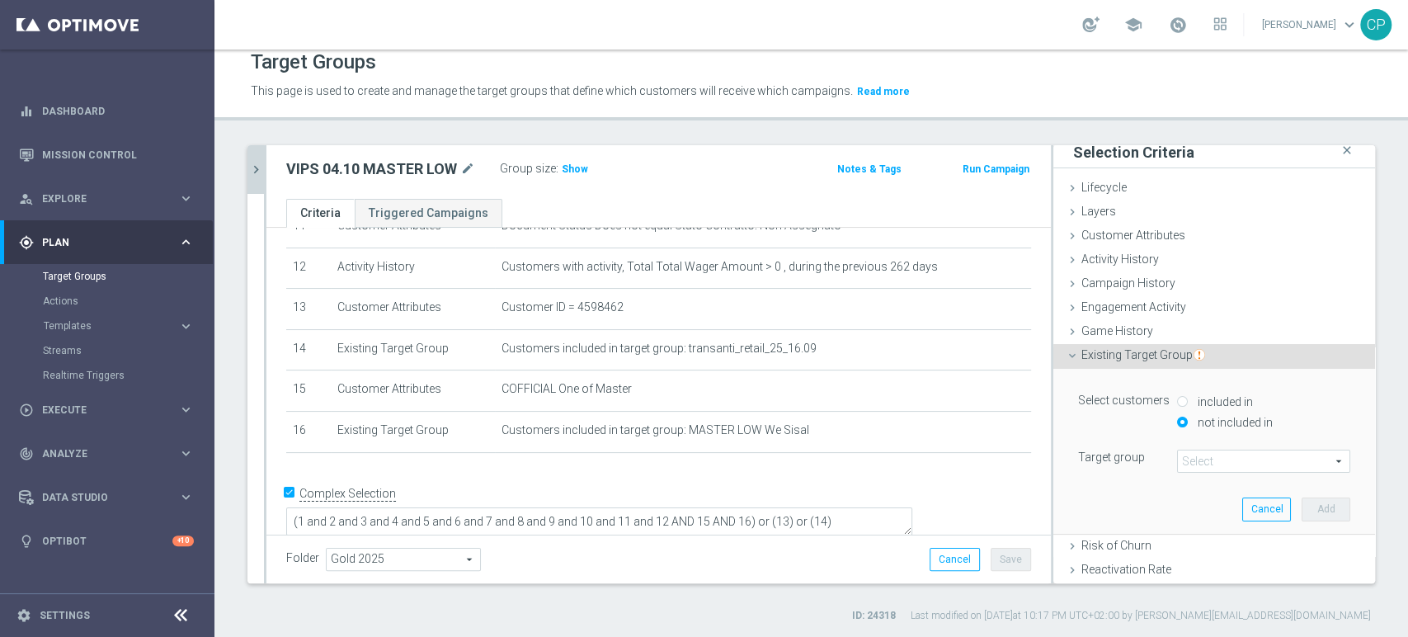
click at [1193, 455] on span at bounding box center [1264, 460] width 172 height 21
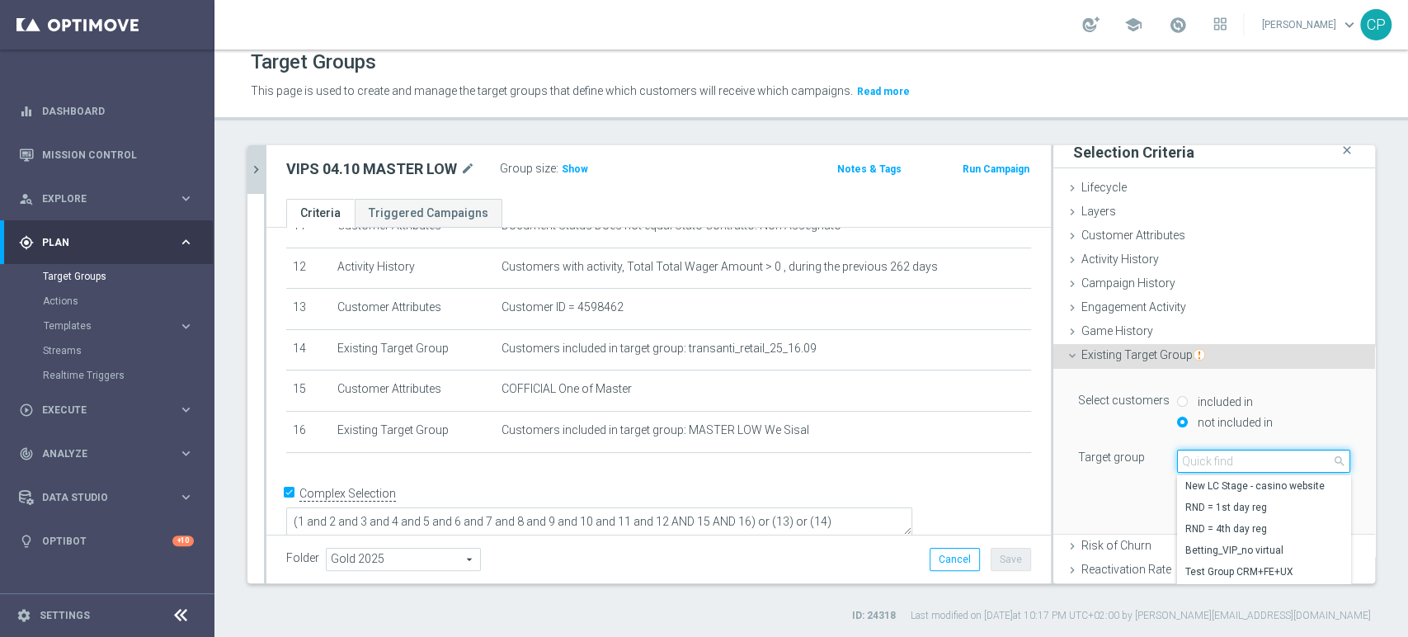
click at [1193, 455] on input "search" at bounding box center [1263, 460] width 173 height 23
type input "TOP MASTER"
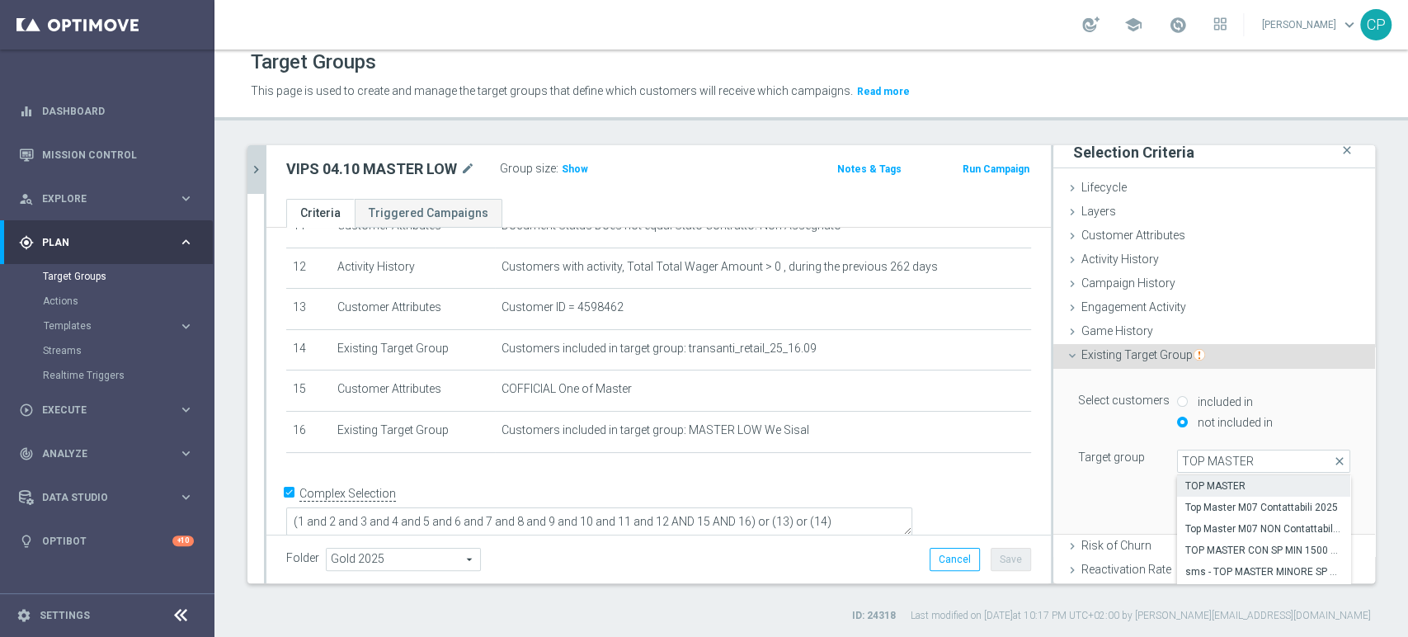
click at [1217, 488] on span "TOP MASTER" at bounding box center [1263, 485] width 157 height 13
type input "TOP MASTER"
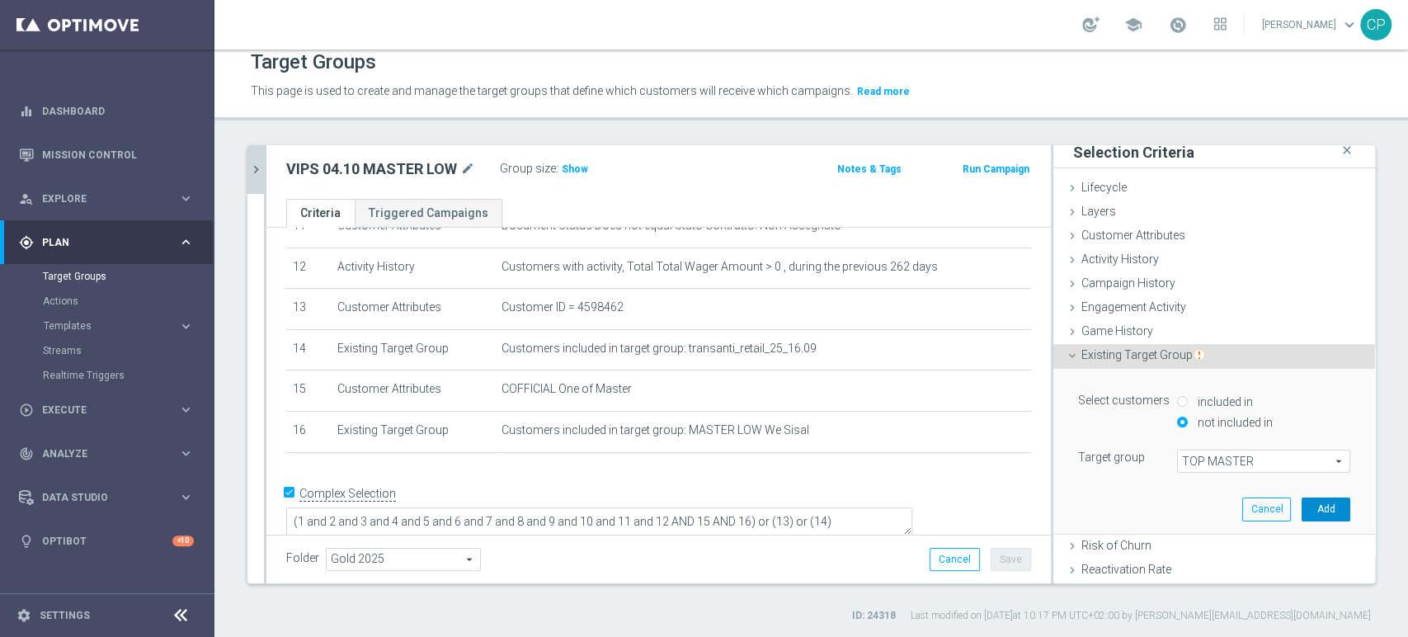
click at [1304, 506] on button "Add" at bounding box center [1325, 508] width 49 height 23
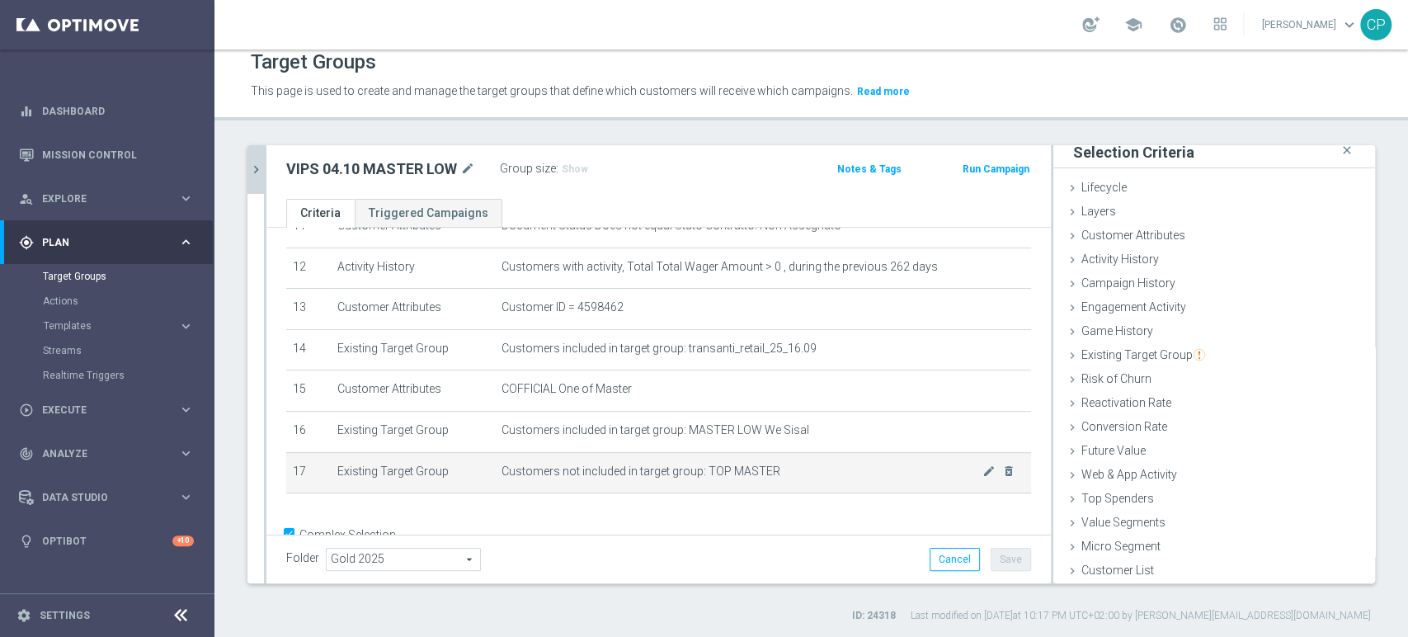
scroll to position [531, 0]
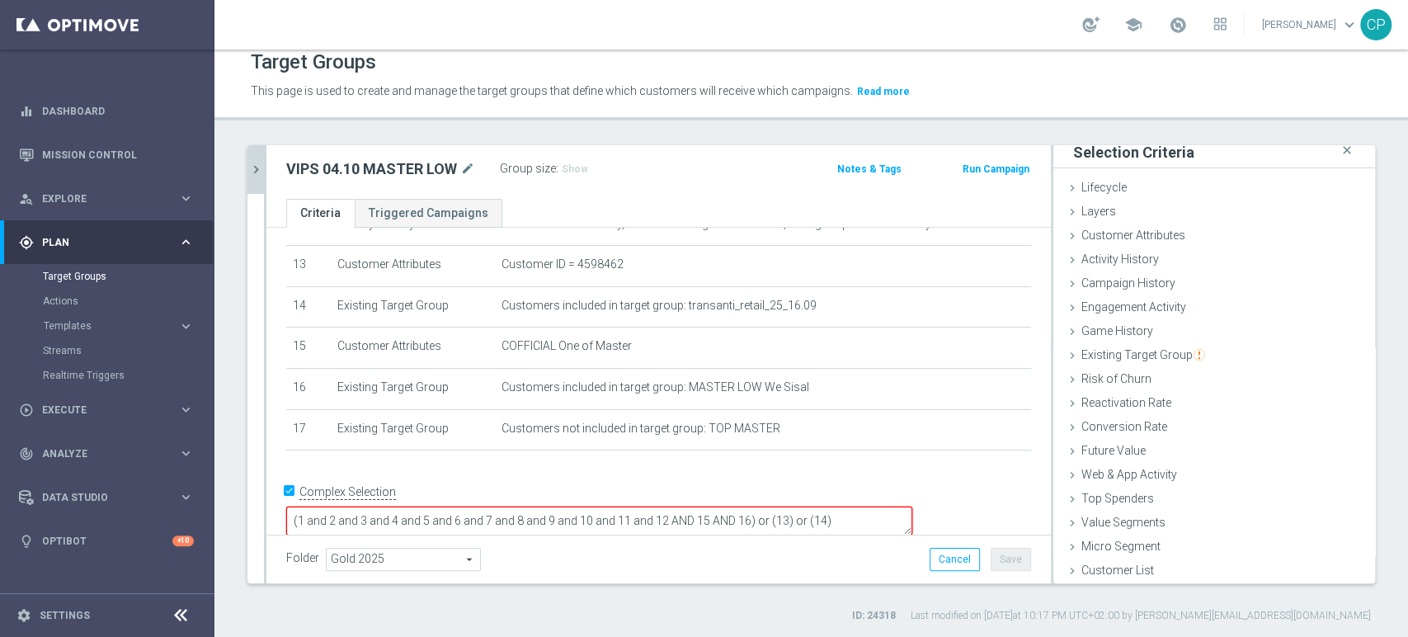
click at [864, 506] on textarea "(1 and 2 and 3 and 4 and 5 and 6 and 7 and 8 and 9 and 10 and 11 and 12 AND 15 …" at bounding box center [599, 520] width 626 height 29
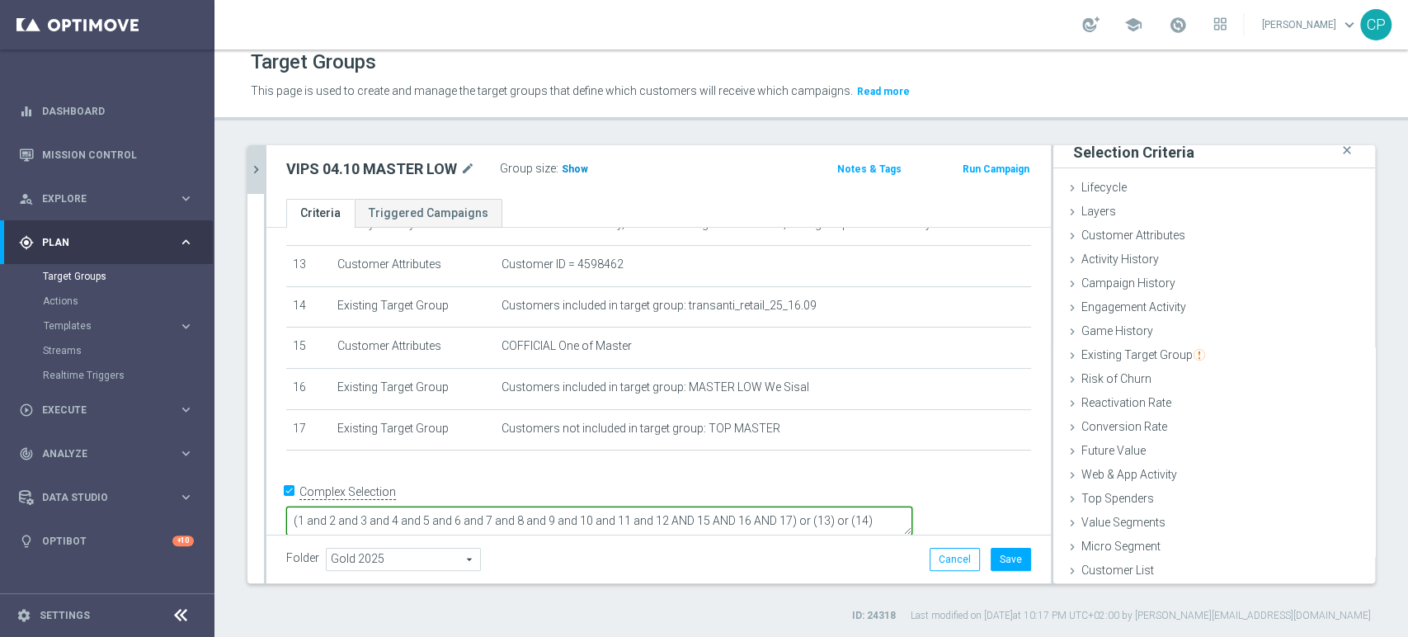
type textarea "(1 and 2 and 3 and 4 and 5 and 6 and 7 and 8 and 9 and 10 and 11 and 12 AND 15 …"
click at [570, 165] on span "Show" at bounding box center [575, 169] width 26 height 12
click at [1379, 227] on div "VIPS 04 close more_vert Prioritize Customer Target Groups library_add create_ne…" at bounding box center [810, 384] width 1193 height 478
click at [995, 555] on button "Save" at bounding box center [1011, 559] width 40 height 23
